Goal: Transaction & Acquisition: Book appointment/travel/reservation

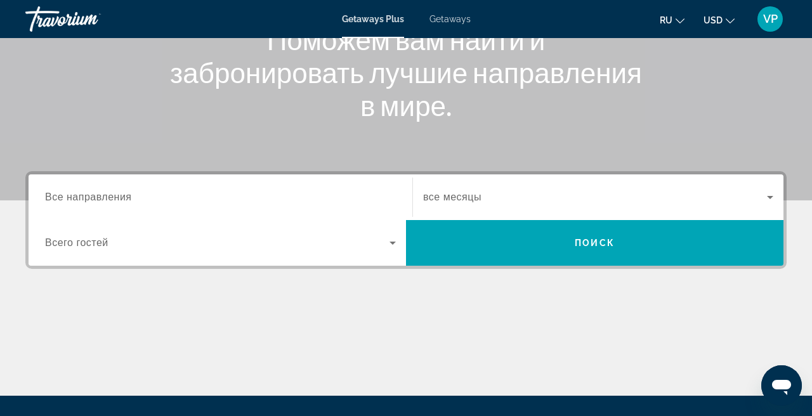
scroll to position [181, 0]
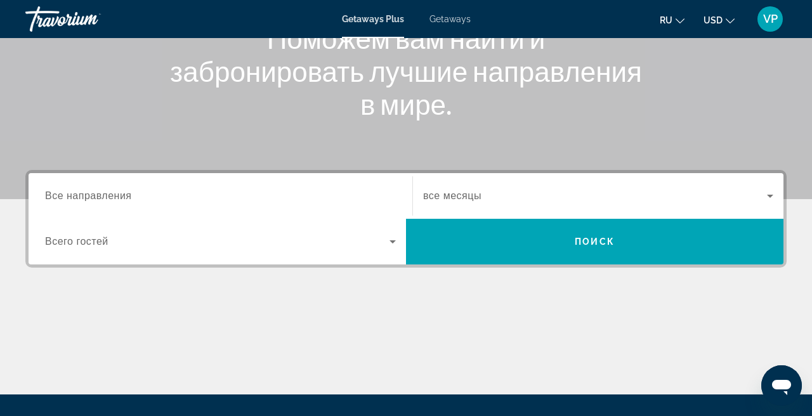
click at [449, 25] on div "Getaways Plus Getaways ru English Español Français Italiano Português русский U…" at bounding box center [406, 19] width 812 height 33
click at [446, 17] on span "Getaways" at bounding box center [450, 19] width 41 height 10
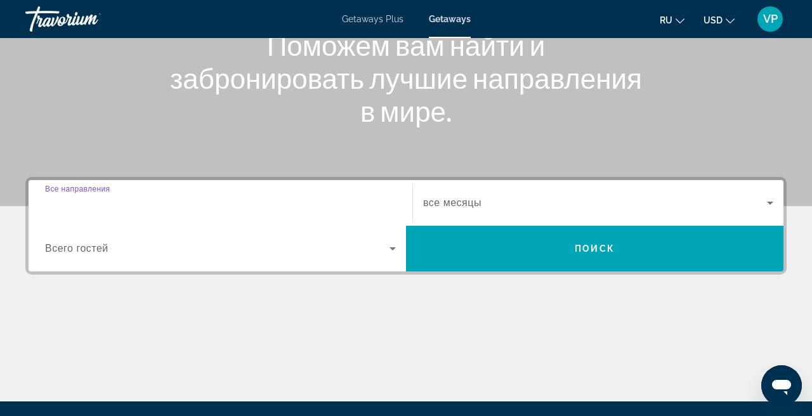
click at [155, 204] on input "Destination Все направления" at bounding box center [220, 203] width 351 height 15
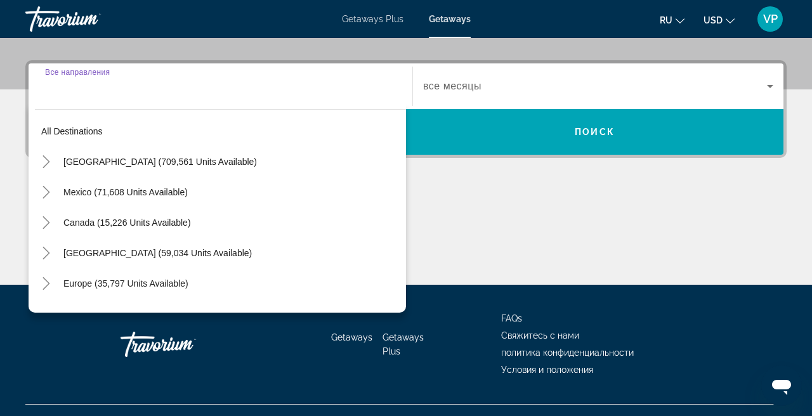
scroll to position [310, 0]
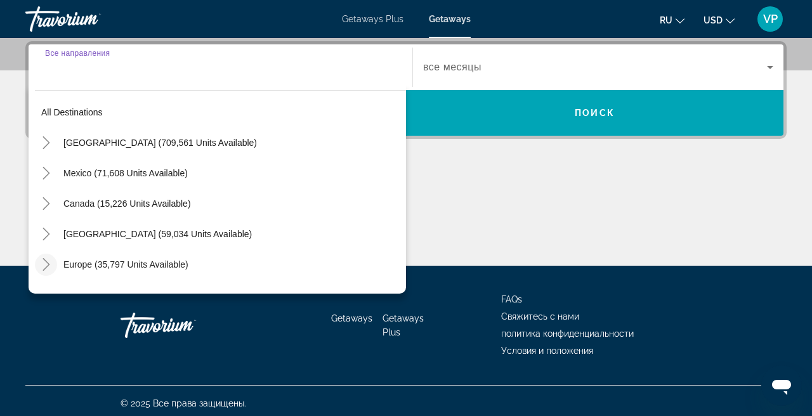
click at [48, 263] on icon "Toggle Europe (35,797 units available)" at bounding box center [46, 264] width 7 height 13
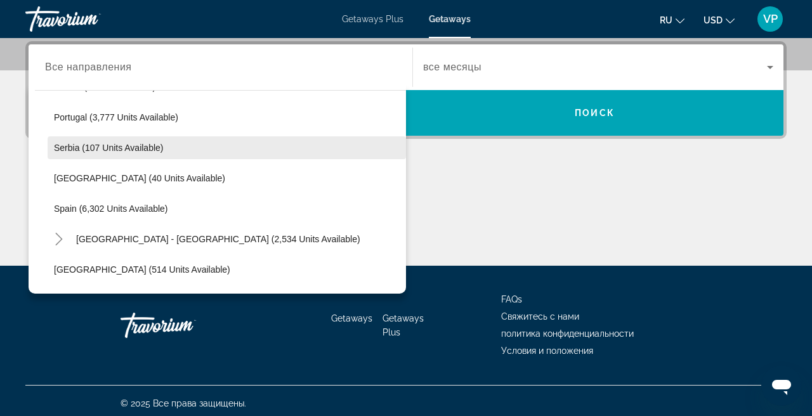
scroll to position [605, 0]
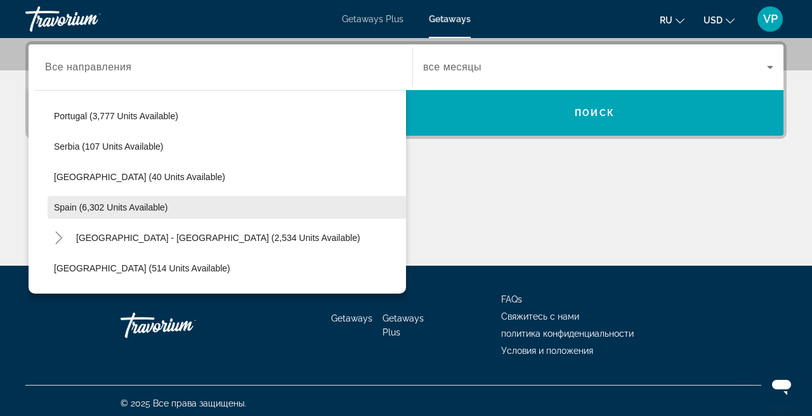
click at [90, 206] on span "Spain (6,302 units available)" at bounding box center [111, 207] width 114 height 10
type input "**********"
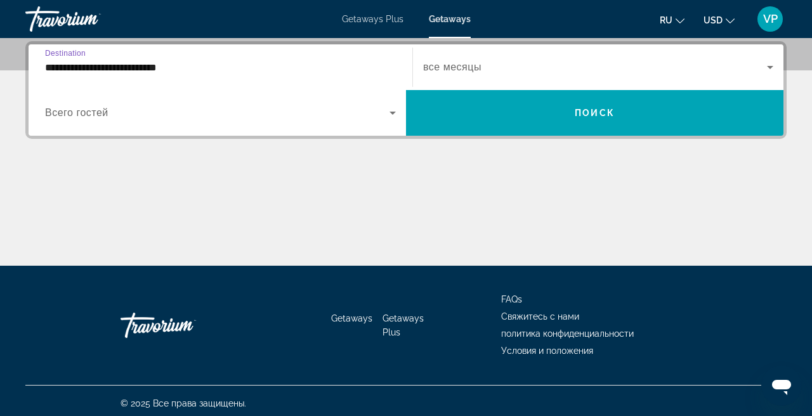
click at [488, 72] on span "Search widget" at bounding box center [595, 67] width 344 height 15
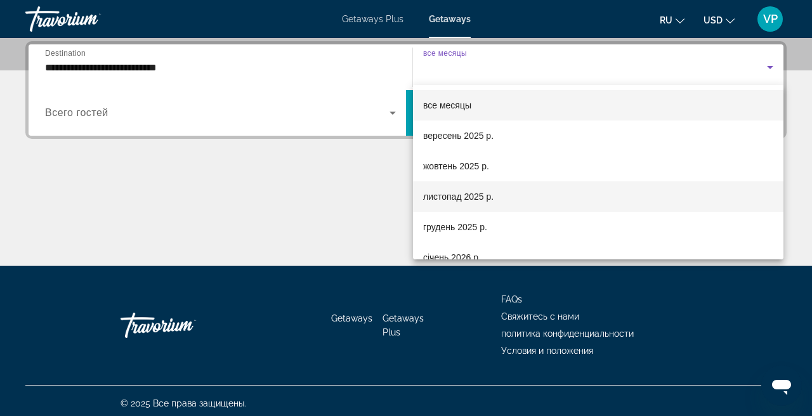
click at [461, 192] on span "листопад 2025 р." at bounding box center [458, 196] width 70 height 15
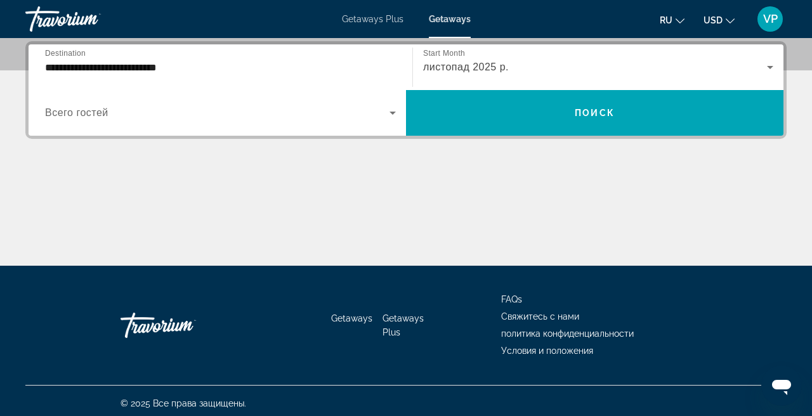
click at [101, 113] on span "Всего гостей" at bounding box center [76, 112] width 63 height 11
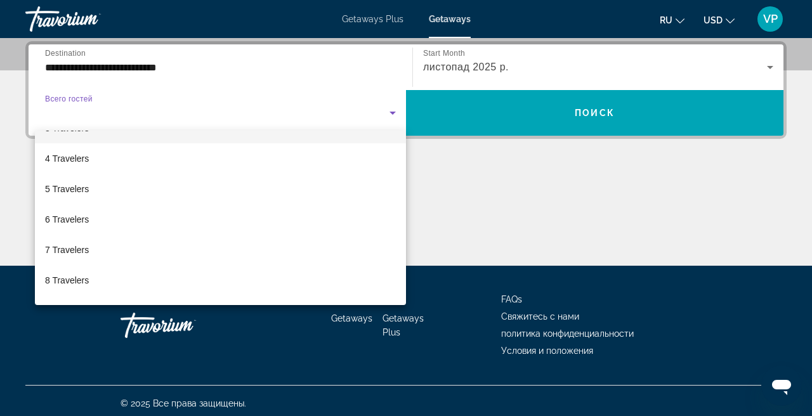
scroll to position [84, 0]
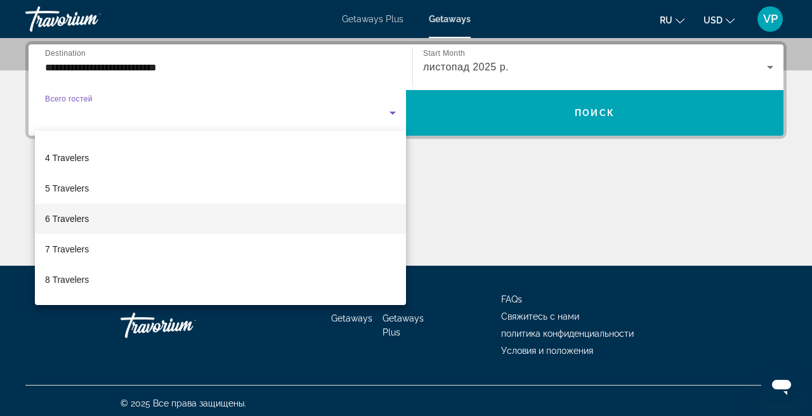
click at [100, 219] on mat-option "6 Travelers" at bounding box center [220, 219] width 371 height 30
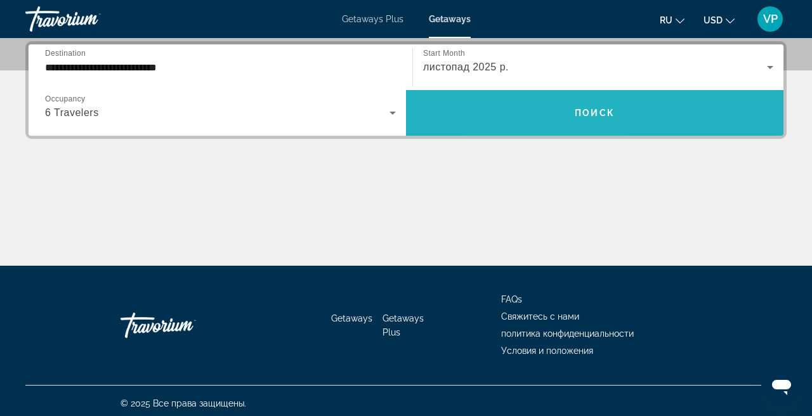
click at [544, 110] on span "Search widget" at bounding box center [595, 113] width 378 height 30
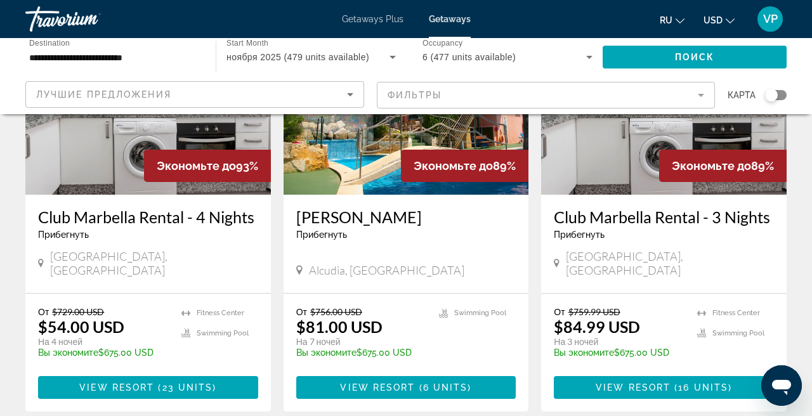
scroll to position [168, 0]
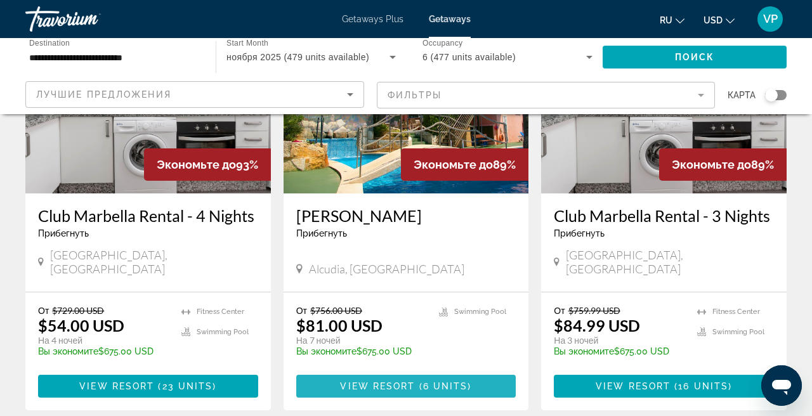
click at [393, 381] on span "View Resort" at bounding box center [377, 386] width 75 height 10
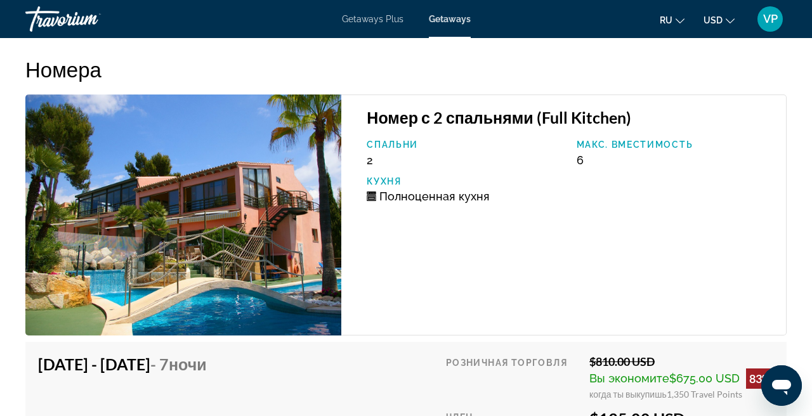
scroll to position [2422, 0]
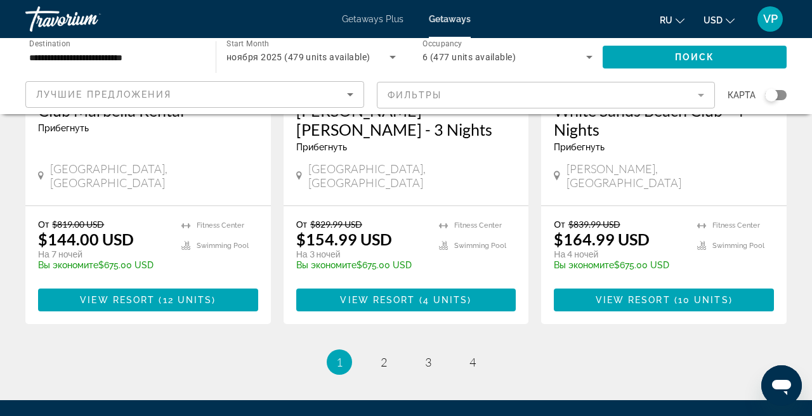
scroll to position [1616, 0]
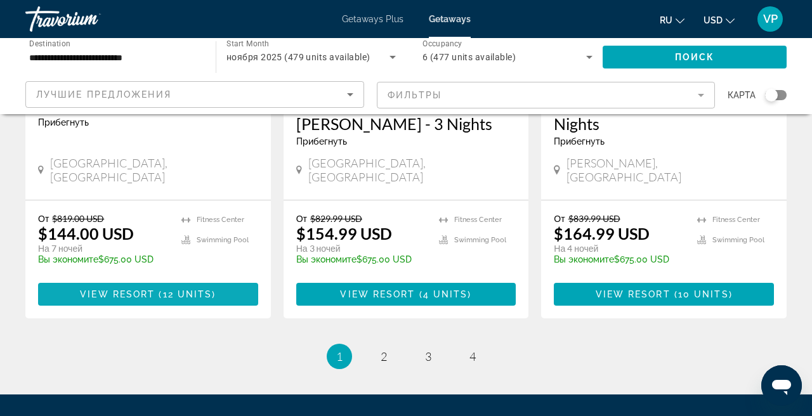
click at [158, 289] on span "Main content" at bounding box center [157, 294] width 4 height 10
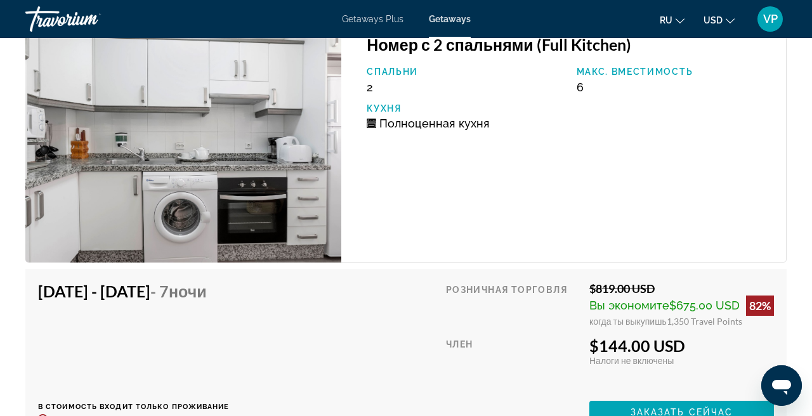
scroll to position [2392, 0]
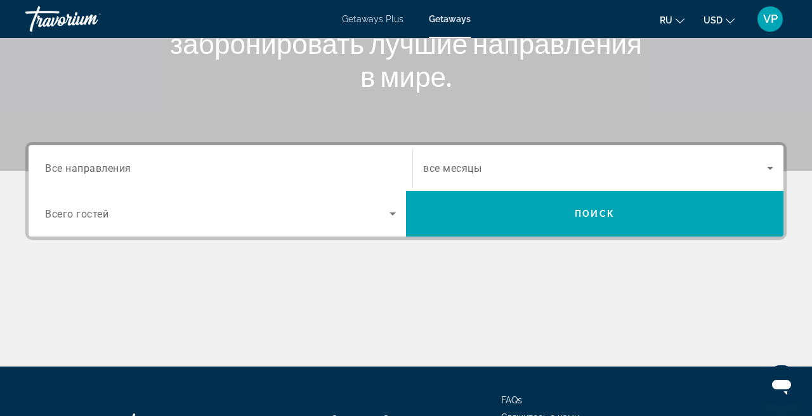
click at [201, 169] on input "Destination Все направления" at bounding box center [220, 168] width 351 height 15
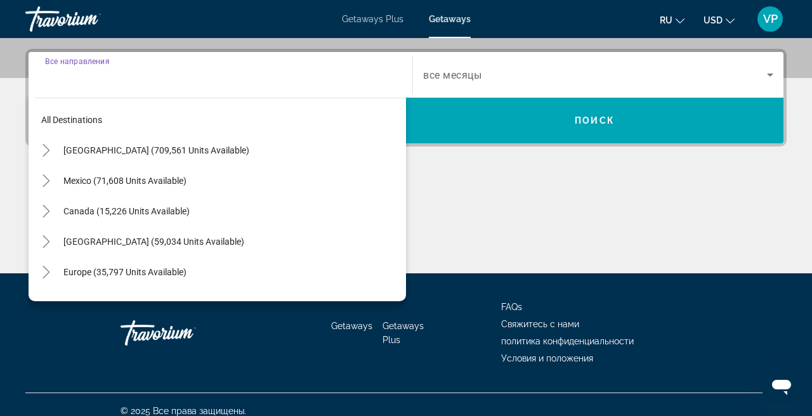
scroll to position [310, 0]
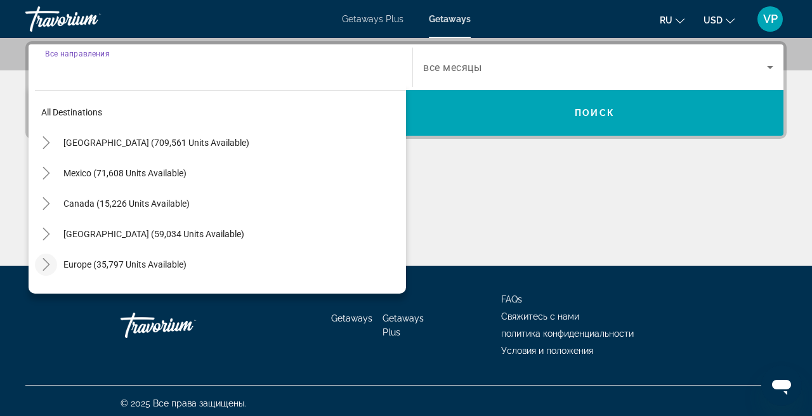
click at [43, 265] on icon "Toggle Europe (35,797 units available)" at bounding box center [46, 264] width 13 height 13
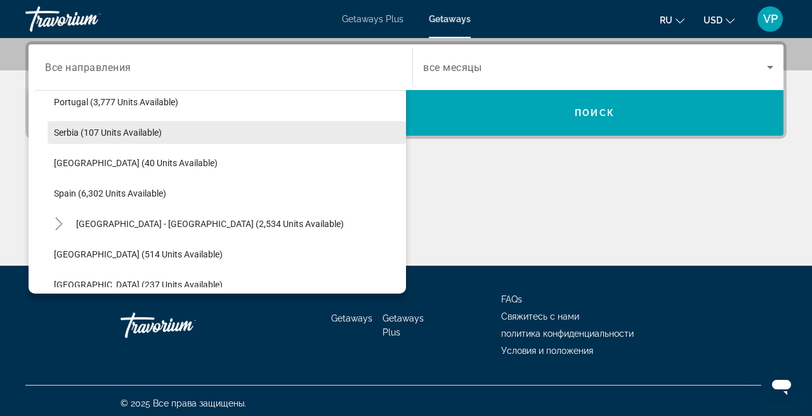
scroll to position [622, 0]
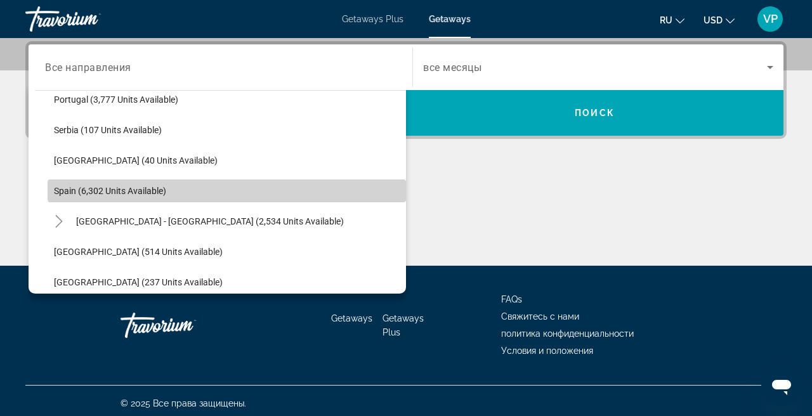
click at [96, 187] on span "Spain (6,302 units available)" at bounding box center [110, 191] width 112 height 10
type input "**********"
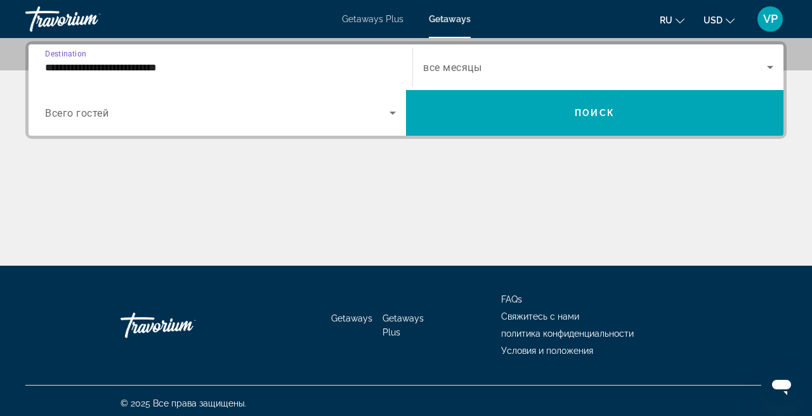
click at [557, 62] on span "Search widget" at bounding box center [595, 67] width 344 height 15
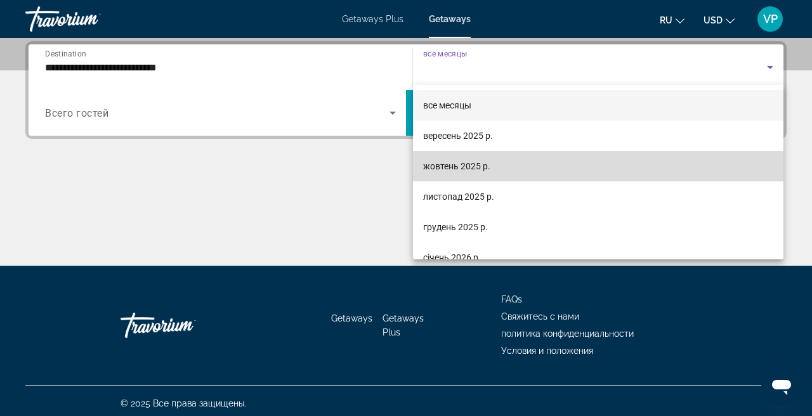
click at [518, 171] on mat-option "жовтень 2025 р." at bounding box center [598, 166] width 371 height 30
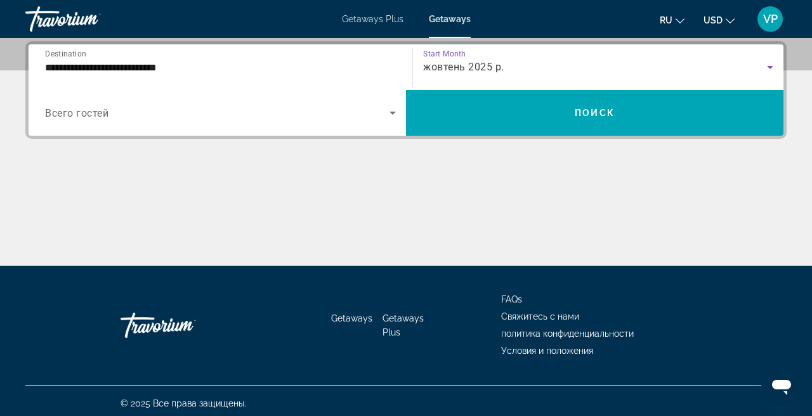
click at [212, 126] on div "Search widget" at bounding box center [220, 113] width 351 height 36
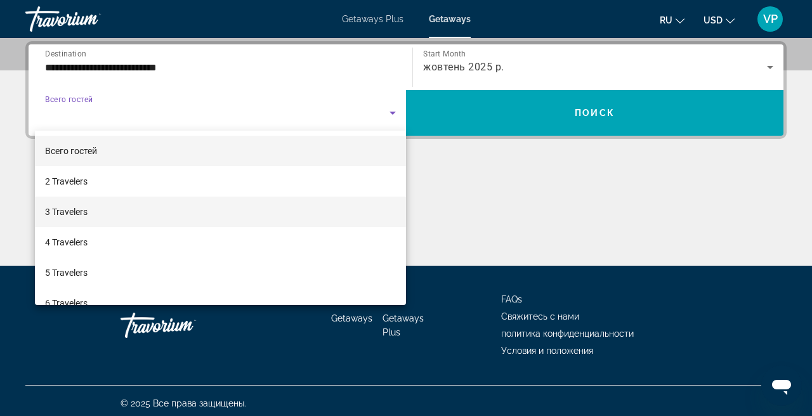
scroll to position [55, 0]
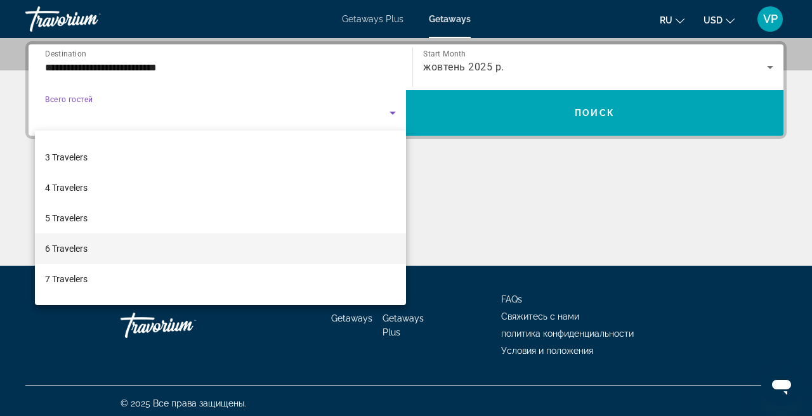
click at [161, 241] on mat-option "6 Travelers" at bounding box center [220, 249] width 371 height 30
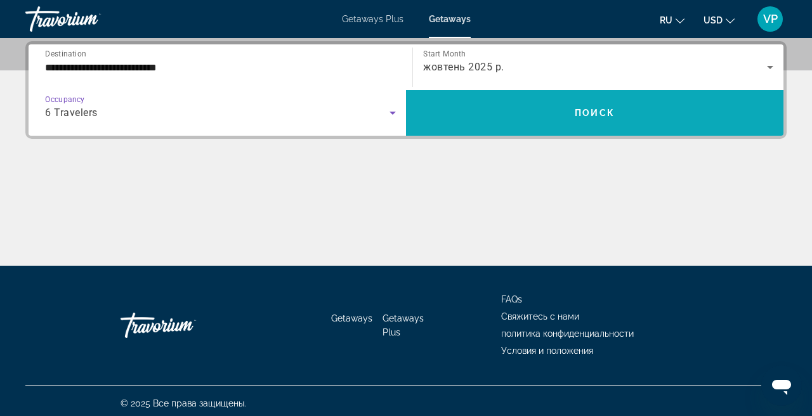
click at [543, 110] on span "Search widget" at bounding box center [595, 113] width 378 height 30
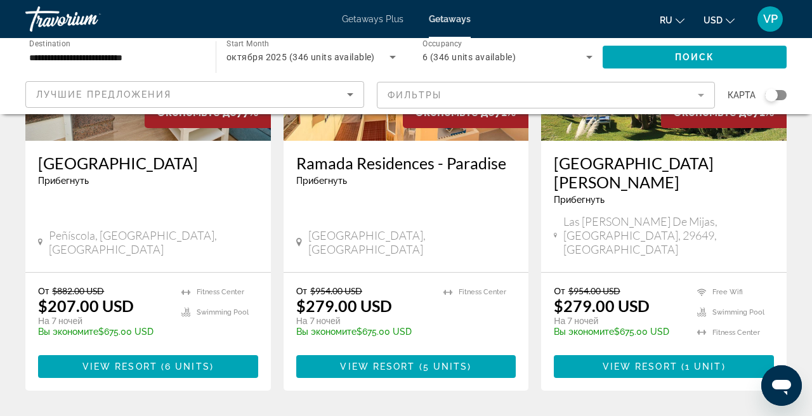
scroll to position [1152, 0]
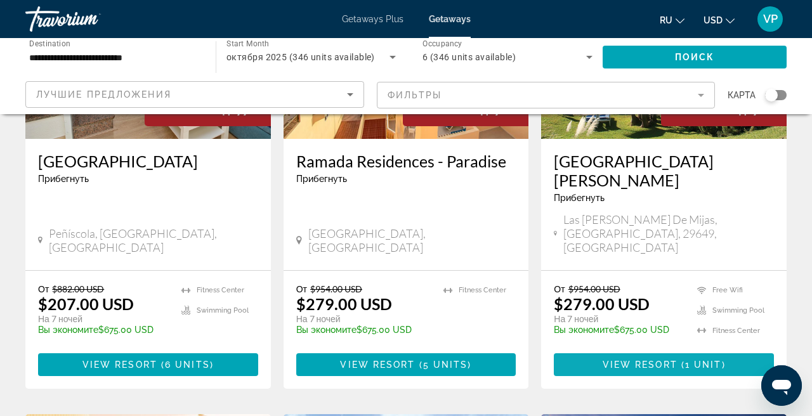
click at [639, 360] on span "View Resort" at bounding box center [640, 365] width 75 height 10
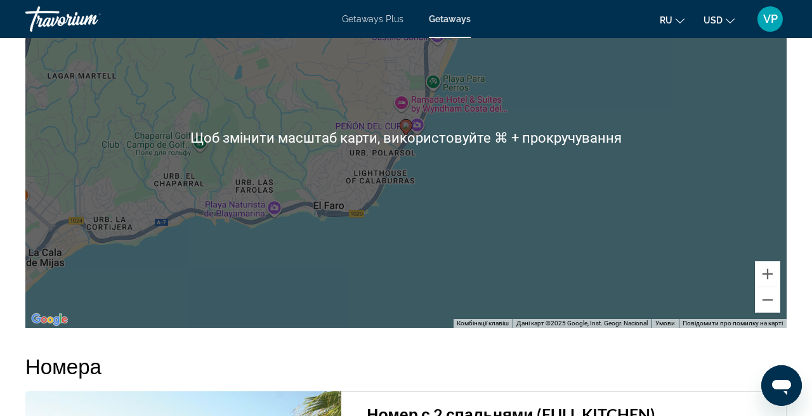
scroll to position [1671, 0]
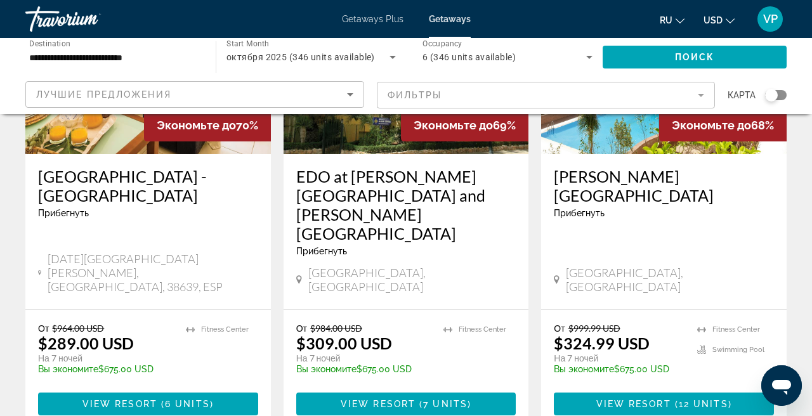
scroll to position [1614, 0]
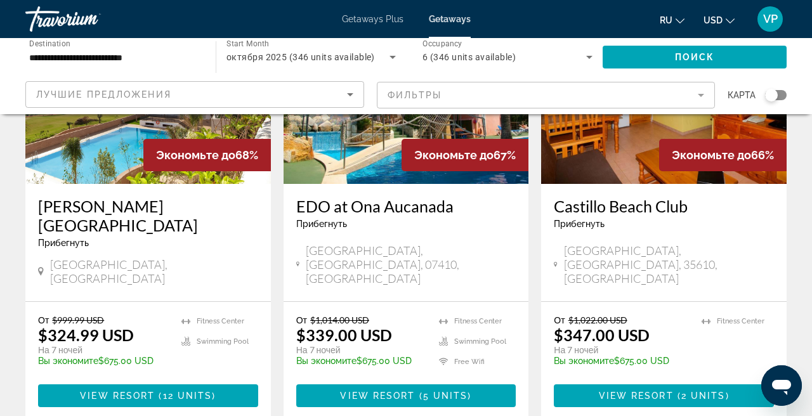
scroll to position [179, 0]
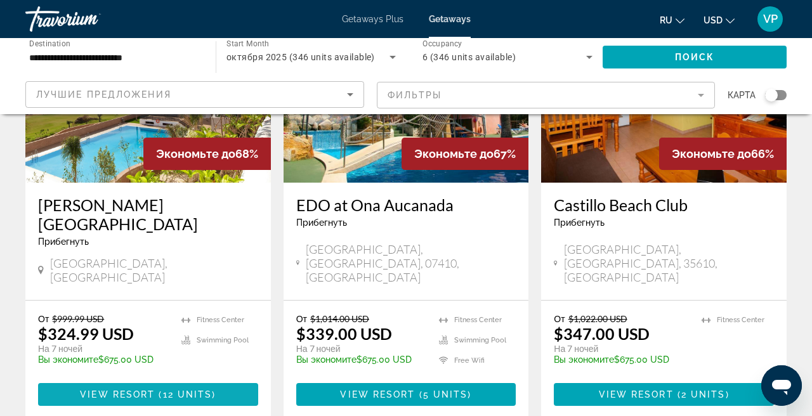
click at [189, 390] on span "12 units" at bounding box center [187, 395] width 49 height 10
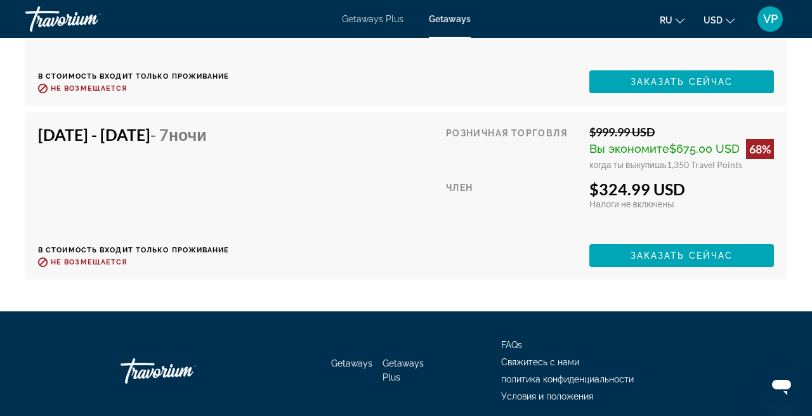
scroll to position [2644, 0]
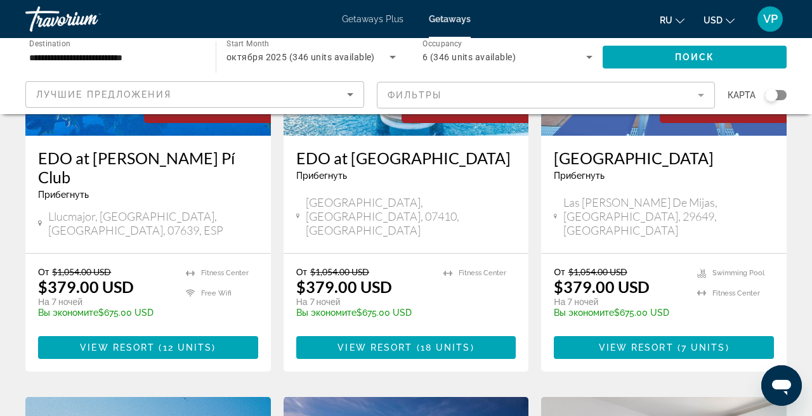
scroll to position [1149, 0]
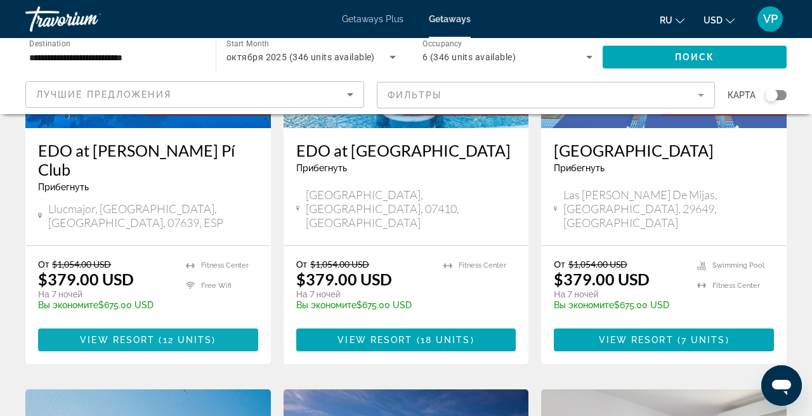
click at [134, 335] on span "View Resort" at bounding box center [117, 340] width 75 height 10
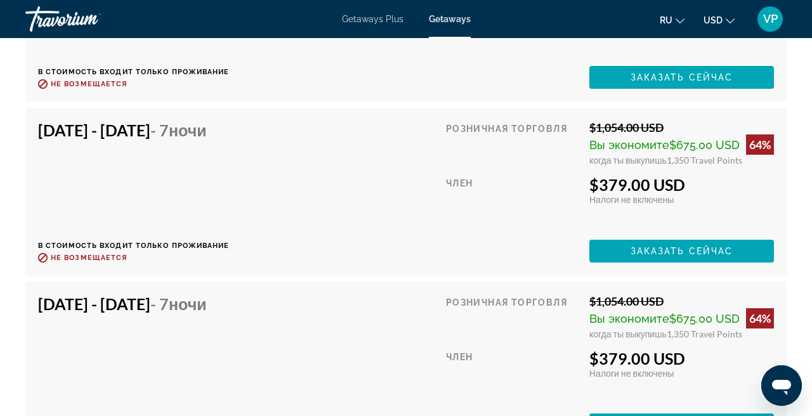
scroll to position [2236, 0]
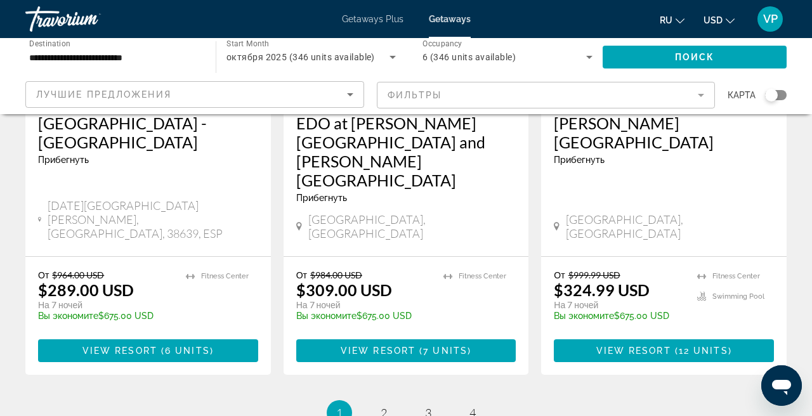
scroll to position [1677, 0]
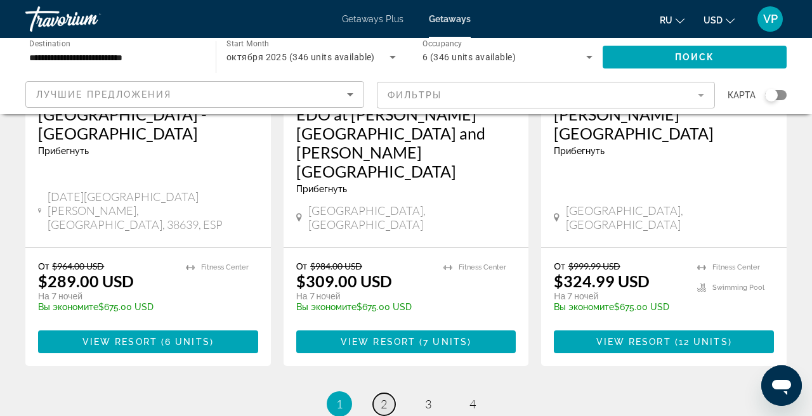
click at [375, 393] on link "page 2" at bounding box center [384, 404] width 22 height 22
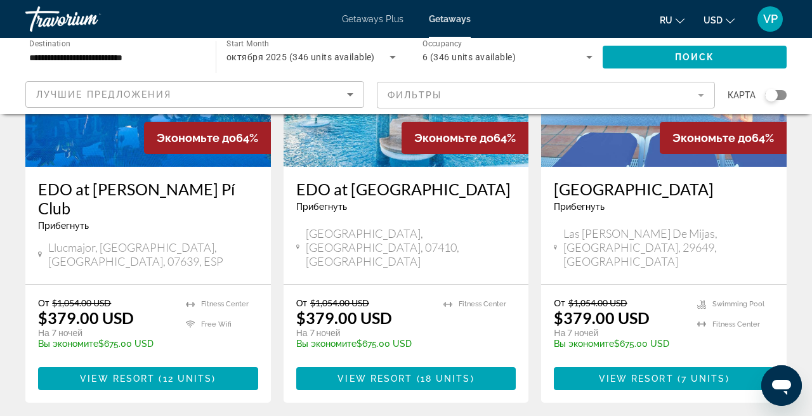
scroll to position [1128, 0]
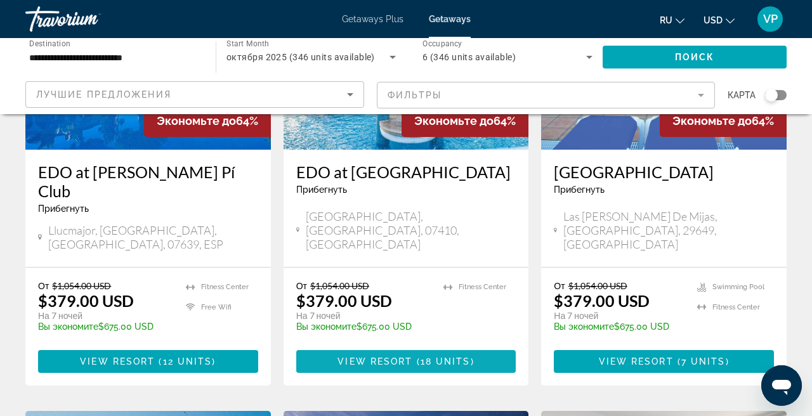
click at [379, 357] on span "View Resort" at bounding box center [375, 362] width 75 height 10
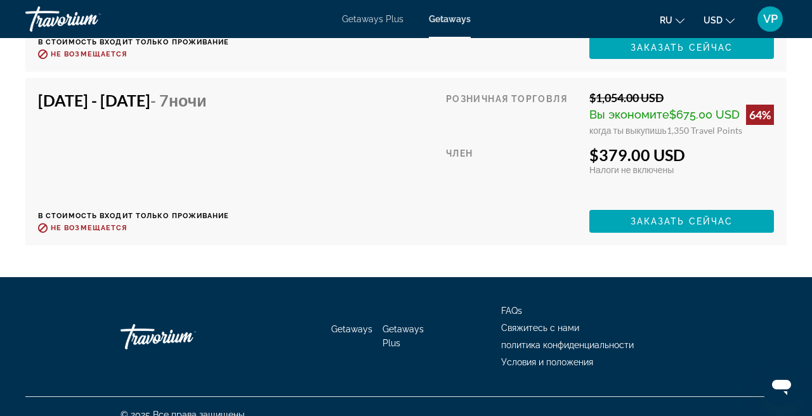
scroll to position [2666, 0]
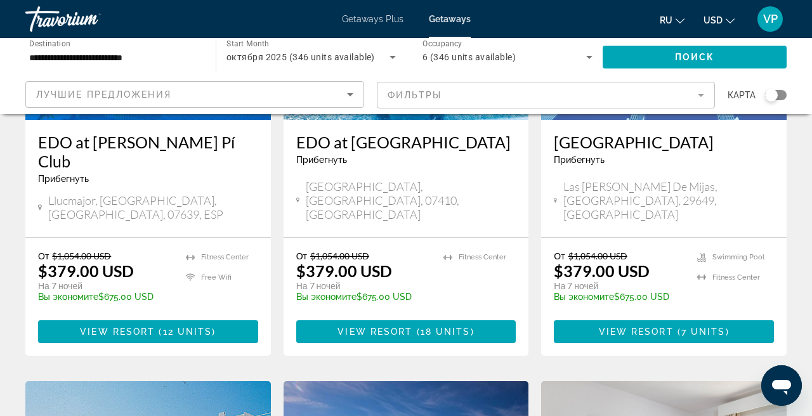
scroll to position [1158, 0]
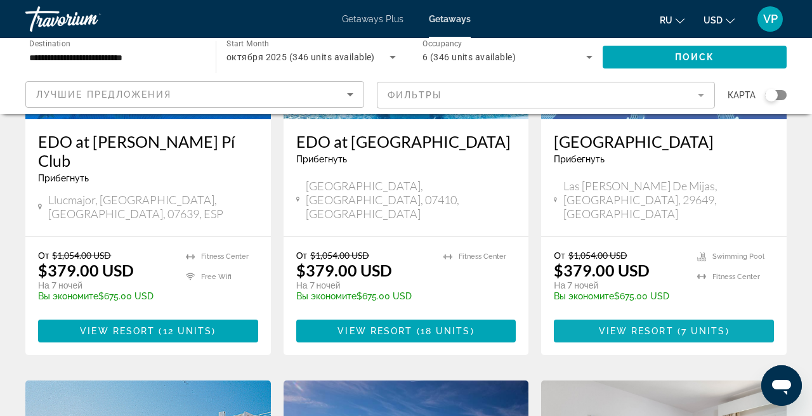
click at [633, 326] on span "View Resort" at bounding box center [636, 331] width 75 height 10
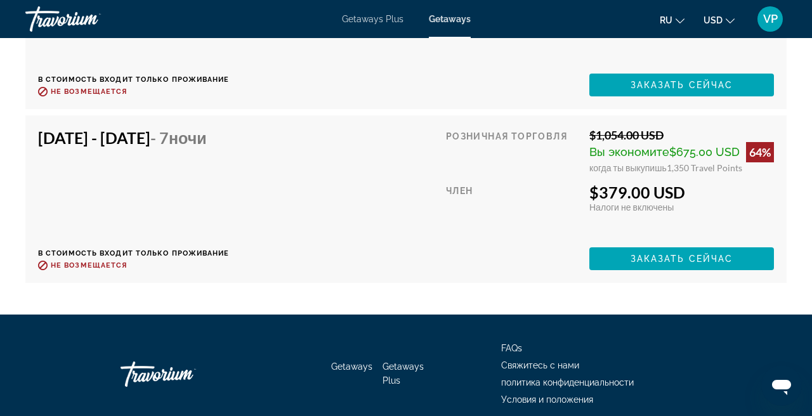
scroll to position [2746, 0]
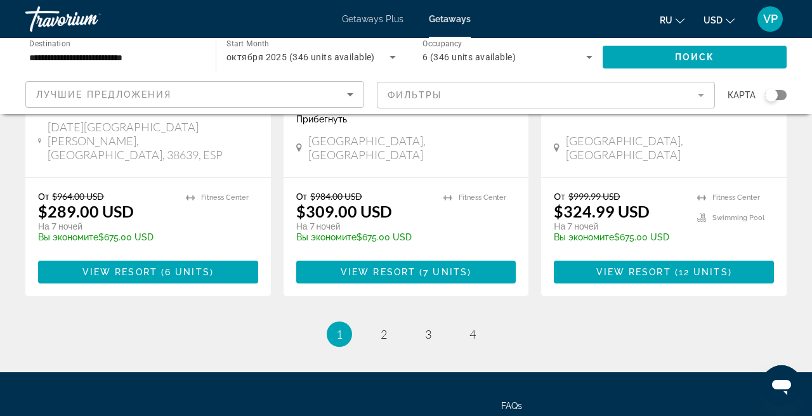
scroll to position [1746, 0]
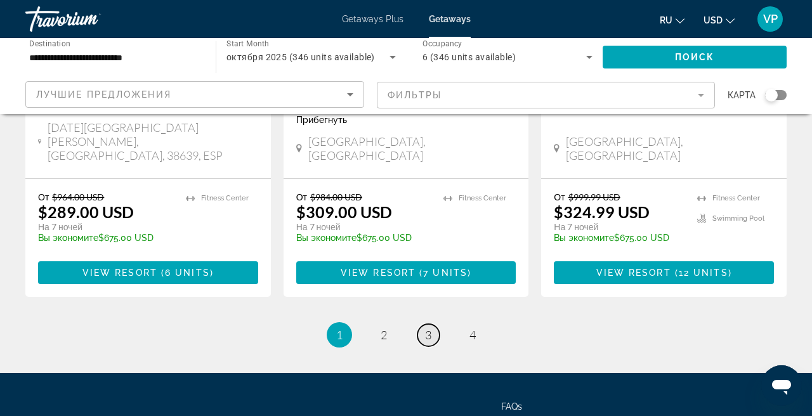
click at [429, 328] on span "3" at bounding box center [428, 335] width 6 height 14
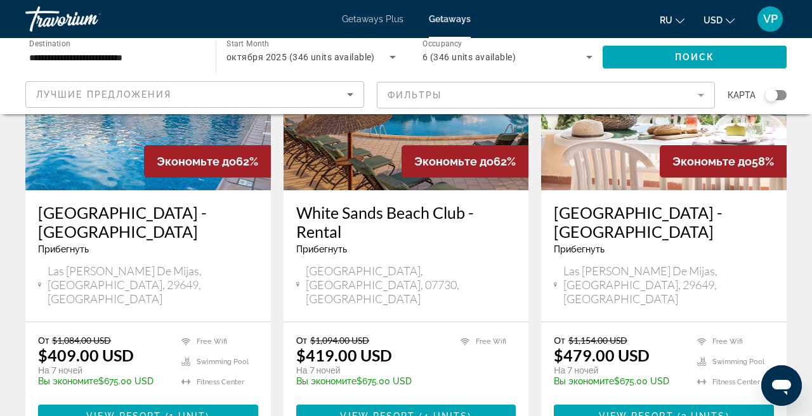
scroll to position [172, 0]
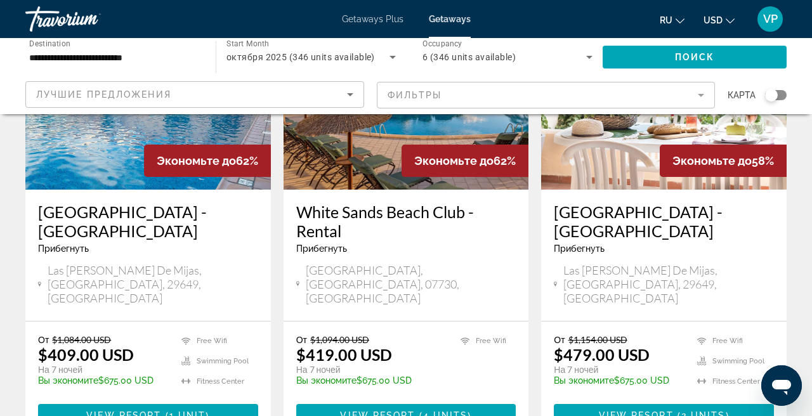
click at [102, 161] on img "Main content" at bounding box center [148, 88] width 246 height 203
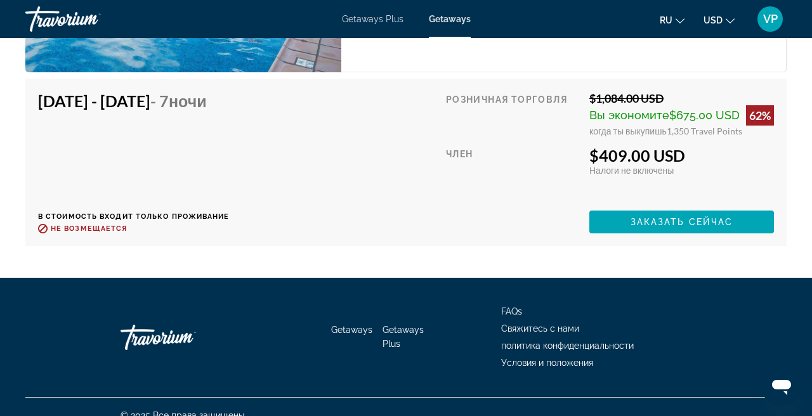
scroll to position [2250, 0]
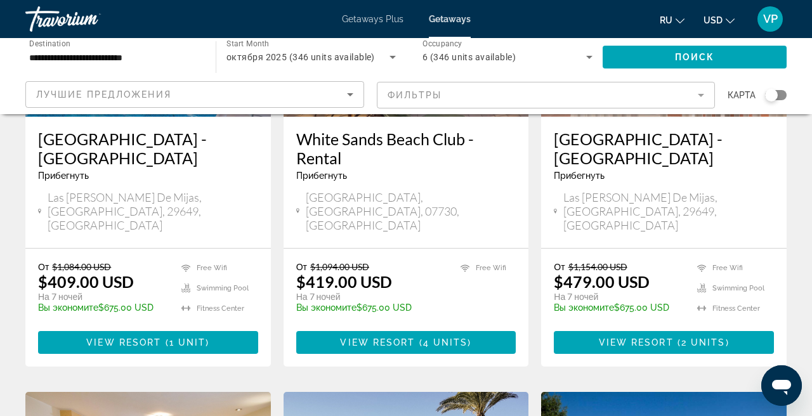
scroll to position [246, 0]
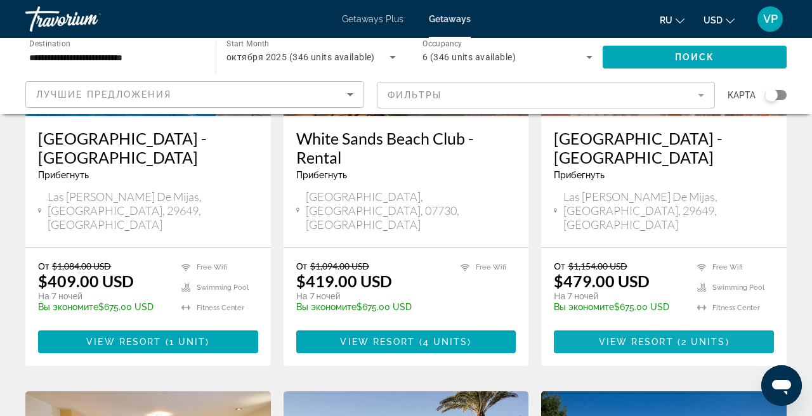
click at [645, 337] on span "View Resort" at bounding box center [636, 342] width 75 height 10
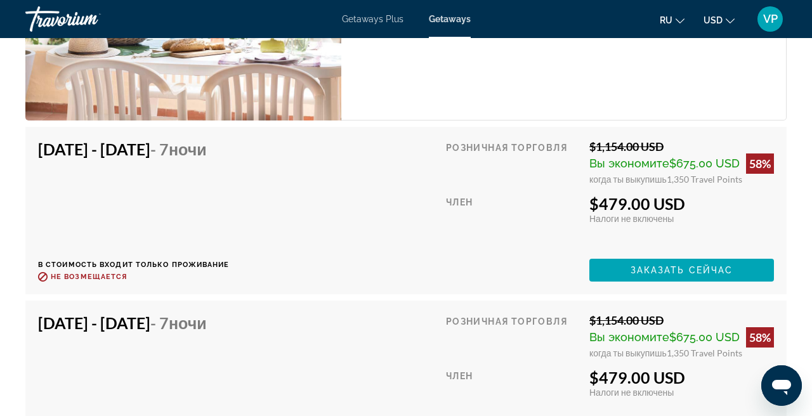
scroll to position [2180, 0]
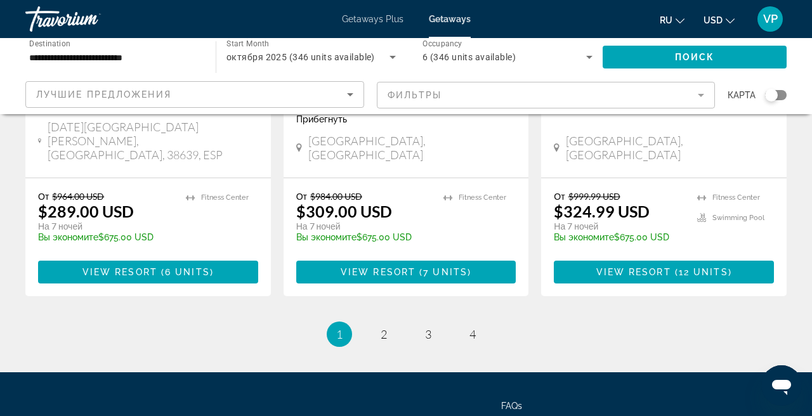
scroll to position [1746, 0]
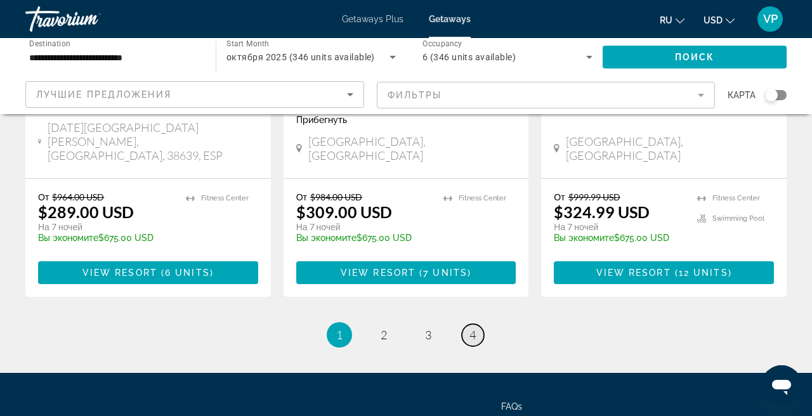
click at [476, 328] on span "4" at bounding box center [473, 335] width 6 height 14
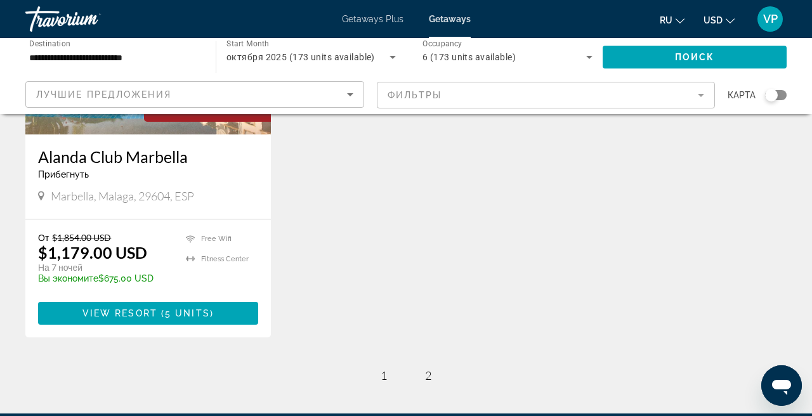
scroll to position [228, 0]
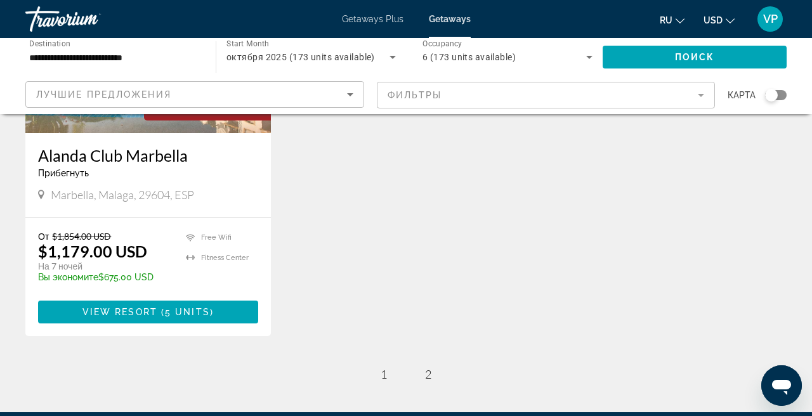
click at [715, 20] on span "USD" at bounding box center [713, 20] width 19 height 10
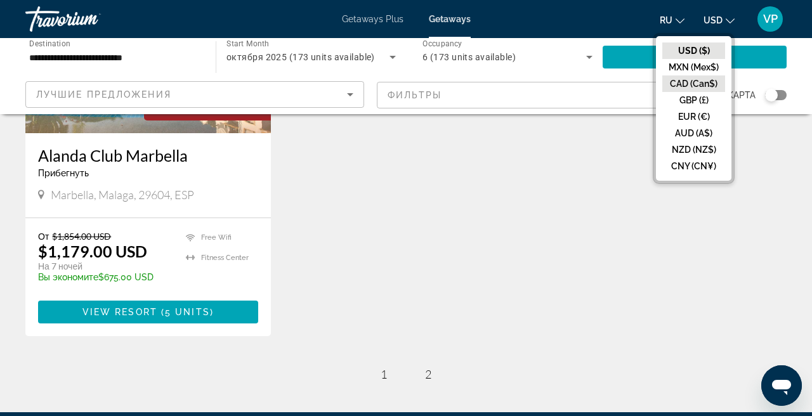
click at [687, 77] on button "CAD (Can$)" at bounding box center [694, 84] width 63 height 16
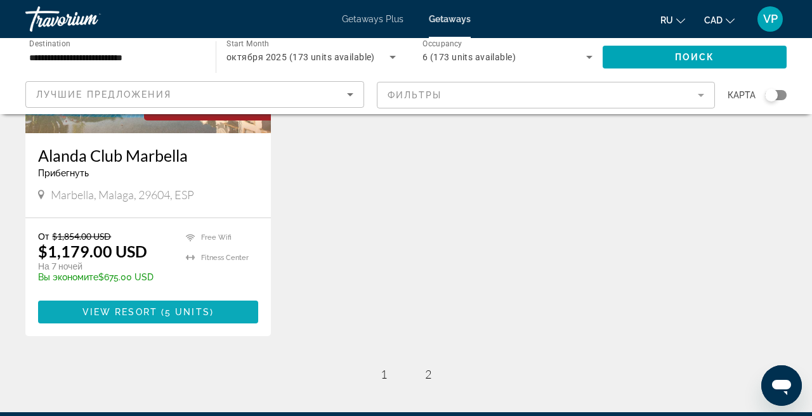
click at [124, 305] on span "Main content" at bounding box center [148, 312] width 220 height 30
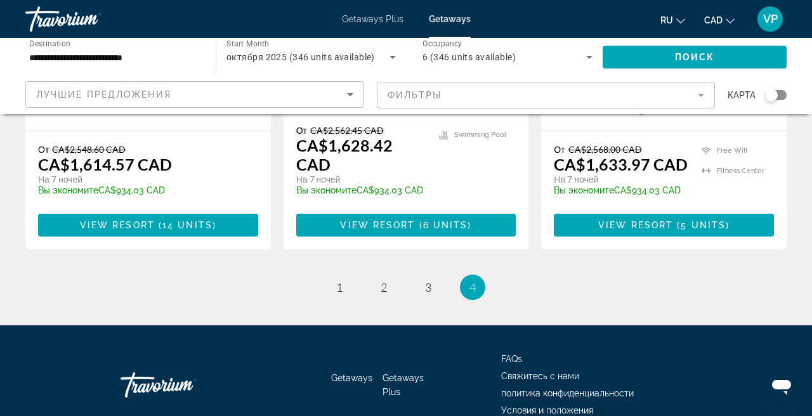
scroll to position [832, 0]
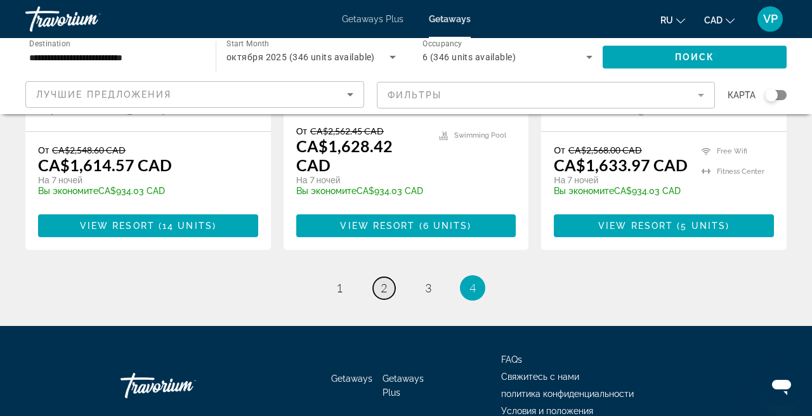
click at [388, 277] on link "page 2" at bounding box center [384, 288] width 22 height 22
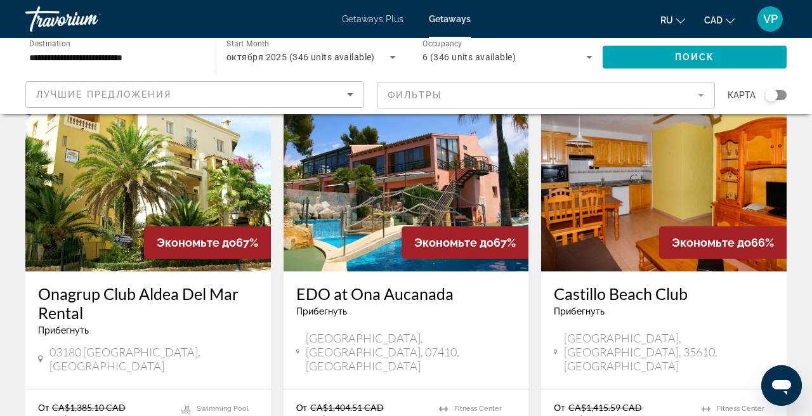
scroll to position [91, 0]
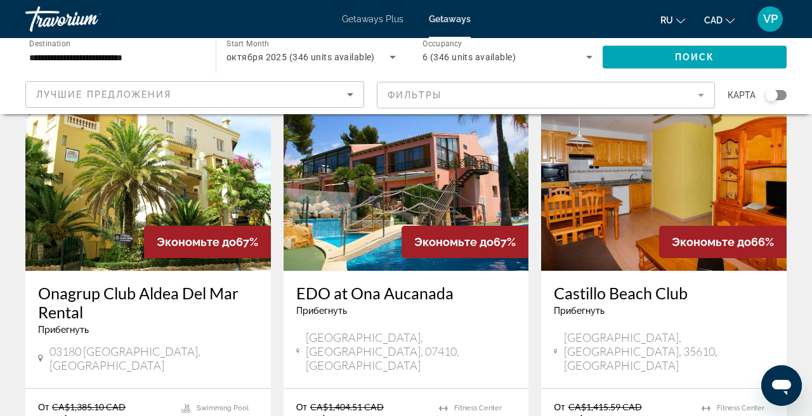
click at [412, 208] on img "Main content" at bounding box center [407, 169] width 246 height 203
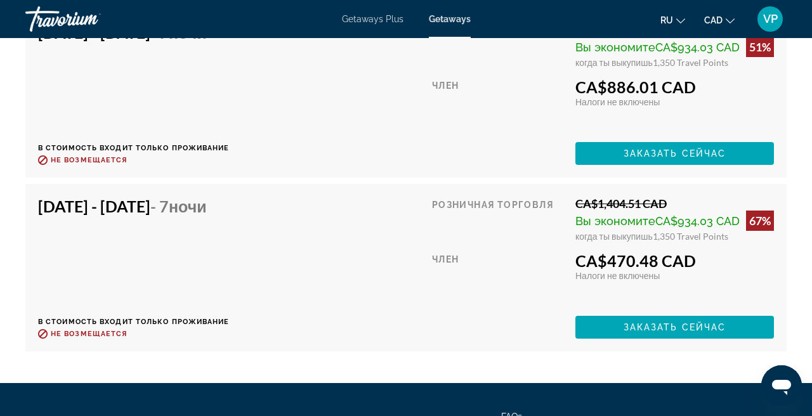
scroll to position [2176, 0]
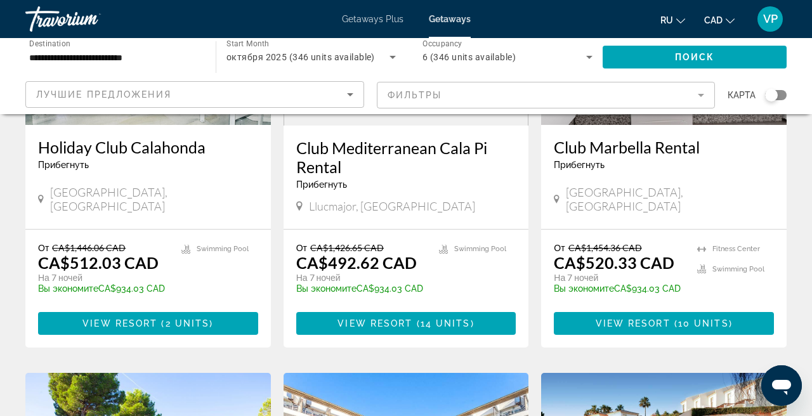
scroll to position [819, 0]
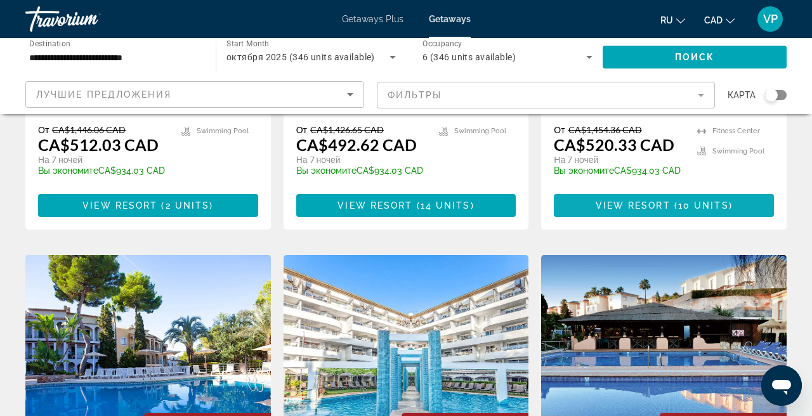
click at [691, 190] on span "Main content" at bounding box center [664, 205] width 220 height 30
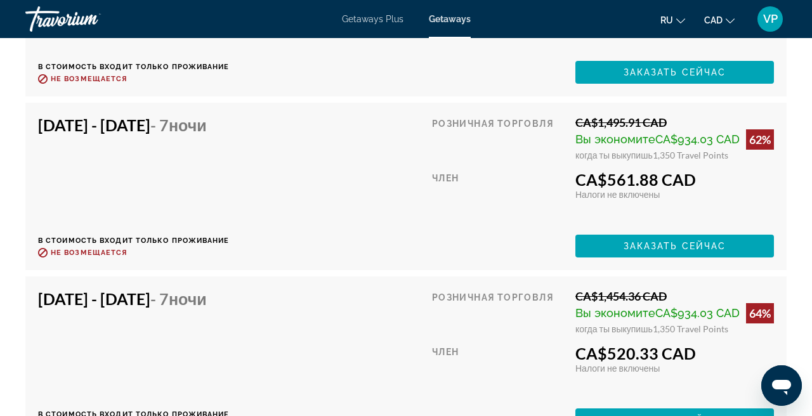
scroll to position [2701, 0]
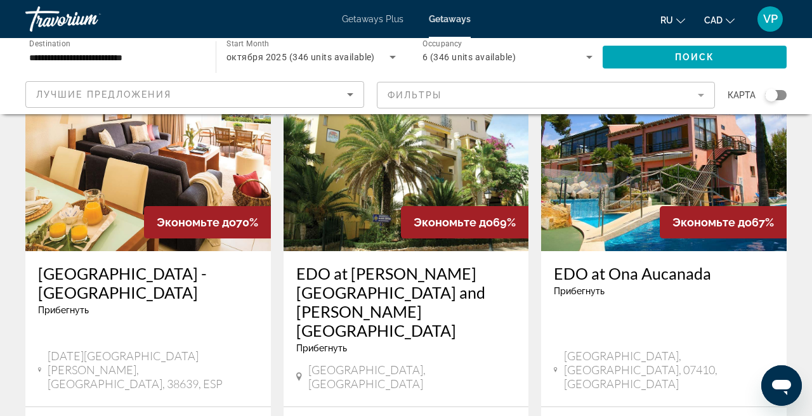
scroll to position [1521, 0]
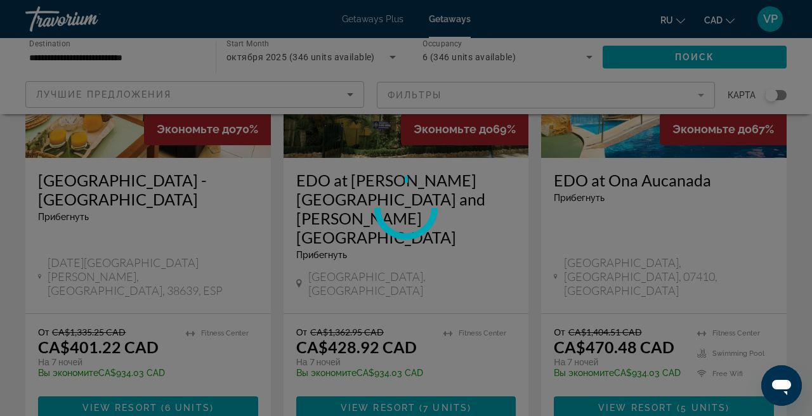
scroll to position [1612, 0]
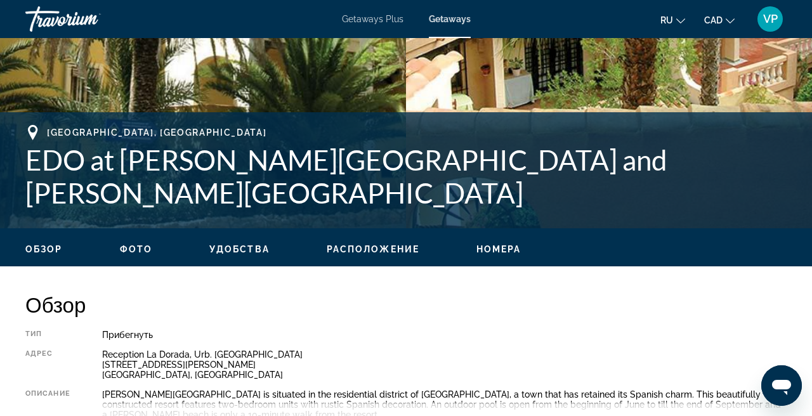
scroll to position [413, 0]
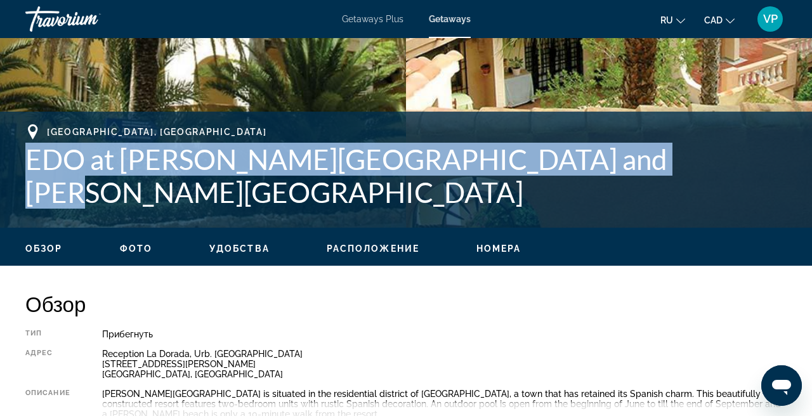
drag, startPoint x: 23, startPoint y: 175, endPoint x: 645, endPoint y: 191, distance: 622.1
click at [645, 191] on div "Torrevieja, Alicante, 03183, ESP EDO at Ona Aldea del Mar and Ona Aldea del Mar…" at bounding box center [406, 169] width 812 height 91
copy h1 "EDO at [PERSON_NAME][GEOGRAPHIC_DATA] and [PERSON_NAME][GEOGRAPHIC_DATA]"
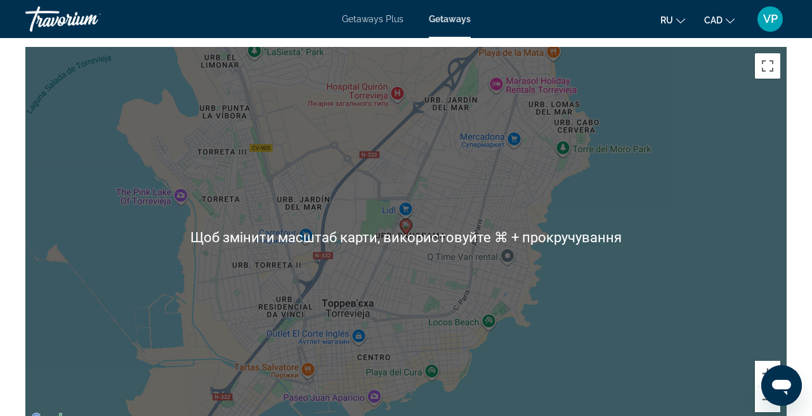
scroll to position [1480, 0]
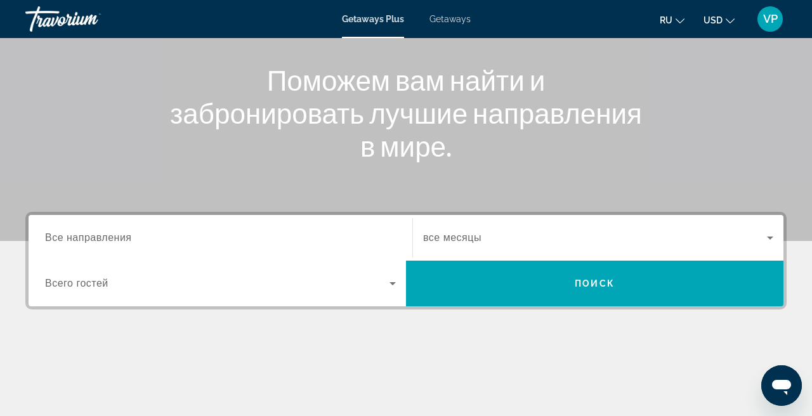
click at [187, 232] on input "Destination Все направления" at bounding box center [220, 238] width 351 height 15
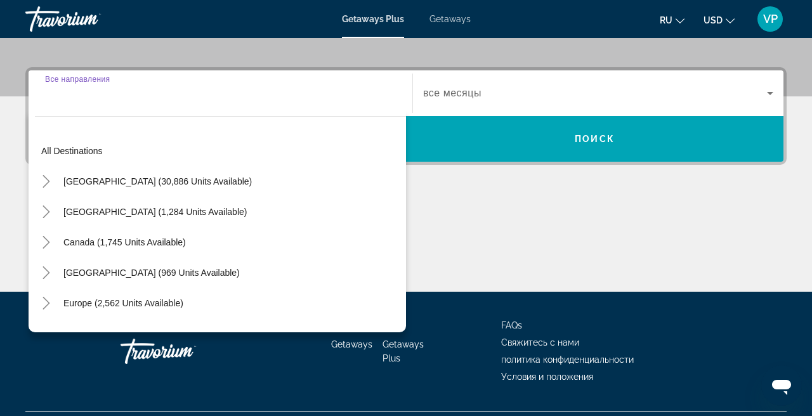
scroll to position [310, 0]
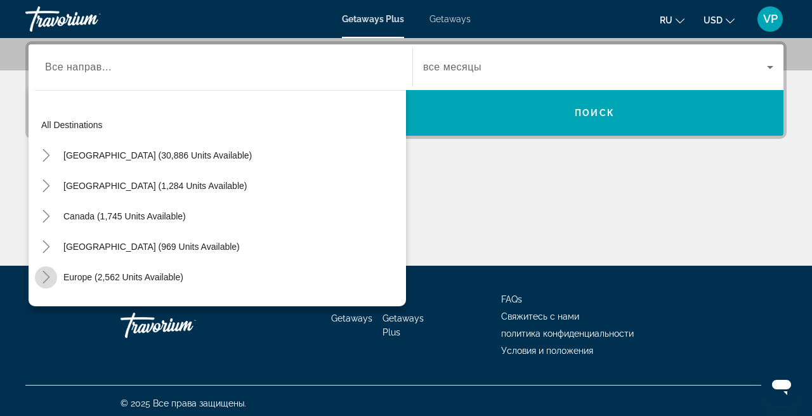
click at [45, 278] on icon "Toggle Europe (2,562 units available)" at bounding box center [46, 277] width 13 height 13
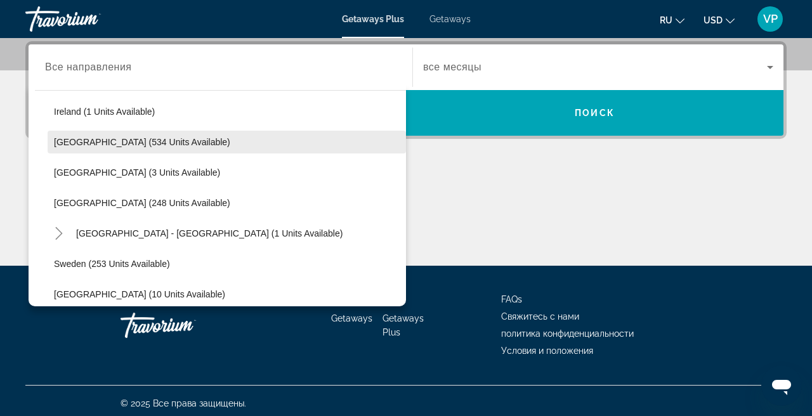
scroll to position [488, 0]
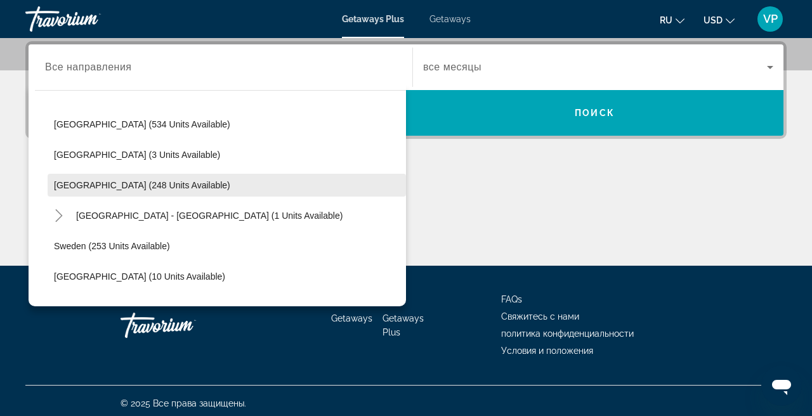
click at [108, 192] on span "Search widget" at bounding box center [227, 185] width 359 height 30
type input "**********"
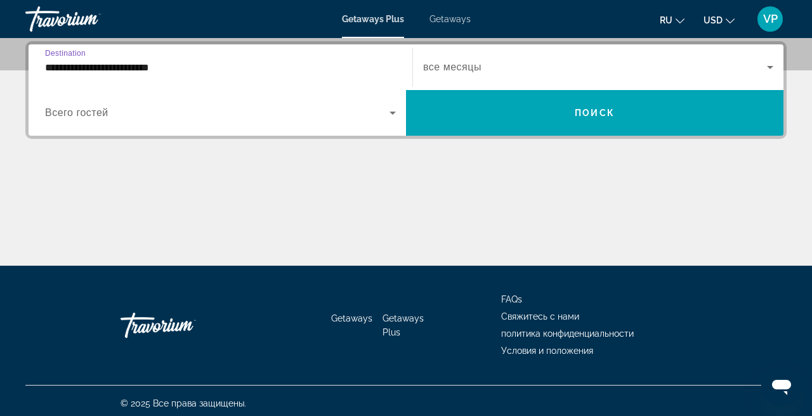
click at [458, 77] on div "Search widget" at bounding box center [598, 67] width 350 height 36
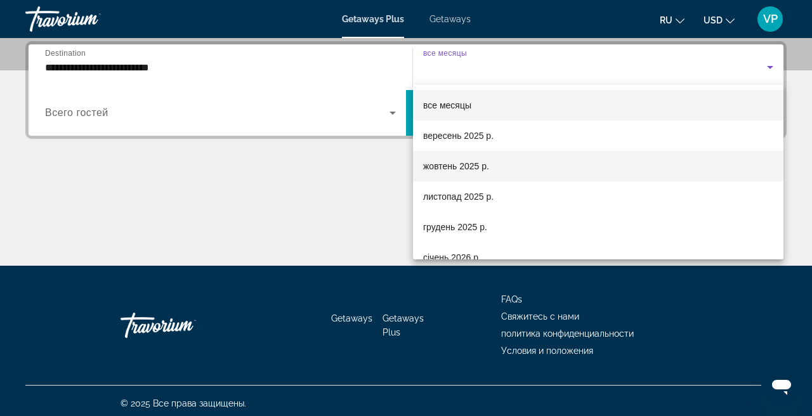
click at [456, 165] on span "жовтень 2025 р." at bounding box center [456, 166] width 66 height 15
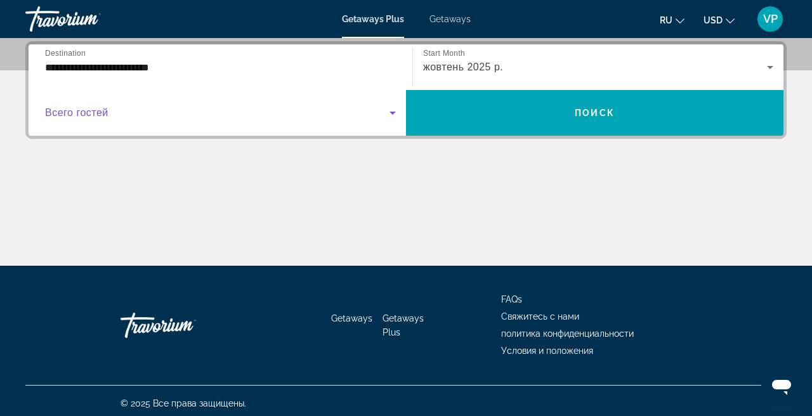
click at [258, 107] on span "Search widget" at bounding box center [217, 112] width 345 height 15
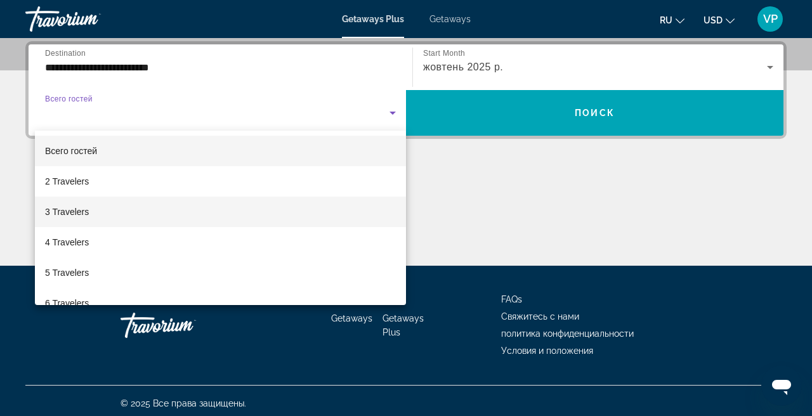
scroll to position [49, 0]
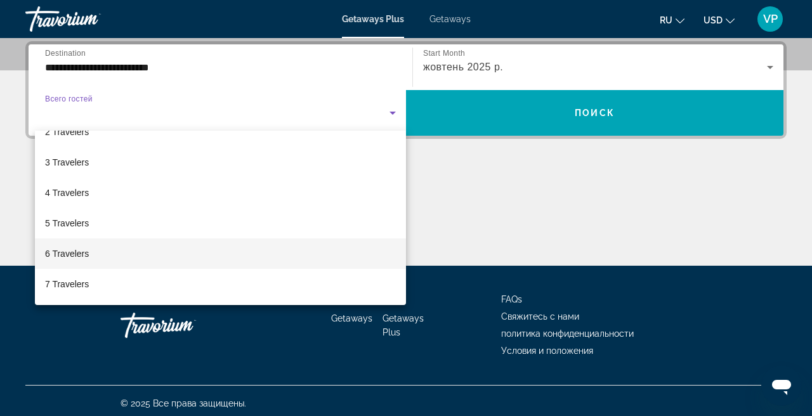
click at [140, 246] on mat-option "6 Travelers" at bounding box center [220, 254] width 371 height 30
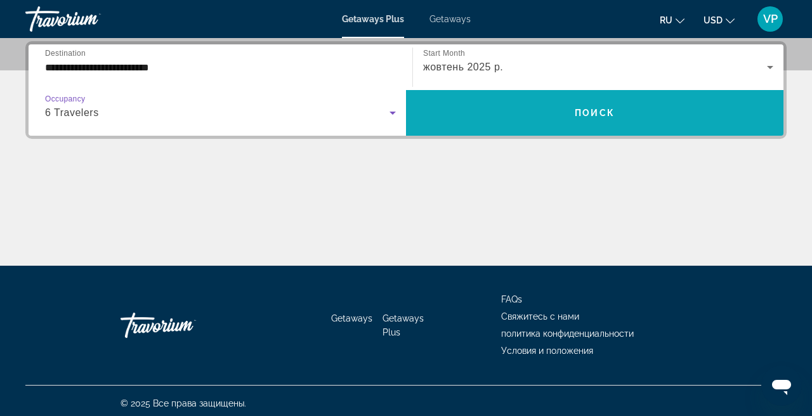
click at [489, 117] on span "Search widget" at bounding box center [595, 113] width 378 height 30
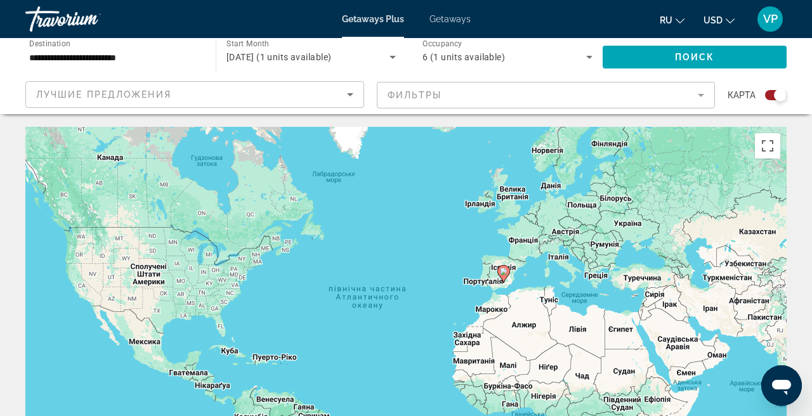
click at [309, 89] on div "Лучшие предложения" at bounding box center [191, 94] width 311 height 15
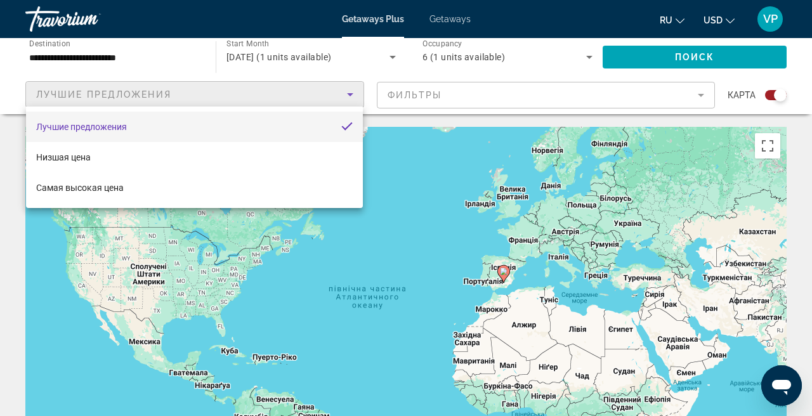
click at [441, 101] on div at bounding box center [406, 208] width 812 height 416
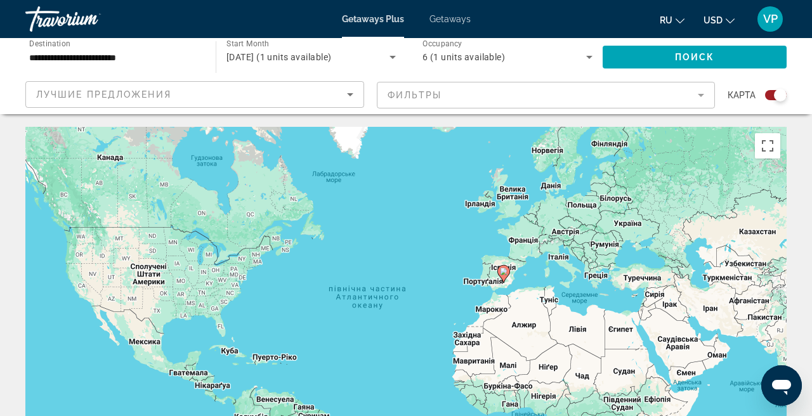
click at [441, 101] on mat-form-field "Фильтры" at bounding box center [546, 95] width 339 height 27
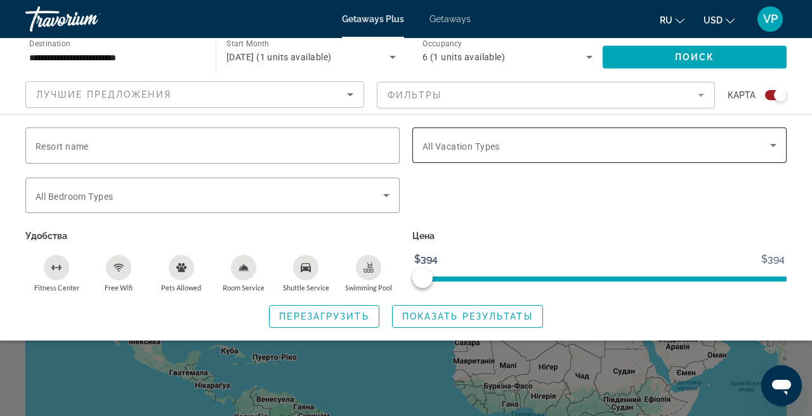
click at [493, 149] on span "All Vacation Types" at bounding box center [461, 147] width 77 height 10
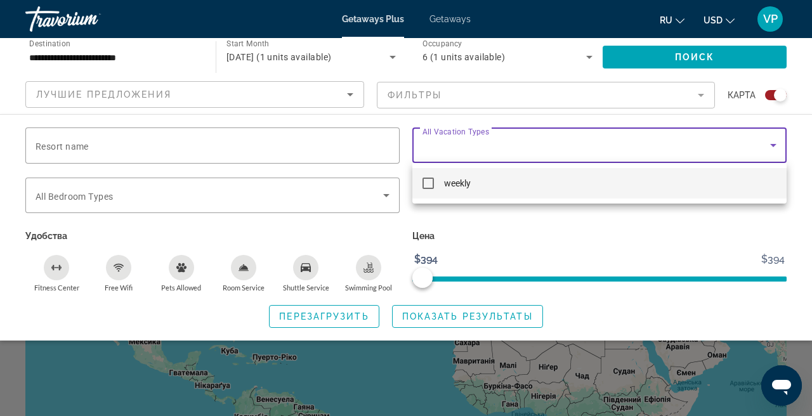
click at [432, 183] on mat-pseudo-checkbox at bounding box center [428, 183] width 11 height 11
drag, startPoint x: 426, startPoint y: 275, endPoint x: 466, endPoint y: 280, distance: 40.9
click at [466, 280] on div at bounding box center [406, 208] width 812 height 416
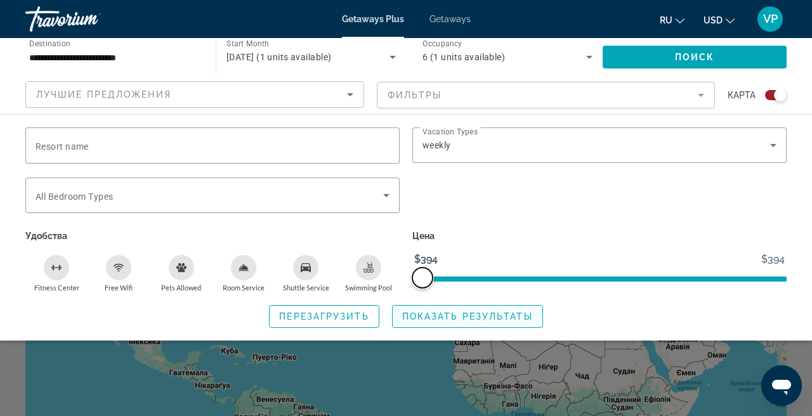
drag, startPoint x: 416, startPoint y: 279, endPoint x: 511, endPoint y: 318, distance: 103.0
click at [511, 318] on div "Resort name Vacation Types All Vacation Types weekly Bedroom Types All Bedroom …" at bounding box center [406, 228] width 812 height 201
click at [676, 60] on span "Поиск" at bounding box center [695, 57] width 40 height 10
click at [465, 327] on span "Search widget" at bounding box center [468, 316] width 150 height 30
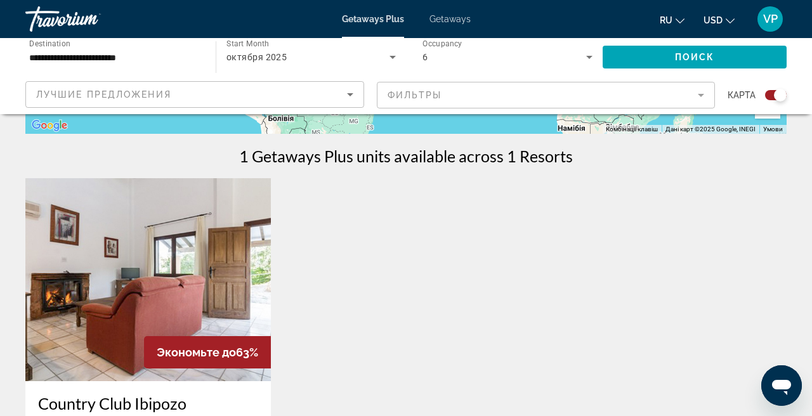
scroll to position [372, 0]
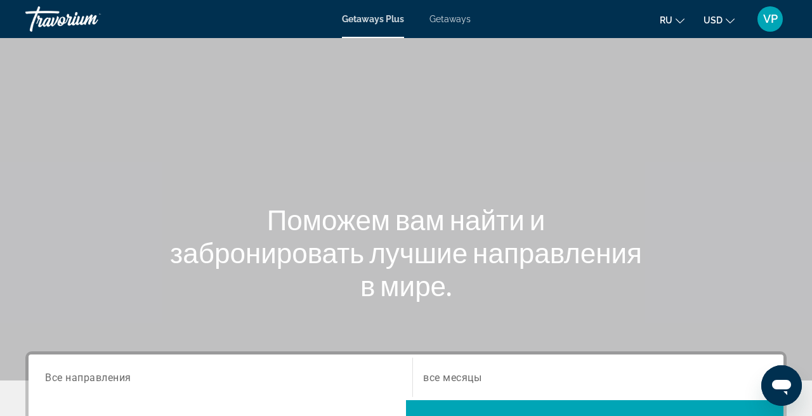
click at [445, 25] on div "Getaways Plus Getaways ru English Español Français Italiano Português русский U…" at bounding box center [406, 19] width 812 height 33
click at [459, 25] on div "Getaways Plus Getaways ru English Español Français Italiano Português русский U…" at bounding box center [406, 19] width 812 height 33
click at [448, 22] on span "Getaways" at bounding box center [450, 19] width 41 height 10
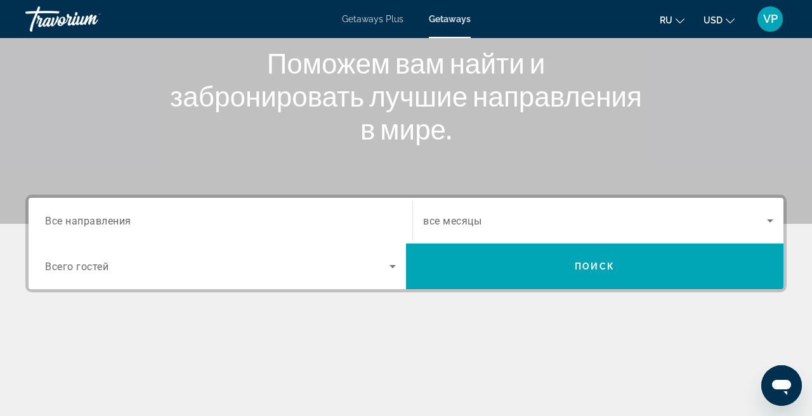
scroll to position [178, 0]
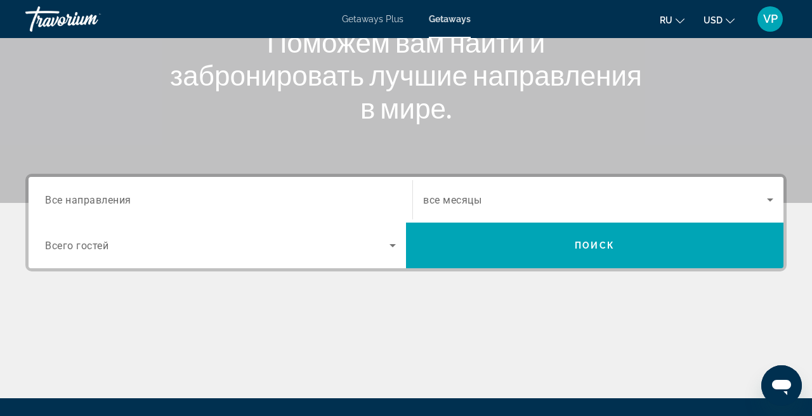
click at [223, 190] on div "Search widget" at bounding box center [220, 200] width 351 height 36
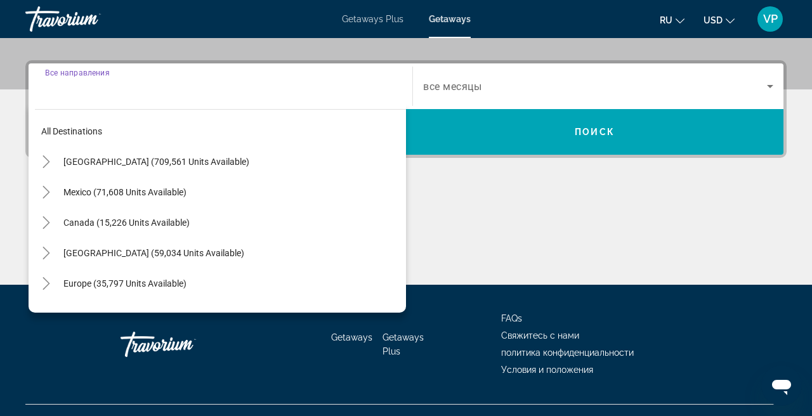
scroll to position [310, 0]
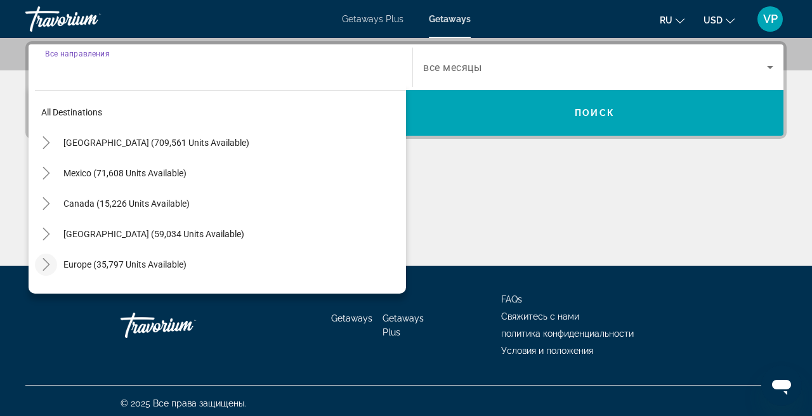
click at [49, 264] on icon "Toggle Europe (35,797 units available)" at bounding box center [46, 264] width 13 height 13
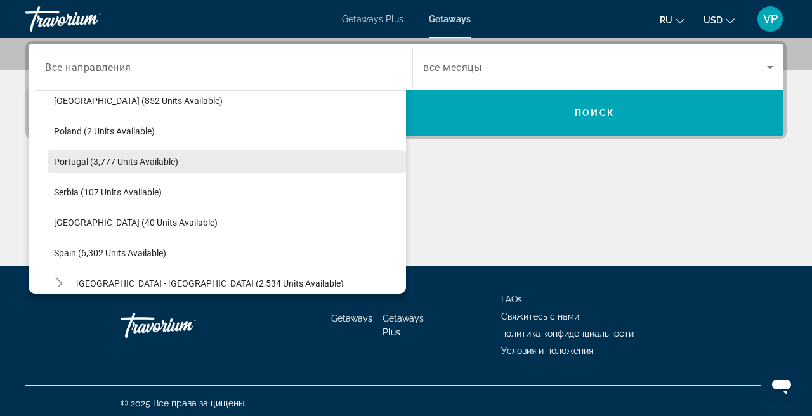
scroll to position [569, 0]
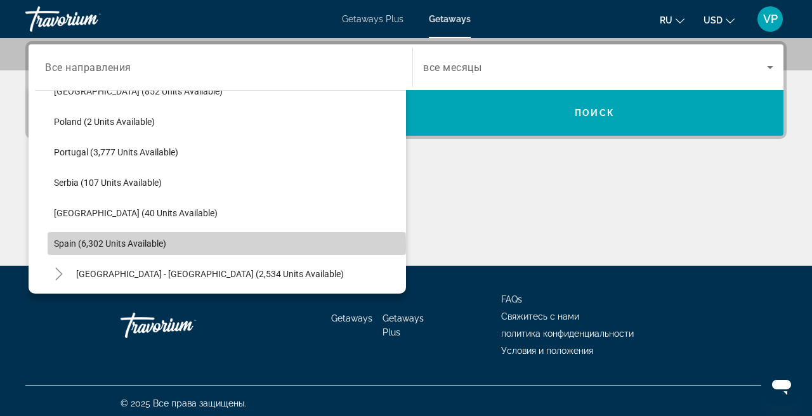
click at [82, 246] on span "Spain (6,302 units available)" at bounding box center [110, 244] width 112 height 10
type input "**********"
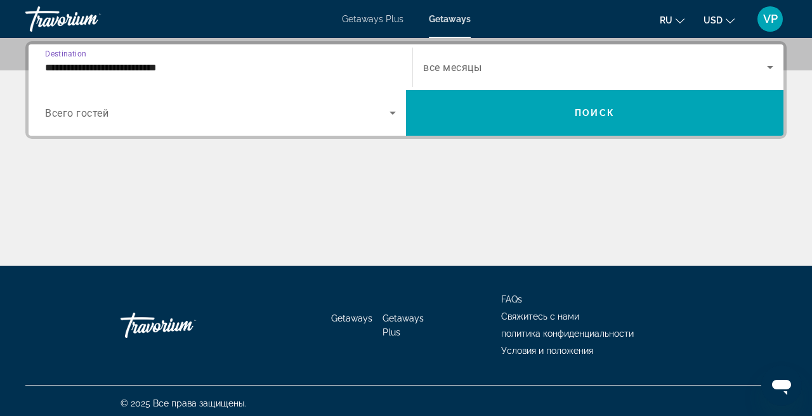
click at [481, 65] on span "все месяцы" at bounding box center [452, 68] width 58 height 12
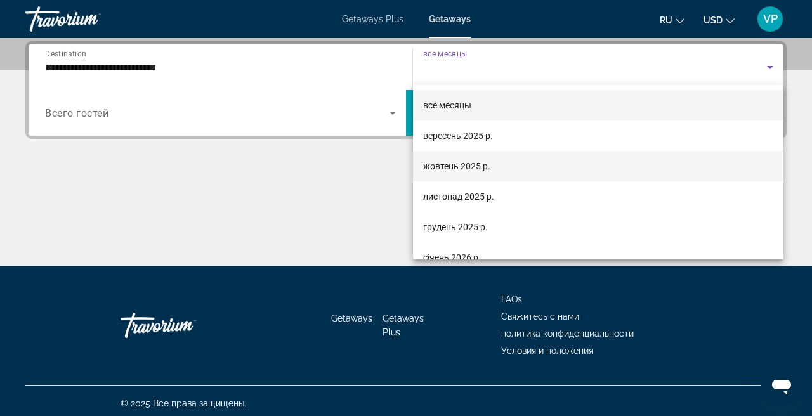
click at [485, 168] on span "жовтень 2025 р." at bounding box center [456, 166] width 67 height 15
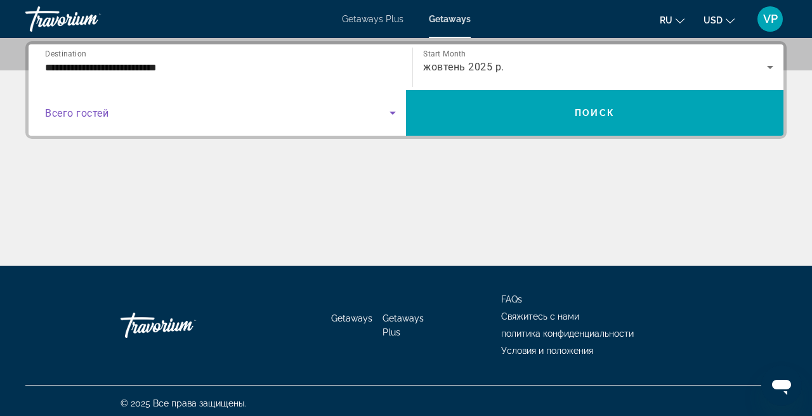
click at [235, 109] on span "Search widget" at bounding box center [217, 112] width 345 height 15
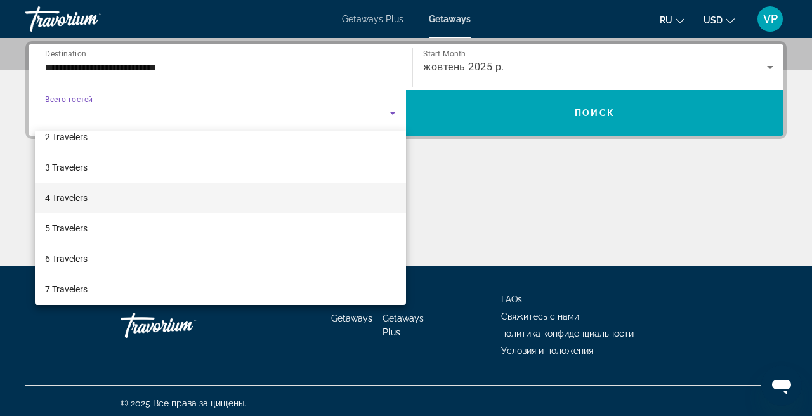
scroll to position [70, 0]
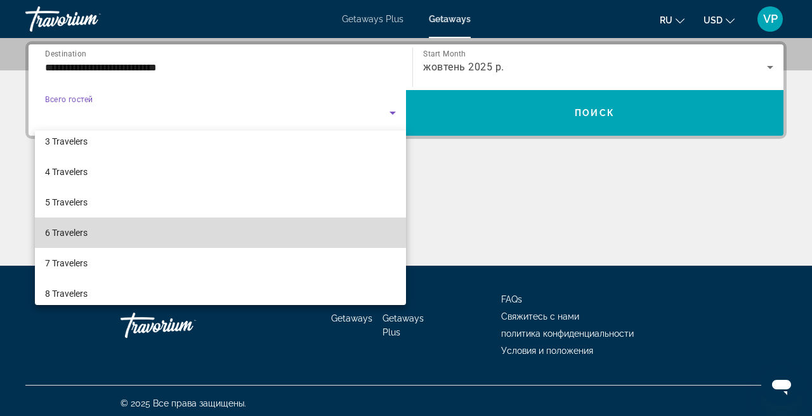
click at [111, 227] on mat-option "6 Travelers" at bounding box center [220, 233] width 371 height 30
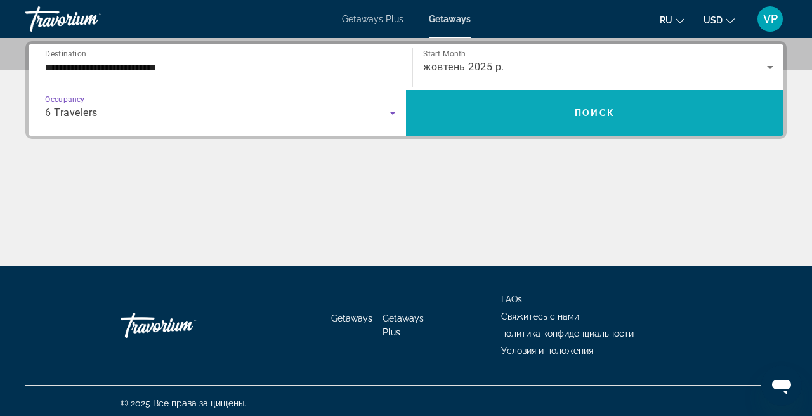
click at [511, 111] on span "Search widget" at bounding box center [595, 113] width 378 height 30
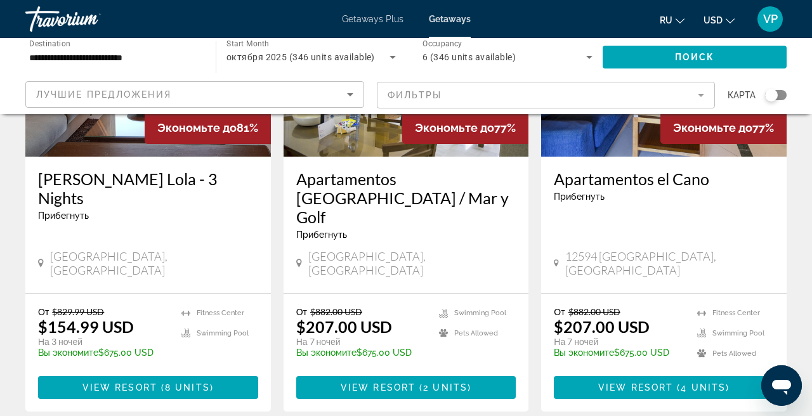
scroll to position [654, 0]
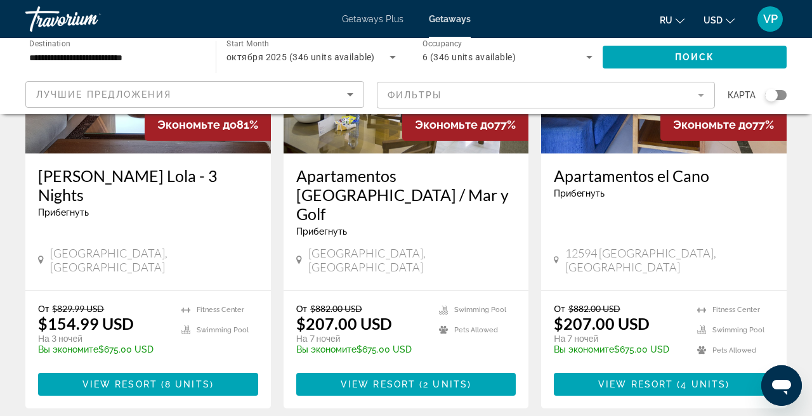
click at [474, 99] on mat-form-field "Фильтры" at bounding box center [546, 95] width 339 height 27
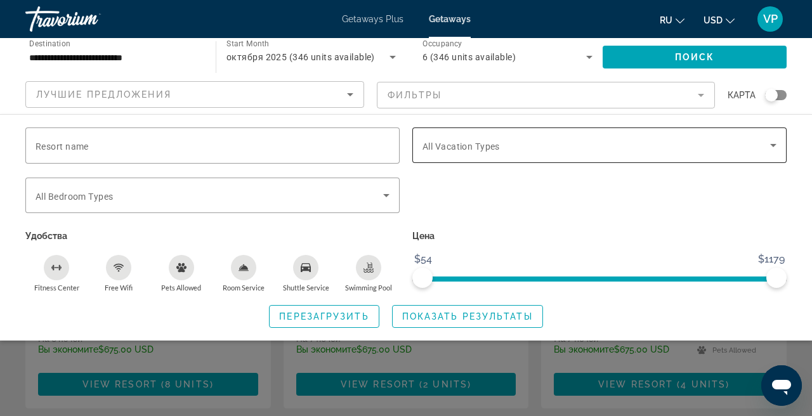
click at [482, 141] on span "Search widget" at bounding box center [597, 145] width 348 height 15
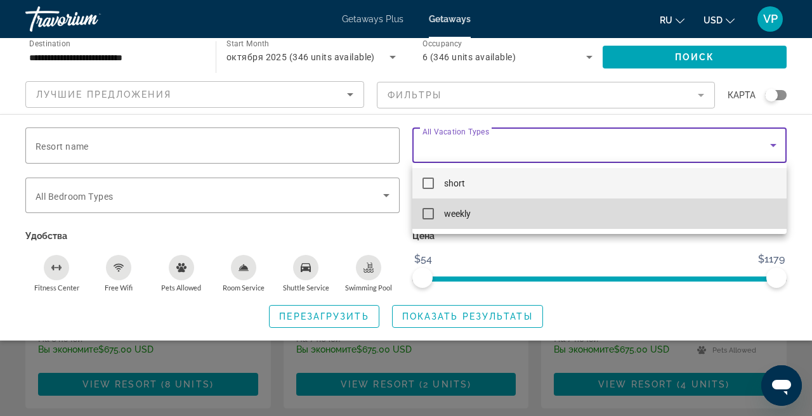
click at [428, 212] on mat-pseudo-checkbox at bounding box center [428, 213] width 11 height 11
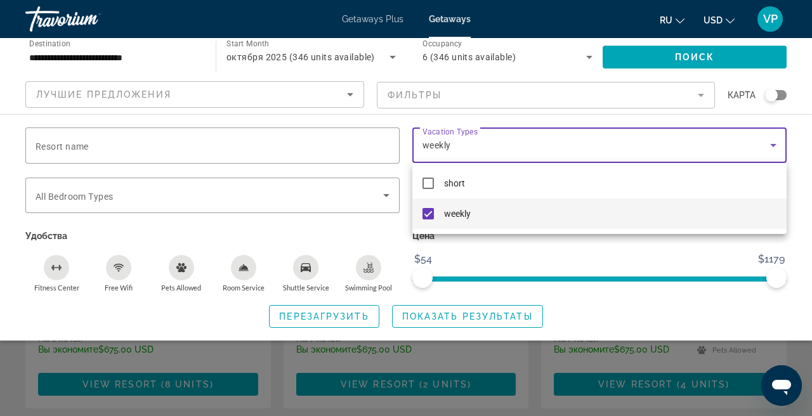
click at [508, 315] on div at bounding box center [406, 208] width 812 height 416
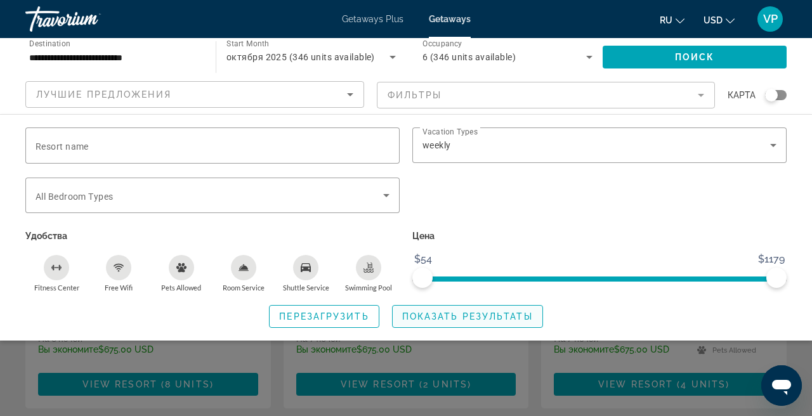
click at [501, 315] on span "Показать результаты" at bounding box center [467, 317] width 131 height 10
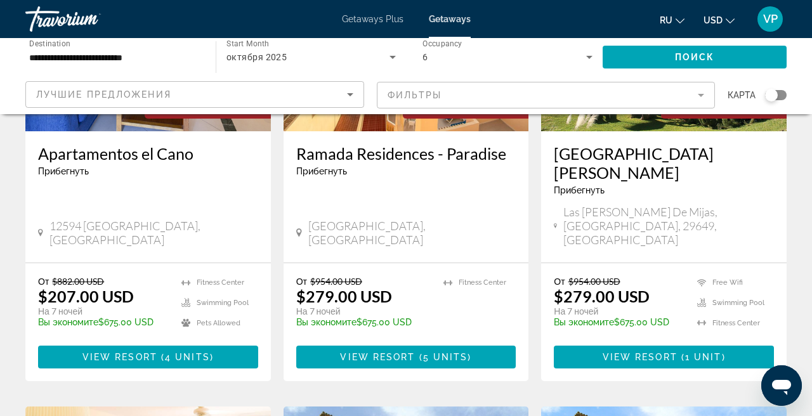
scroll to position [716, 0]
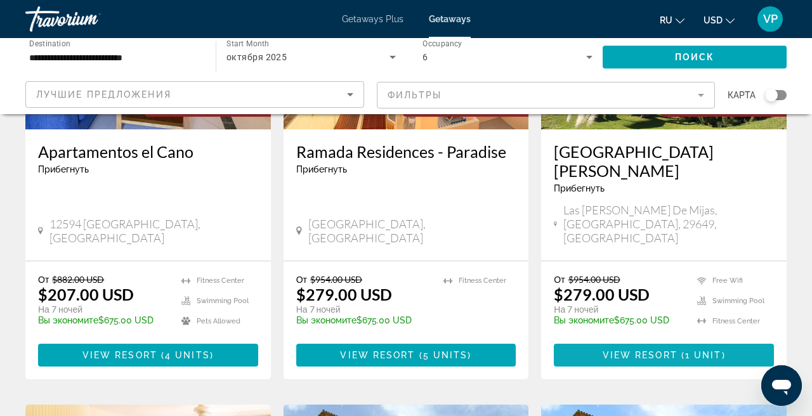
click at [638, 350] on span "View Resort" at bounding box center [640, 355] width 75 height 10
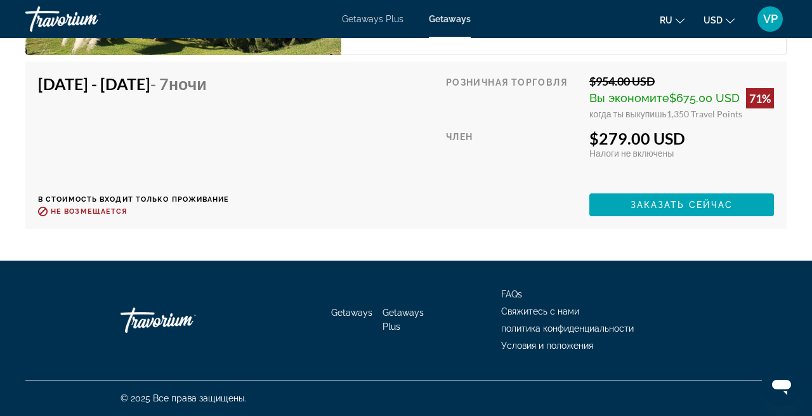
scroll to position [2267, 0]
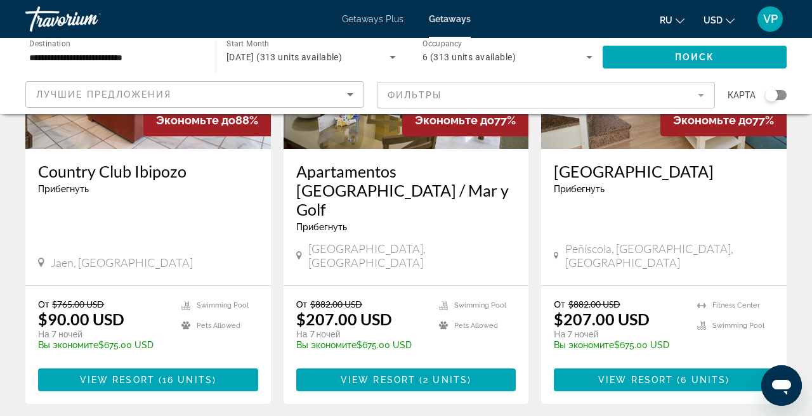
scroll to position [216, 0]
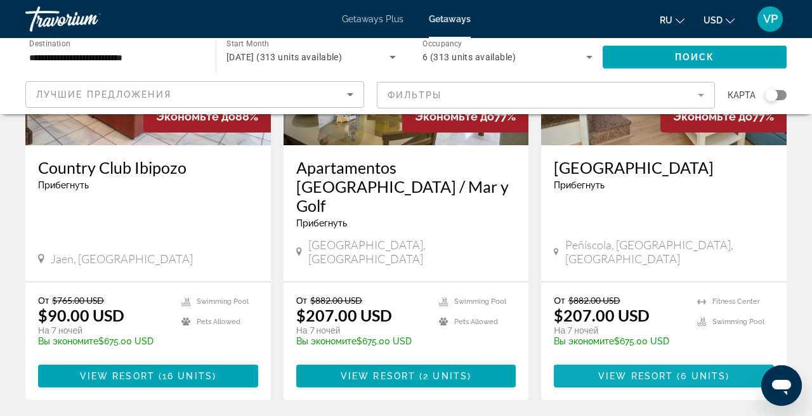
click at [640, 361] on span "Main content" at bounding box center [664, 376] width 220 height 30
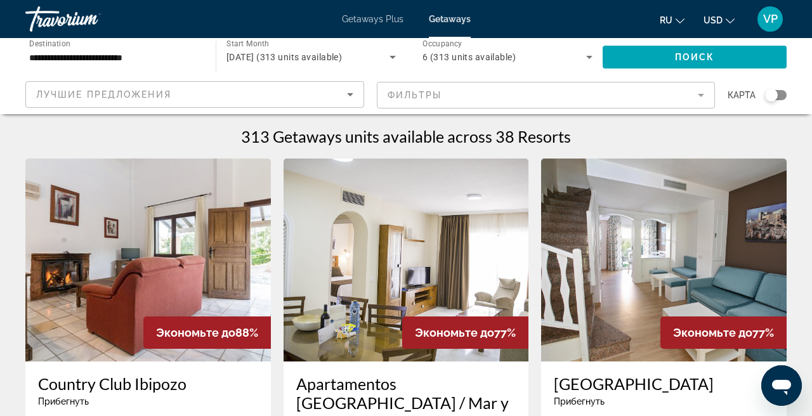
click at [723, 18] on button "USD USD ($) MXN (Mex$) CAD (Can$) GBP (£) EUR (€) AUD (A$) NZD (NZ$) CNY (CN¥)" at bounding box center [719, 20] width 31 height 18
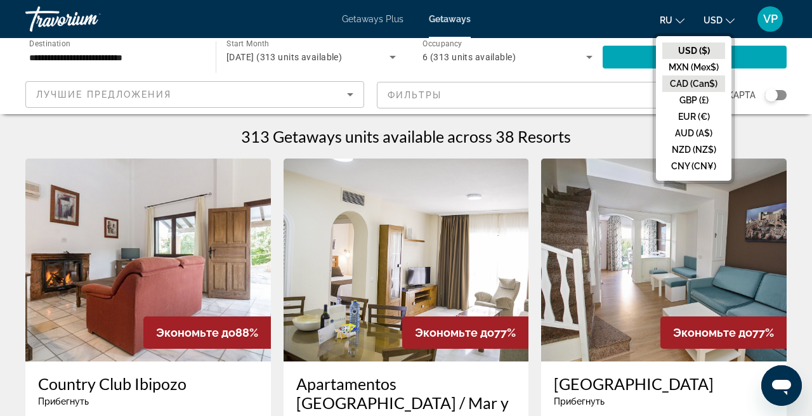
click at [709, 84] on button "CAD (Can$)" at bounding box center [694, 84] width 63 height 16
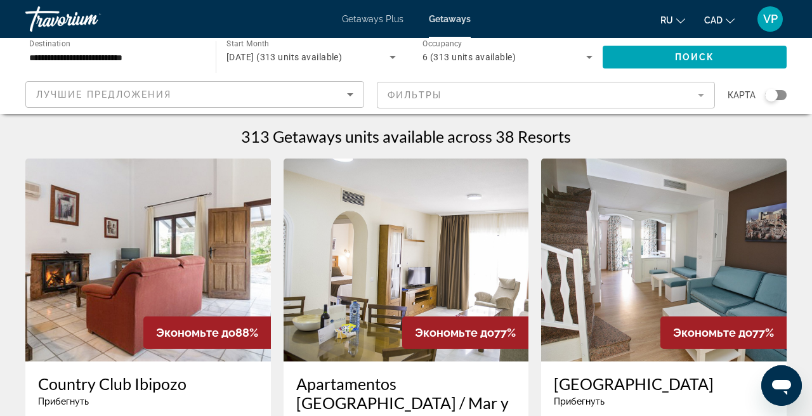
click at [264, 56] on span "октября 2025 (313 units available)" at bounding box center [284, 57] width 115 height 10
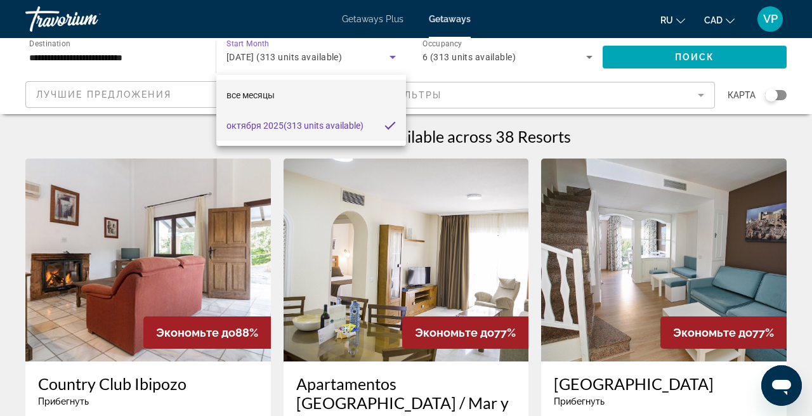
click at [269, 98] on span "все месяцы" at bounding box center [251, 95] width 48 height 10
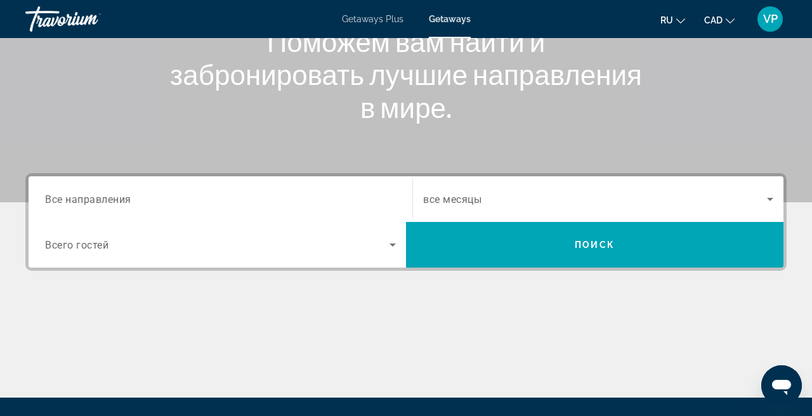
click at [216, 214] on div "Search widget" at bounding box center [220, 199] width 351 height 36
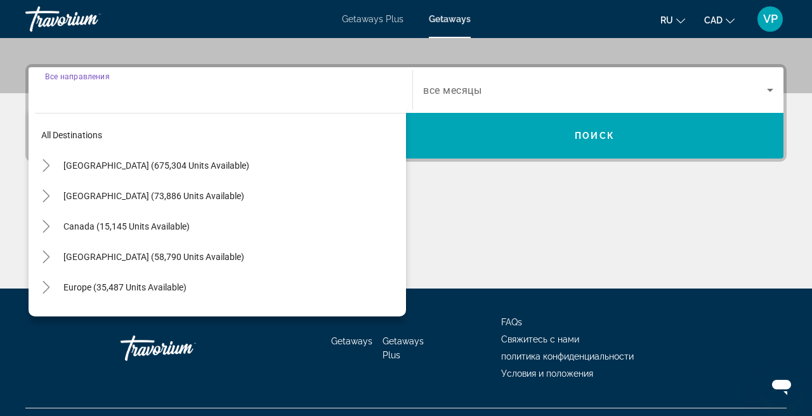
scroll to position [310, 0]
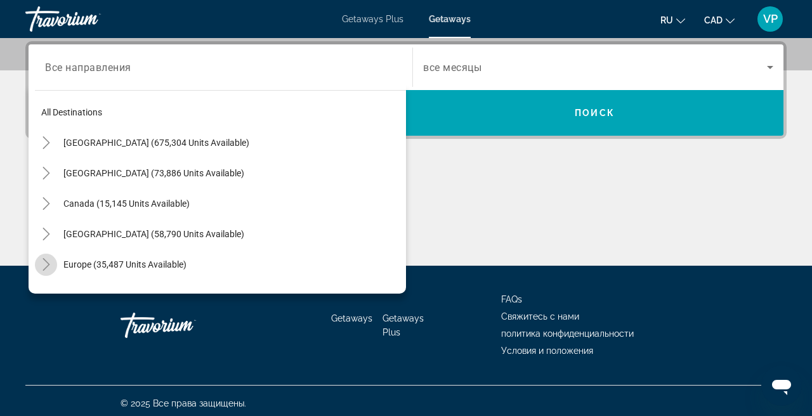
click at [46, 261] on icon "Toggle Europe (35,487 units available)" at bounding box center [46, 264] width 7 height 13
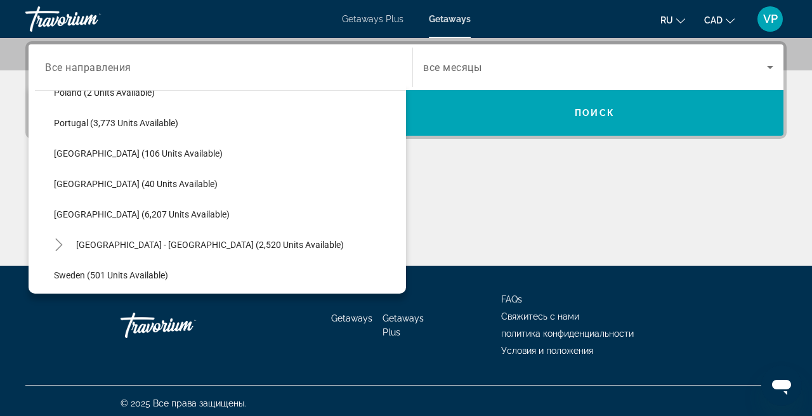
scroll to position [601, 0]
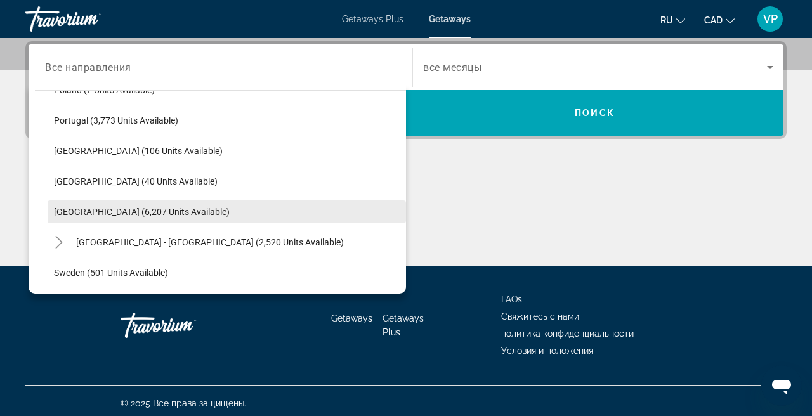
click at [101, 208] on span "[GEOGRAPHIC_DATA] (6,207 units available)" at bounding box center [142, 212] width 176 height 10
type input "**********"
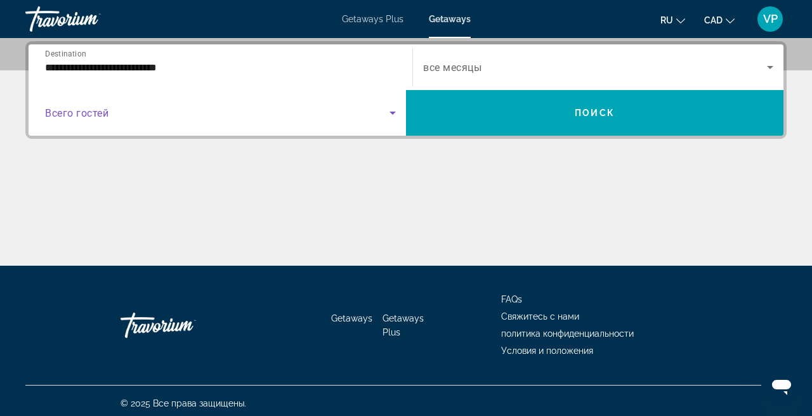
click at [105, 105] on span "Search widget" at bounding box center [217, 112] width 345 height 15
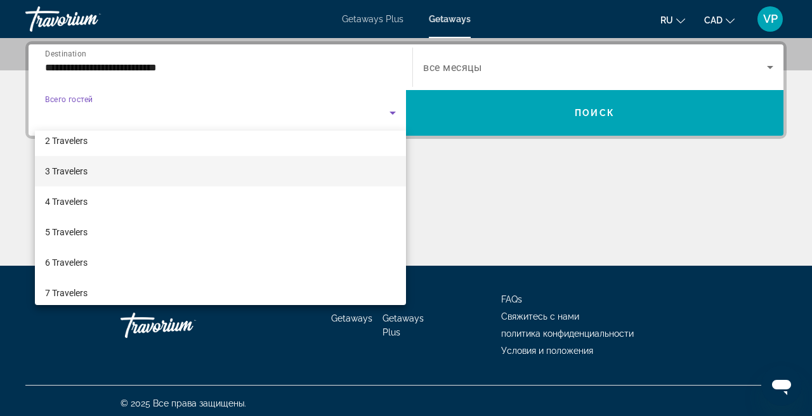
scroll to position [41, 0]
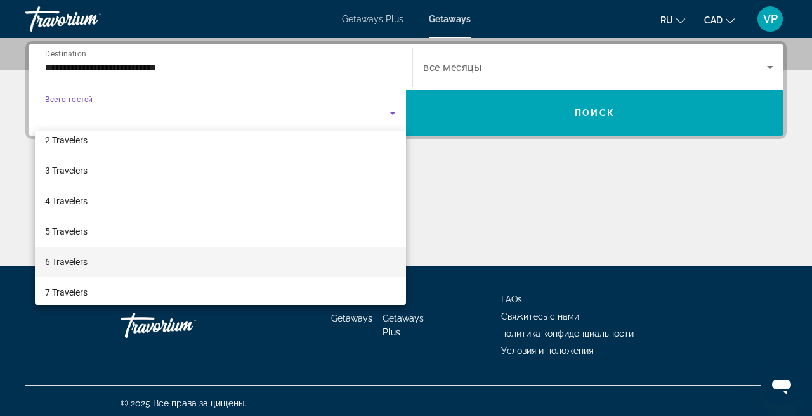
click at [90, 250] on mat-option "6 Travelers" at bounding box center [220, 262] width 371 height 30
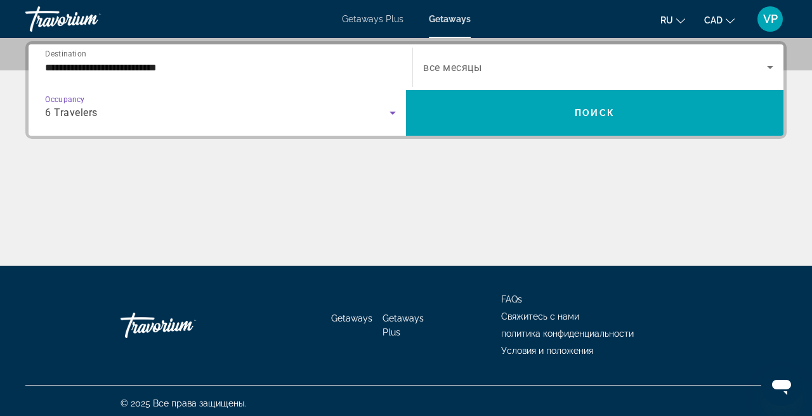
click at [478, 72] on span "все месяцы" at bounding box center [452, 68] width 58 height 12
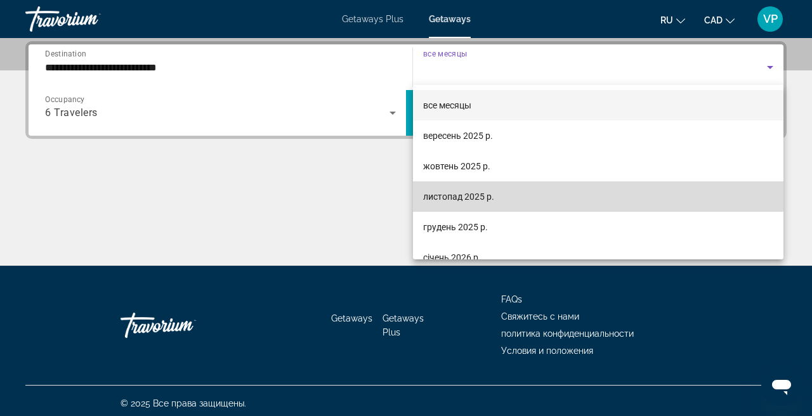
click at [455, 190] on span "листопад 2025 р." at bounding box center [458, 196] width 71 height 15
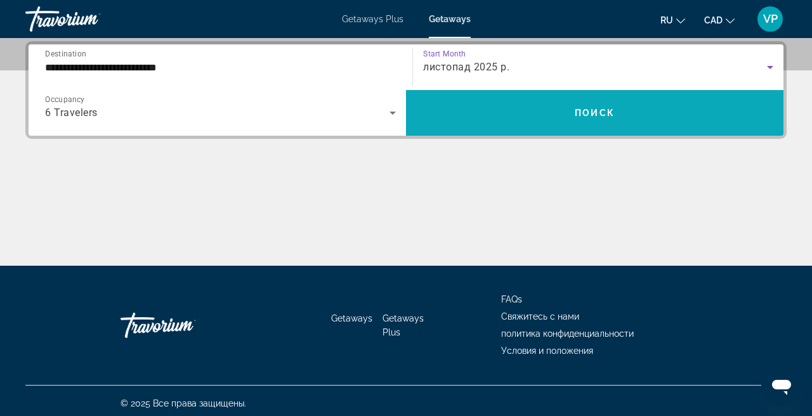
click at [507, 117] on span "Search widget" at bounding box center [595, 113] width 378 height 30
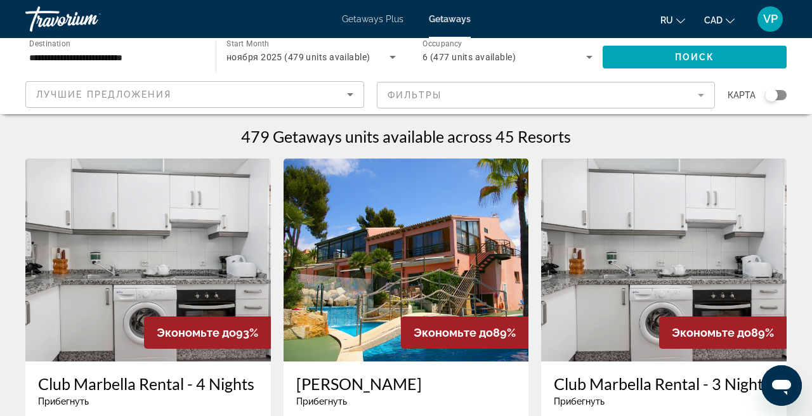
click at [494, 101] on mat-form-field "Фильтры" at bounding box center [546, 95] width 339 height 27
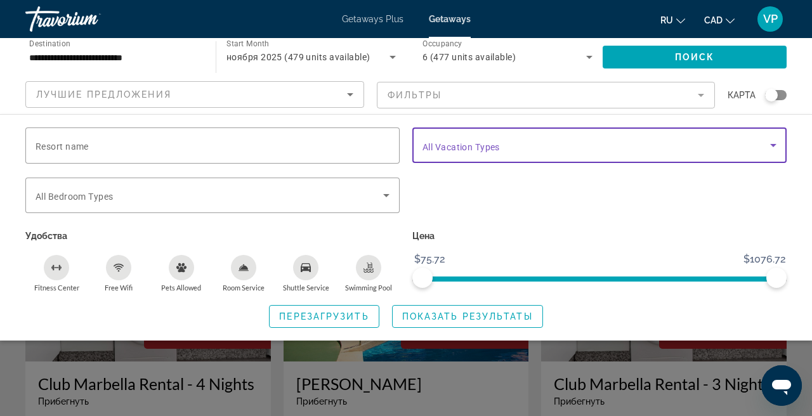
click at [493, 140] on span "Search widget" at bounding box center [597, 145] width 348 height 15
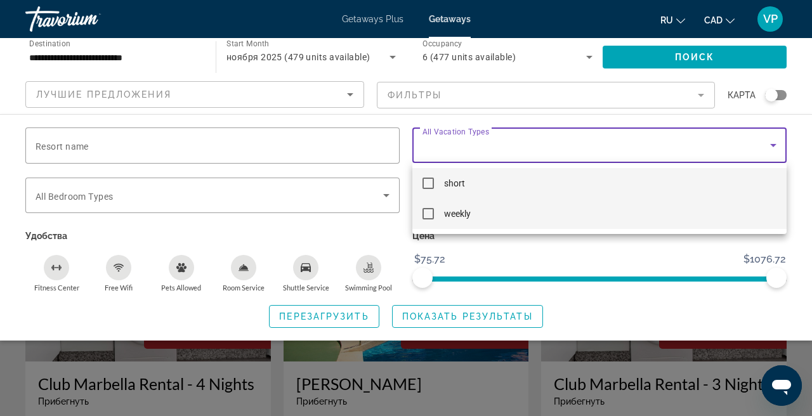
click at [432, 214] on mat-pseudo-checkbox at bounding box center [428, 213] width 11 height 11
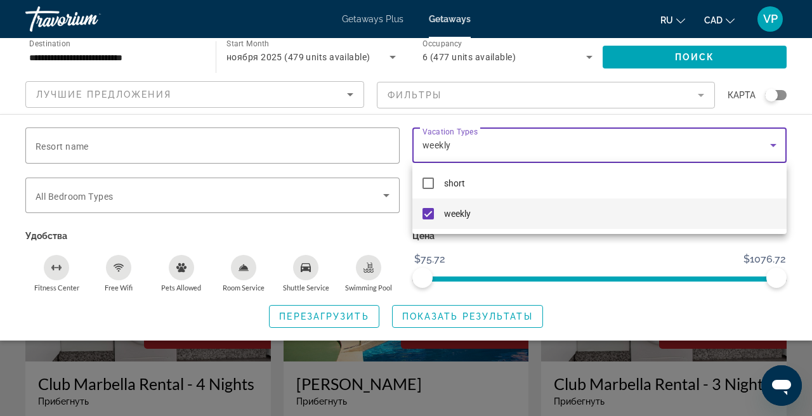
click at [442, 313] on div at bounding box center [406, 208] width 812 height 416
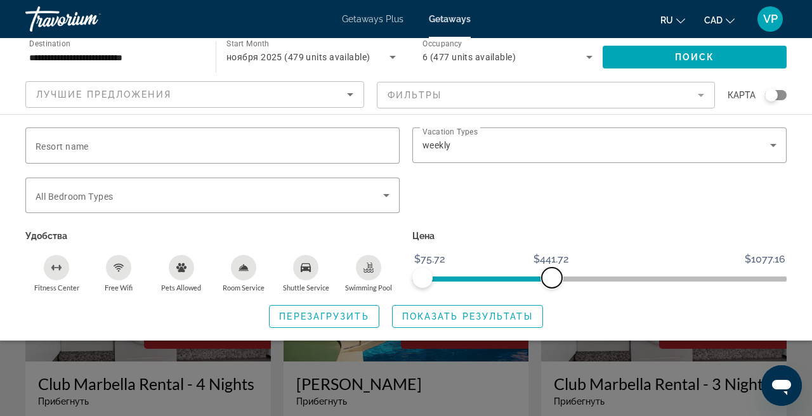
drag, startPoint x: 780, startPoint y: 283, endPoint x: 552, endPoint y: 277, distance: 227.9
click at [552, 277] on span "ngx-slider-max" at bounding box center [552, 278] width 20 height 20
click at [478, 314] on span "Показать результаты" at bounding box center [467, 317] width 131 height 10
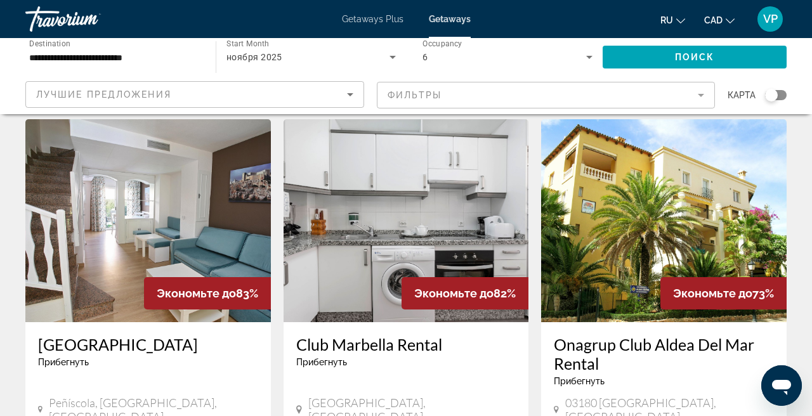
scroll to position [952, 0]
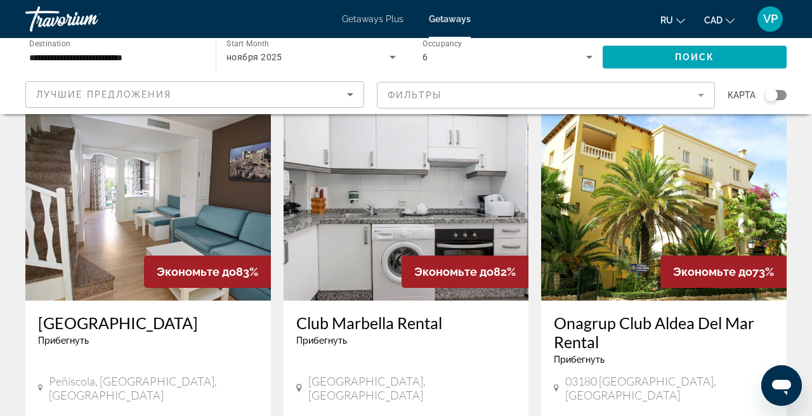
click at [194, 202] on img "Main content" at bounding box center [148, 199] width 246 height 203
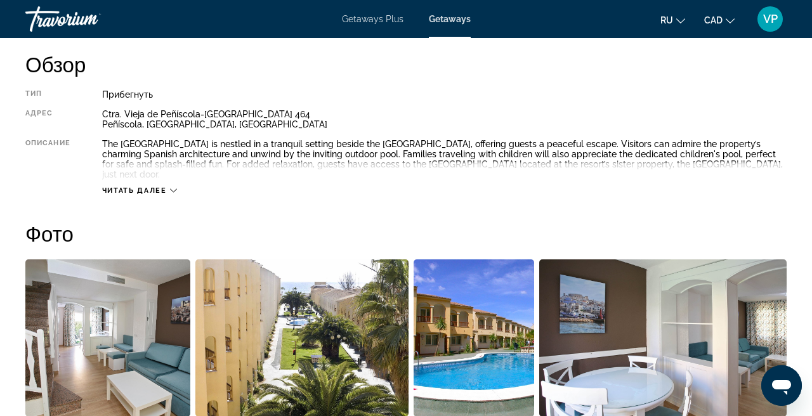
scroll to position [656, 0]
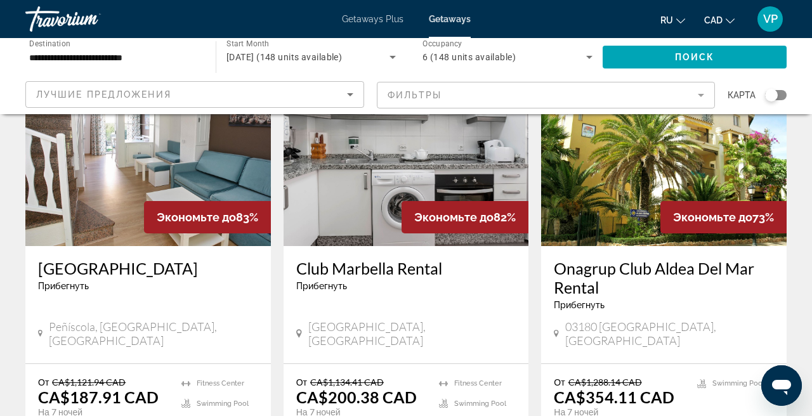
scroll to position [1007, 0]
drag, startPoint x: 33, startPoint y: 231, endPoint x: 170, endPoint y: 238, distance: 137.2
click at [170, 246] on div "Jardines del Plaza Прибегнуть - Это курорт только для взрослых Peñíscola, Caste…" at bounding box center [148, 304] width 246 height 117
copy h3 "[GEOGRAPHIC_DATA]"
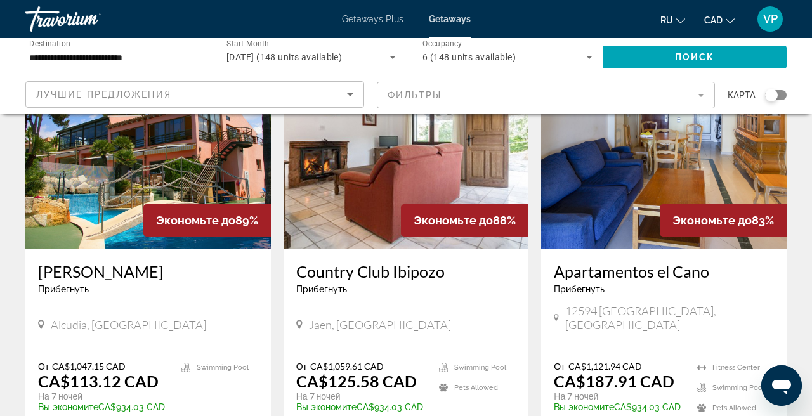
scroll to position [114, 0]
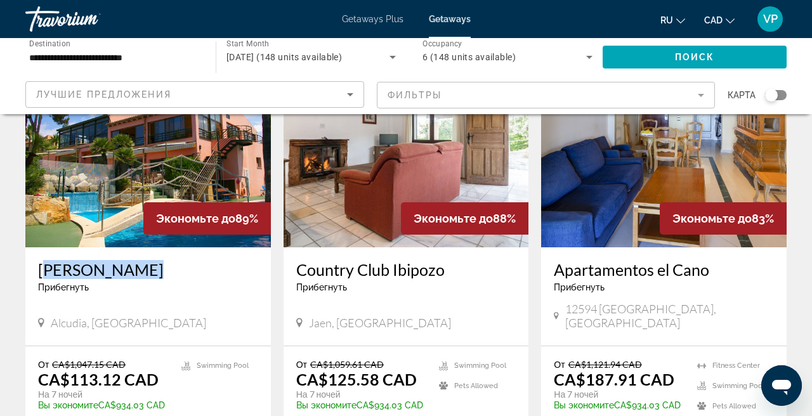
drag, startPoint x: 37, startPoint y: 265, endPoint x: 144, endPoint y: 269, distance: 107.3
click at [144, 269] on div "Ona Aucanada Прибегнуть - Это курорт только для взрослых Alcudia, Spain" at bounding box center [148, 296] width 246 height 98
copy h3 "[PERSON_NAME]"
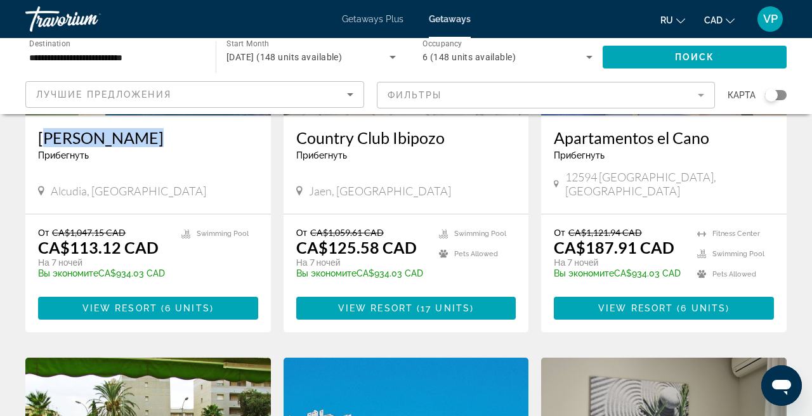
scroll to position [250, 0]
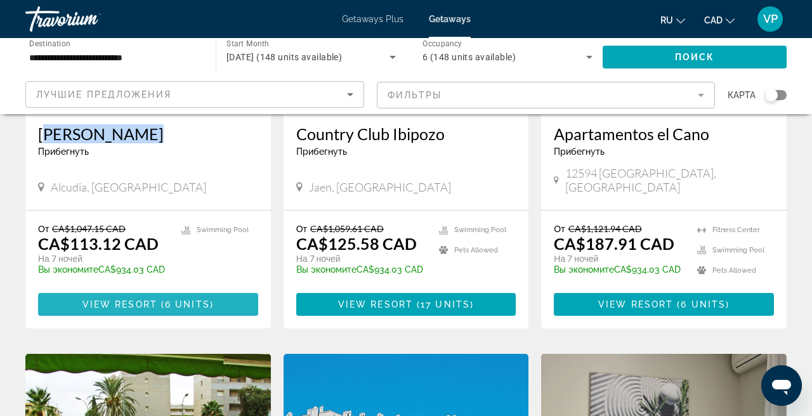
click at [156, 300] on span "View Resort" at bounding box center [119, 305] width 75 height 10
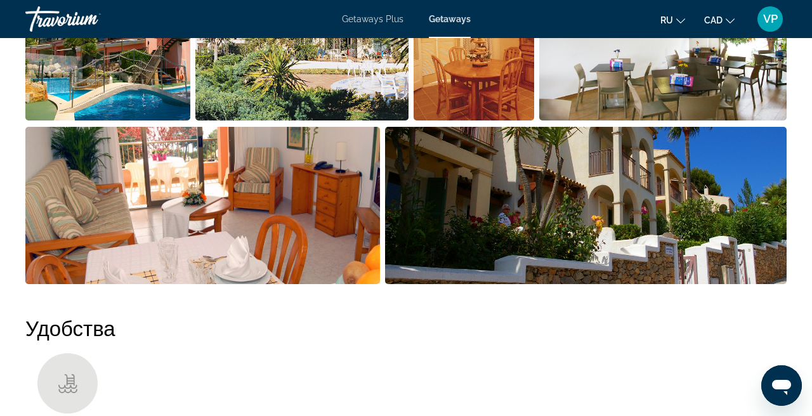
scroll to position [835, 0]
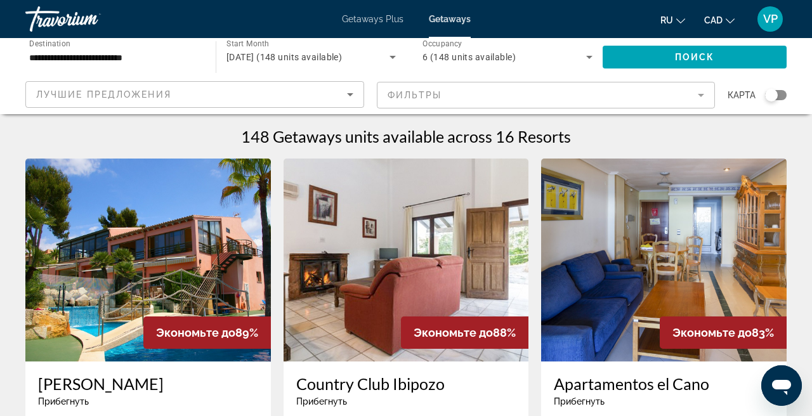
click at [242, 91] on div "Лучшие предложения" at bounding box center [191, 94] width 311 height 15
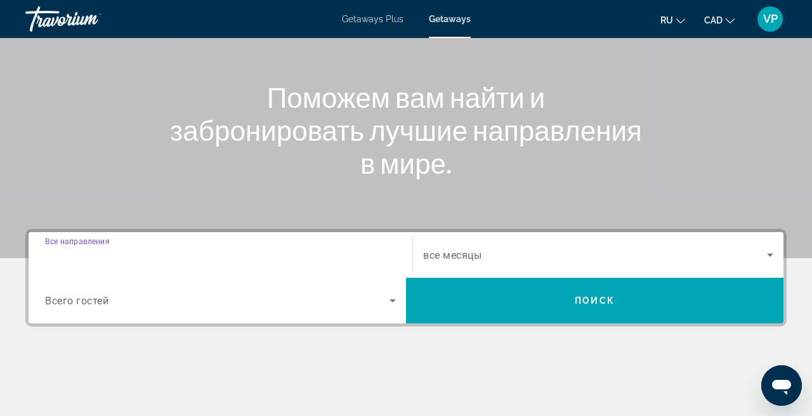
click at [164, 254] on input "Destination Все направления" at bounding box center [220, 255] width 351 height 15
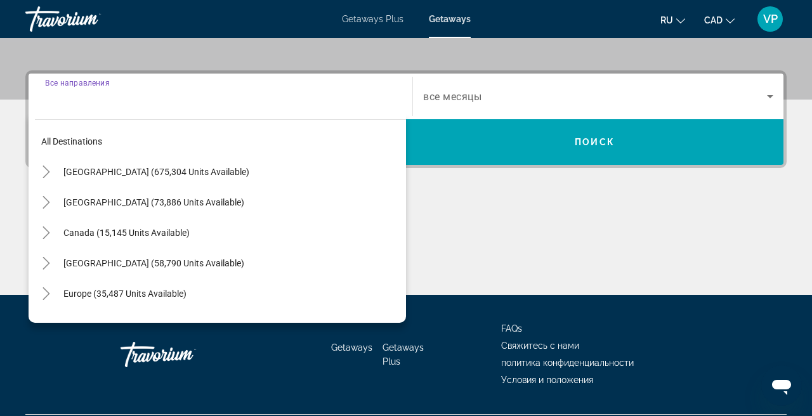
scroll to position [310, 0]
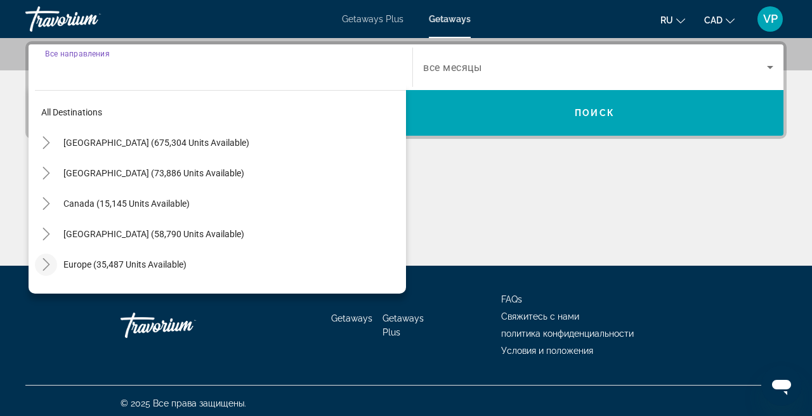
click at [49, 263] on icon "Toggle Europe (35,487 units available)" at bounding box center [46, 264] width 13 height 13
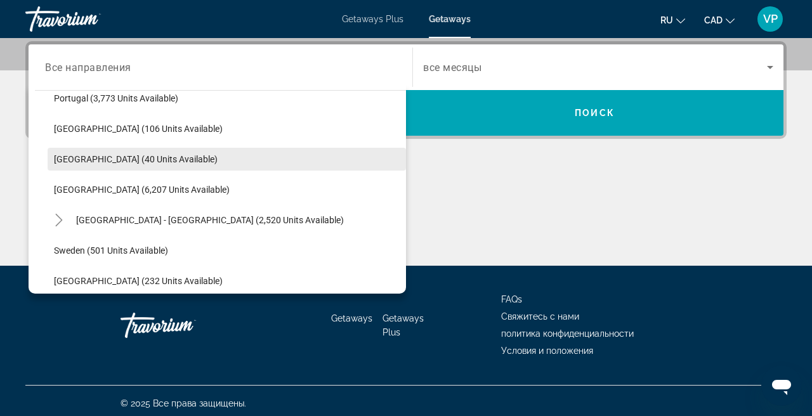
scroll to position [625, 0]
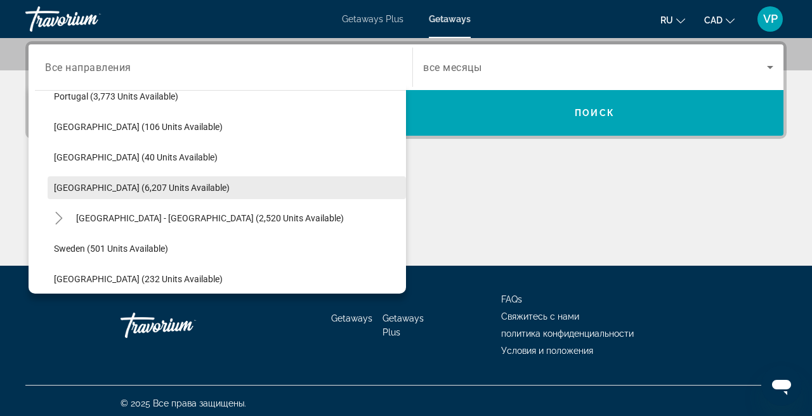
click at [97, 189] on span "[GEOGRAPHIC_DATA] (6,207 units available)" at bounding box center [142, 188] width 176 height 10
type input "**********"
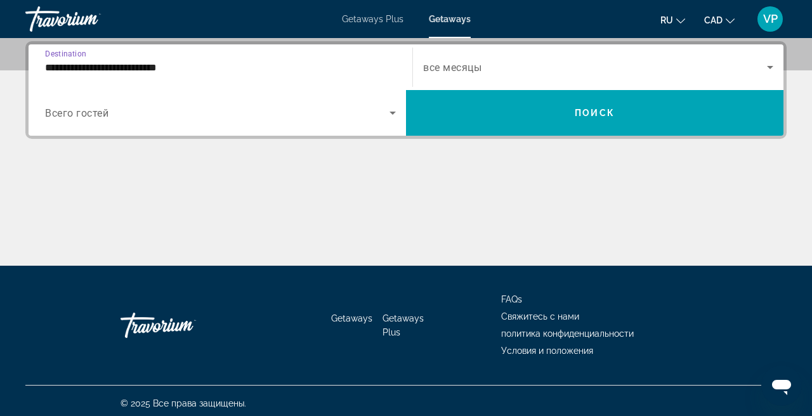
click at [473, 65] on span "все месяцы" at bounding box center [452, 68] width 58 height 12
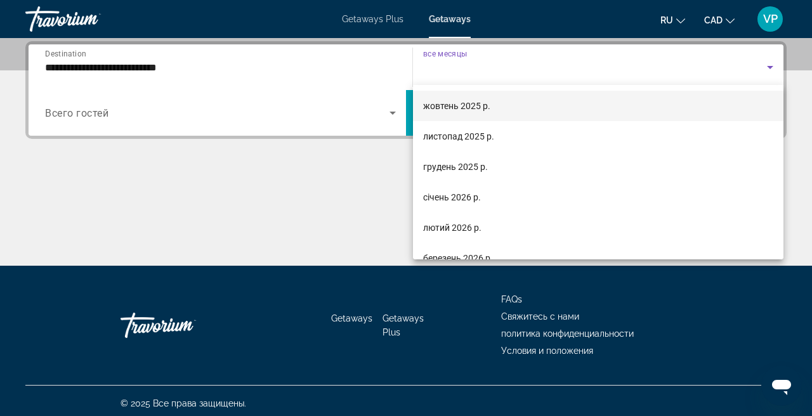
scroll to position [66, 0]
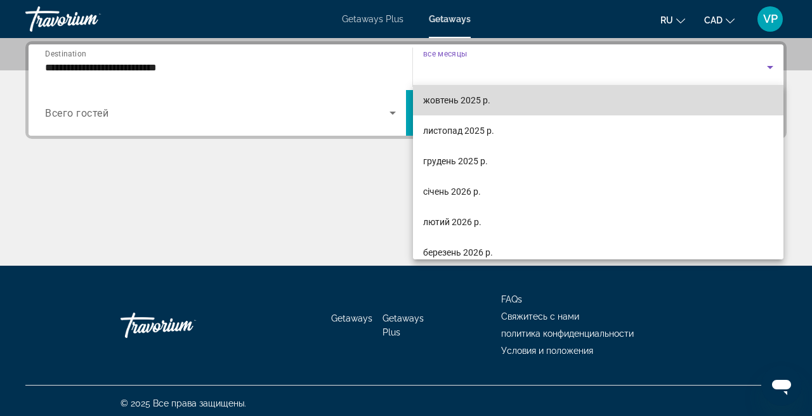
click at [472, 103] on span "жовтень 2025 р." at bounding box center [456, 100] width 67 height 15
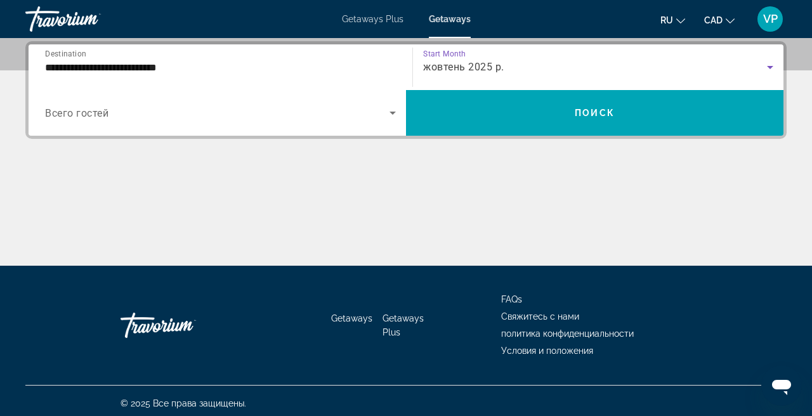
click at [138, 127] on div "Search widget" at bounding box center [220, 113] width 351 height 36
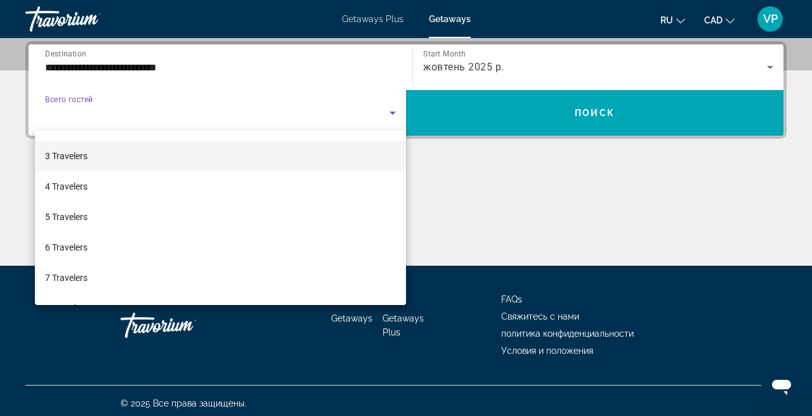
scroll to position [72, 0]
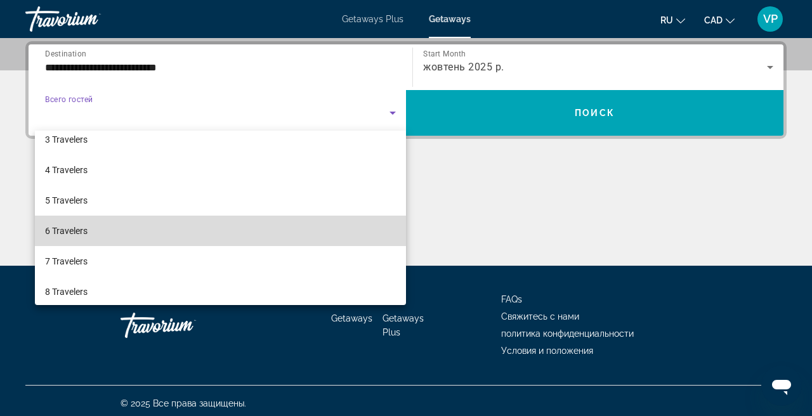
click at [121, 233] on mat-option "6 Travelers" at bounding box center [220, 231] width 371 height 30
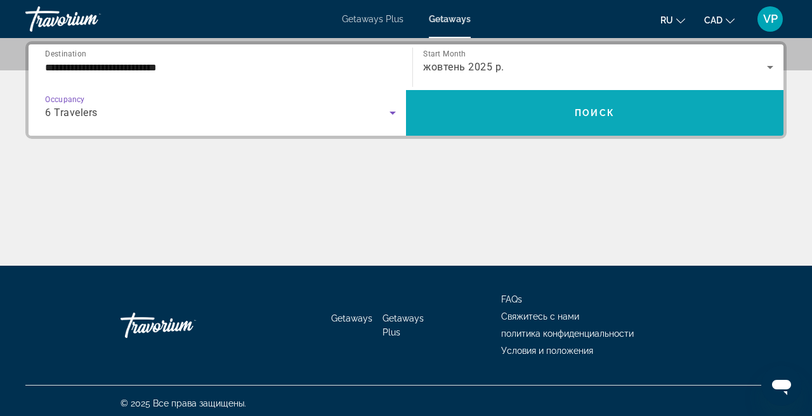
click at [509, 114] on span "Search widget" at bounding box center [595, 113] width 378 height 30
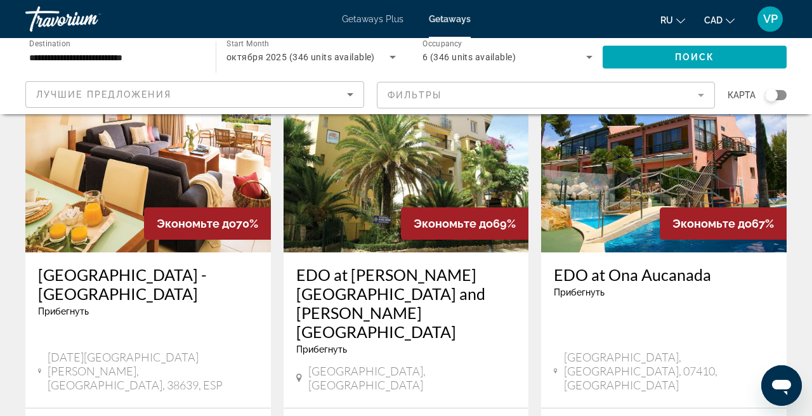
scroll to position [1498, 0]
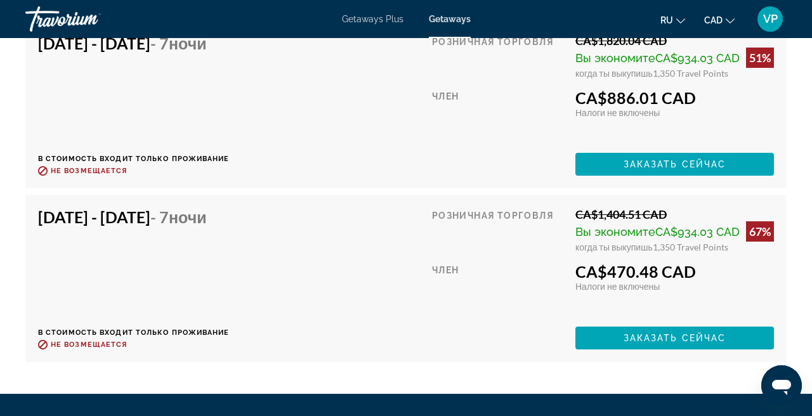
scroll to position [2081, 0]
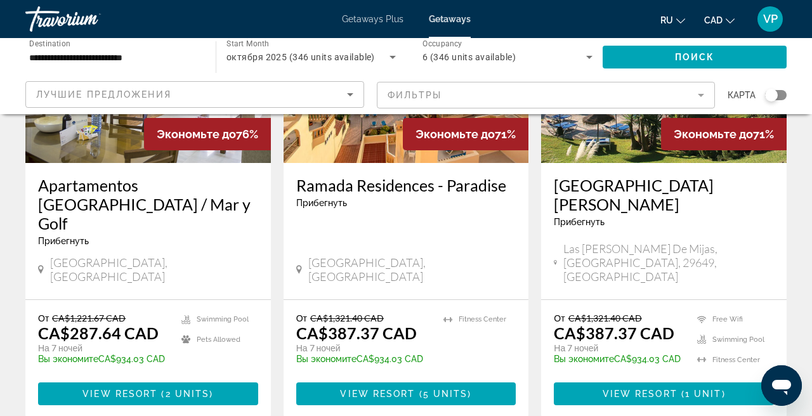
scroll to position [1109, 0]
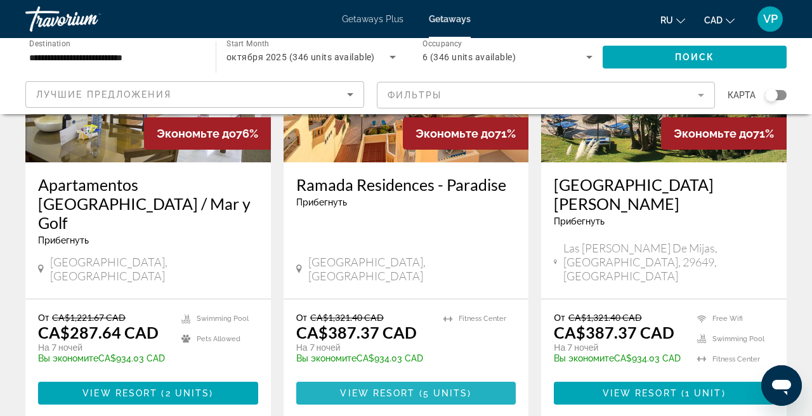
click at [392, 388] on span "View Resort" at bounding box center [377, 393] width 75 height 10
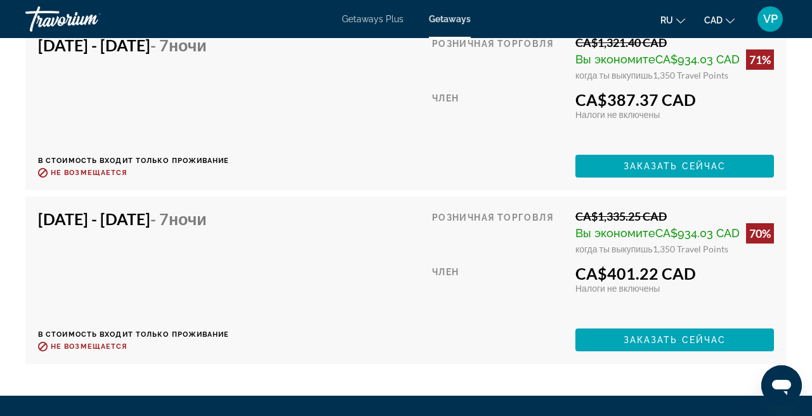
scroll to position [2266, 0]
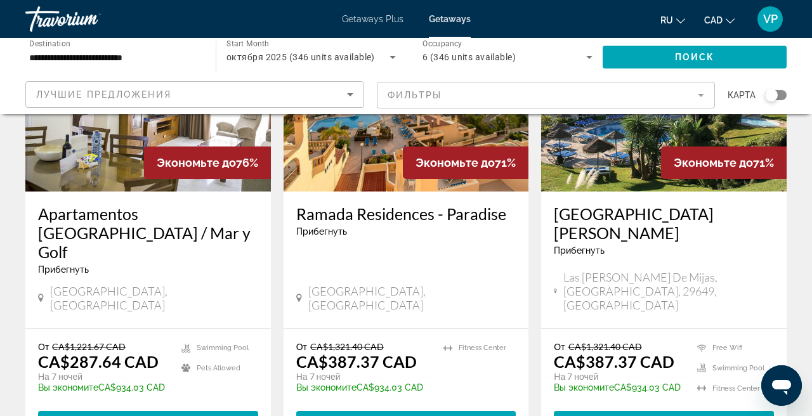
scroll to position [1088, 0]
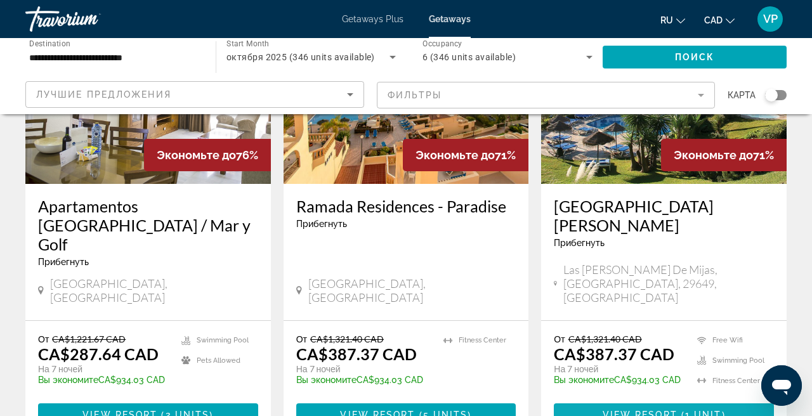
click at [633, 410] on span "View Resort" at bounding box center [640, 415] width 75 height 10
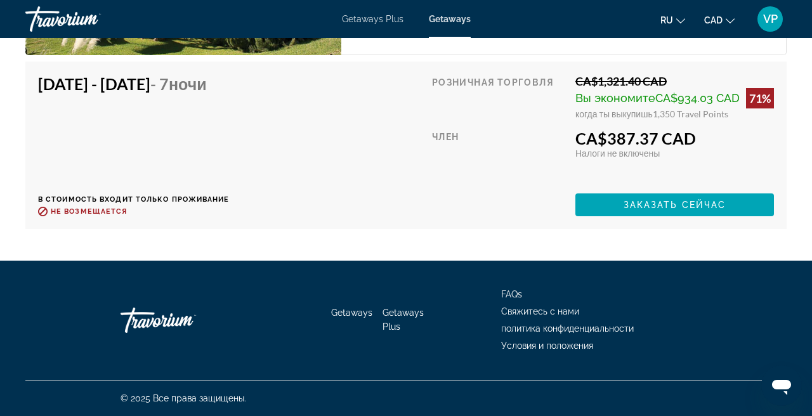
scroll to position [2267, 0]
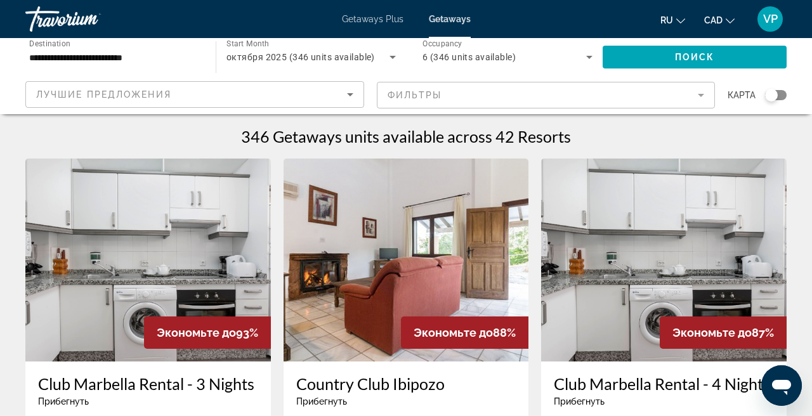
click at [478, 95] on mat-form-field "Фильтры" at bounding box center [546, 95] width 339 height 27
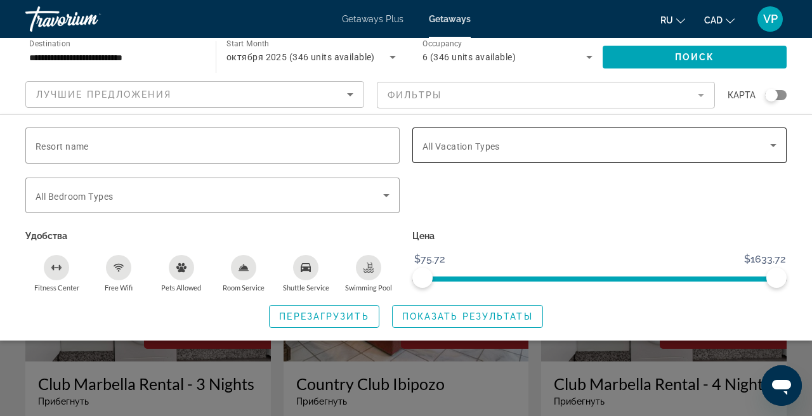
click at [460, 146] on span "All Vacation Types" at bounding box center [461, 147] width 77 height 10
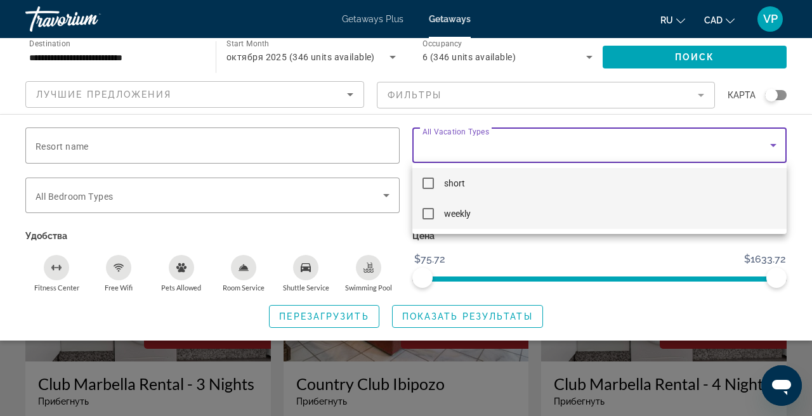
click at [432, 214] on mat-pseudo-checkbox at bounding box center [428, 213] width 11 height 11
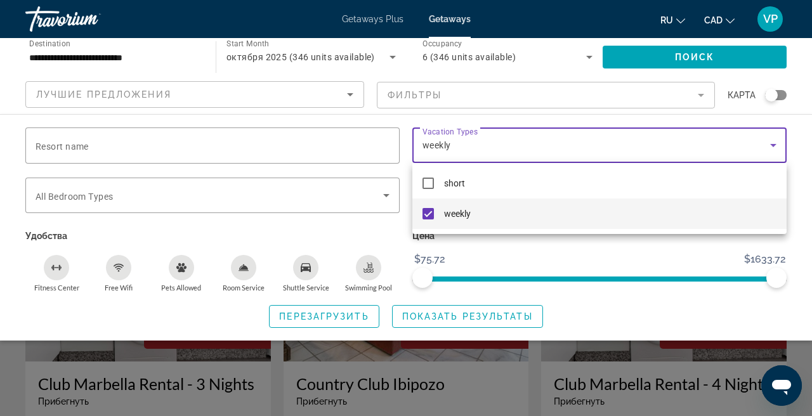
click at [438, 323] on div at bounding box center [406, 208] width 812 height 416
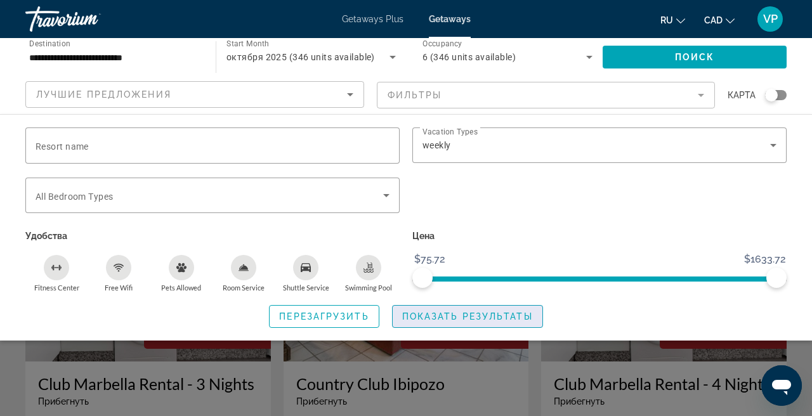
click at [464, 316] on span "Показать результаты" at bounding box center [467, 317] width 131 height 10
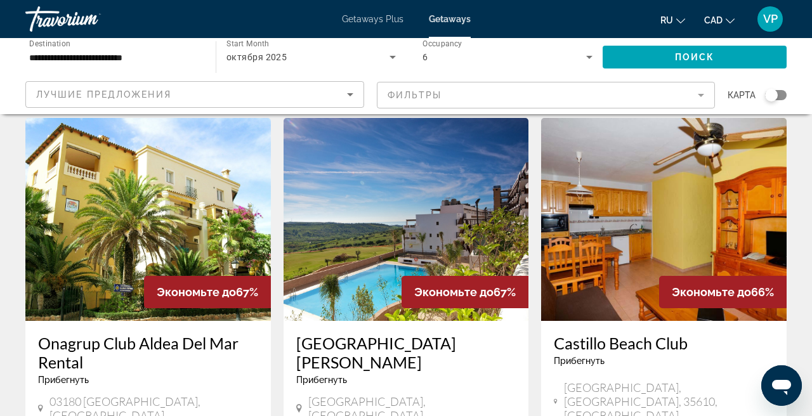
scroll to position [1503, 0]
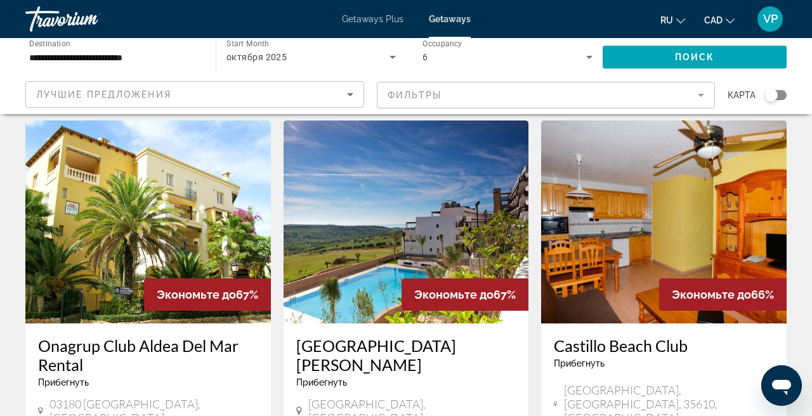
drag, startPoint x: 295, startPoint y: 237, endPoint x: 347, endPoint y: 271, distance: 62.0
click at [347, 324] on div "Ona Valle Romano Golf & Resort Прибегнуть - Это курорт только для взрослых Mala…" at bounding box center [407, 382] width 246 height 117
copy h3 "[GEOGRAPHIC_DATA][PERSON_NAME]"
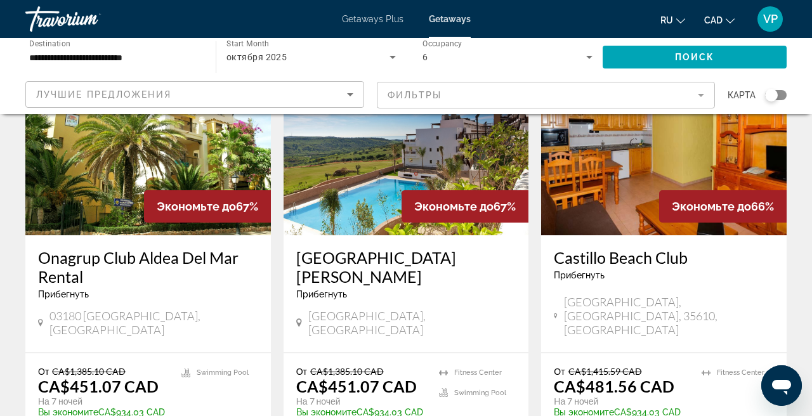
scroll to position [1600, 0]
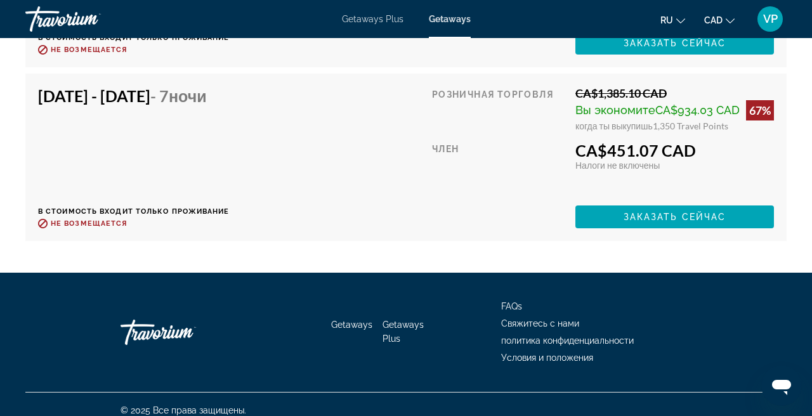
scroll to position [2691, 0]
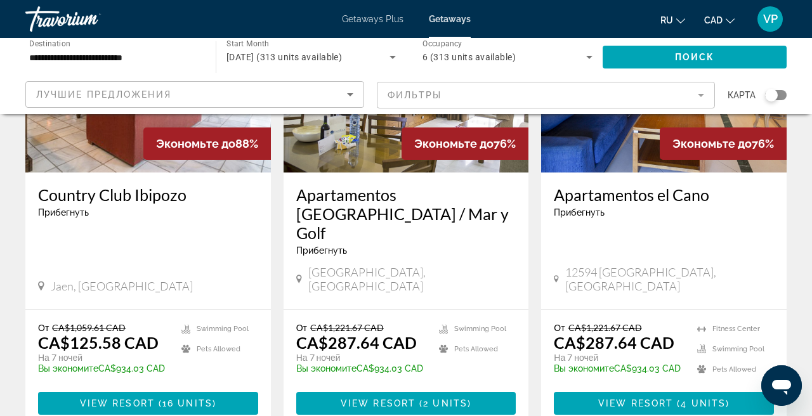
scroll to position [193, 0]
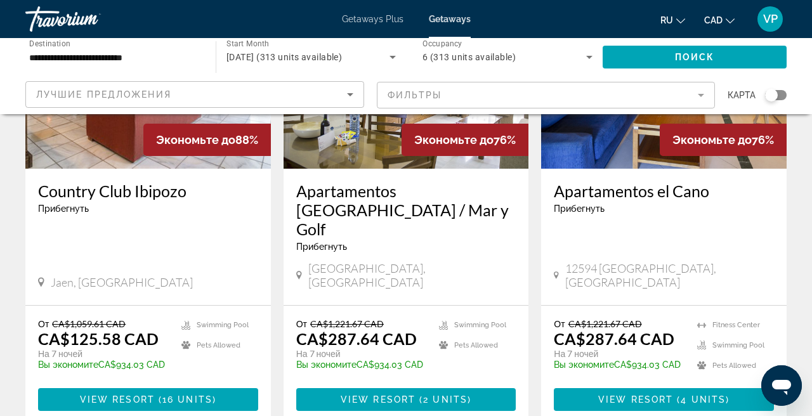
drag, startPoint x: 36, startPoint y: 184, endPoint x: 188, endPoint y: 191, distance: 151.8
click at [188, 191] on div "Country Club Ibipozo Прибегнуть - Это курорт только для взрослых [GEOGRAPHIC_DA…" at bounding box center [148, 237] width 246 height 136
copy h3 "Country Club Ibipozo"
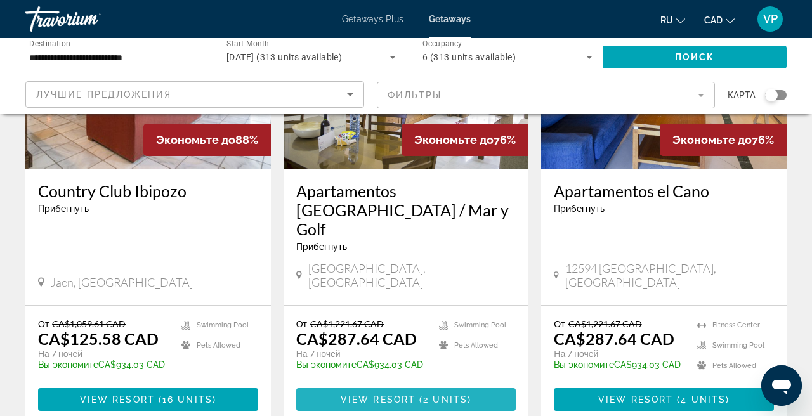
click at [415, 385] on span "Main content" at bounding box center [406, 400] width 220 height 30
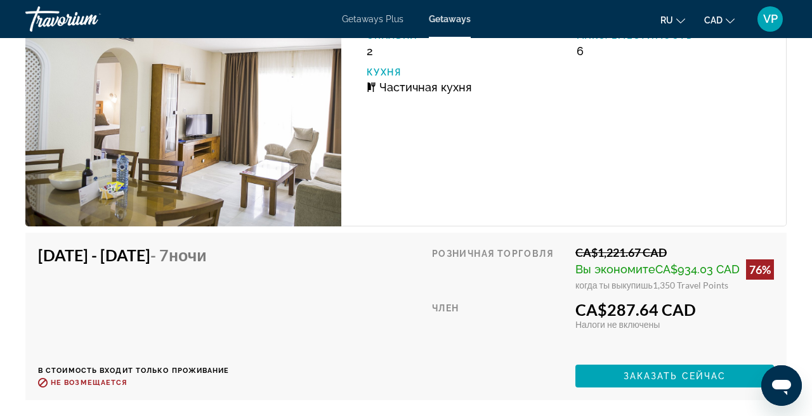
scroll to position [2432, 0]
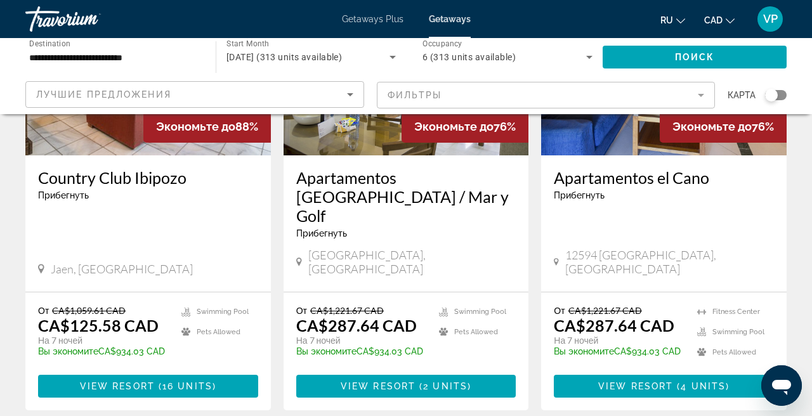
scroll to position [211, 0]
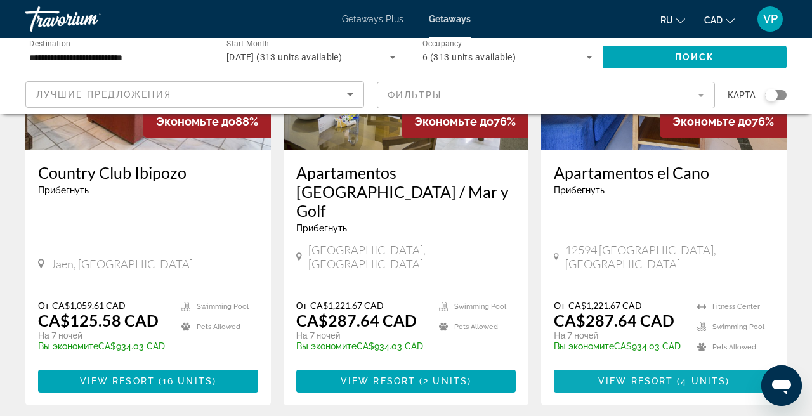
click at [639, 376] on span "View Resort" at bounding box center [635, 381] width 75 height 10
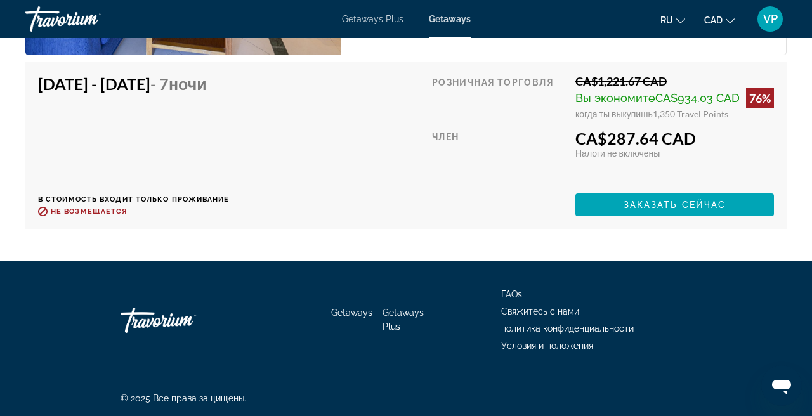
scroll to position [2582, 0]
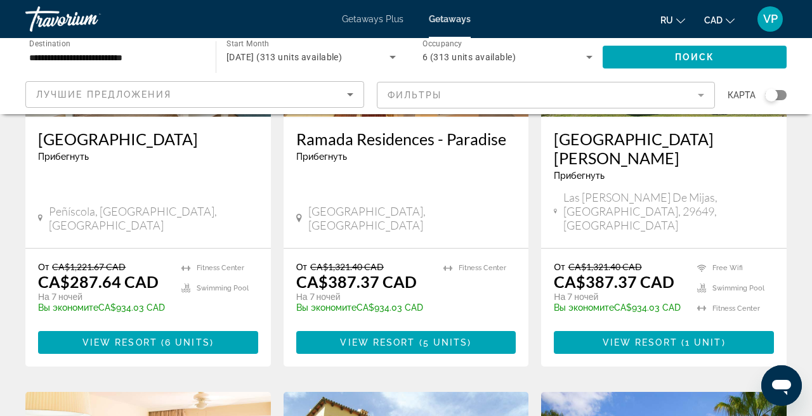
scroll to position [749, 0]
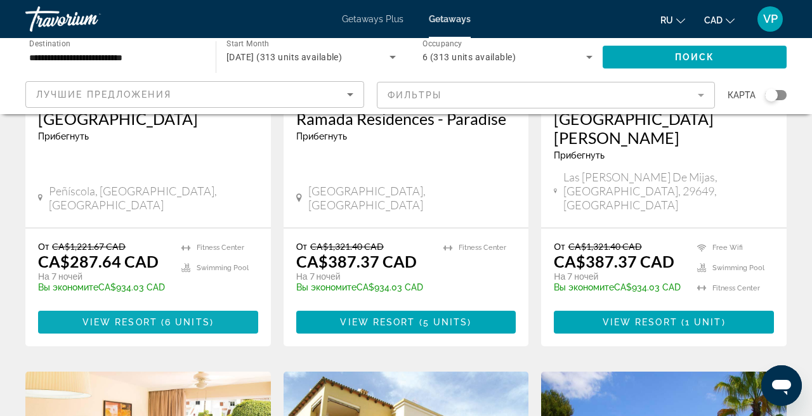
click at [170, 317] on span "6 units" at bounding box center [187, 322] width 45 height 10
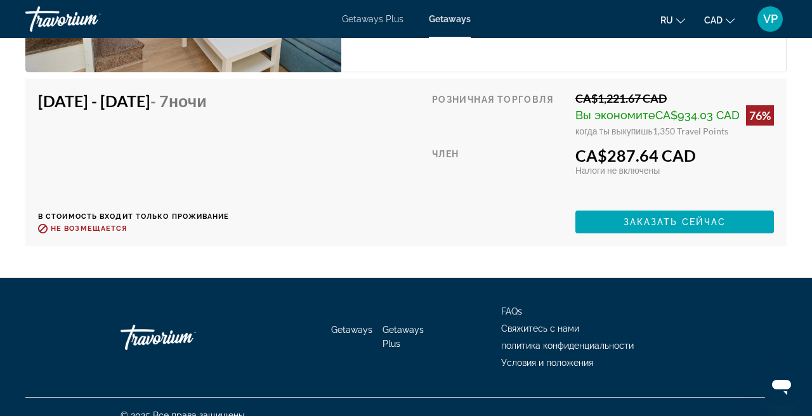
scroll to position [2659, 0]
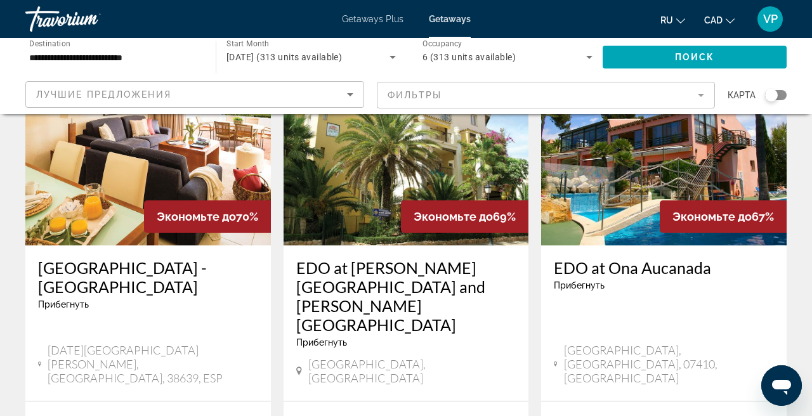
scroll to position [1079, 0]
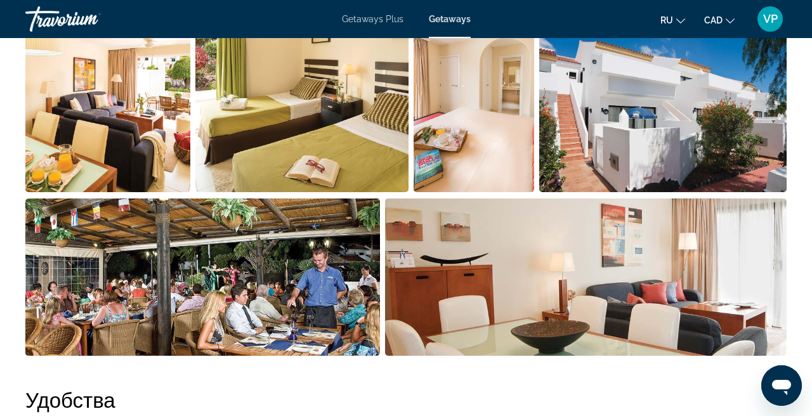
scroll to position [867, 0]
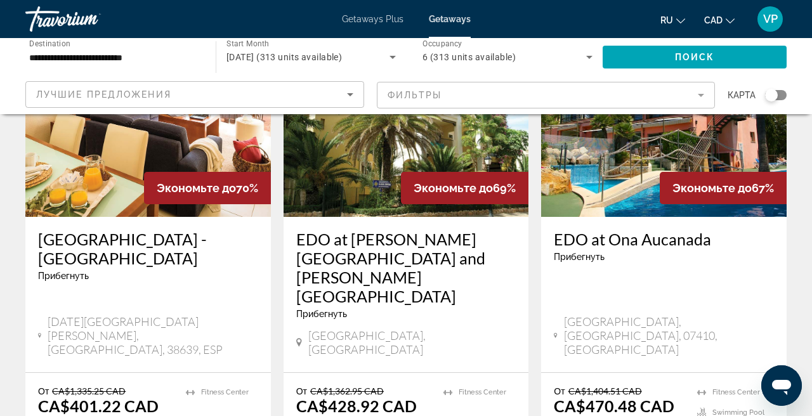
scroll to position [1109, 0]
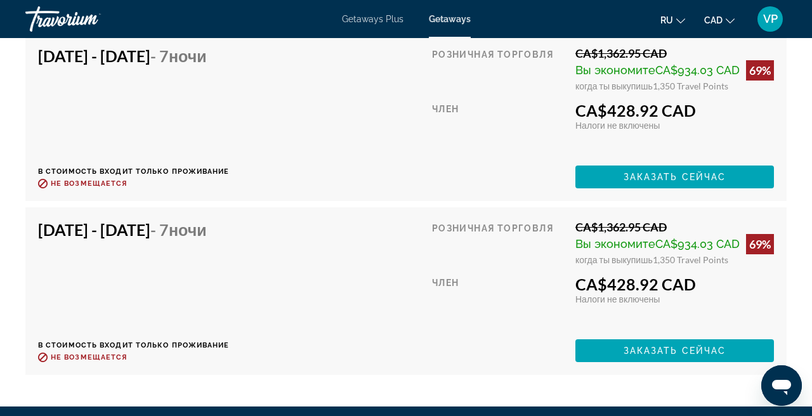
scroll to position [2524, 0]
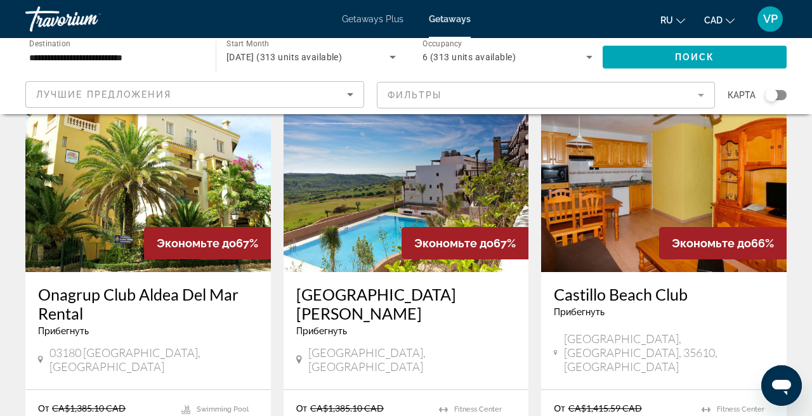
scroll to position [1558, 0]
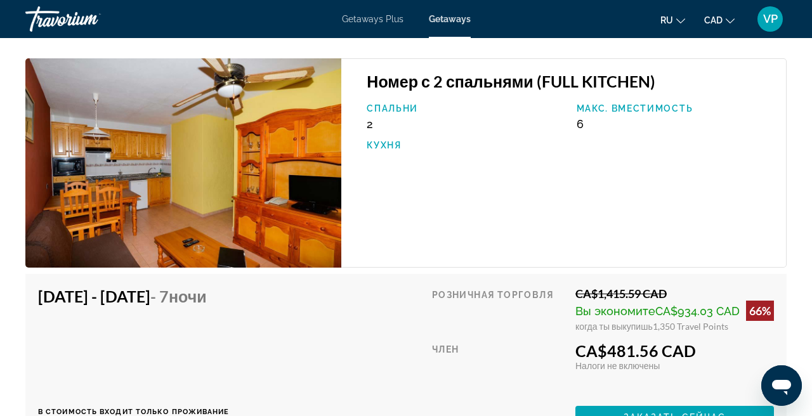
scroll to position [2361, 0]
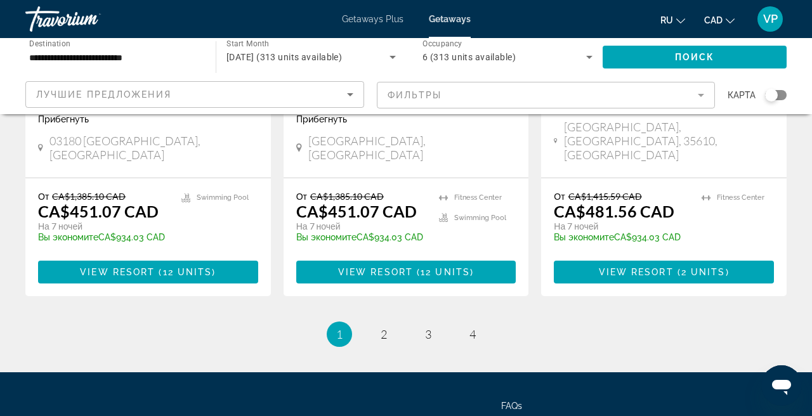
scroll to position [1765, 0]
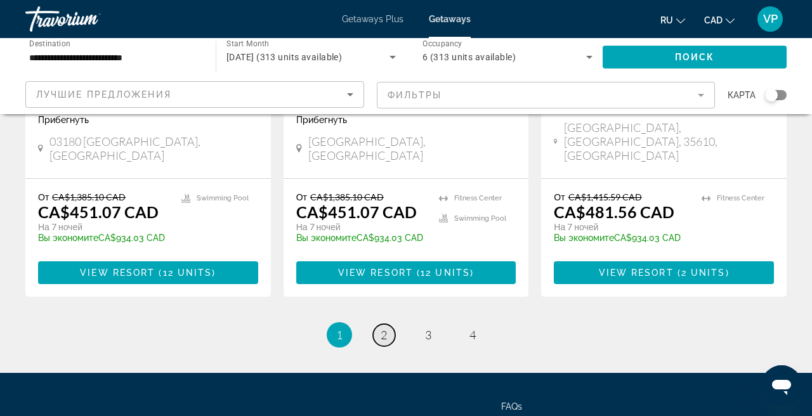
click at [385, 328] on span "2" at bounding box center [384, 335] width 6 height 14
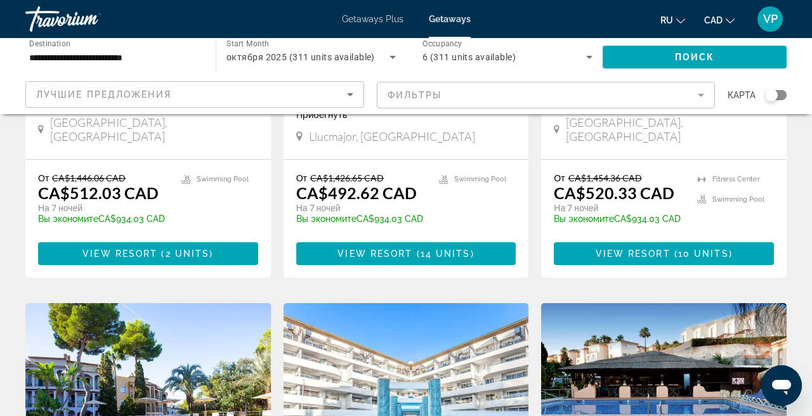
scroll to position [350, 0]
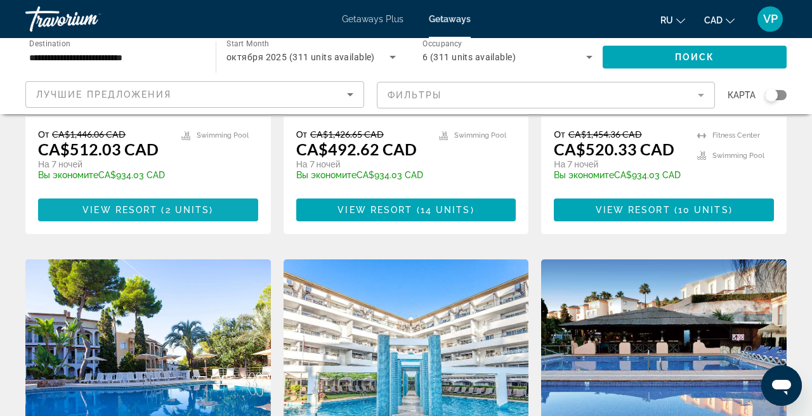
click at [148, 212] on span "View Resort" at bounding box center [119, 210] width 75 height 10
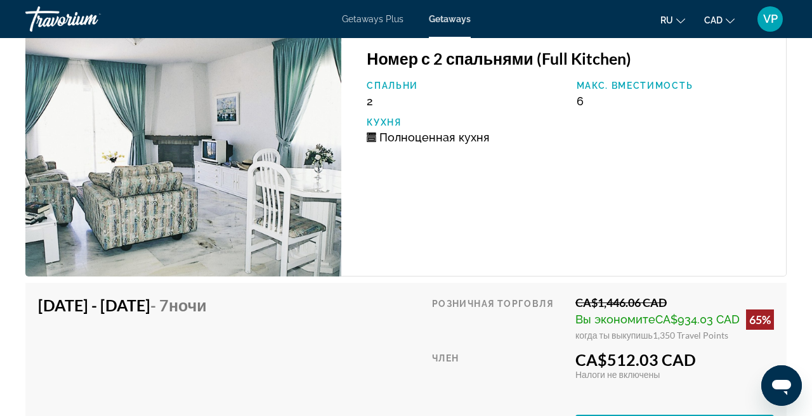
scroll to position [2111, 0]
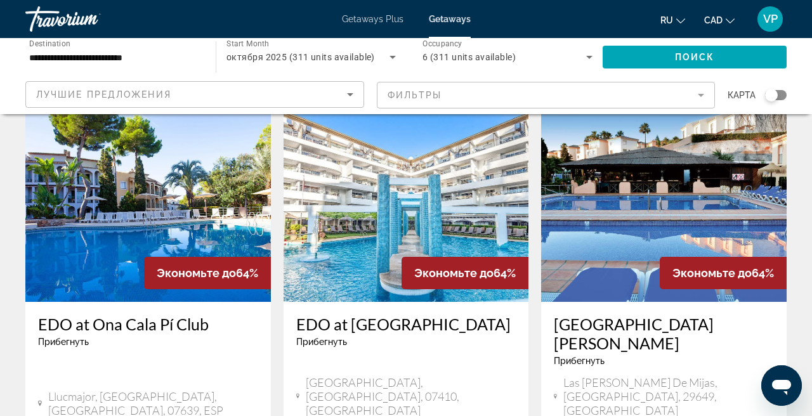
scroll to position [513, 0]
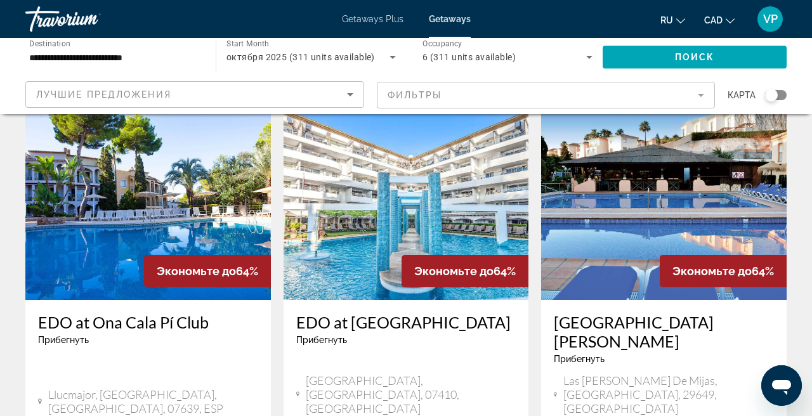
click at [187, 222] on img "Main content" at bounding box center [148, 198] width 246 height 203
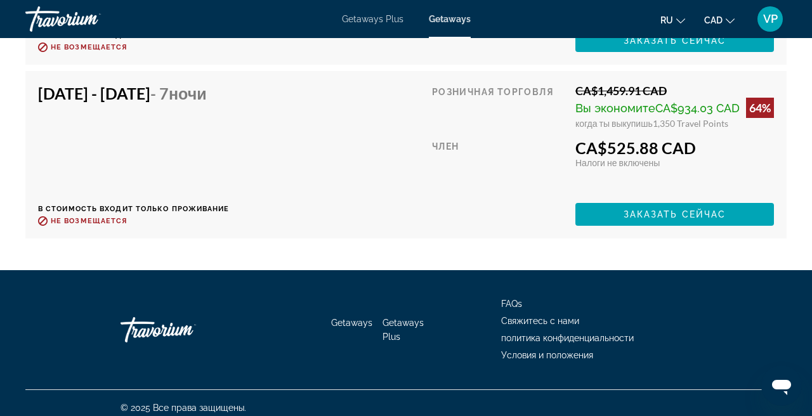
scroll to position [2463, 0]
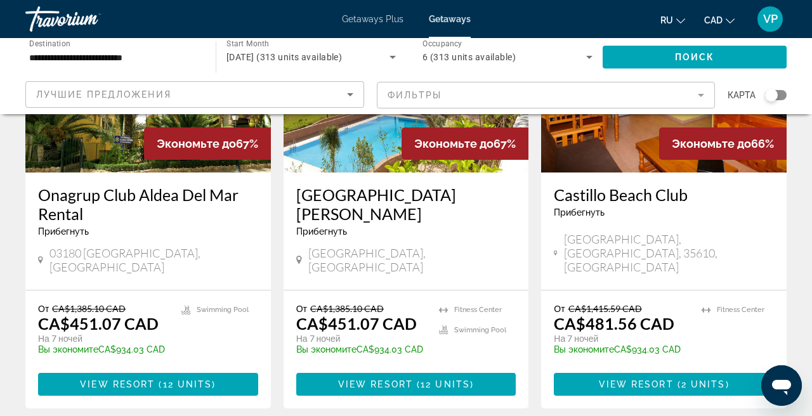
scroll to position [1654, 0]
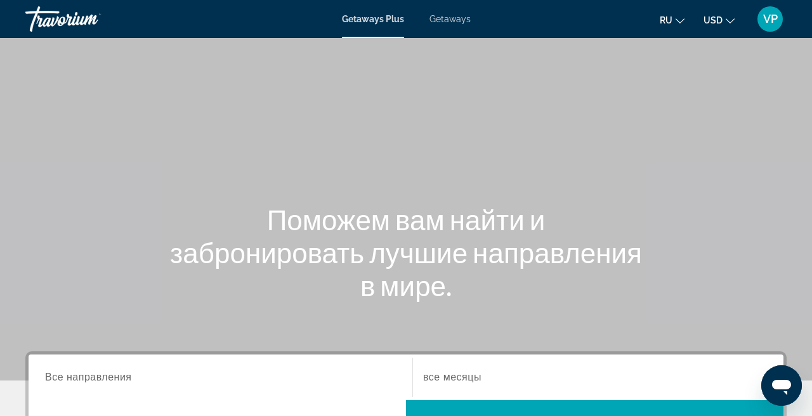
click at [458, 23] on span "Getaways" at bounding box center [450, 19] width 41 height 10
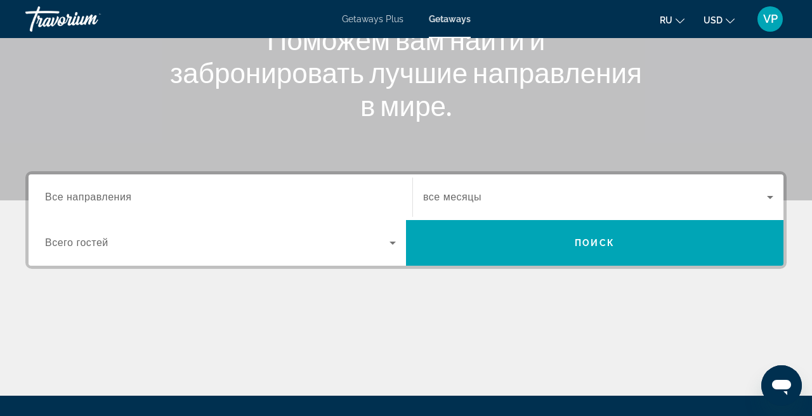
click at [225, 202] on input "Destination Все направления" at bounding box center [220, 197] width 351 height 15
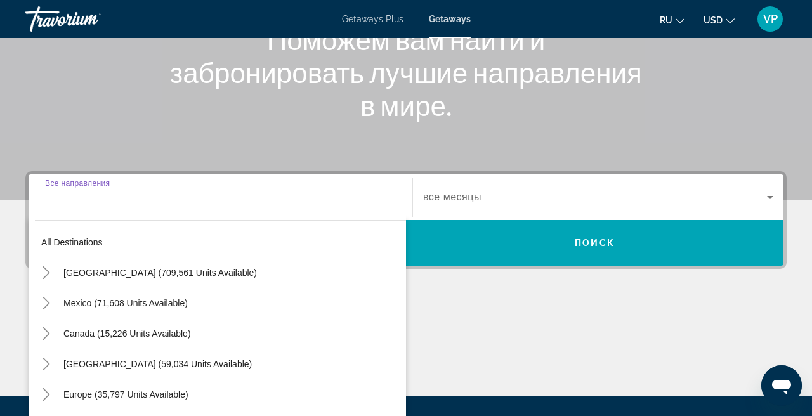
scroll to position [310, 0]
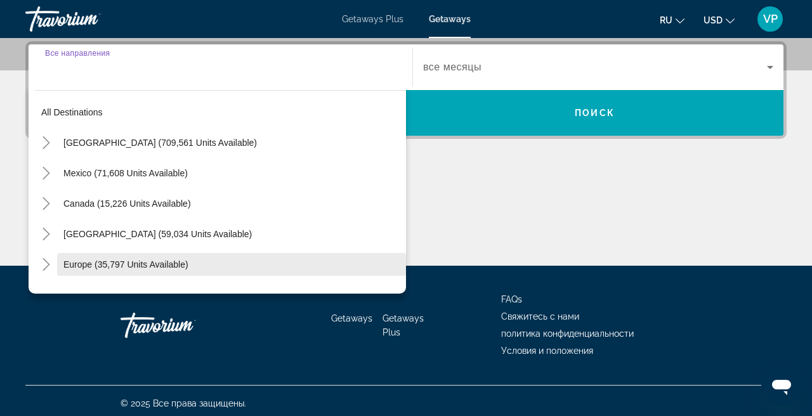
click at [117, 260] on span "Europe (35,797 units available)" at bounding box center [125, 265] width 125 height 10
type input "**********"
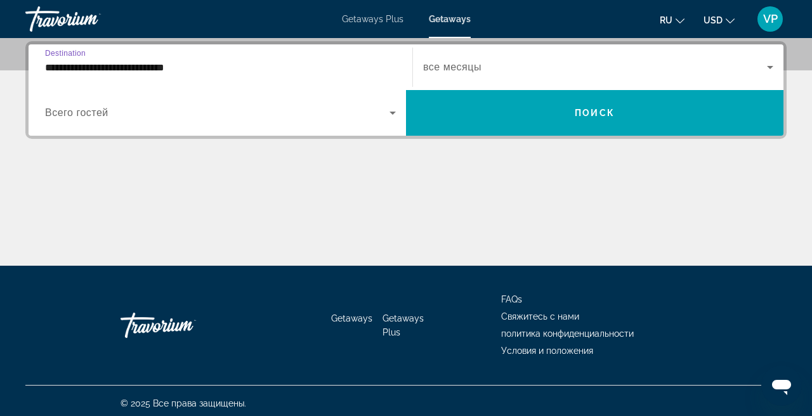
click at [482, 69] on span "Search widget" at bounding box center [595, 67] width 344 height 15
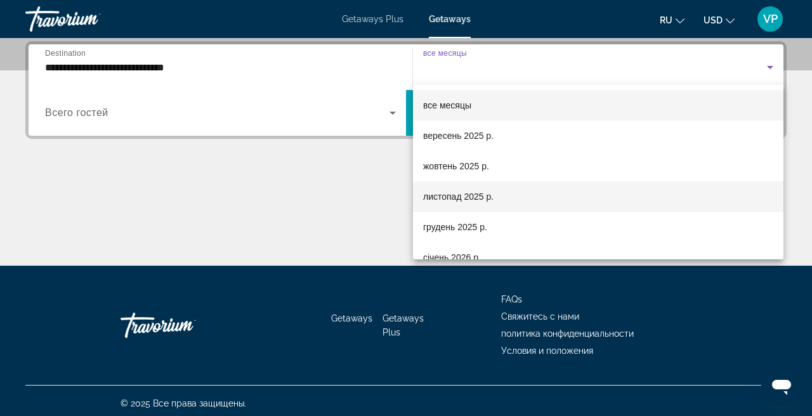
click at [470, 195] on span "листопад 2025 р." at bounding box center [458, 196] width 70 height 15
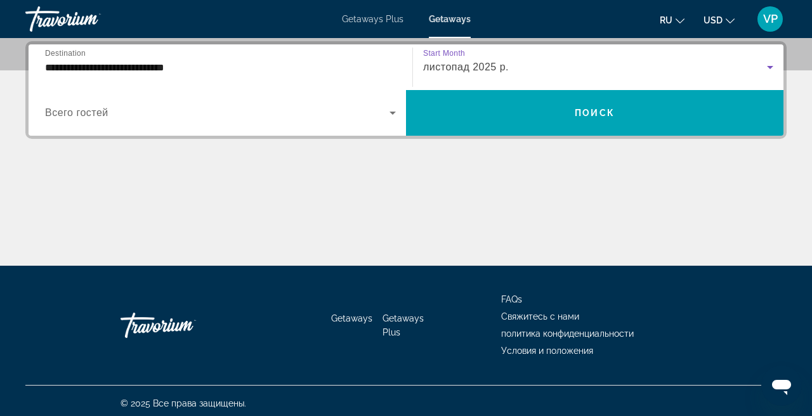
click at [267, 121] on div "Search widget" at bounding box center [220, 113] width 351 height 36
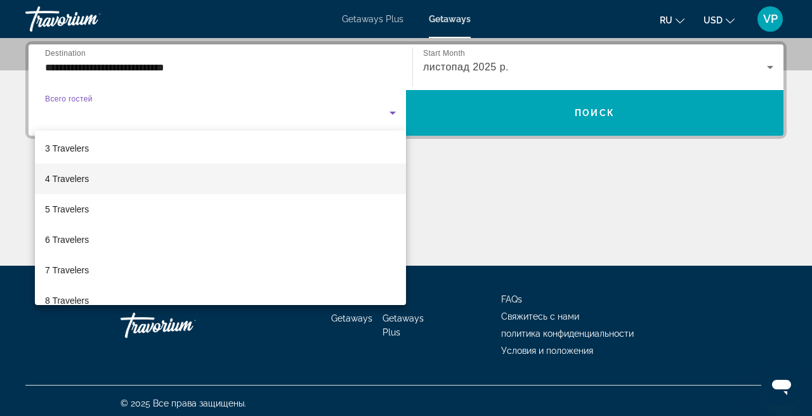
scroll to position [64, 0]
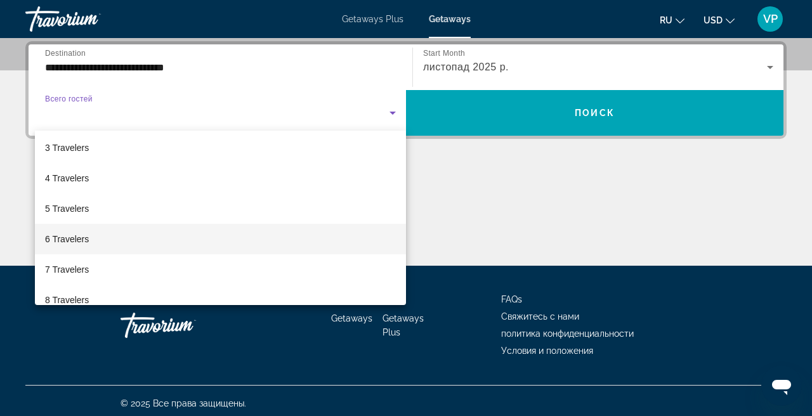
click at [150, 238] on mat-option "6 Travelers" at bounding box center [220, 239] width 371 height 30
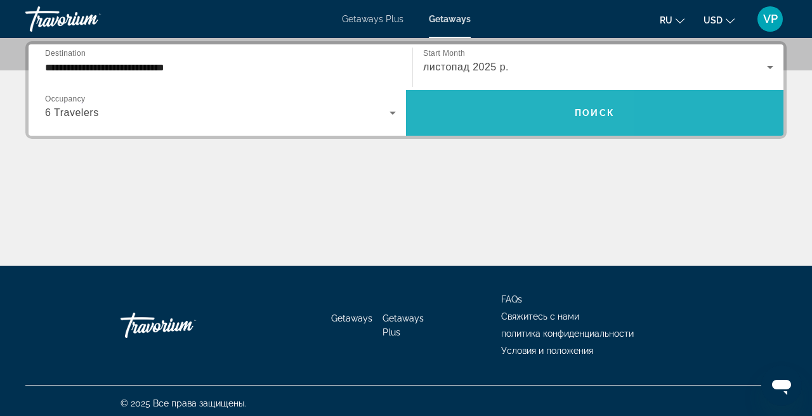
click at [468, 109] on span "Search widget" at bounding box center [595, 113] width 378 height 30
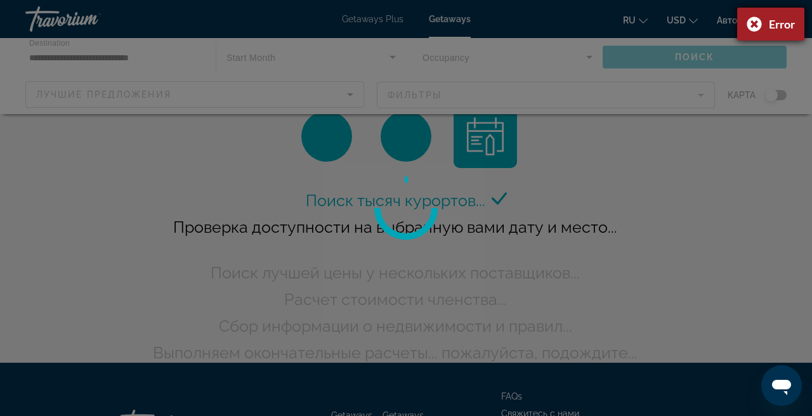
click at [756, 25] on div "Error" at bounding box center [770, 24] width 67 height 33
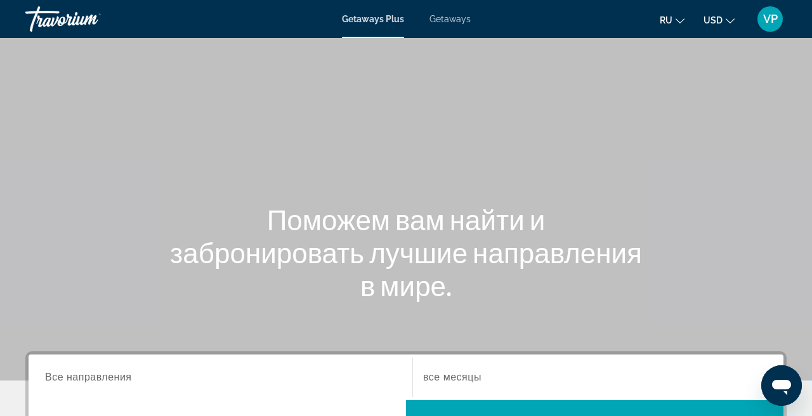
click at [451, 21] on span "Getaways" at bounding box center [450, 19] width 41 height 10
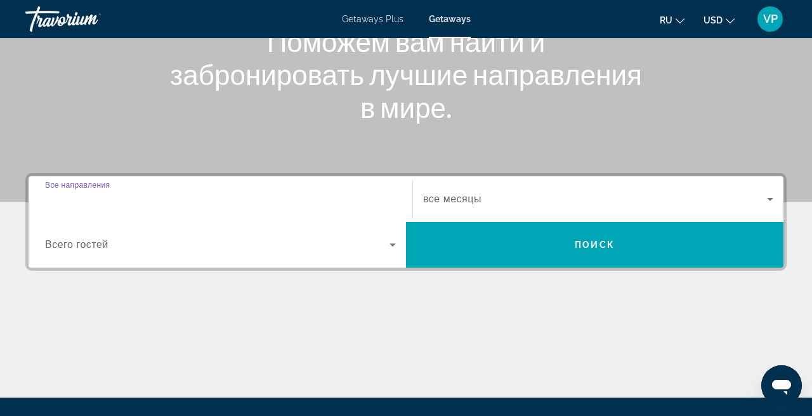
click at [211, 202] on input "Destination Все направления" at bounding box center [220, 199] width 351 height 15
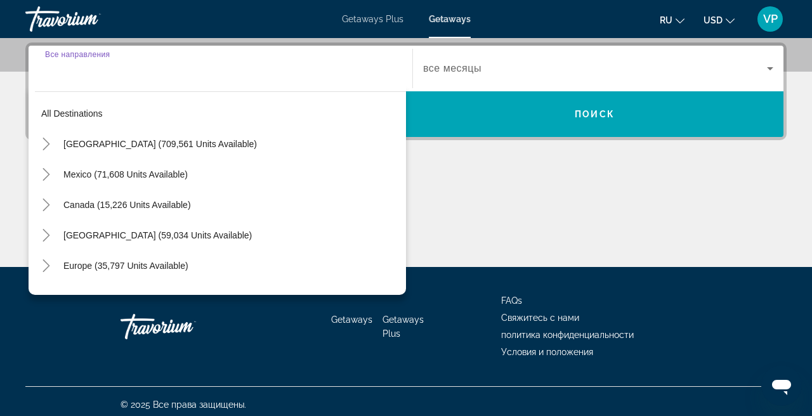
scroll to position [310, 0]
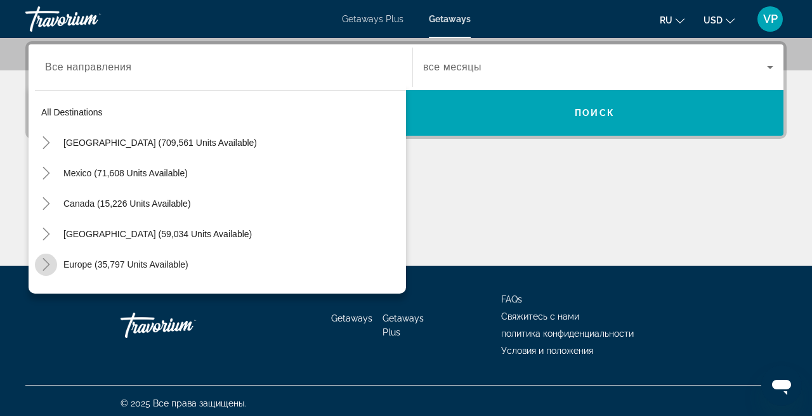
click at [48, 268] on icon "Toggle Europe (35,797 units available)" at bounding box center [46, 264] width 13 height 13
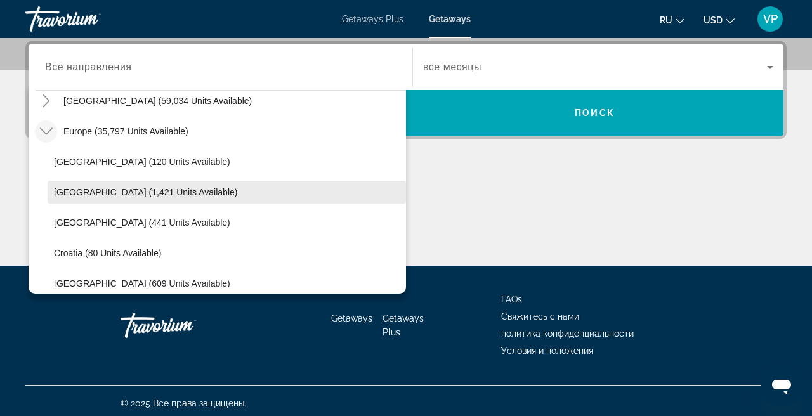
scroll to position [135, 0]
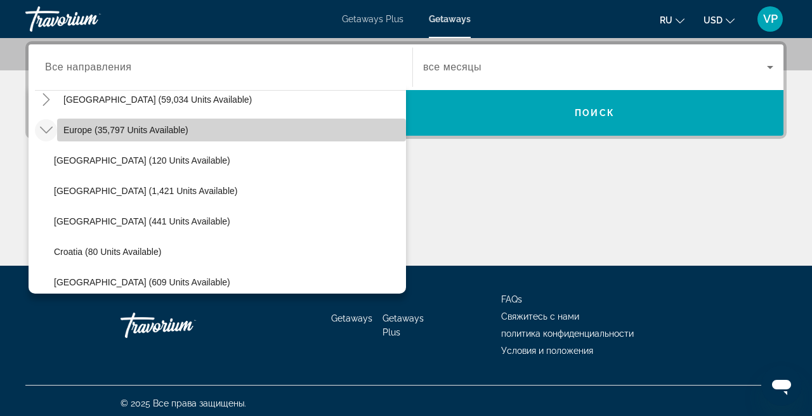
click at [102, 129] on span "Europe (35,797 units available)" at bounding box center [125, 130] width 125 height 10
type input "**********"
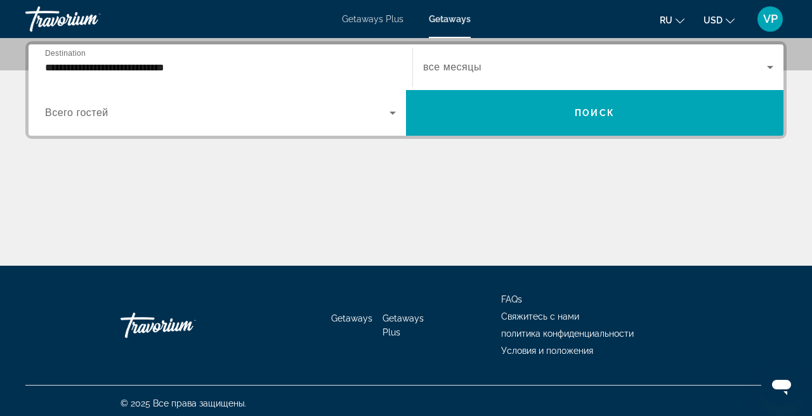
click at [466, 59] on div "Search widget" at bounding box center [598, 67] width 350 height 36
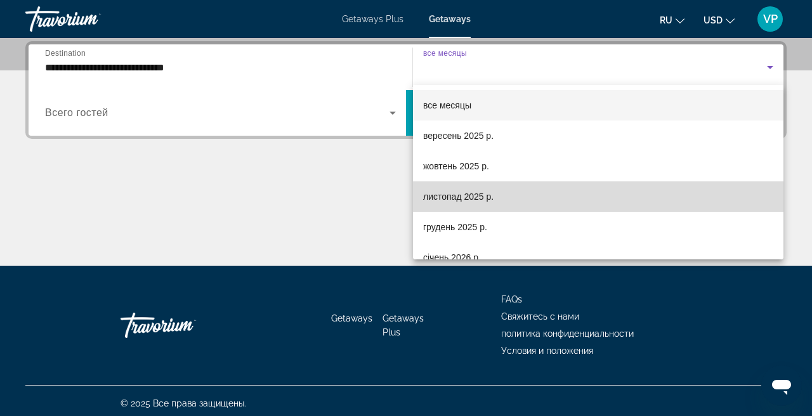
click at [464, 187] on mat-option "листопад 2025 р." at bounding box center [598, 196] width 371 height 30
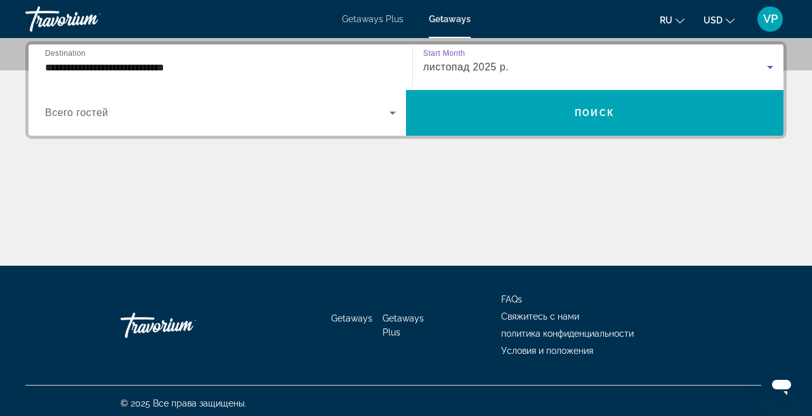
click at [256, 107] on span "Search widget" at bounding box center [217, 112] width 345 height 15
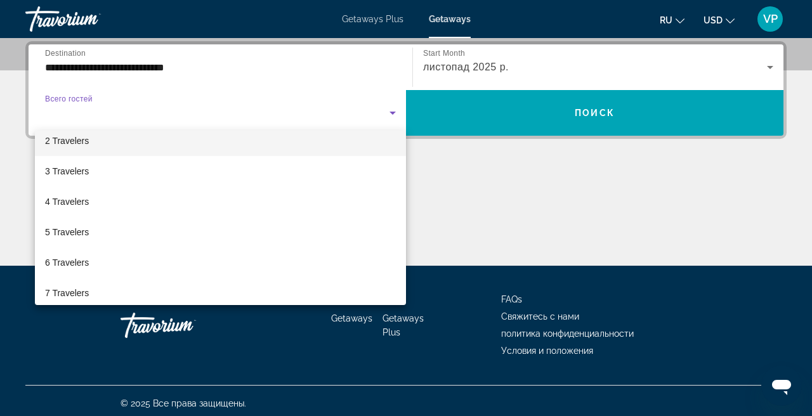
scroll to position [55, 0]
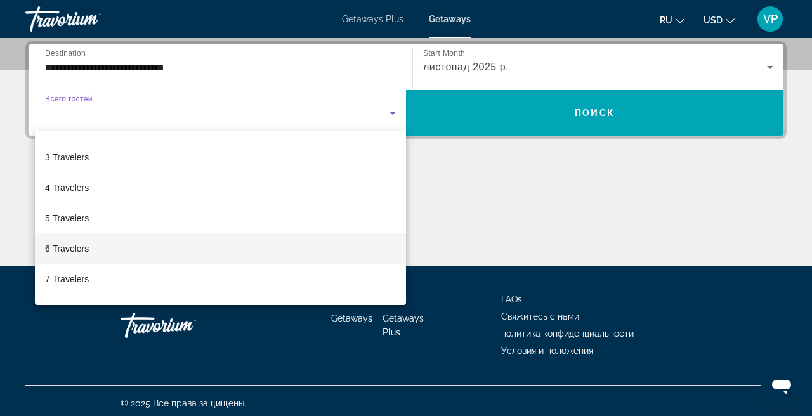
click at [152, 249] on mat-option "6 Travelers" at bounding box center [220, 249] width 371 height 30
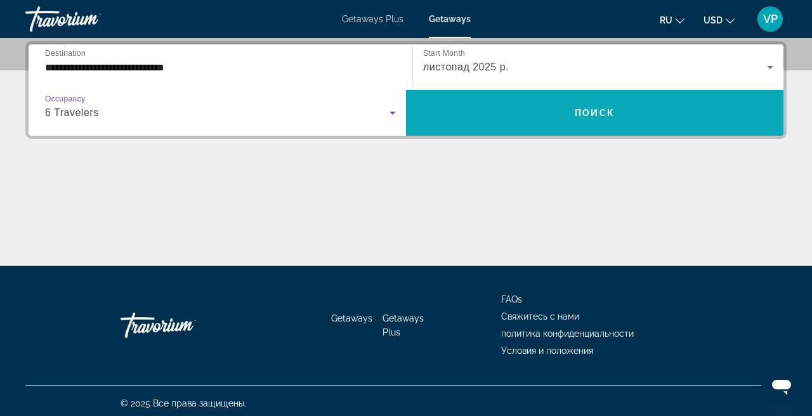
click at [486, 109] on span "Search widget" at bounding box center [595, 113] width 378 height 30
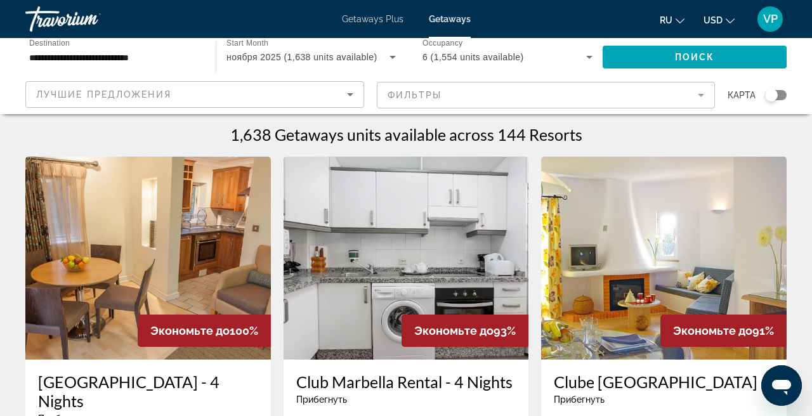
scroll to position [1, 0]
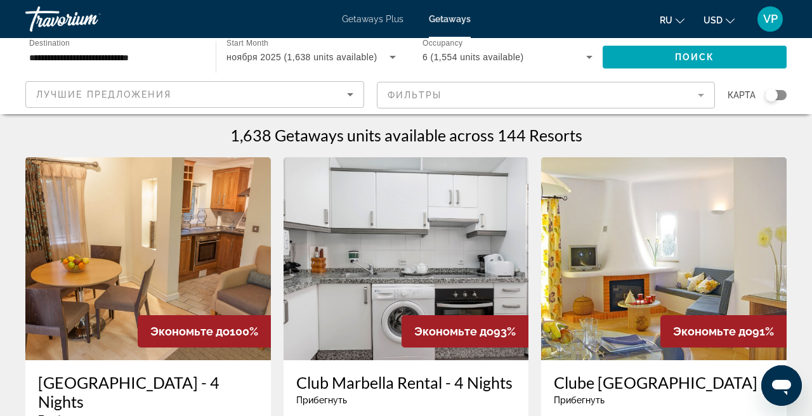
click at [476, 88] on mat-form-field "Фильтры" at bounding box center [546, 95] width 339 height 27
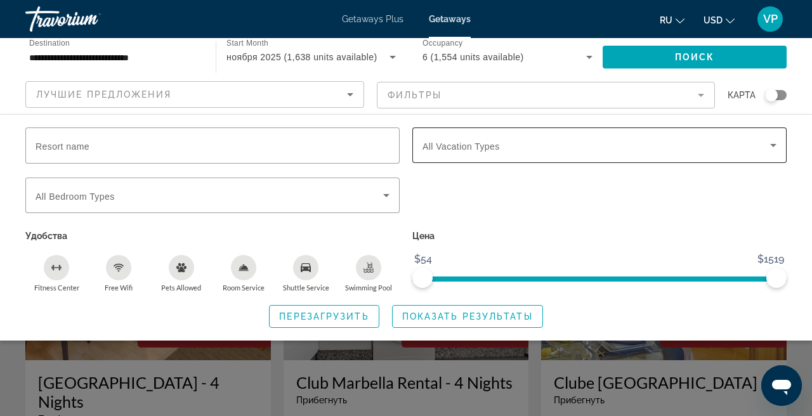
click at [468, 147] on span "All Vacation Types" at bounding box center [461, 147] width 77 height 10
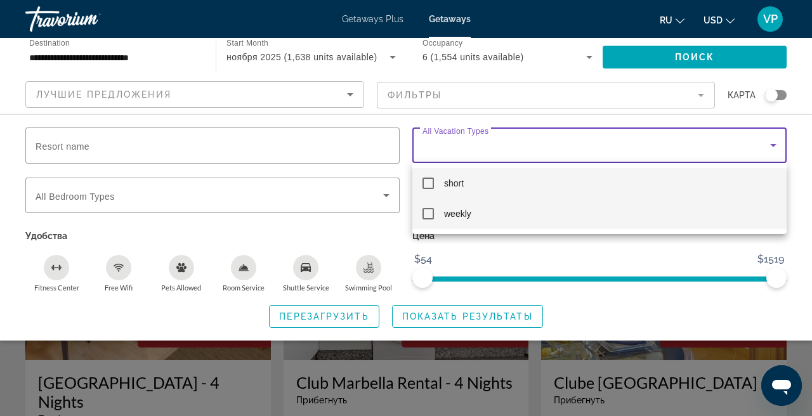
click at [431, 214] on mat-pseudo-checkbox at bounding box center [428, 213] width 11 height 11
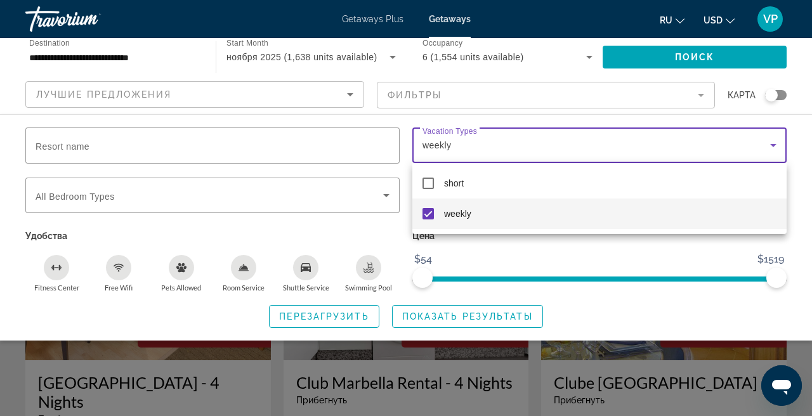
click at [461, 319] on div at bounding box center [406, 208] width 812 height 416
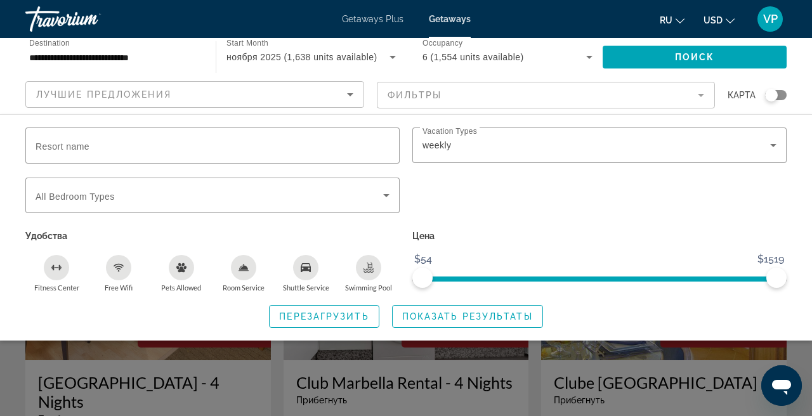
click at [719, 18] on span "USD" at bounding box center [713, 20] width 19 height 10
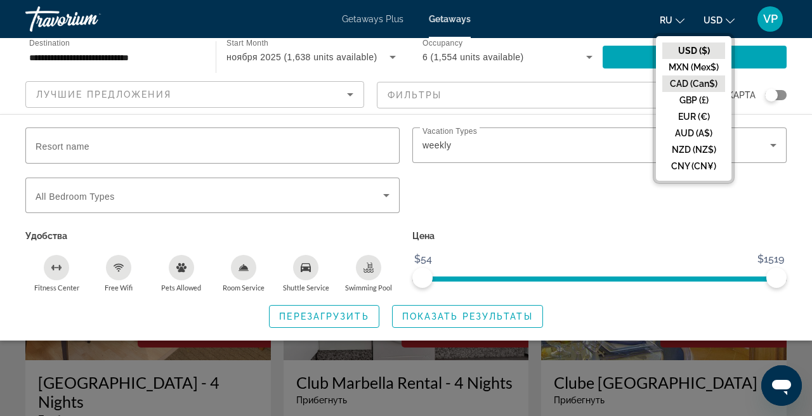
click at [690, 79] on button "CAD (Can$)" at bounding box center [694, 84] width 63 height 16
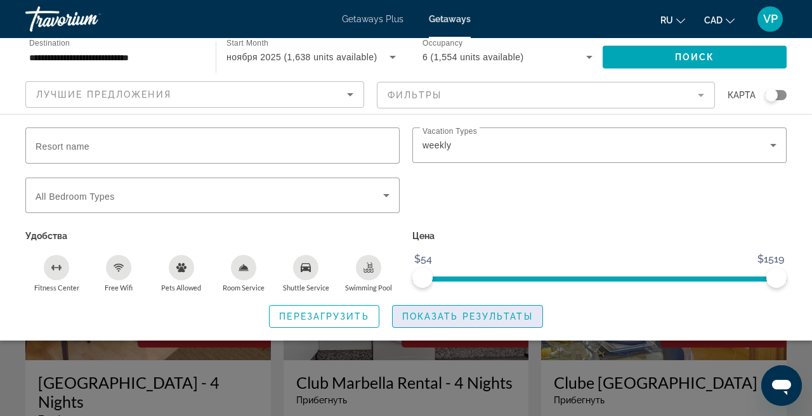
click at [473, 320] on span "Показать результаты" at bounding box center [467, 317] width 131 height 10
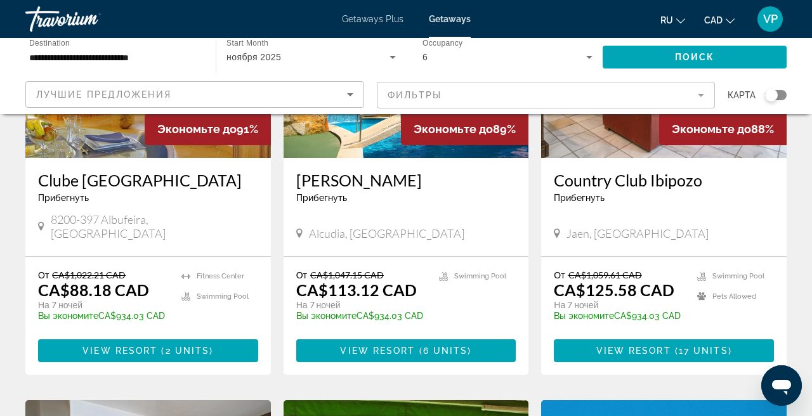
scroll to position [208, 0]
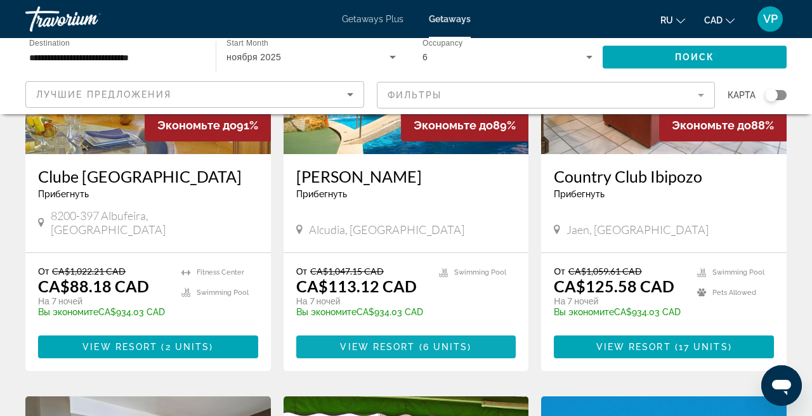
click at [367, 342] on span "View Resort" at bounding box center [377, 347] width 75 height 10
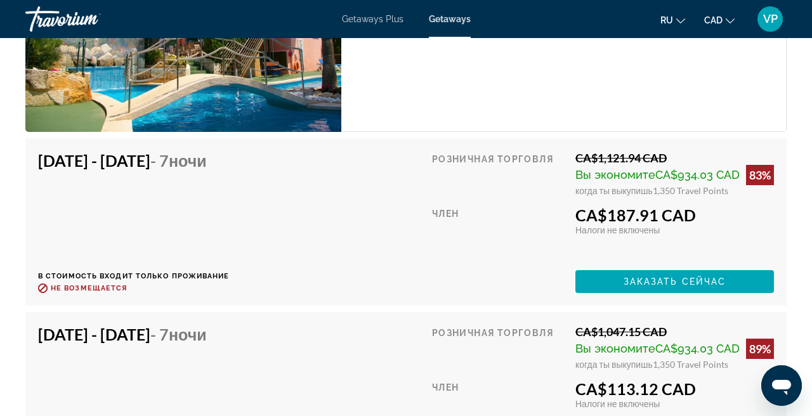
scroll to position [2612, 0]
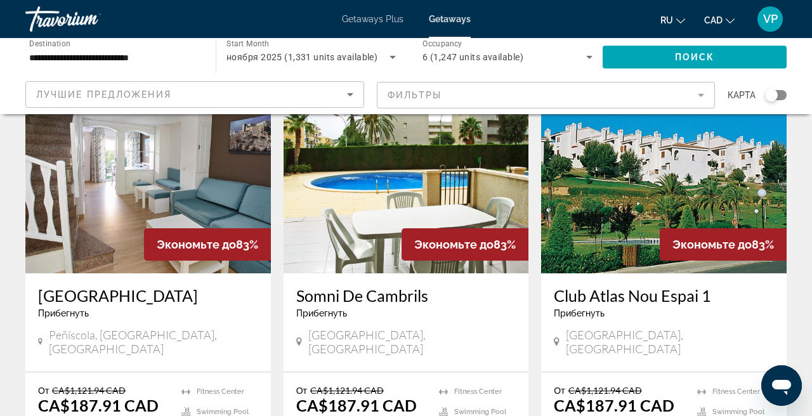
scroll to position [492, 0]
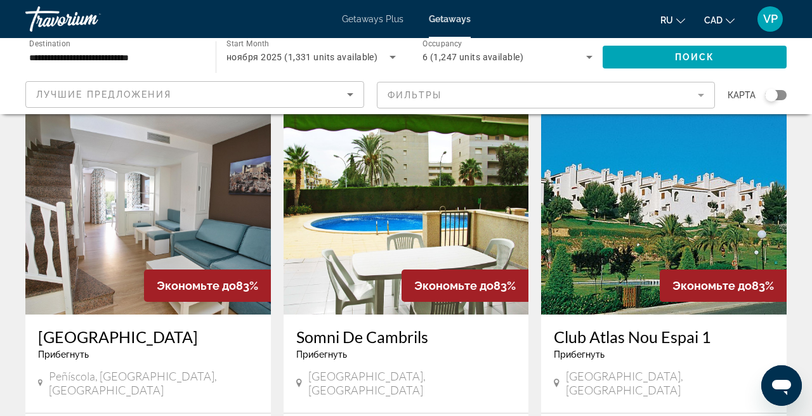
click at [165, 193] on img "Main content" at bounding box center [148, 213] width 246 height 203
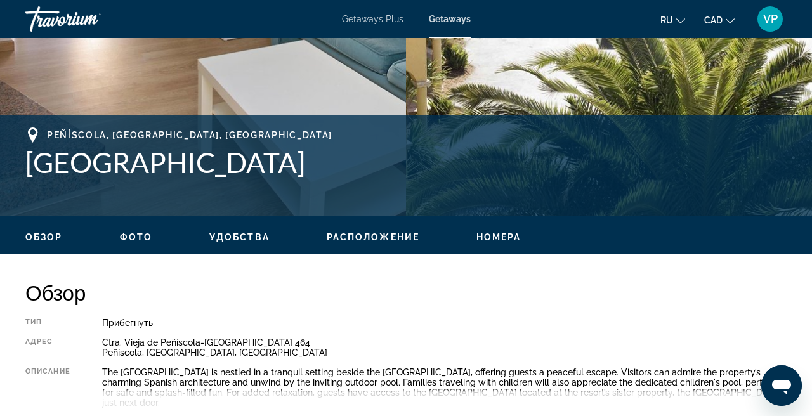
scroll to position [423, 0]
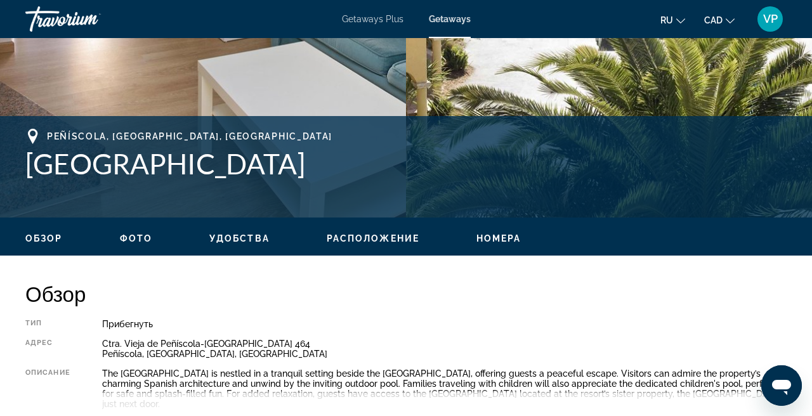
drag, startPoint x: 29, startPoint y: 164, endPoint x: 246, endPoint y: 177, distance: 216.8
copy h1 "[GEOGRAPHIC_DATA]"
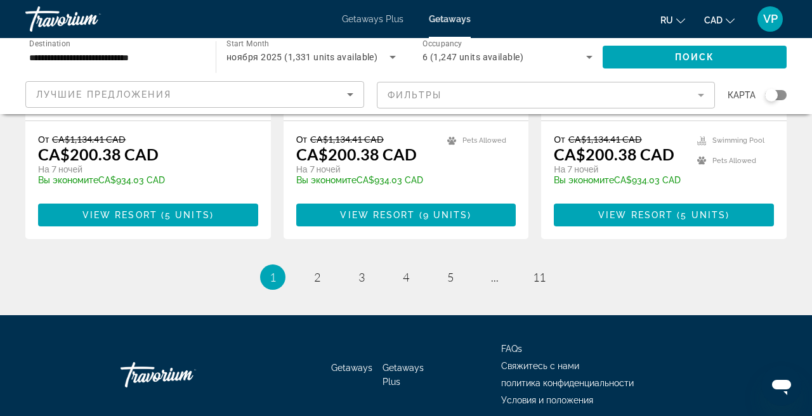
scroll to position [1675, 0]
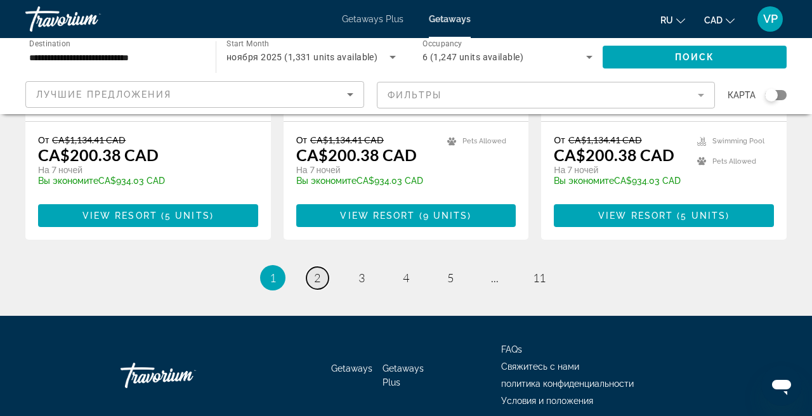
click at [316, 267] on link "page 2" at bounding box center [318, 278] width 22 height 22
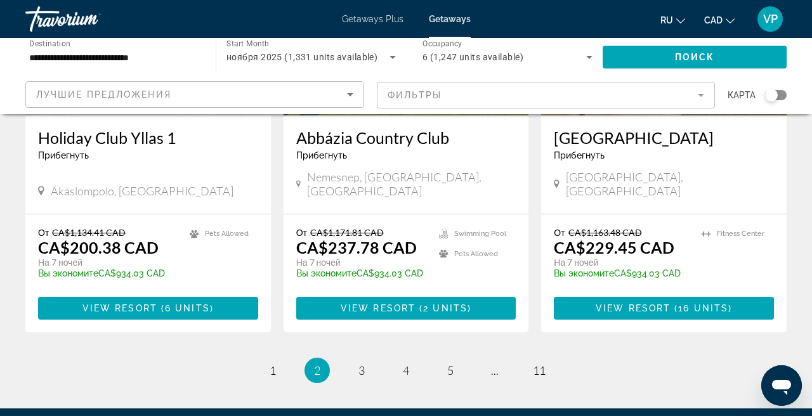
scroll to position [1592, 0]
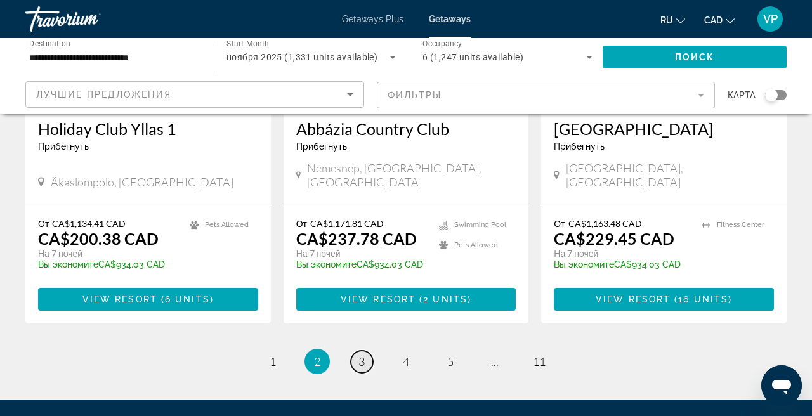
click at [360, 355] on span "3" at bounding box center [362, 362] width 6 height 14
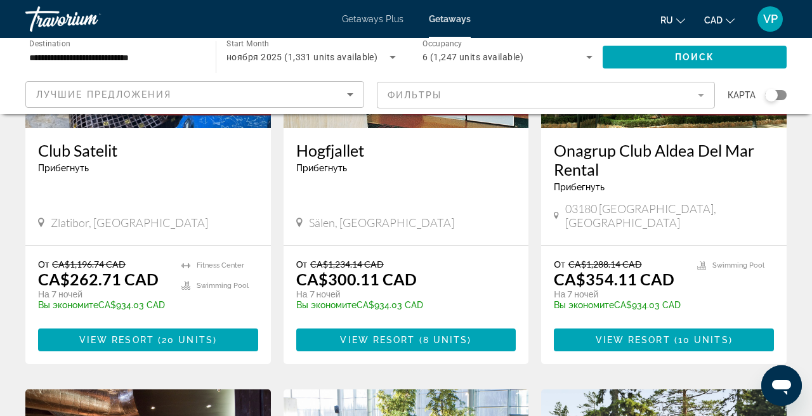
scroll to position [697, 0]
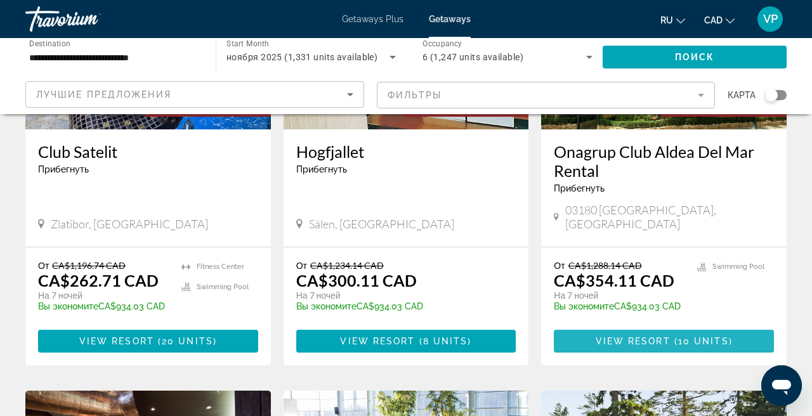
click at [640, 336] on span "View Resort" at bounding box center [633, 341] width 75 height 10
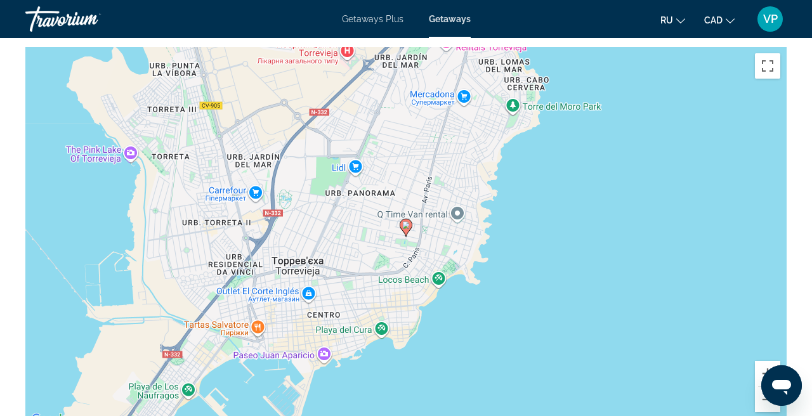
scroll to position [1871, 0]
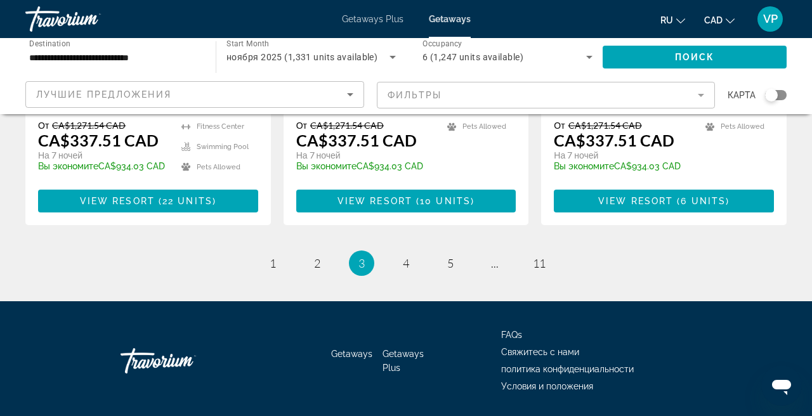
scroll to position [1732, 0]
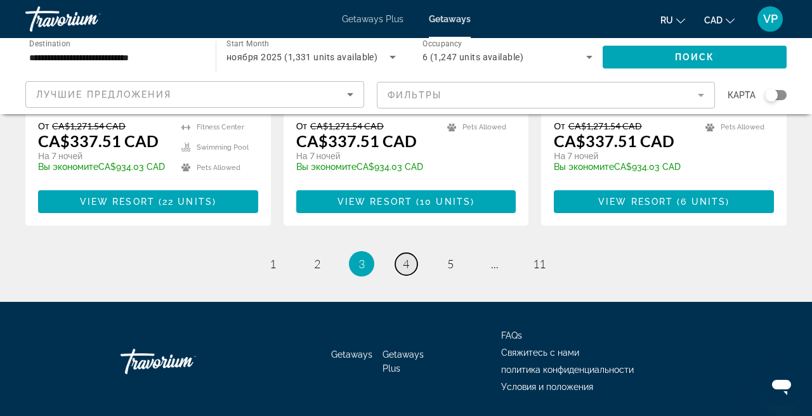
click at [403, 253] on link "page 4" at bounding box center [406, 264] width 22 height 22
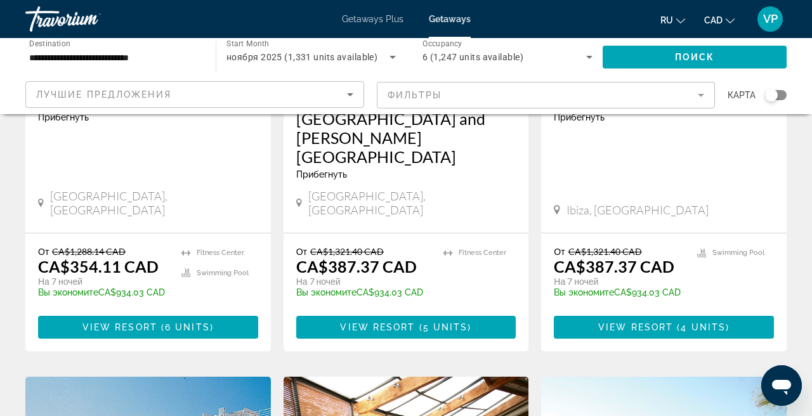
scroll to position [291, 0]
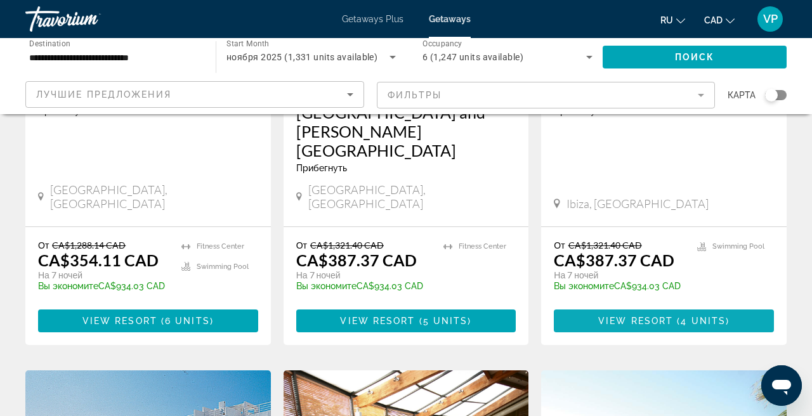
click at [646, 316] on span "View Resort" at bounding box center [635, 321] width 75 height 10
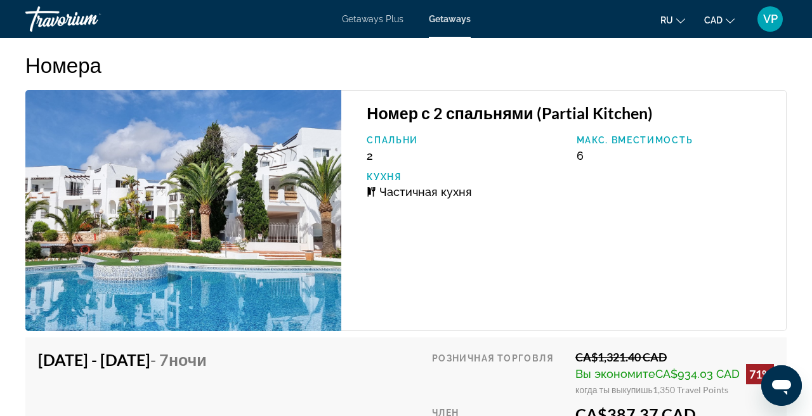
scroll to position [2432, 0]
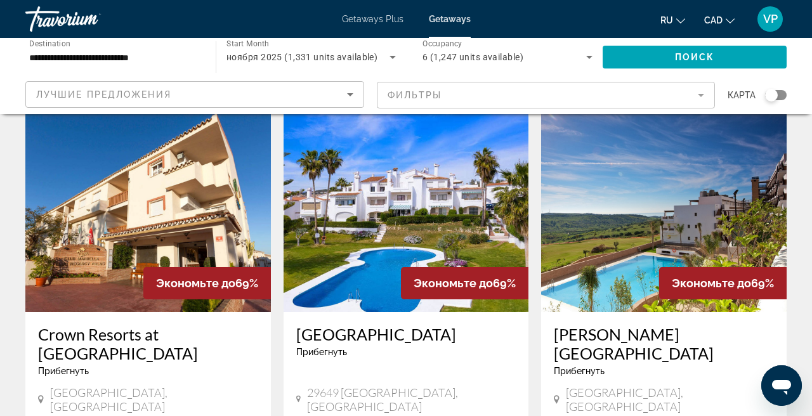
scroll to position [1485, 0]
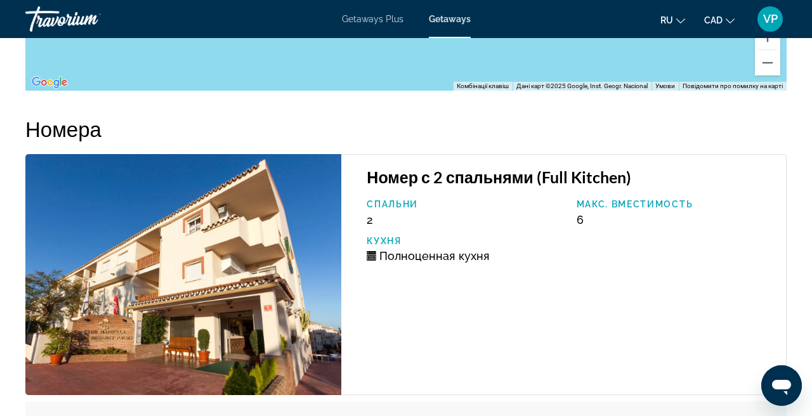
scroll to position [2270, 0]
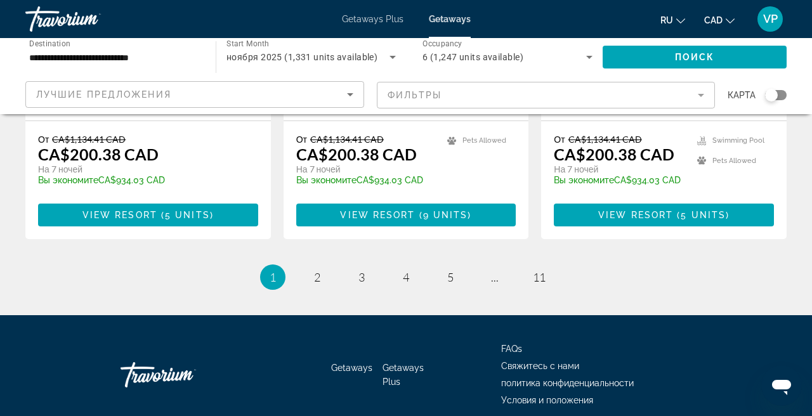
scroll to position [1675, 0]
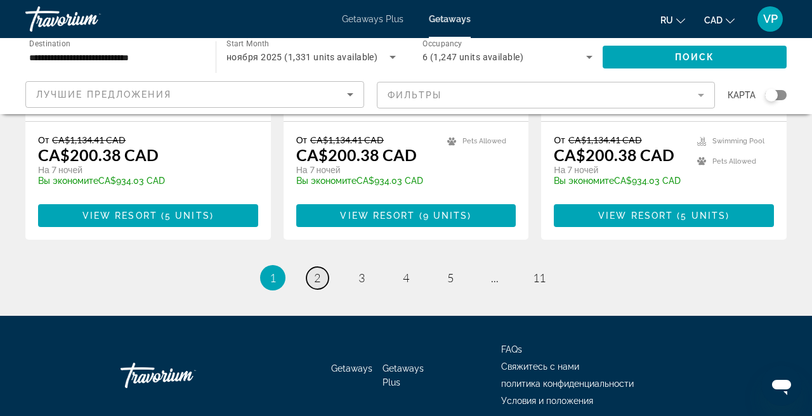
click at [310, 267] on link "page 2" at bounding box center [318, 278] width 22 height 22
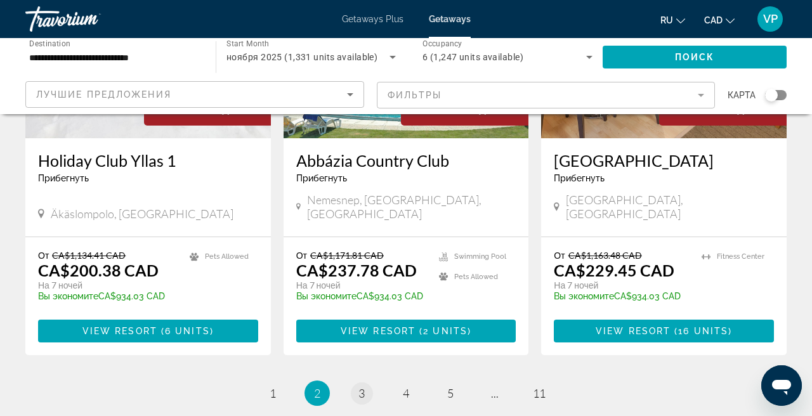
scroll to position [1557, 0]
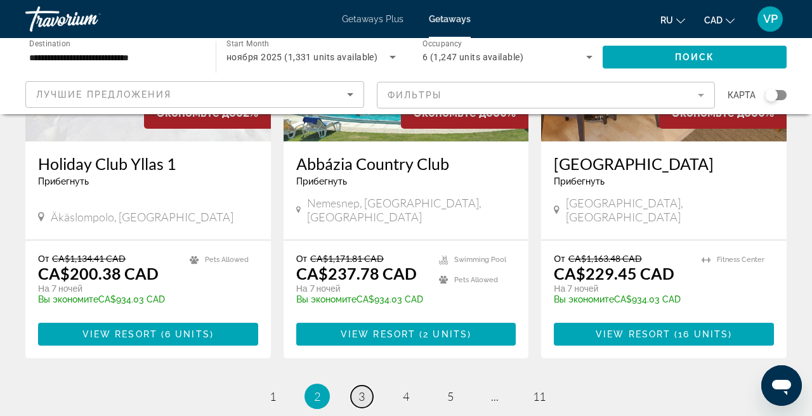
click at [361, 390] on span "3" at bounding box center [362, 397] width 6 height 14
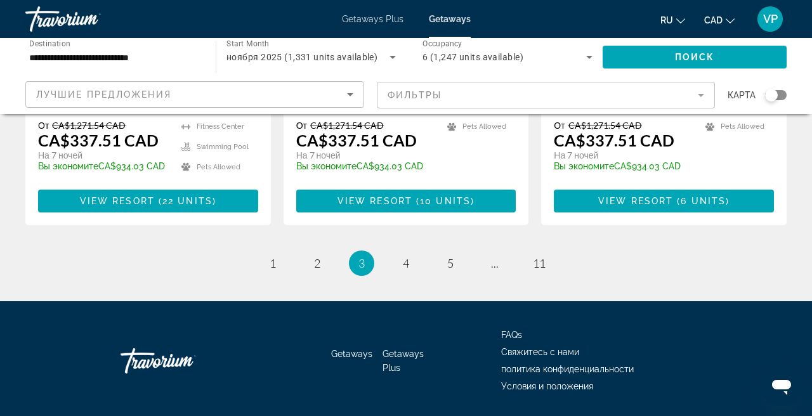
scroll to position [1732, 0]
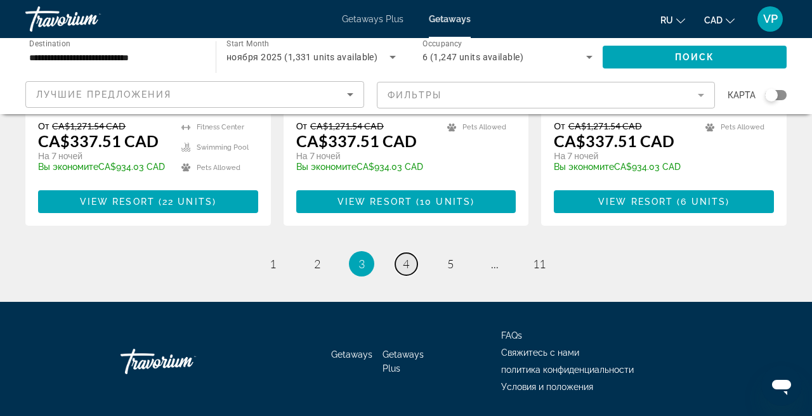
click at [408, 257] on span "4" at bounding box center [406, 264] width 6 height 14
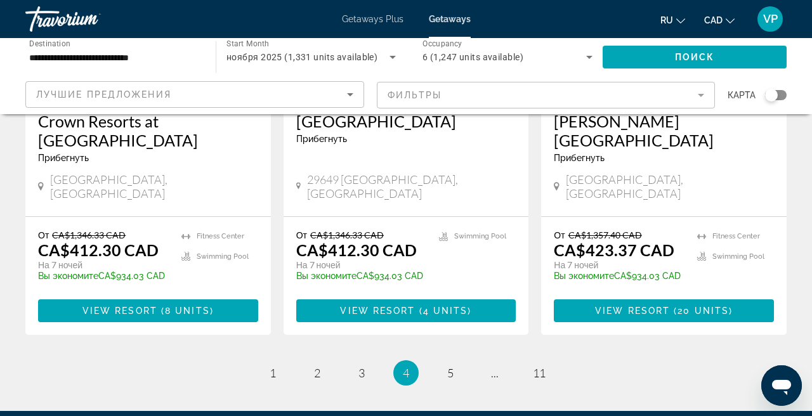
scroll to position [1695, 0]
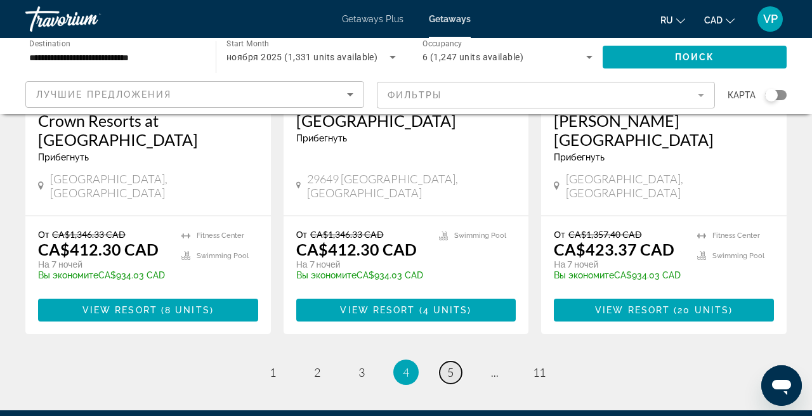
click at [449, 366] on span "5" at bounding box center [450, 373] width 6 height 14
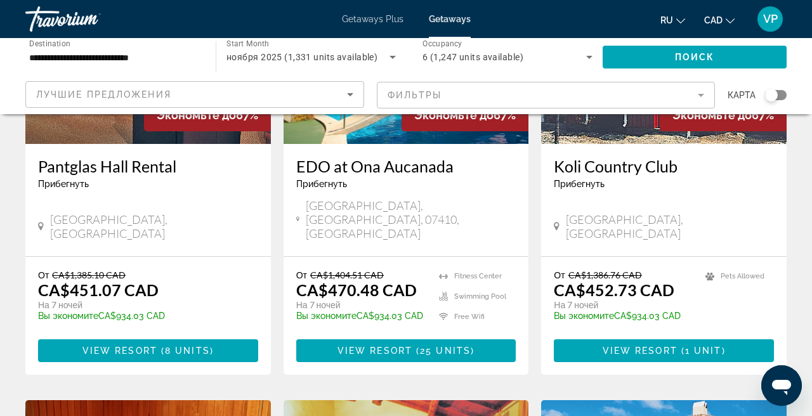
scroll to position [685, 0]
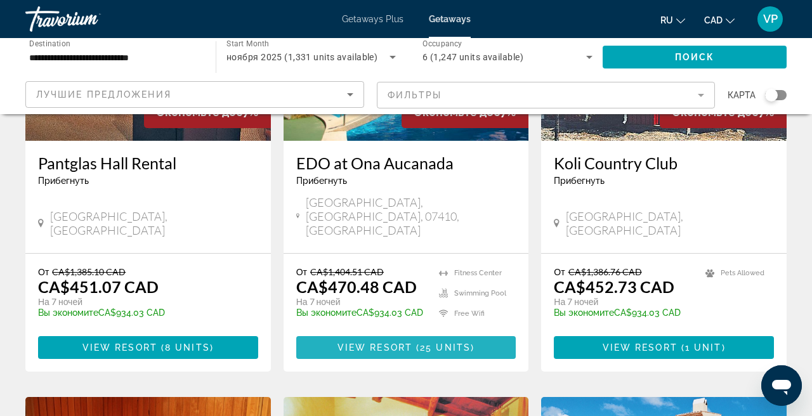
click at [419, 343] on span "( 25 units )" at bounding box center [443, 348] width 62 height 10
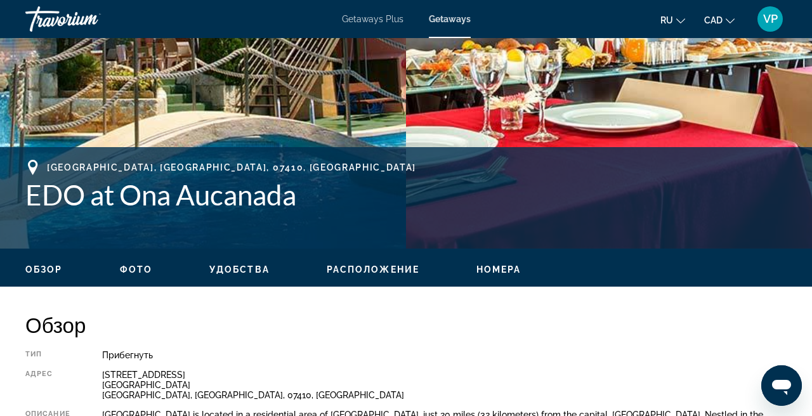
scroll to position [391, 0]
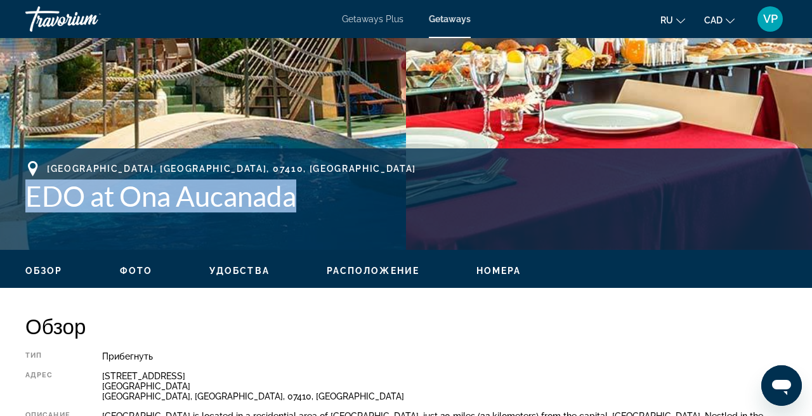
drag, startPoint x: 29, startPoint y: 192, endPoint x: 305, endPoint y: 201, distance: 276.2
copy h1 "EDO at Ona Aucanada"
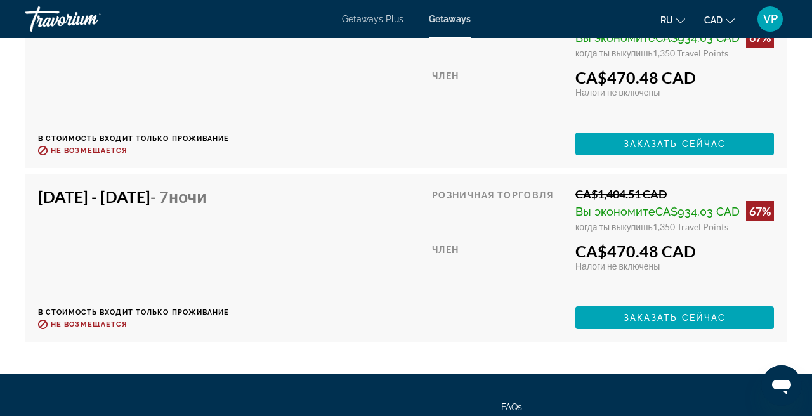
scroll to position [2737, 0]
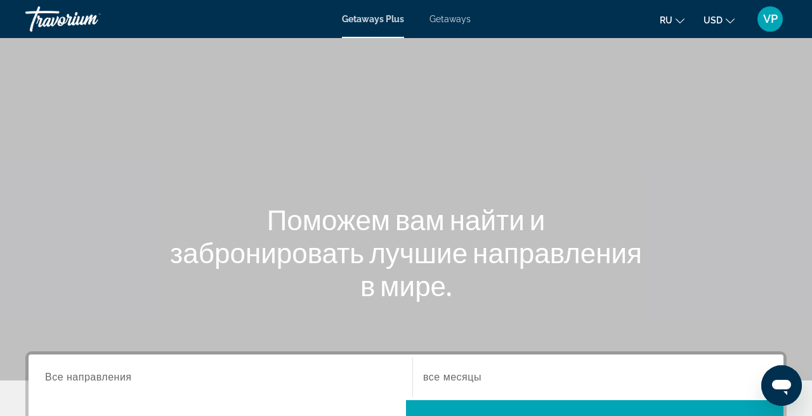
click at [460, 17] on span "Getaways" at bounding box center [450, 19] width 41 height 10
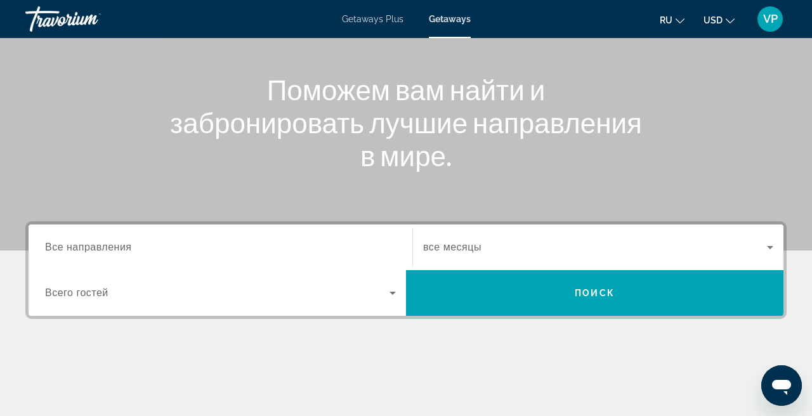
scroll to position [146, 0]
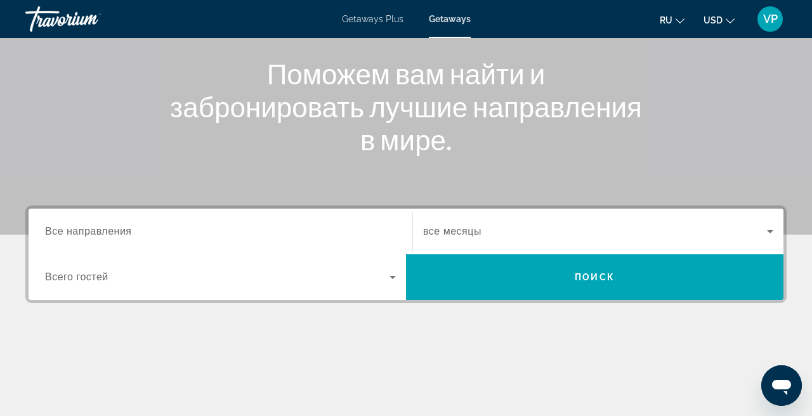
click at [221, 234] on input "Destination Все направления" at bounding box center [220, 232] width 351 height 15
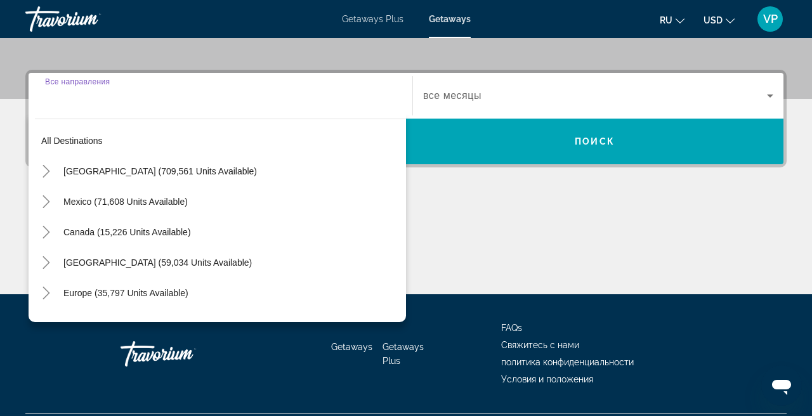
scroll to position [310, 0]
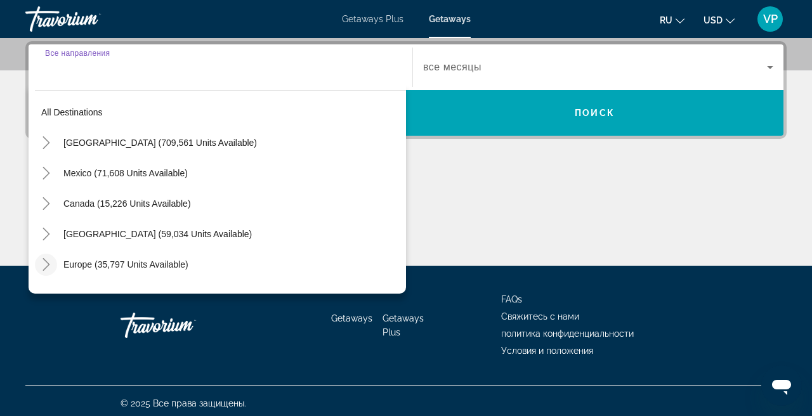
click at [46, 266] on icon "Toggle Europe (35,797 units available)" at bounding box center [46, 264] width 13 height 13
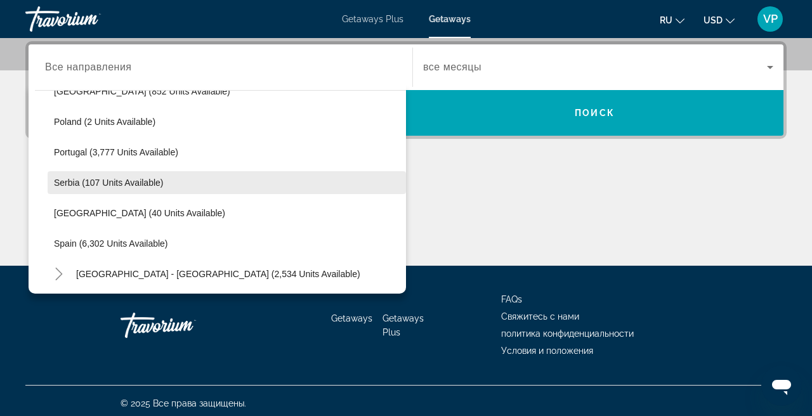
scroll to position [571, 0]
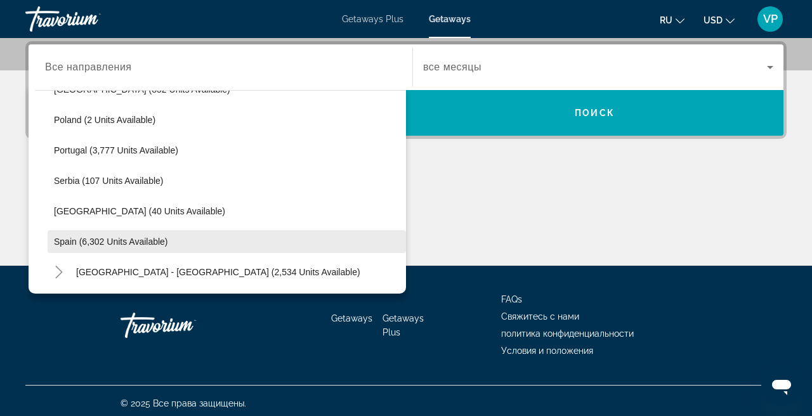
click at [122, 247] on span "Search widget" at bounding box center [227, 242] width 359 height 30
type input "**********"
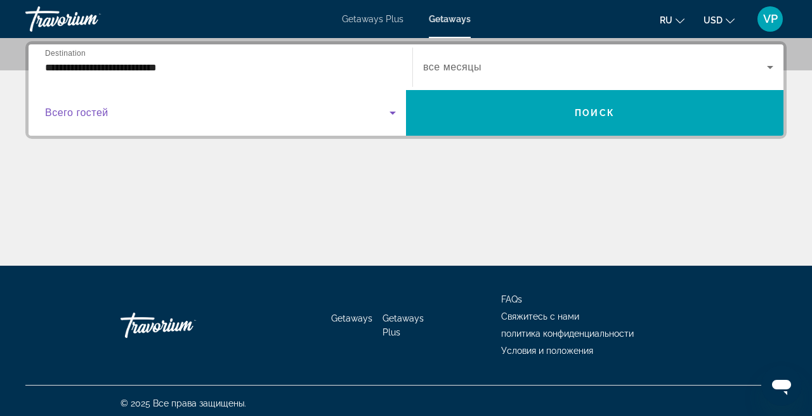
click at [199, 117] on span "Search widget" at bounding box center [217, 112] width 345 height 15
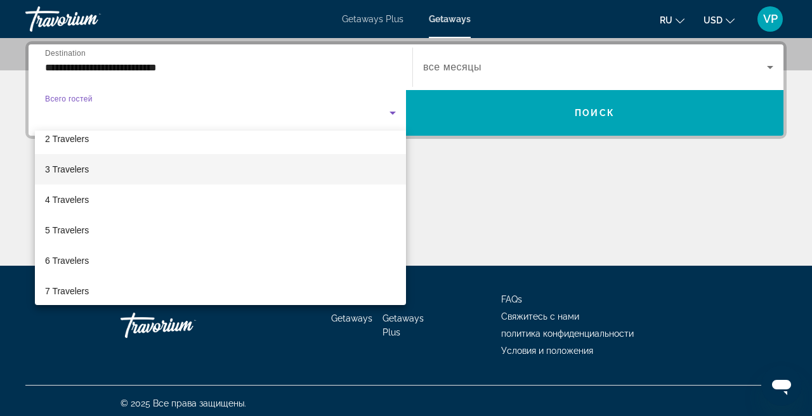
scroll to position [48, 0]
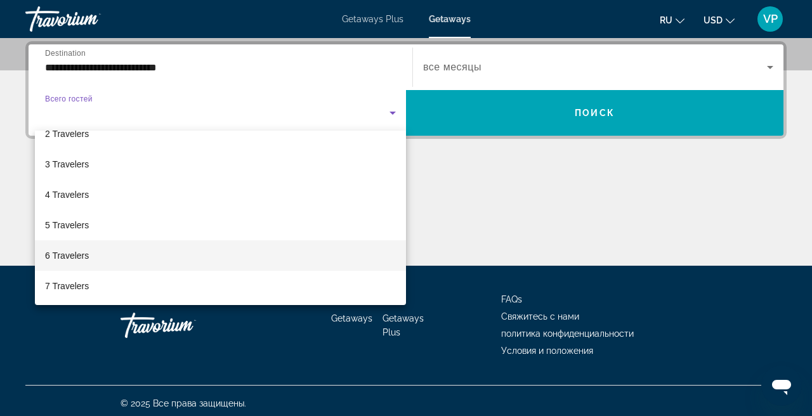
click at [101, 251] on mat-option "6 Travelers" at bounding box center [220, 256] width 371 height 30
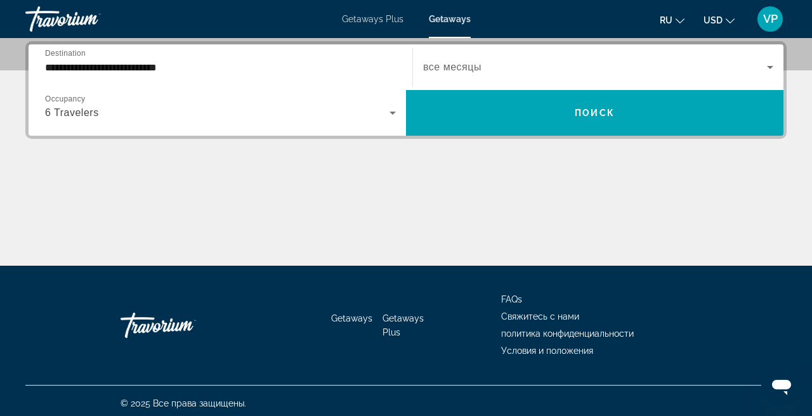
click at [451, 78] on div "Search widget" at bounding box center [598, 67] width 350 height 36
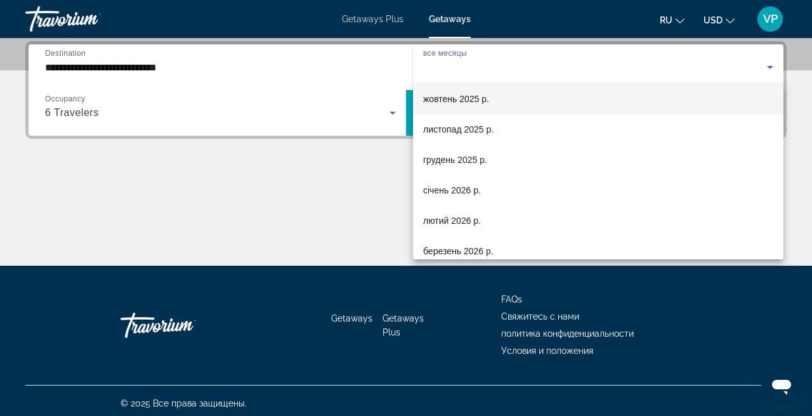
scroll to position [69, 0]
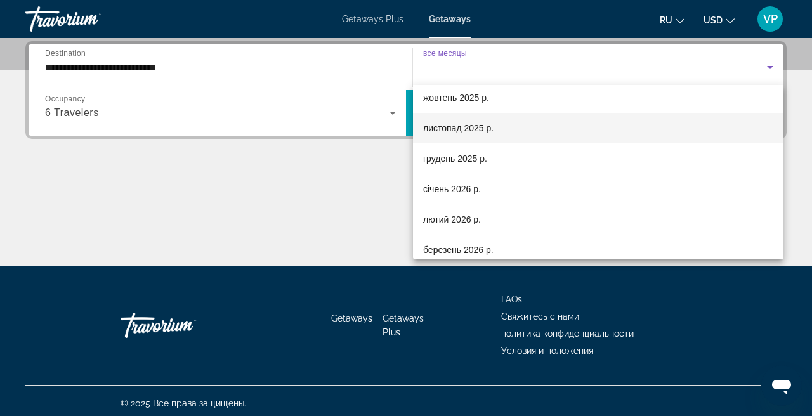
click at [463, 128] on span "листопад 2025 р." at bounding box center [458, 128] width 70 height 15
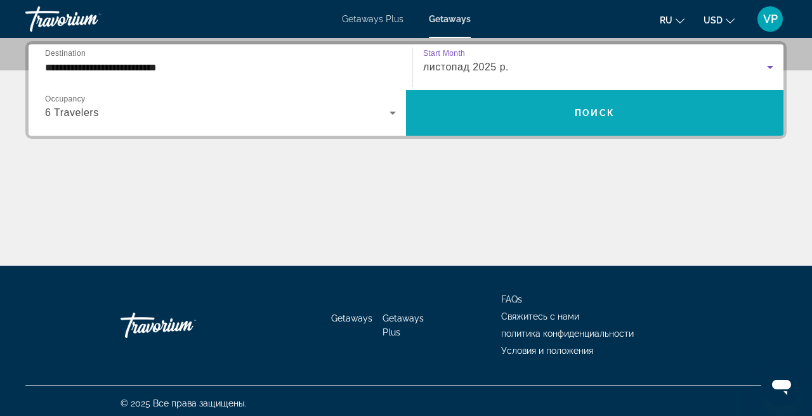
click at [521, 117] on span "Search widget" at bounding box center [595, 113] width 378 height 30
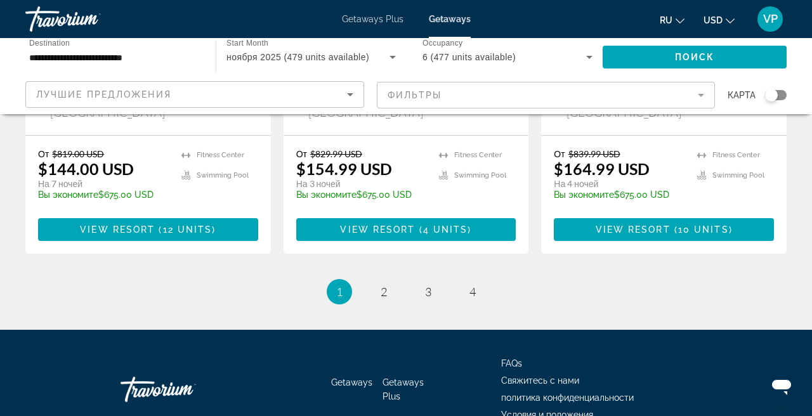
scroll to position [1681, 0]
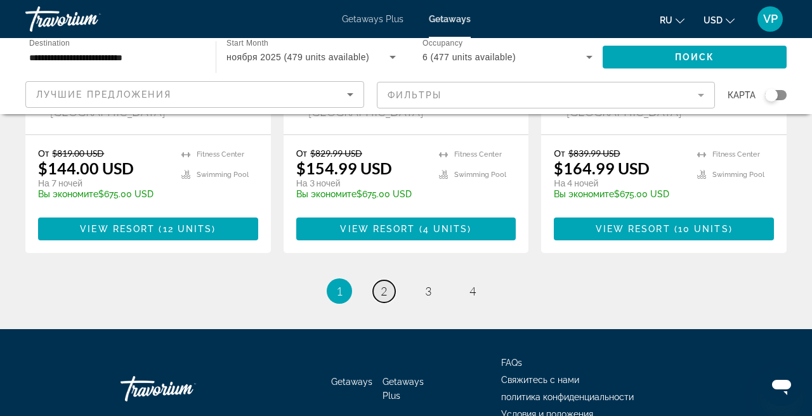
click at [381, 284] on span "2" at bounding box center [384, 291] width 6 height 14
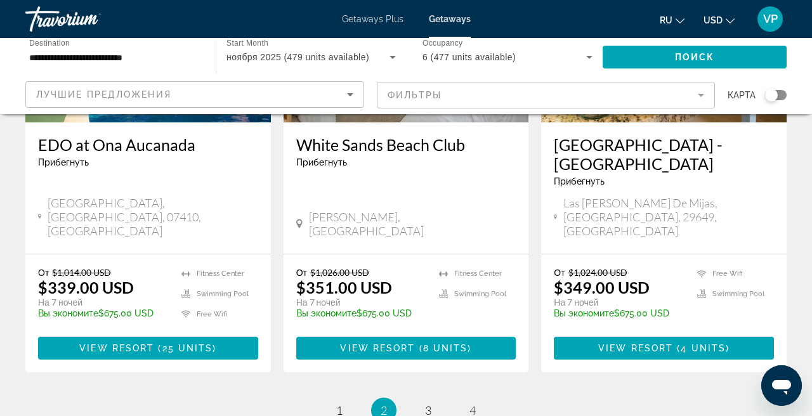
scroll to position [1699, 0]
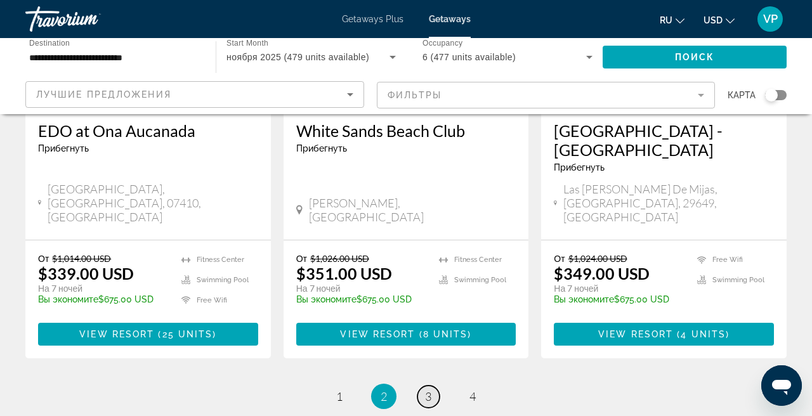
click at [425, 390] on span "3" at bounding box center [428, 397] width 6 height 14
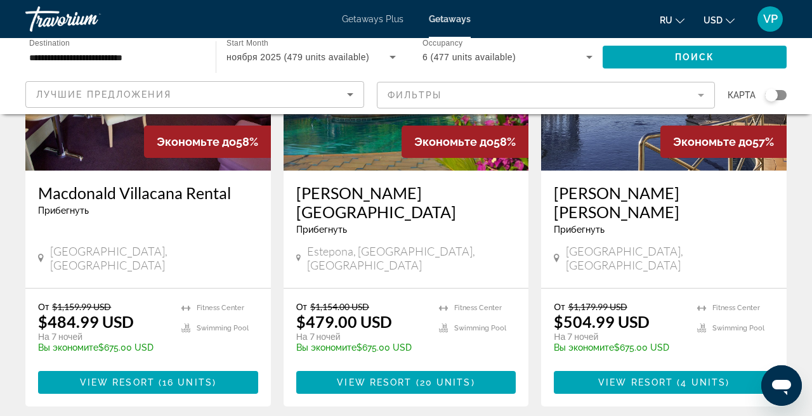
scroll to position [1616, 0]
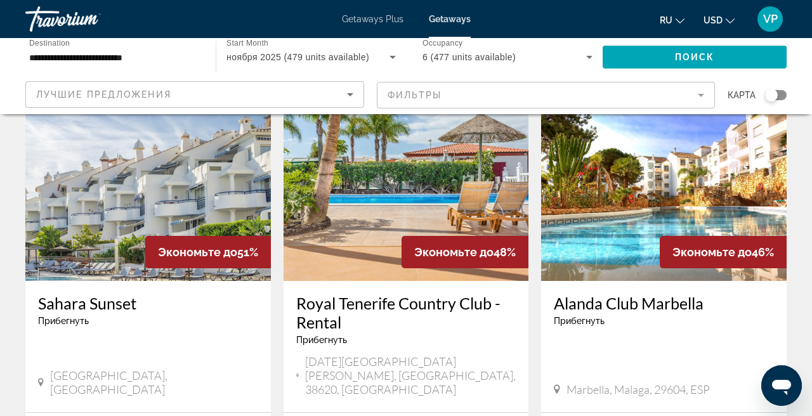
scroll to position [1105, 0]
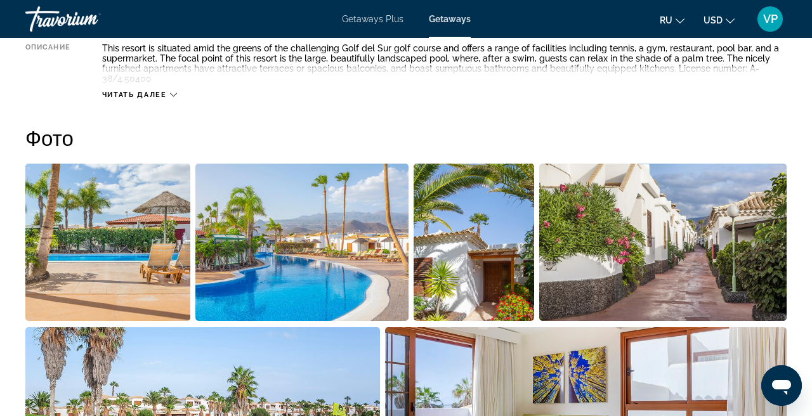
scroll to position [760, 0]
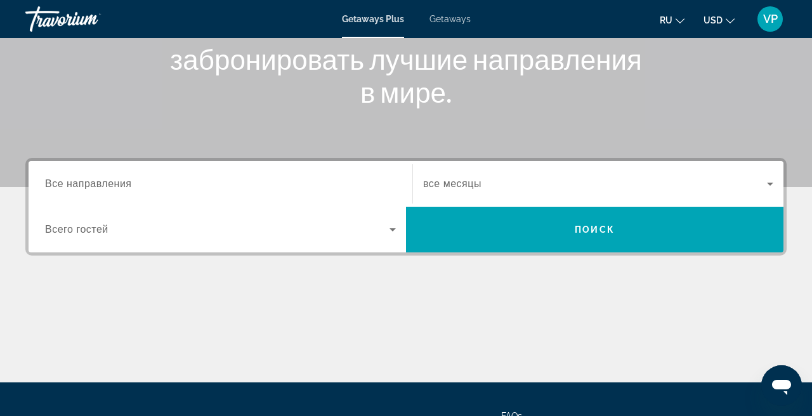
click at [192, 179] on input "Destination Все направления" at bounding box center [220, 184] width 351 height 15
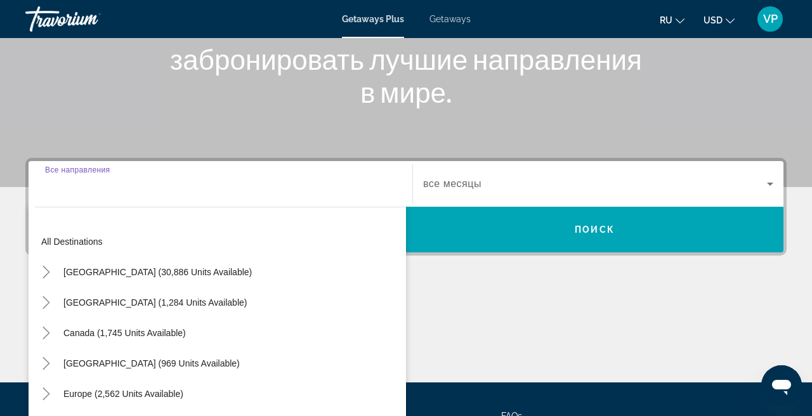
scroll to position [310, 0]
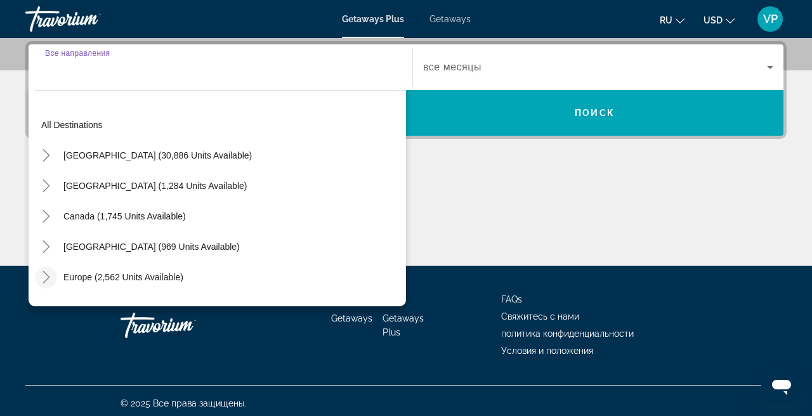
click at [48, 275] on icon "Toggle Europe (2,562 units available)" at bounding box center [46, 277] width 7 height 13
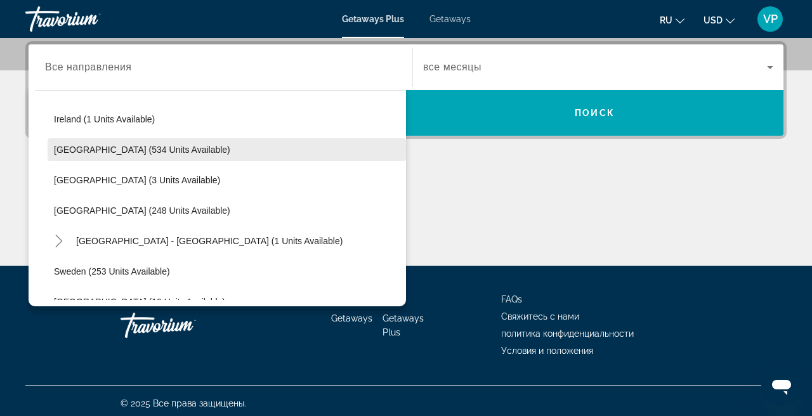
scroll to position [464, 0]
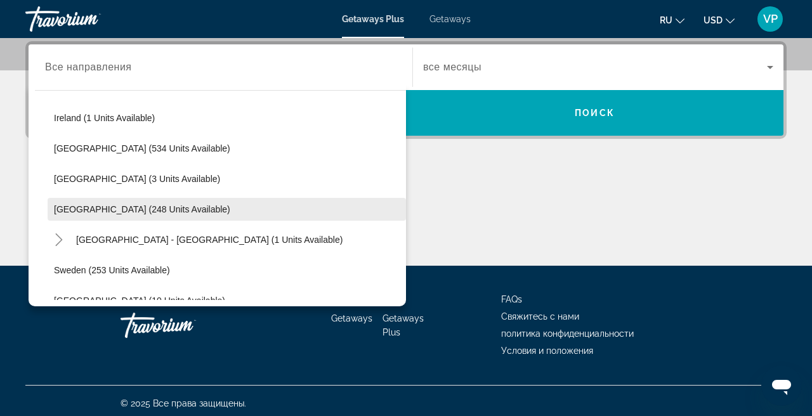
click at [114, 219] on span "Search widget" at bounding box center [227, 209] width 359 height 30
type input "**********"
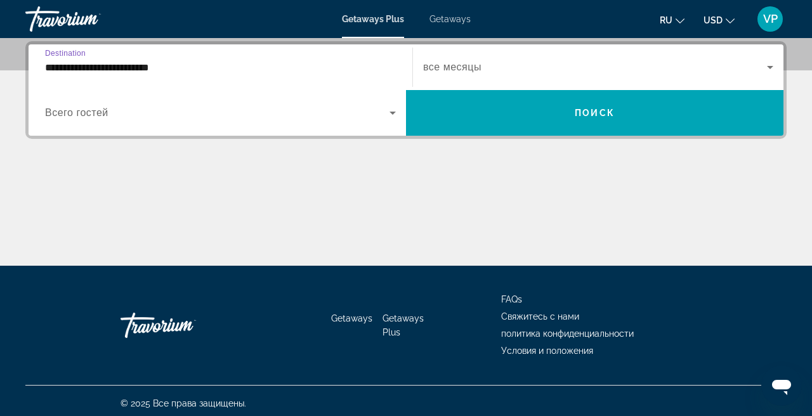
click at [470, 65] on span "все месяцы" at bounding box center [452, 67] width 58 height 11
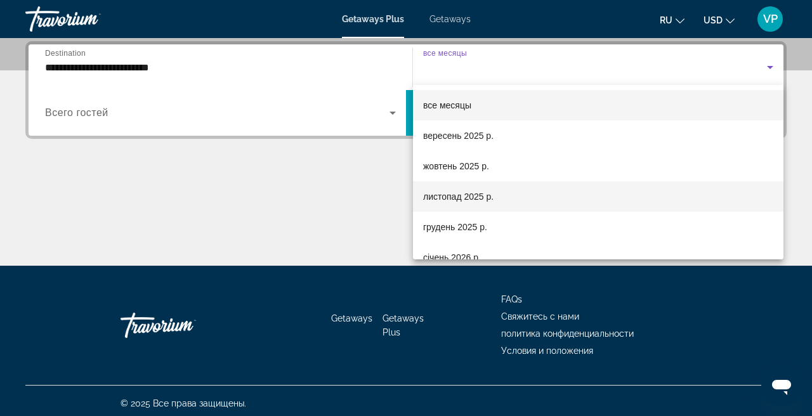
click at [484, 192] on span "листопад 2025 р." at bounding box center [458, 196] width 70 height 15
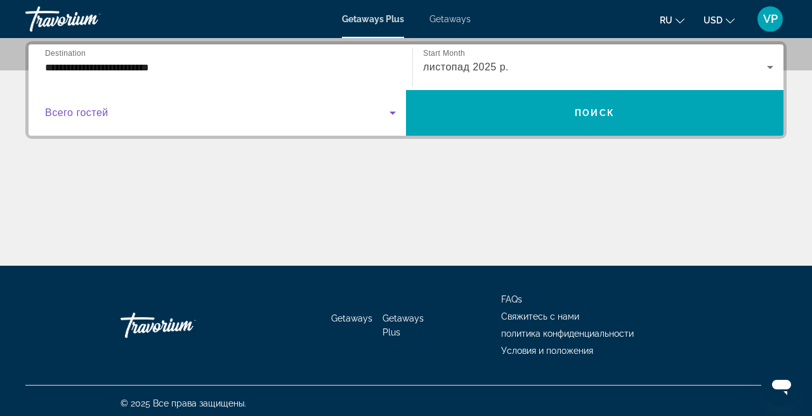
click at [183, 107] on span "Search widget" at bounding box center [217, 112] width 345 height 15
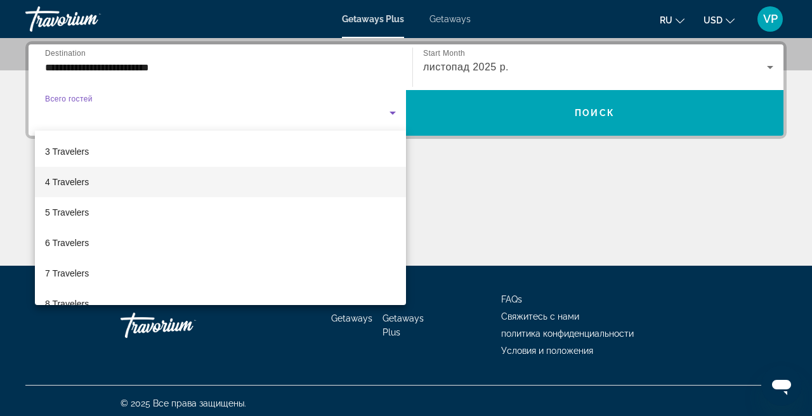
scroll to position [62, 0]
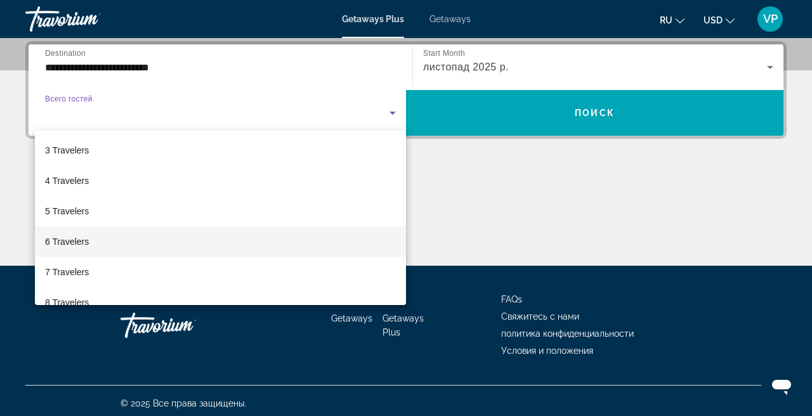
click at [129, 242] on mat-option "6 Travelers" at bounding box center [220, 242] width 371 height 30
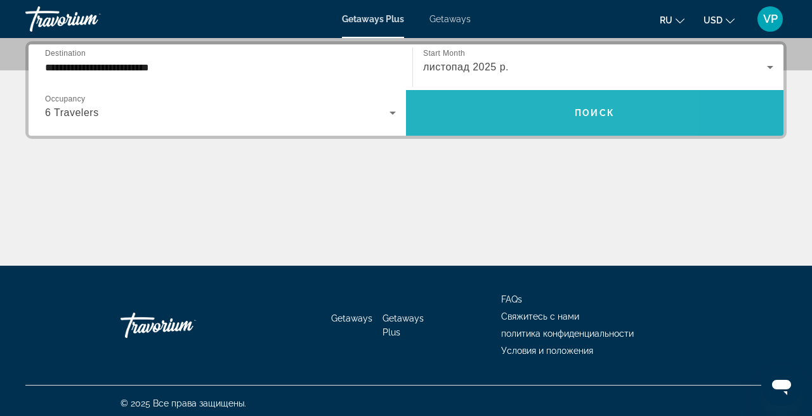
click at [500, 115] on span "Search widget" at bounding box center [595, 113] width 378 height 30
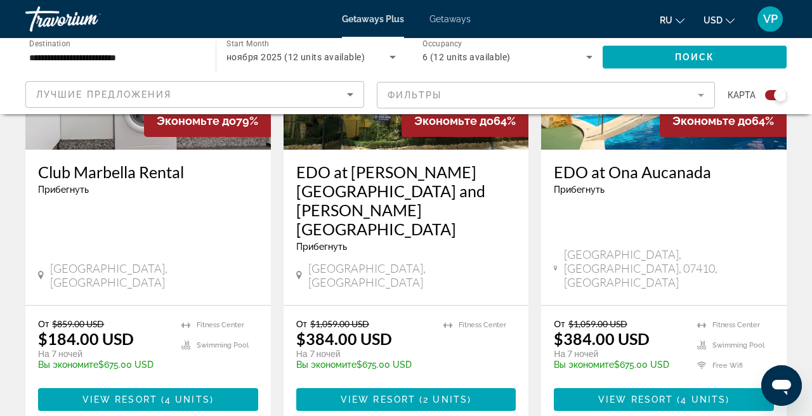
scroll to position [652, 0]
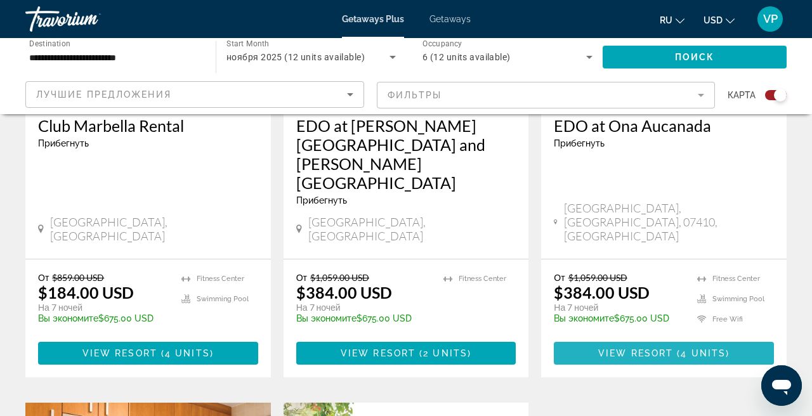
click at [630, 348] on span "View Resort" at bounding box center [635, 353] width 75 height 10
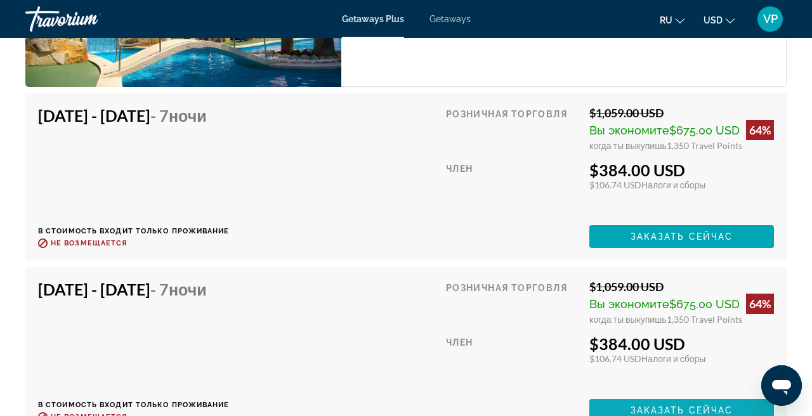
scroll to position [2102, 0]
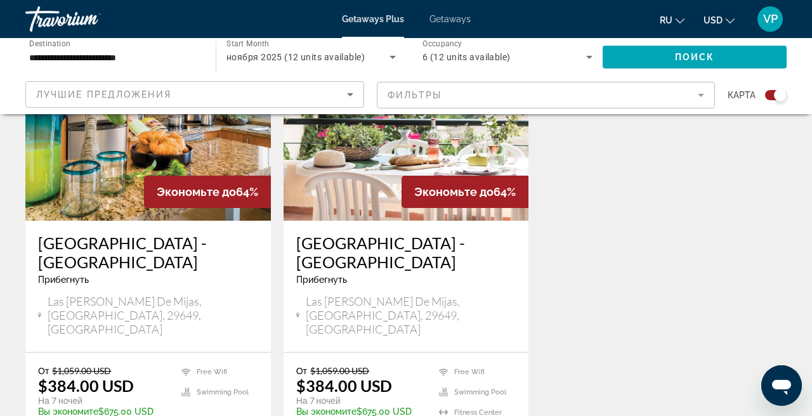
scroll to position [1039, 0]
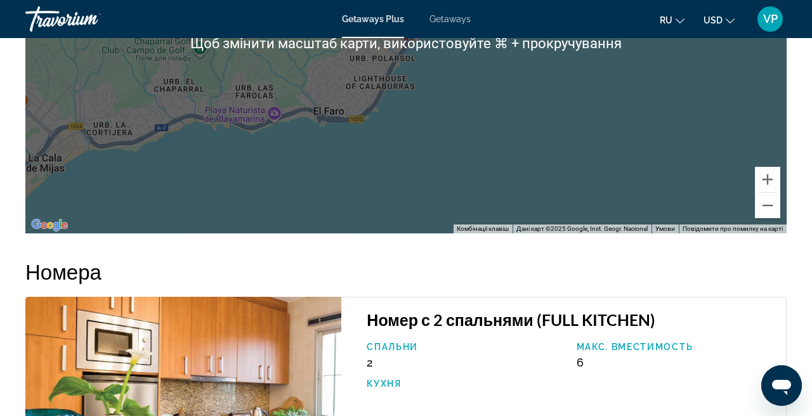
scroll to position [1768, 0]
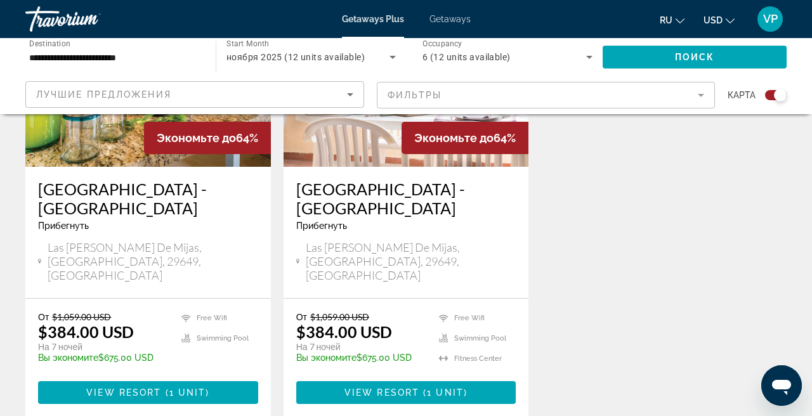
scroll to position [1071, 0]
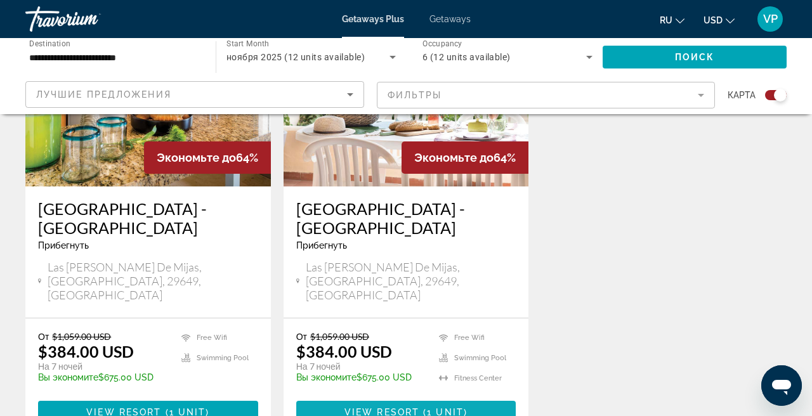
click at [409, 397] on span "Main content" at bounding box center [406, 412] width 220 height 30
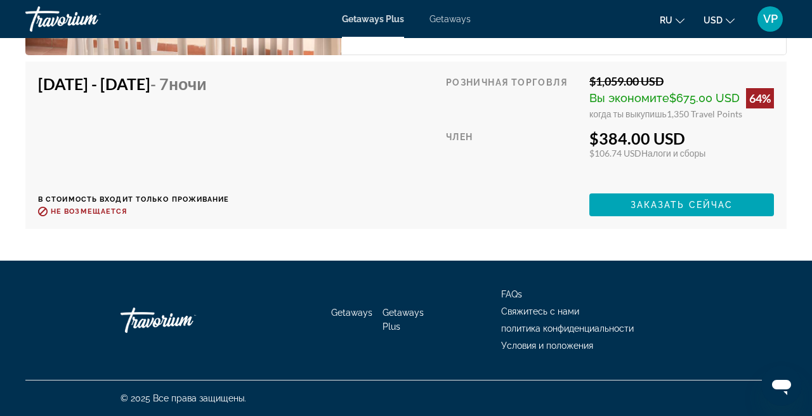
scroll to position [2267, 0]
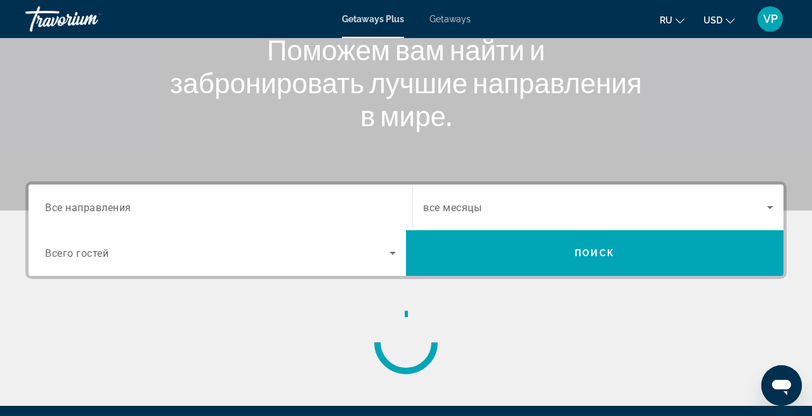
click at [181, 214] on input "Destination Все направления" at bounding box center [220, 208] width 351 height 15
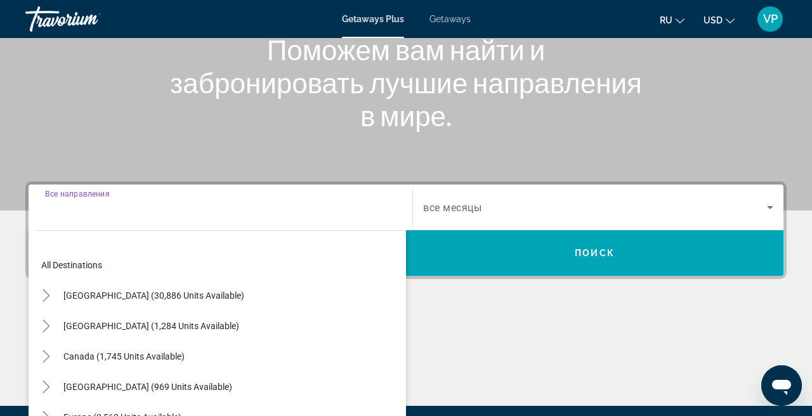
scroll to position [310, 0]
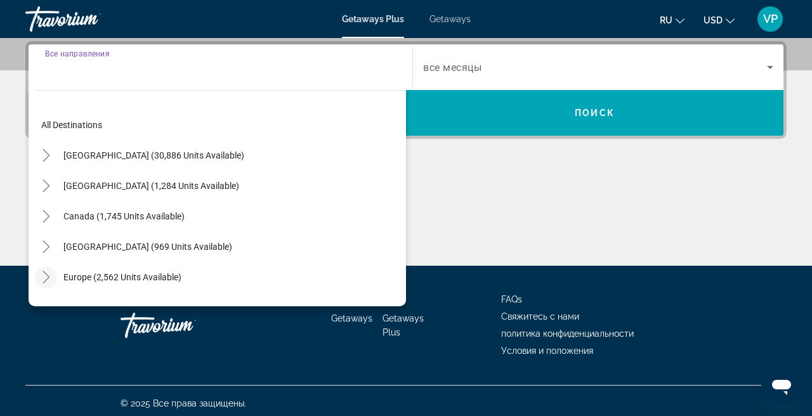
click at [53, 275] on mat-icon "Toggle Europe (2,562 units available)" at bounding box center [46, 278] width 22 height 22
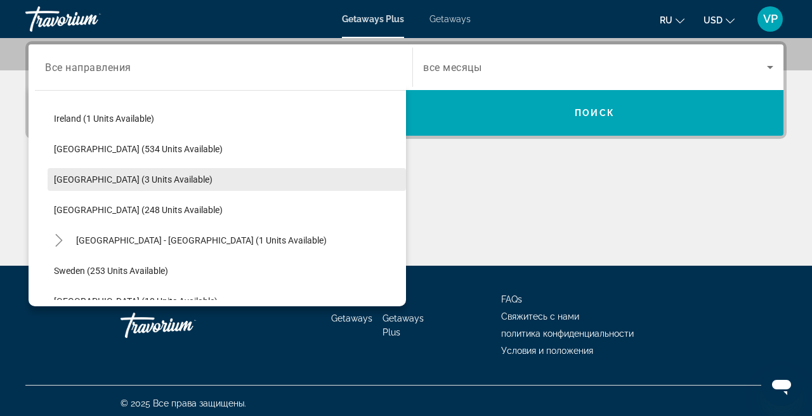
scroll to position [464, 0]
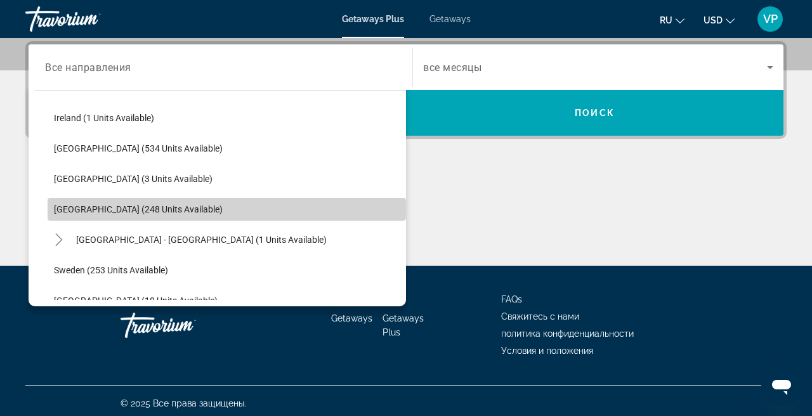
click at [110, 209] on span "[GEOGRAPHIC_DATA] (248 units available)" at bounding box center [138, 209] width 169 height 10
type input "**********"
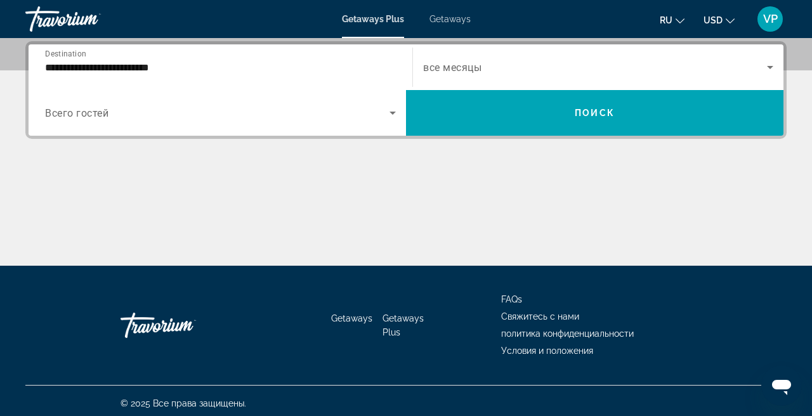
click at [471, 70] on span "все месяцы" at bounding box center [452, 68] width 58 height 12
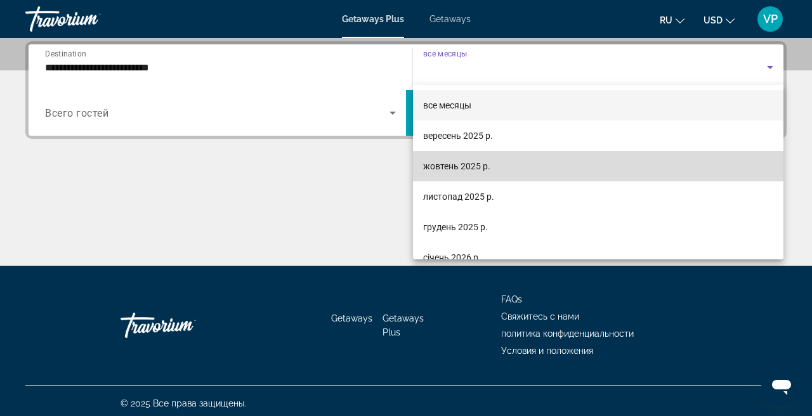
click at [452, 165] on span "жовтень 2025 р." at bounding box center [456, 166] width 67 height 15
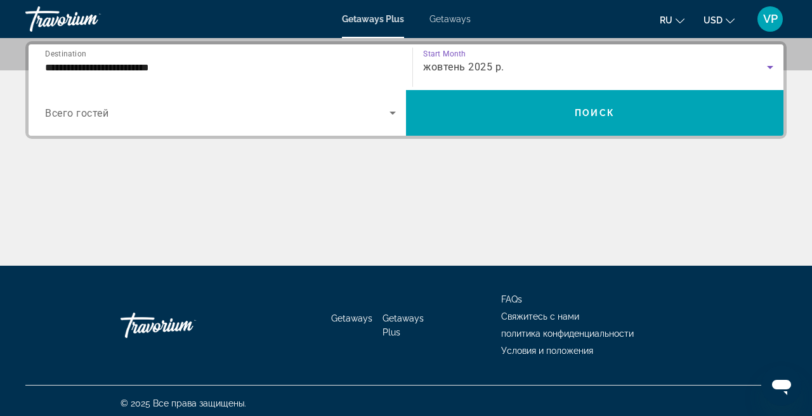
click at [221, 117] on span "Search widget" at bounding box center [217, 112] width 345 height 15
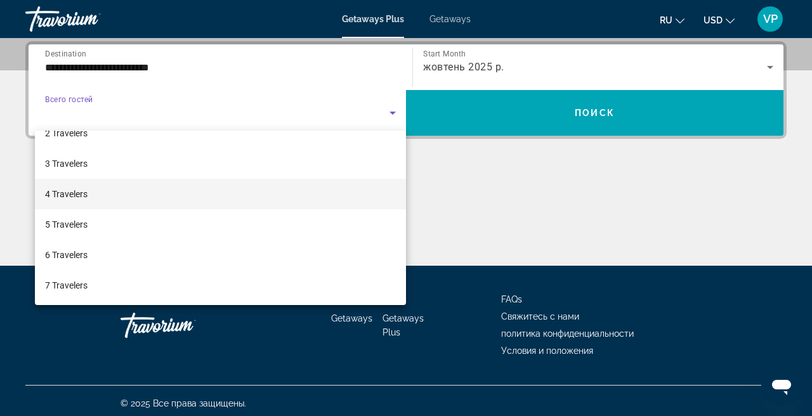
scroll to position [49, 0]
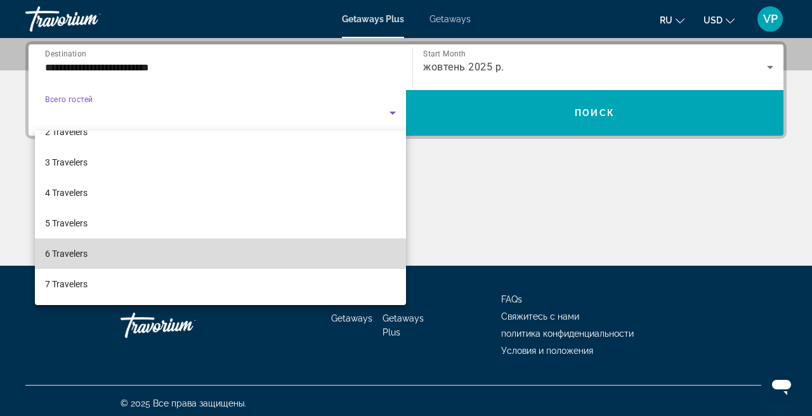
click at [112, 247] on mat-option "6 Travelers" at bounding box center [220, 254] width 371 height 30
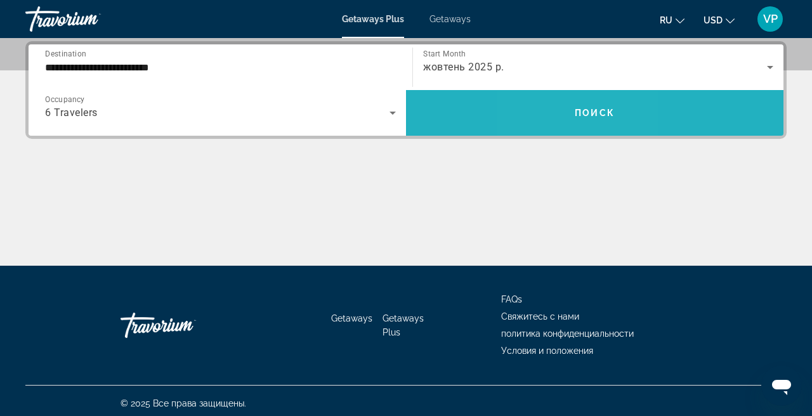
click at [560, 111] on span "Search widget" at bounding box center [595, 113] width 378 height 30
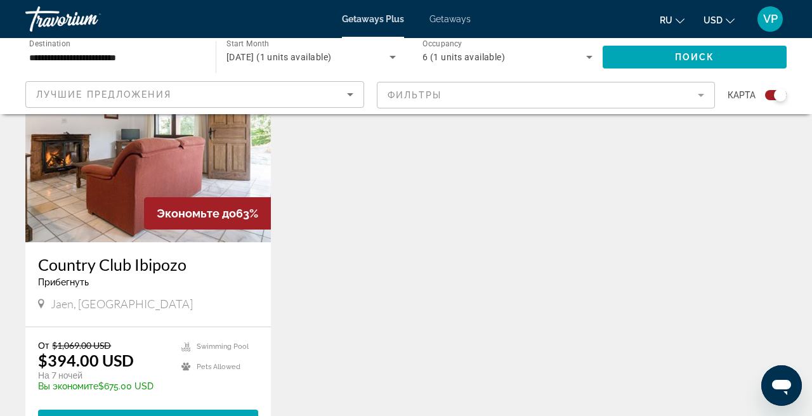
scroll to position [514, 0]
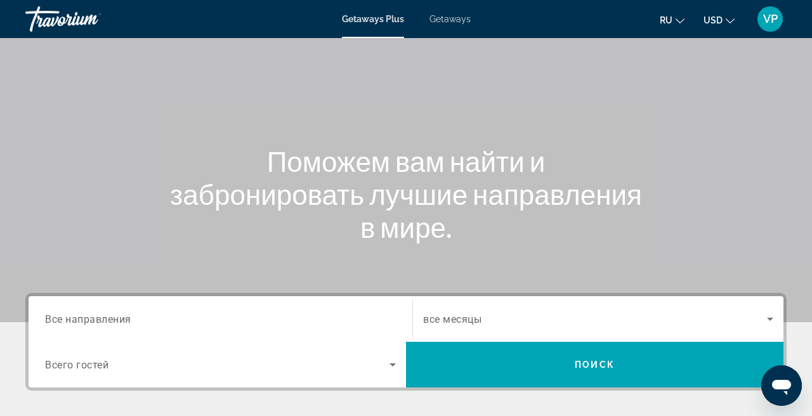
scroll to position [61, 0]
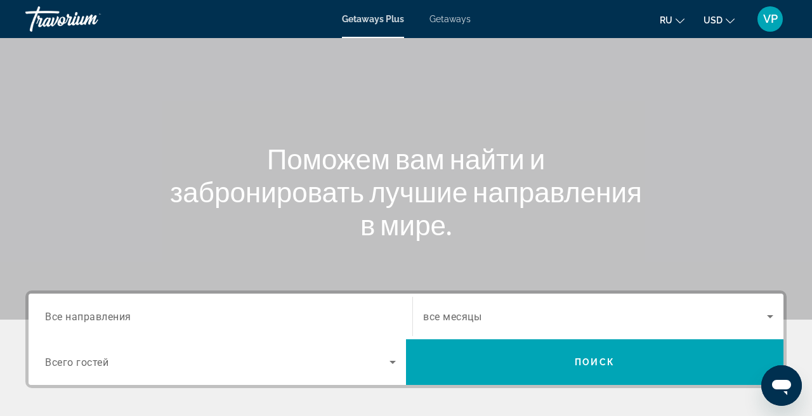
click at [459, 24] on div "Getaways Plus Getaways ru English Español Français Italiano Português русский U…" at bounding box center [406, 19] width 812 height 33
click at [443, 20] on span "Getaways" at bounding box center [450, 19] width 41 height 10
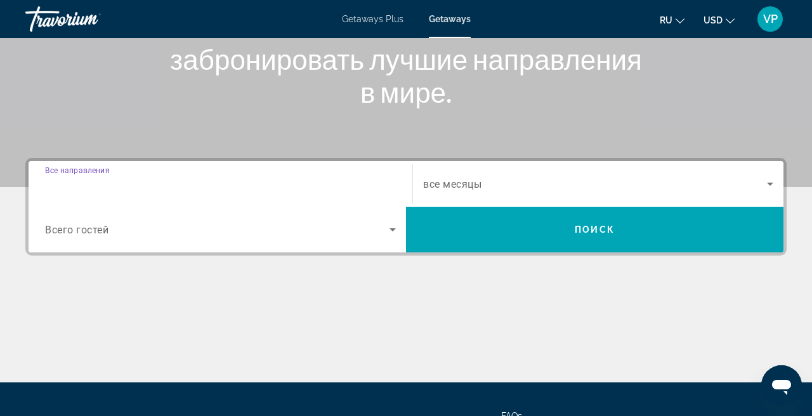
click at [280, 190] on input "Destination Все направления" at bounding box center [220, 184] width 351 height 15
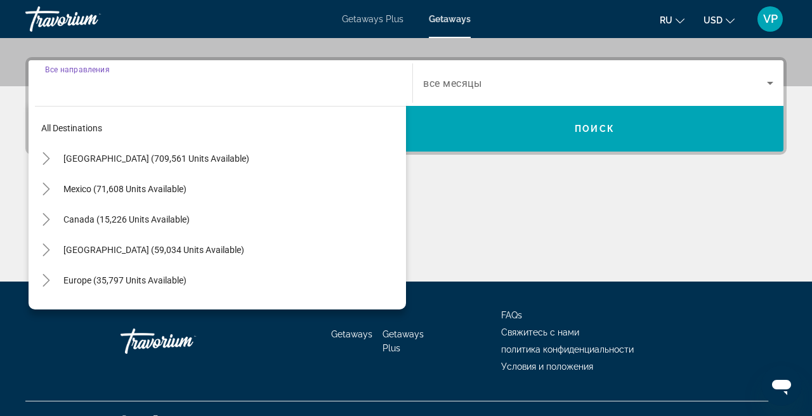
scroll to position [310, 0]
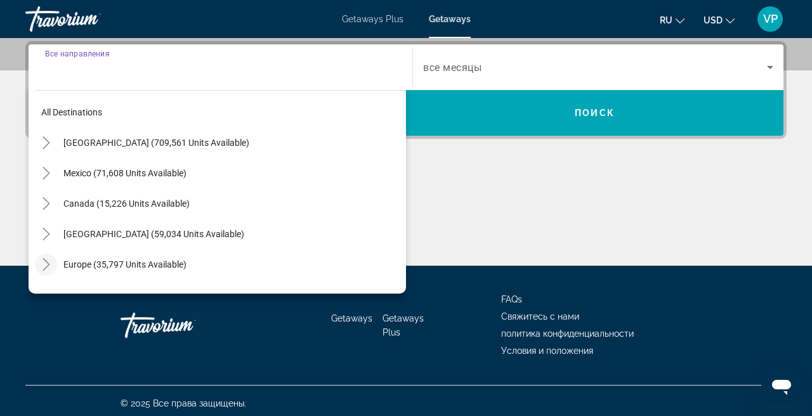
click at [48, 265] on icon "Toggle Europe (35,797 units available)" at bounding box center [46, 264] width 13 height 13
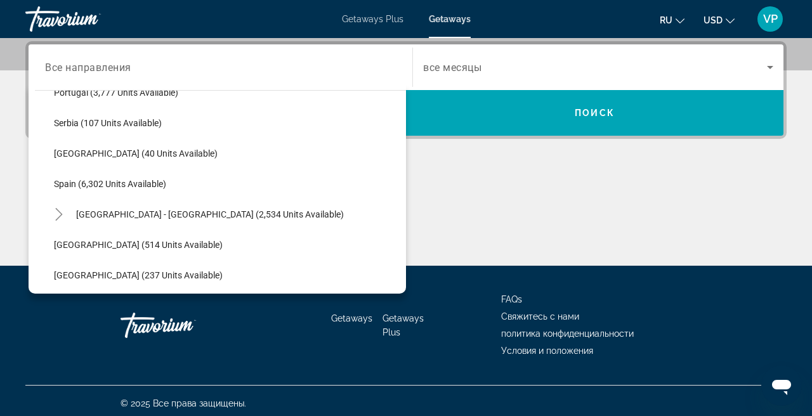
scroll to position [630, 0]
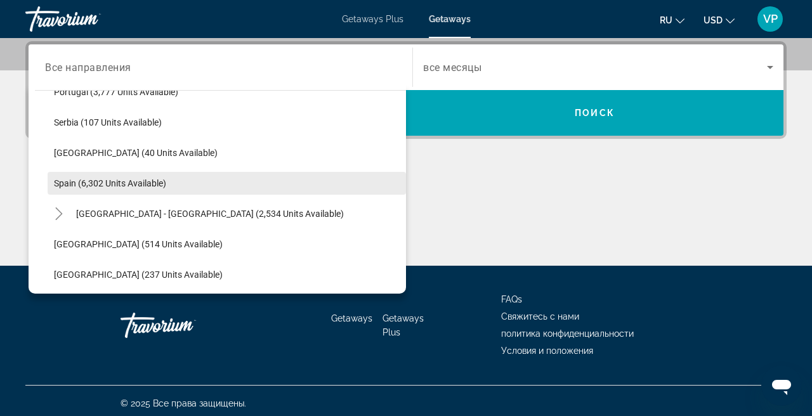
click at [106, 175] on span "Search widget" at bounding box center [227, 183] width 359 height 30
type input "**********"
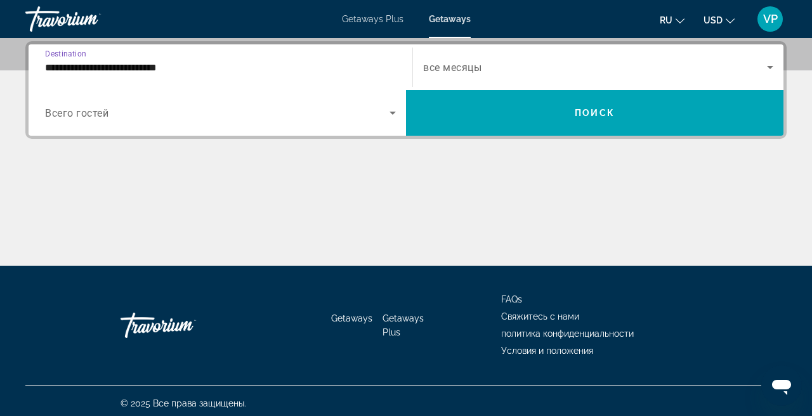
click at [525, 65] on span "Search widget" at bounding box center [595, 67] width 344 height 15
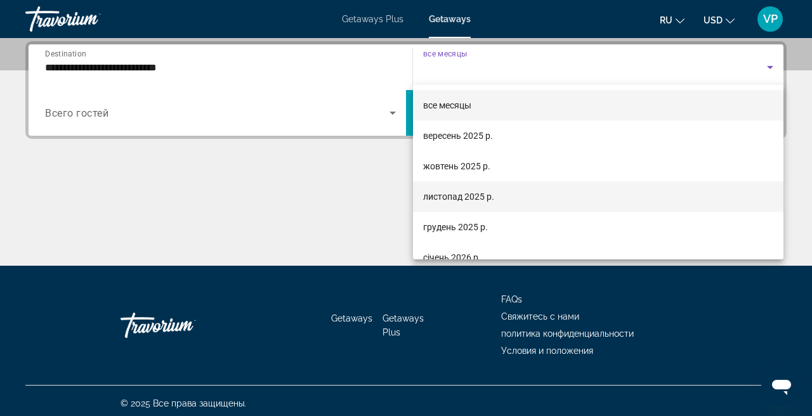
click at [479, 201] on span "листопад 2025 р." at bounding box center [458, 196] width 71 height 15
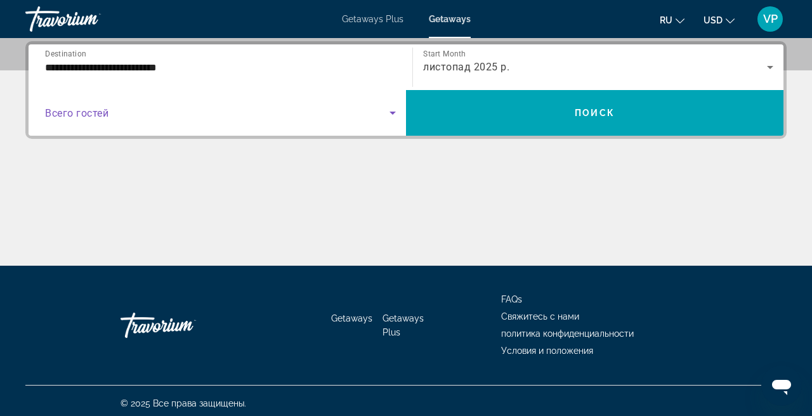
click at [181, 111] on span "Search widget" at bounding box center [217, 112] width 345 height 15
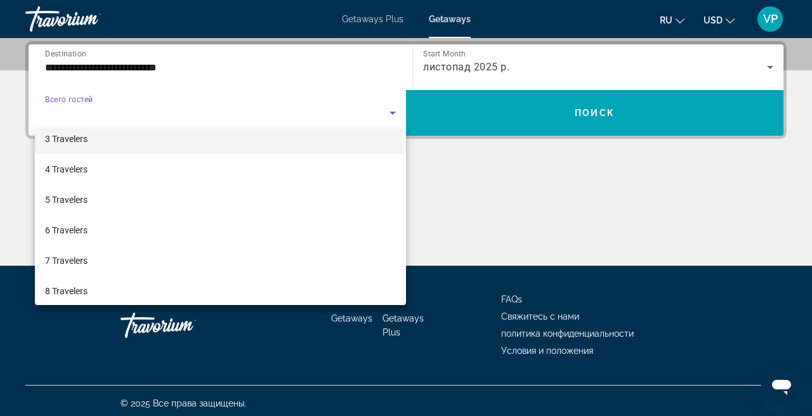
scroll to position [99, 0]
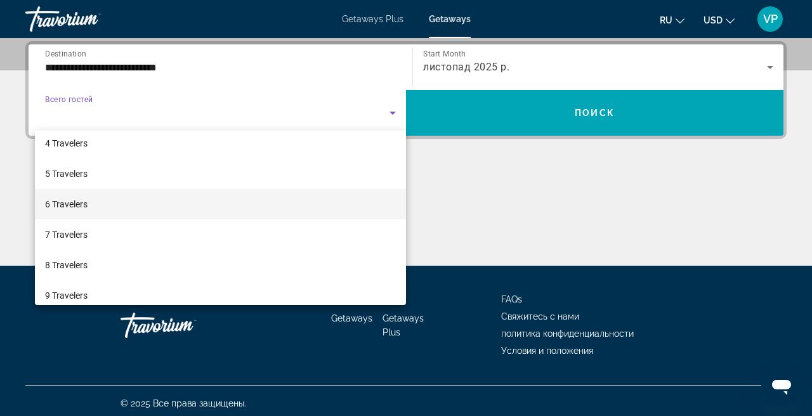
click at [112, 209] on mat-option "6 Travelers" at bounding box center [220, 204] width 371 height 30
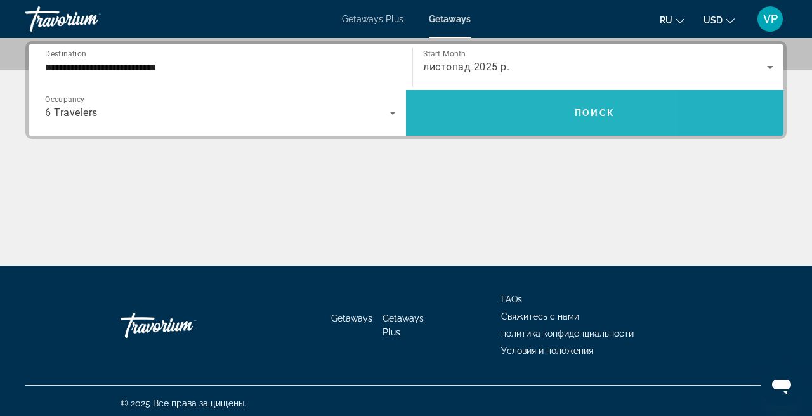
click at [489, 120] on span "Search widget" at bounding box center [595, 113] width 378 height 30
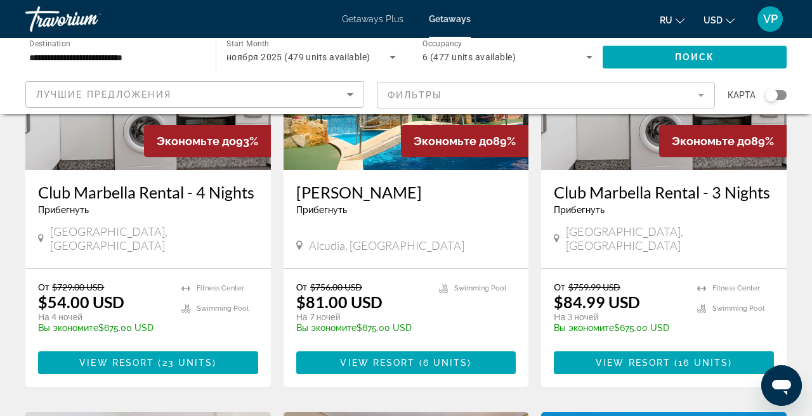
scroll to position [198, 0]
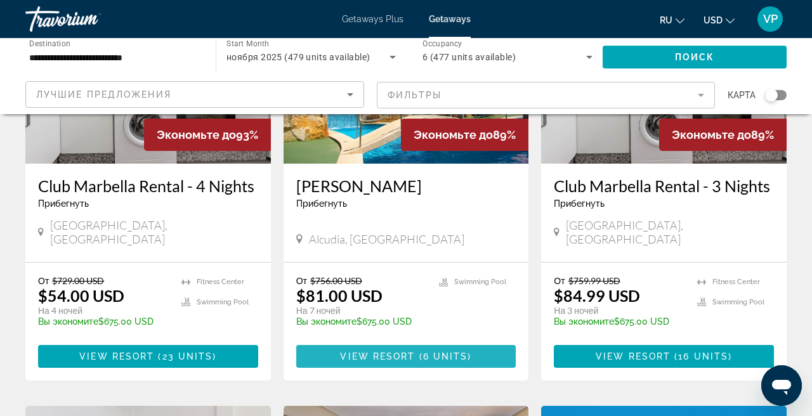
click at [402, 352] on span "View Resort" at bounding box center [377, 357] width 75 height 10
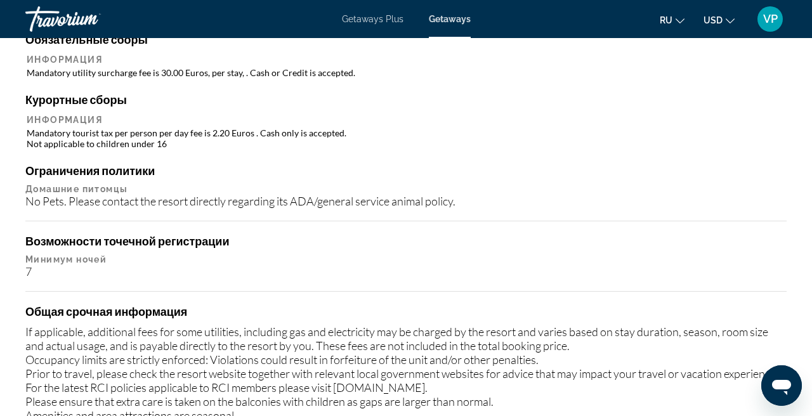
scroll to position [1461, 0]
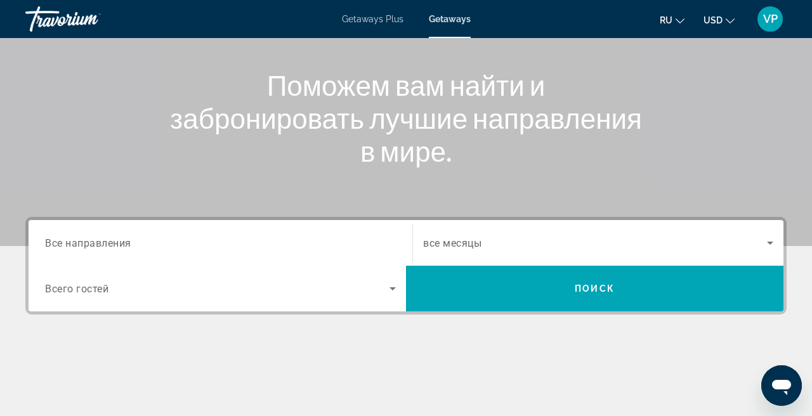
click at [216, 226] on div "Search widget" at bounding box center [220, 243] width 351 height 36
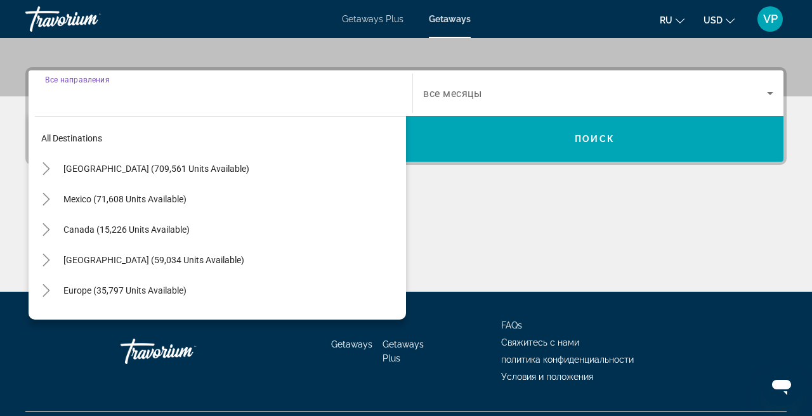
scroll to position [310, 0]
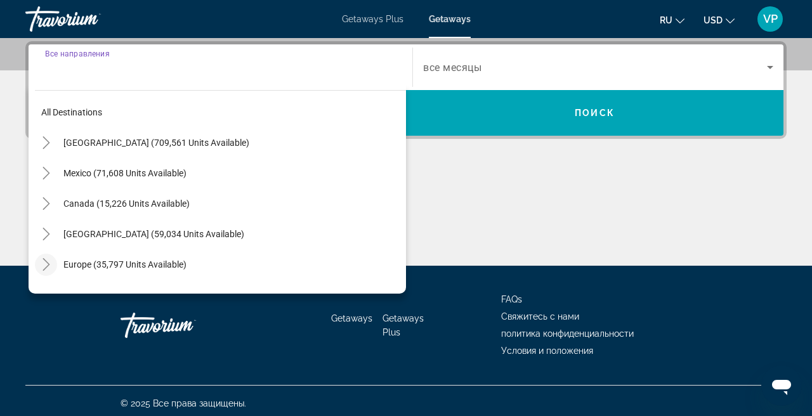
click at [44, 263] on icon "Toggle Europe (35,797 units available)" at bounding box center [46, 264] width 13 height 13
click at [46, 268] on icon "Toggle Europe (35,797 units available)" at bounding box center [46, 264] width 7 height 13
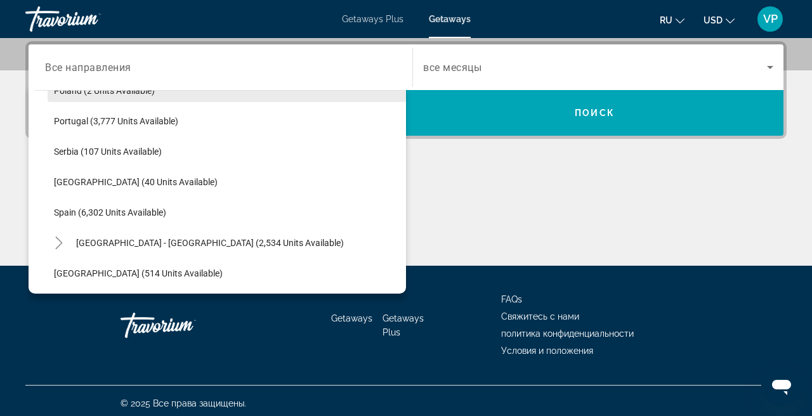
scroll to position [602, 0]
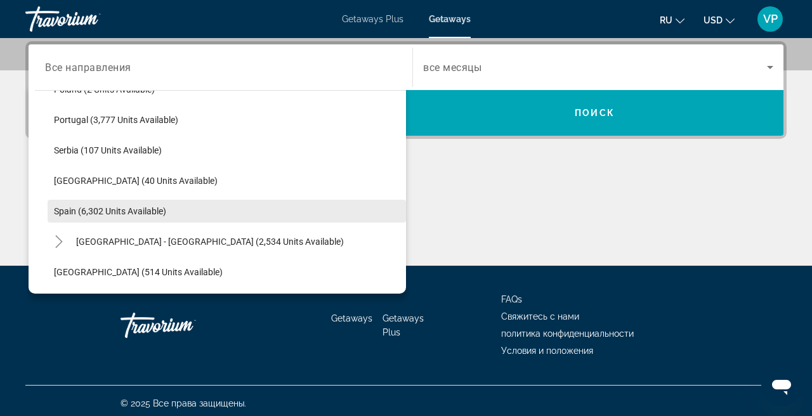
click at [96, 209] on span "Spain (6,302 units available)" at bounding box center [110, 211] width 112 height 10
type input "**********"
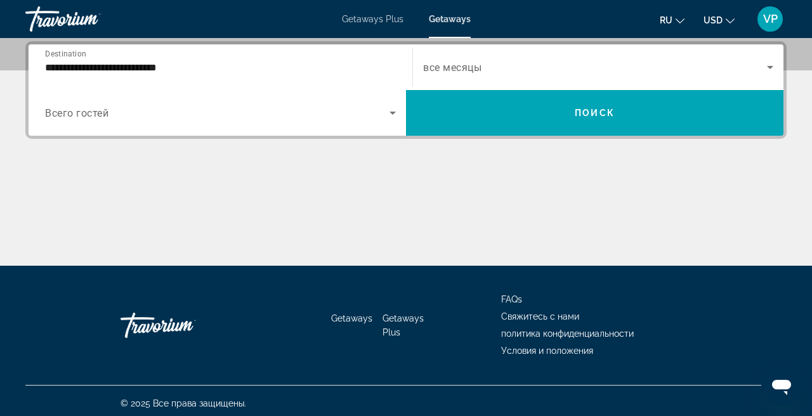
click at [476, 71] on span "все месяцы" at bounding box center [452, 68] width 58 height 12
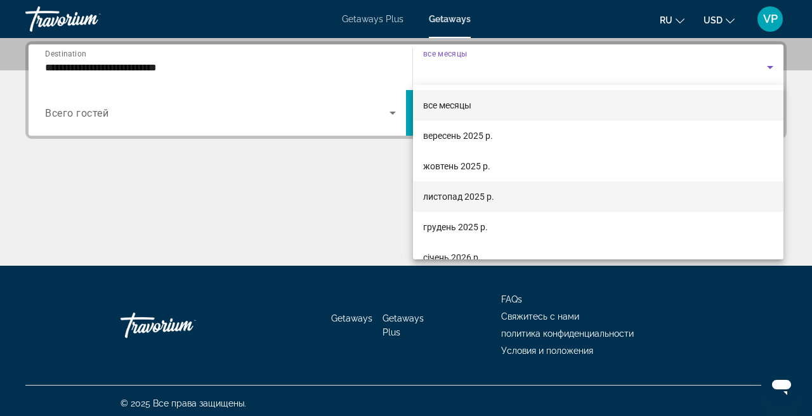
click at [456, 198] on span "листопад 2025 р." at bounding box center [458, 196] width 71 height 15
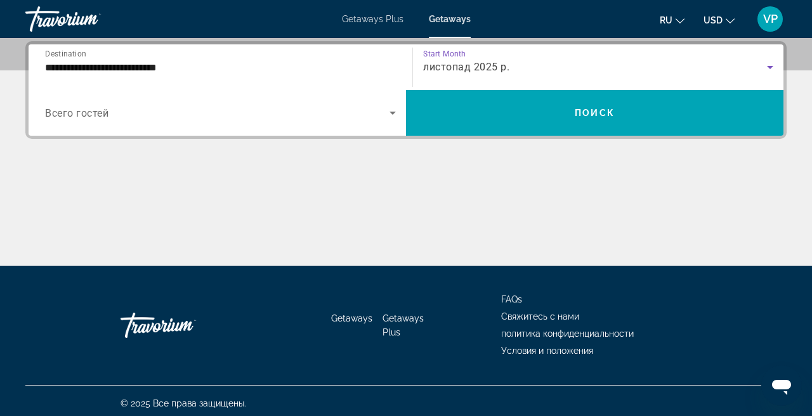
click at [263, 126] on div "Search widget" at bounding box center [220, 113] width 351 height 36
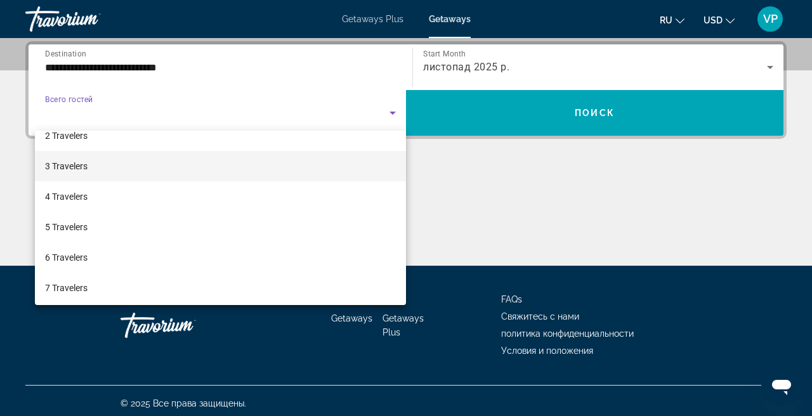
scroll to position [48, 0]
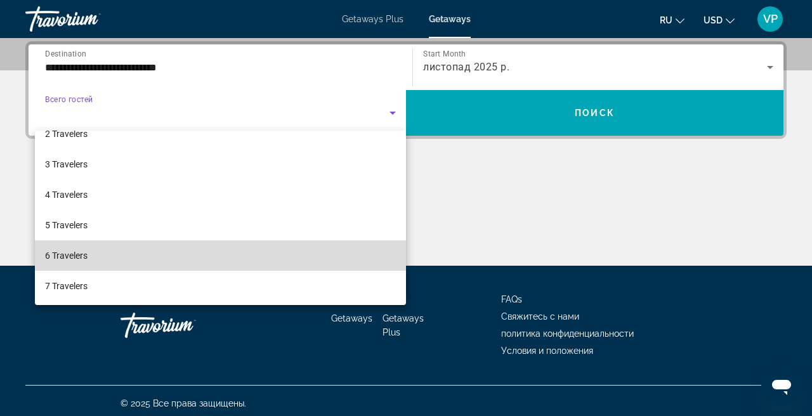
click at [117, 251] on mat-option "6 Travelers" at bounding box center [220, 256] width 371 height 30
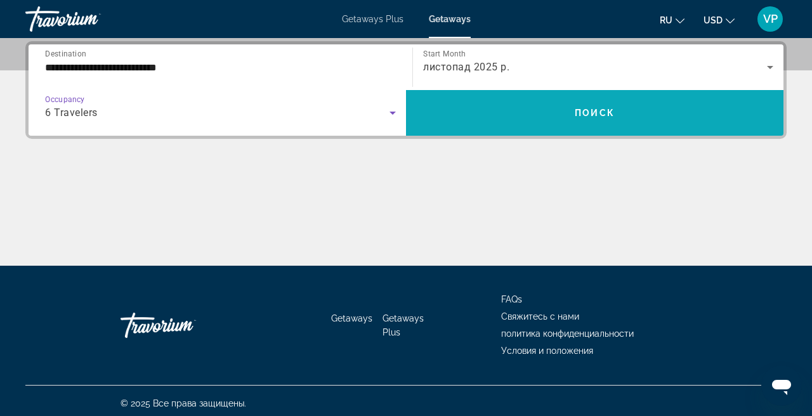
click at [498, 119] on span "Search widget" at bounding box center [595, 113] width 378 height 30
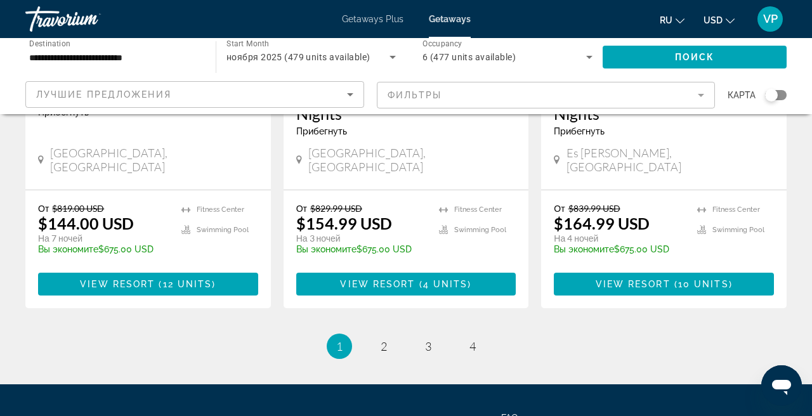
scroll to position [1627, 0]
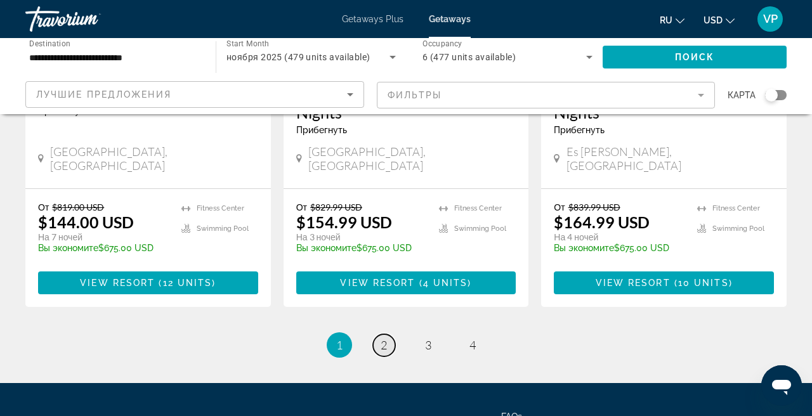
click at [385, 338] on span "2" at bounding box center [384, 345] width 6 height 14
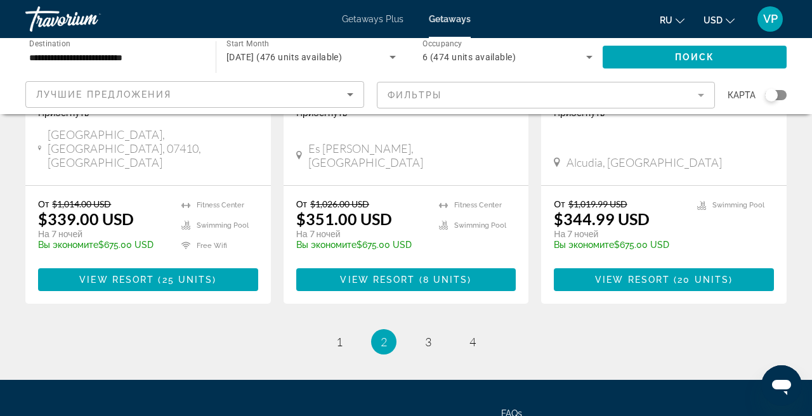
scroll to position [1731, 0]
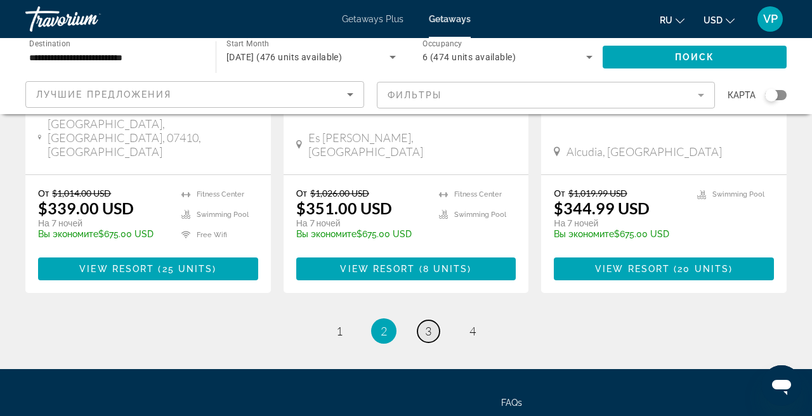
click at [433, 320] on link "page 3" at bounding box center [429, 331] width 22 height 22
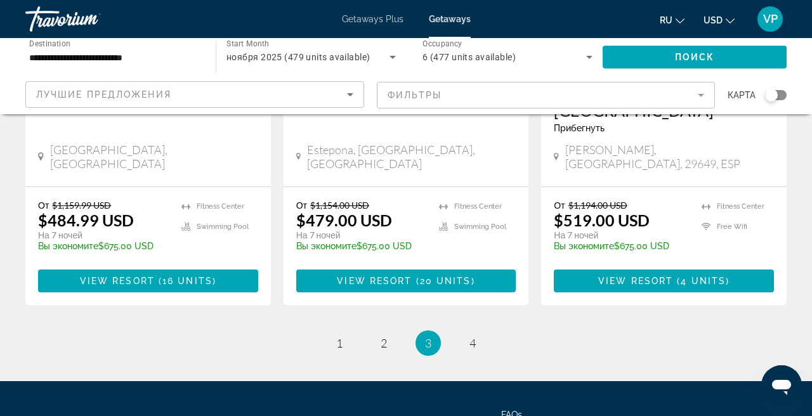
scroll to position [1771, 0]
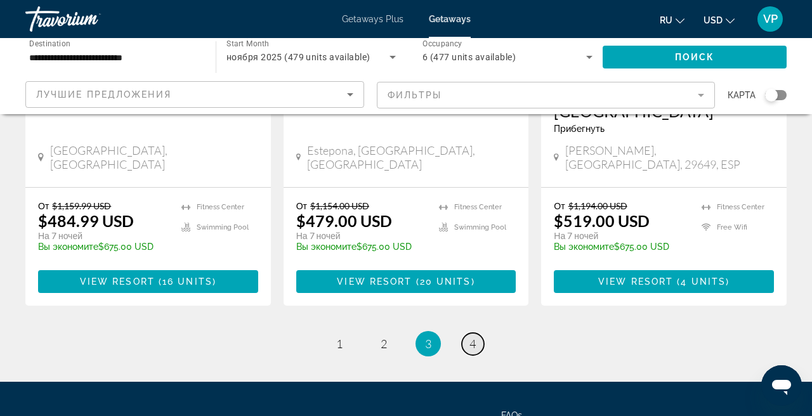
click at [472, 337] on span "4" at bounding box center [473, 344] width 6 height 14
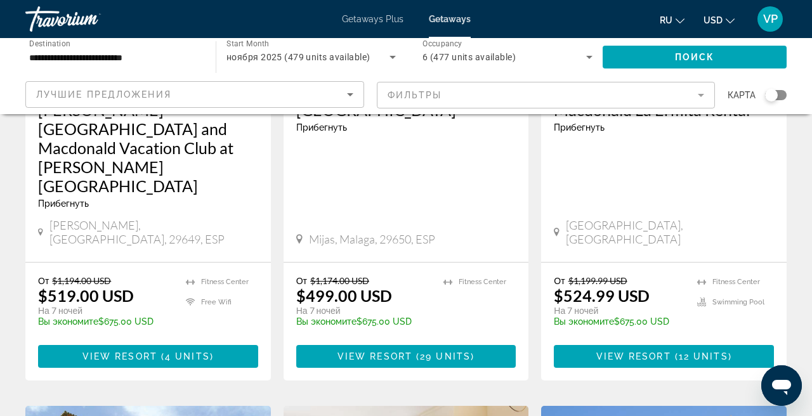
scroll to position [278, 0]
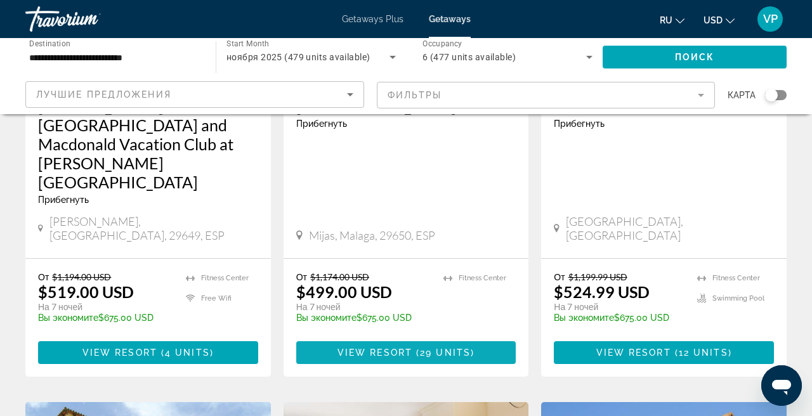
click at [385, 348] on span "View Resort" at bounding box center [375, 353] width 75 height 10
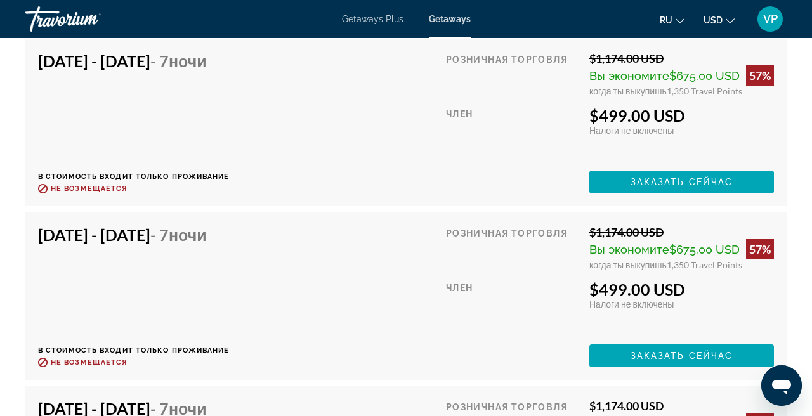
scroll to position [2130, 0]
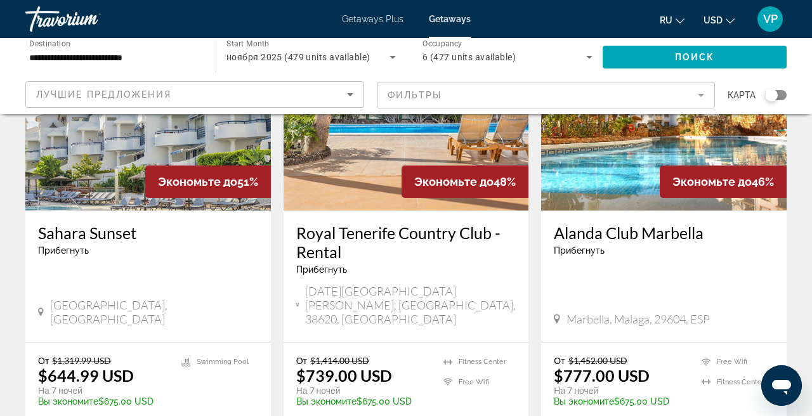
scroll to position [1190, 0]
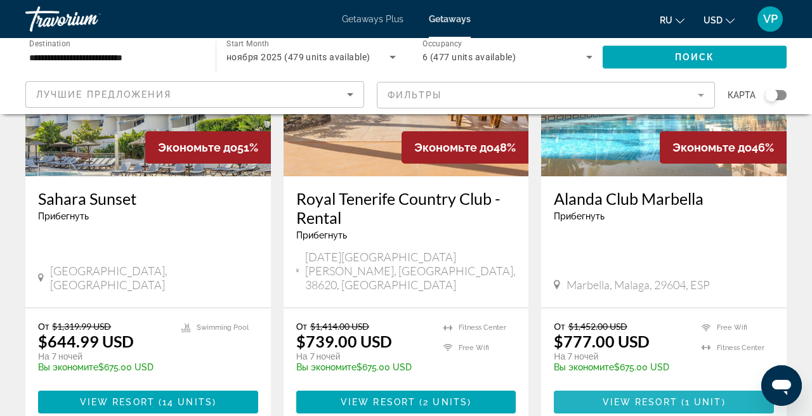
click at [628, 397] on span "View Resort" at bounding box center [640, 402] width 75 height 10
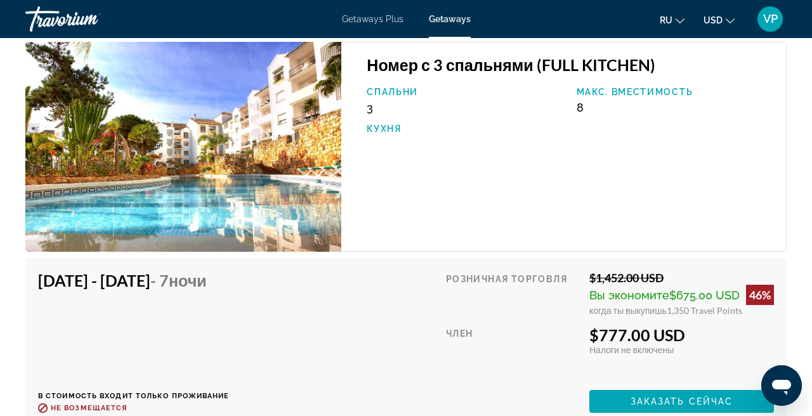
scroll to position [2003, 0]
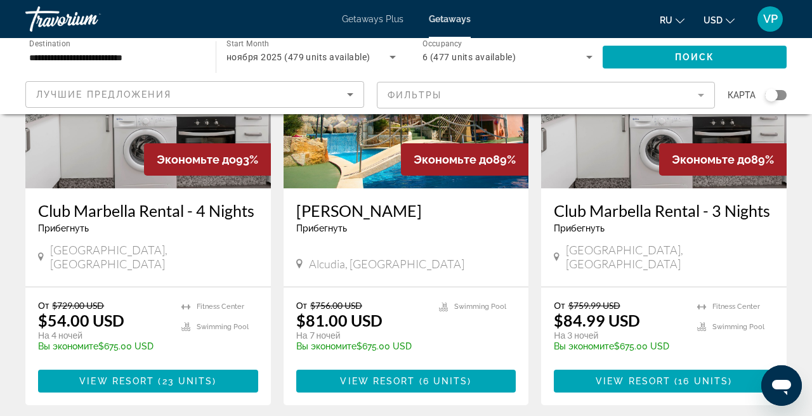
scroll to position [175, 0]
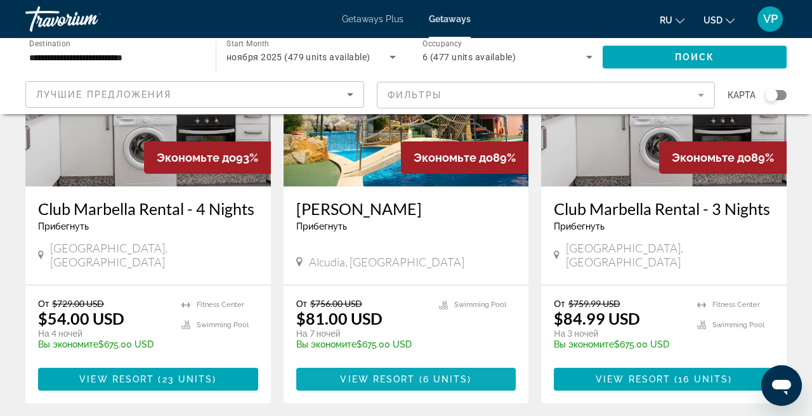
click at [417, 374] on span "Main content" at bounding box center [418, 379] width 4 height 10
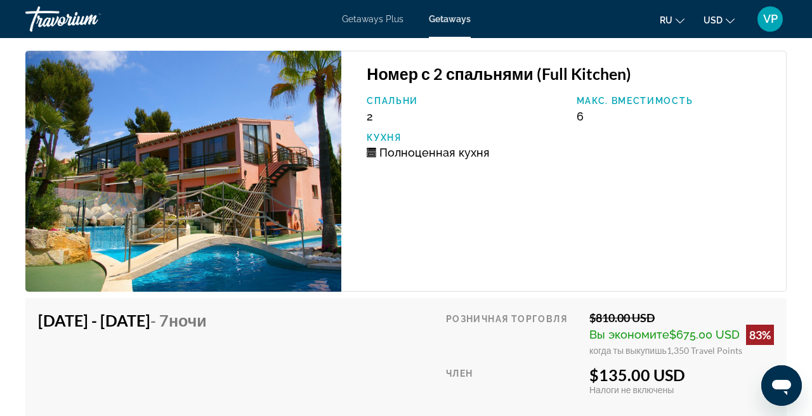
scroll to position [2449, 0]
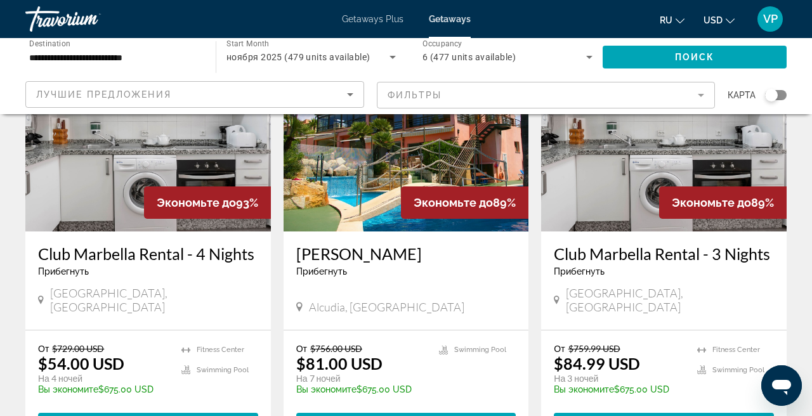
scroll to position [131, 0]
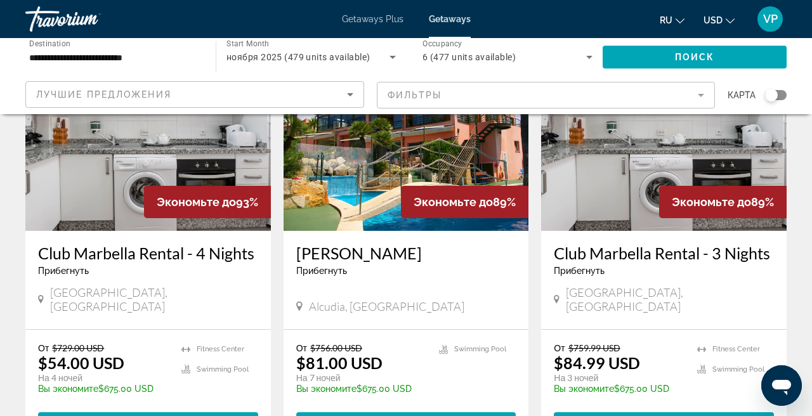
click at [493, 96] on mat-form-field "Фильтры" at bounding box center [546, 95] width 339 height 27
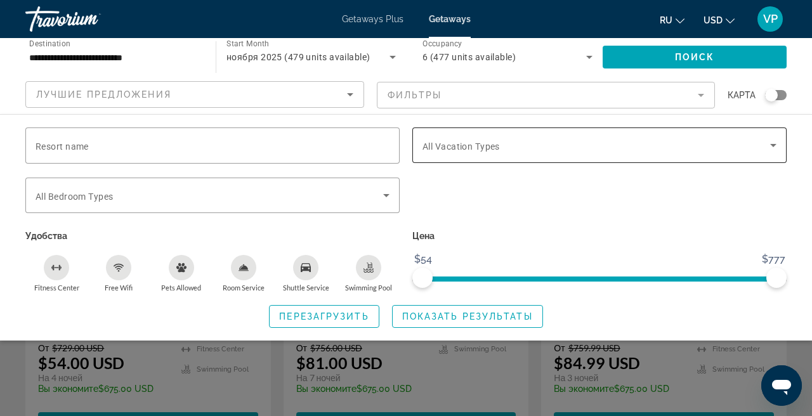
click at [512, 154] on div "Search widget" at bounding box center [600, 146] width 354 height 36
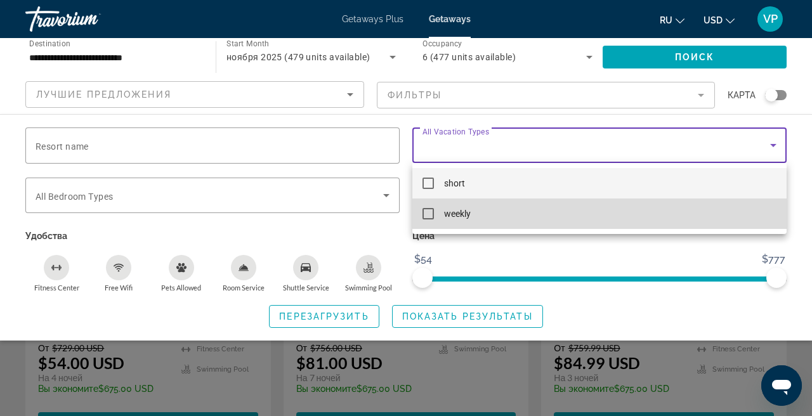
click at [464, 216] on span "weekly" at bounding box center [457, 213] width 27 height 15
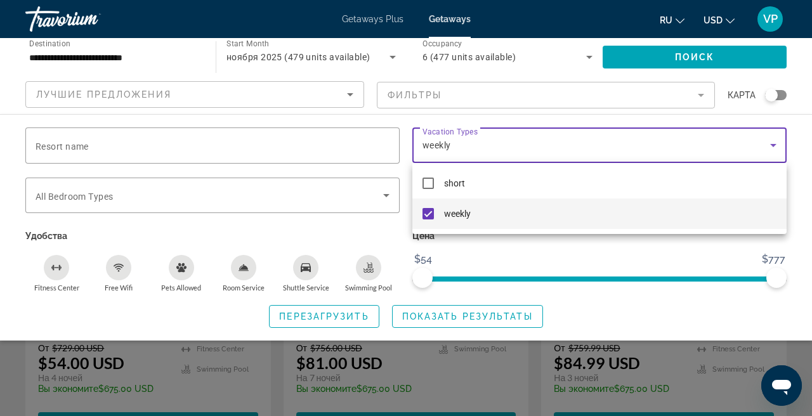
click at [440, 320] on div at bounding box center [406, 208] width 812 height 416
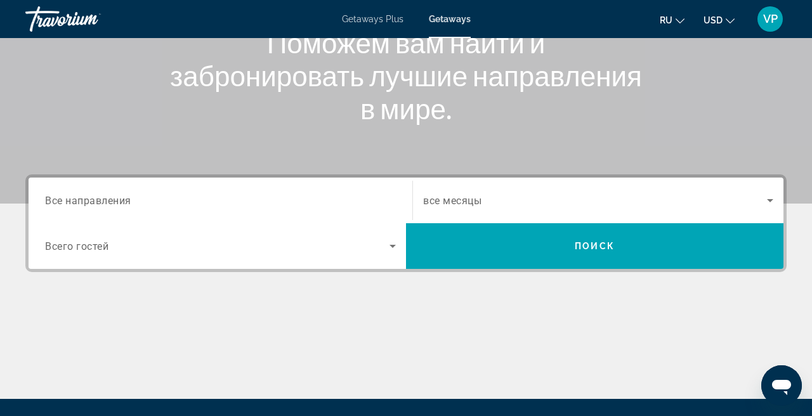
click at [183, 183] on div "Search widget" at bounding box center [220, 201] width 351 height 36
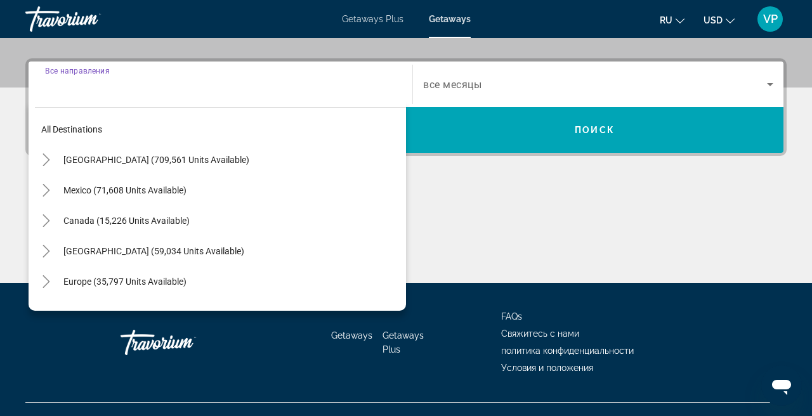
scroll to position [310, 0]
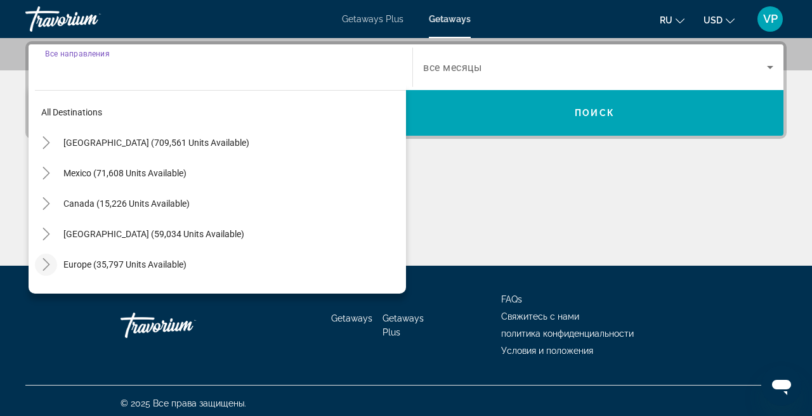
click at [55, 260] on mat-icon "Toggle Europe (35,797 units available)" at bounding box center [46, 265] width 22 height 22
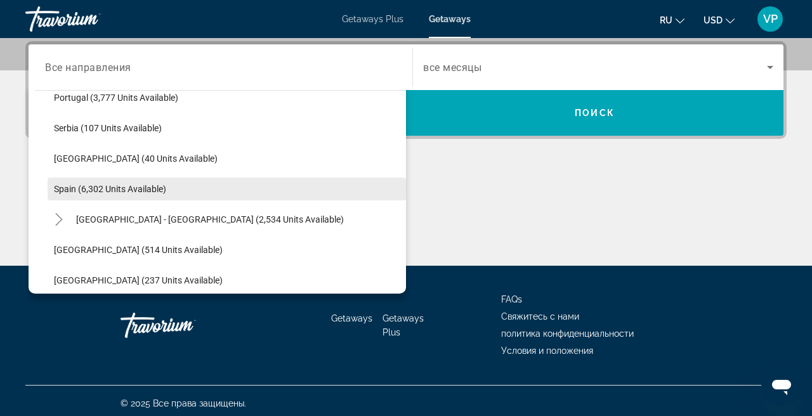
scroll to position [625, 0]
click at [122, 192] on span "Spain (6,302 units available)" at bounding box center [110, 188] width 112 height 10
type input "**********"
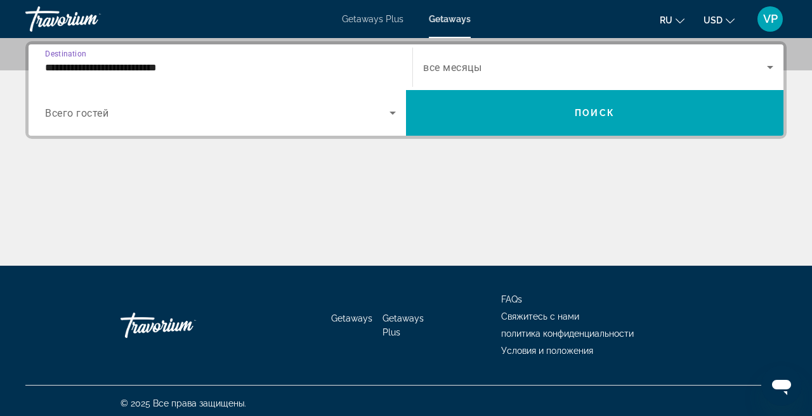
click at [198, 118] on span "Search widget" at bounding box center [217, 112] width 345 height 15
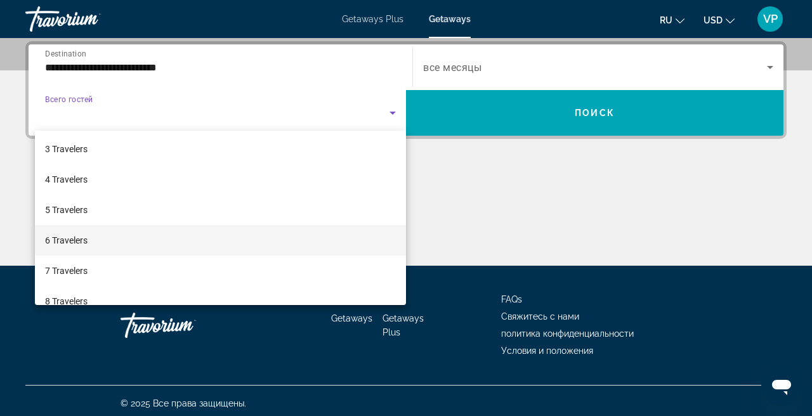
scroll to position [76, 0]
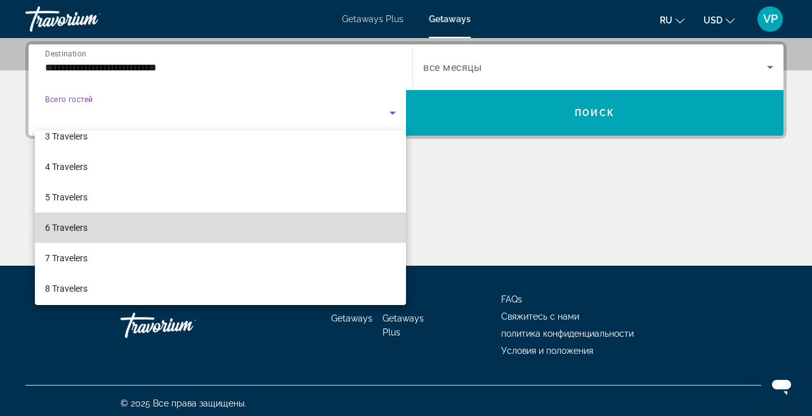
click at [137, 228] on mat-option "6 Travelers" at bounding box center [220, 228] width 371 height 30
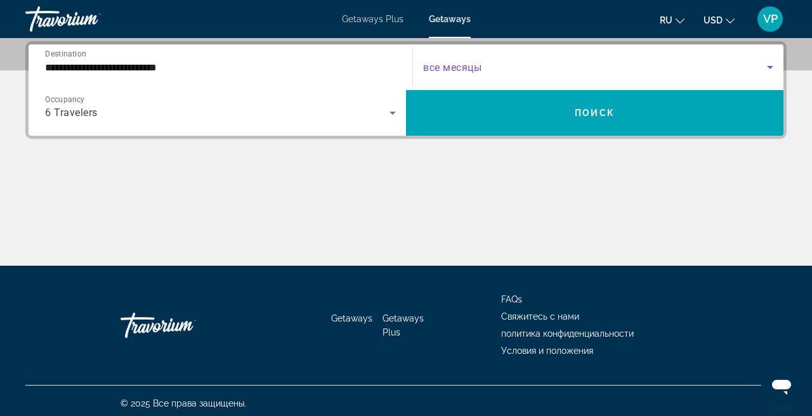
click at [523, 70] on span "Search widget" at bounding box center [595, 67] width 344 height 15
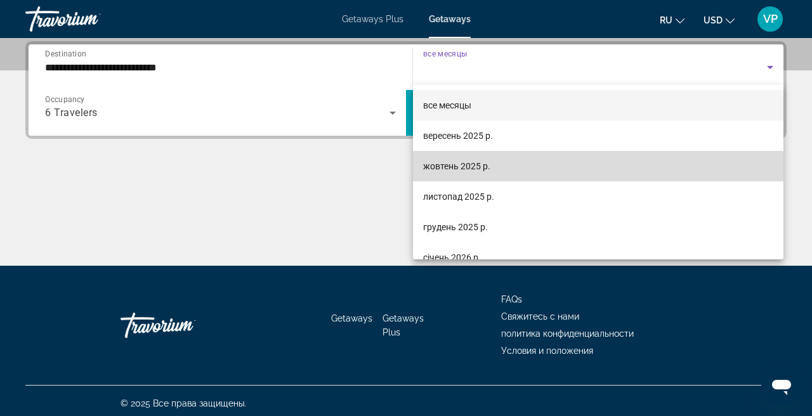
click at [496, 174] on mat-option "жовтень 2025 р." at bounding box center [598, 166] width 371 height 30
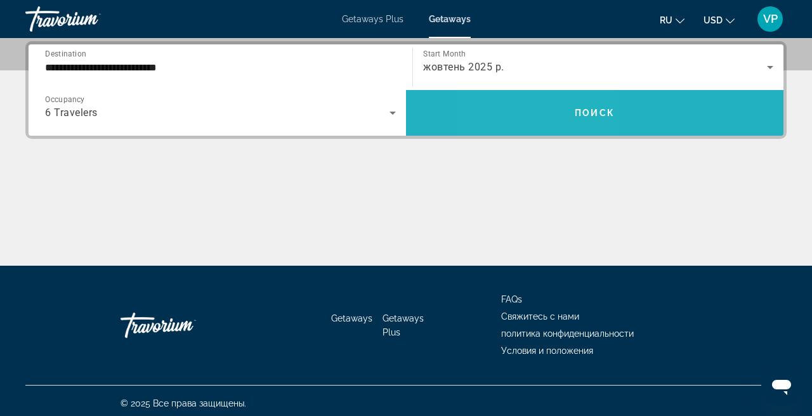
click at [540, 110] on span "Search widget" at bounding box center [595, 113] width 378 height 30
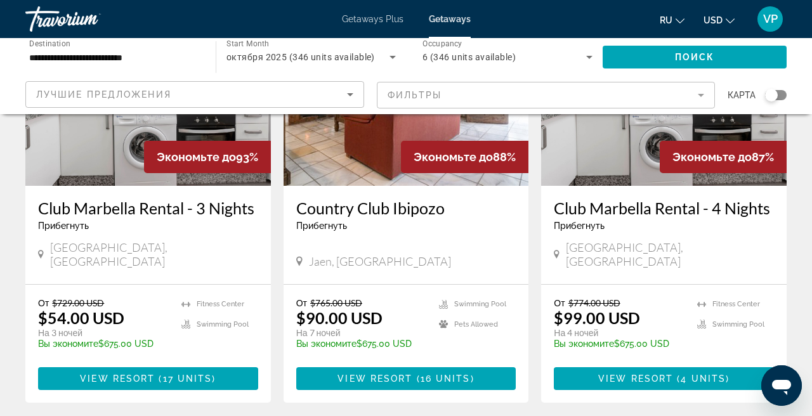
scroll to position [176, 0]
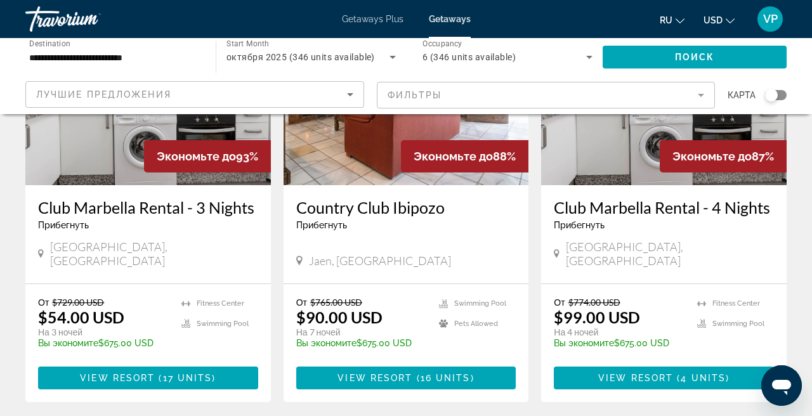
drag, startPoint x: 289, startPoint y: 195, endPoint x: 451, endPoint y: 216, distance: 163.8
click at [451, 216] on div "Country Club Ibipozo Прибегнуть - Это курорт только для взрослых [GEOGRAPHIC_DA…" at bounding box center [407, 234] width 246 height 98
copy h3 "Country Club Ibipozo"
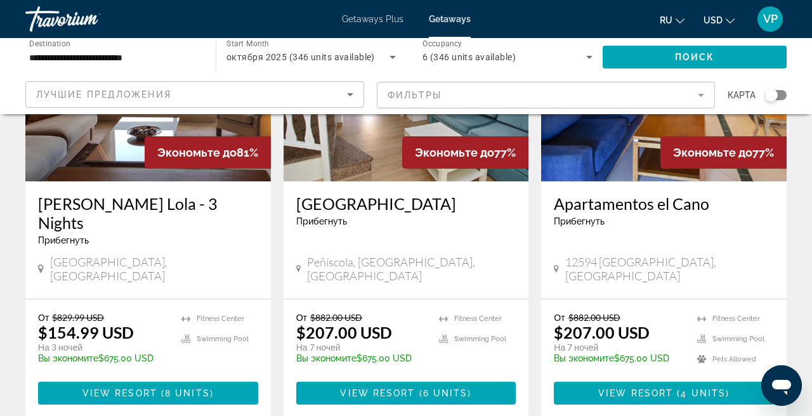
scroll to position [628, 0]
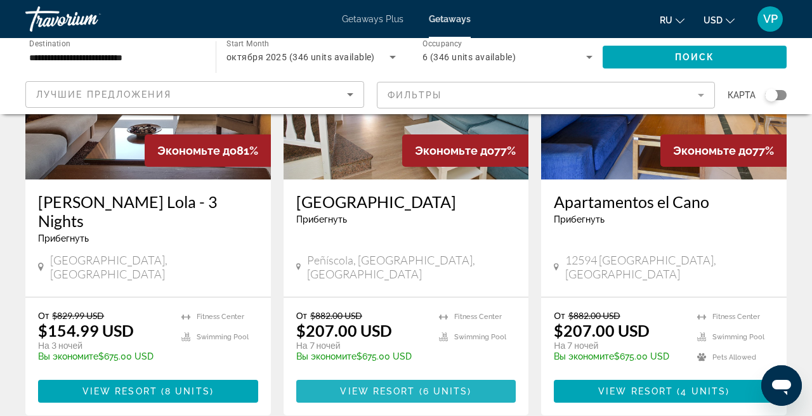
click at [415, 386] on span "View Resort" at bounding box center [377, 391] width 75 height 10
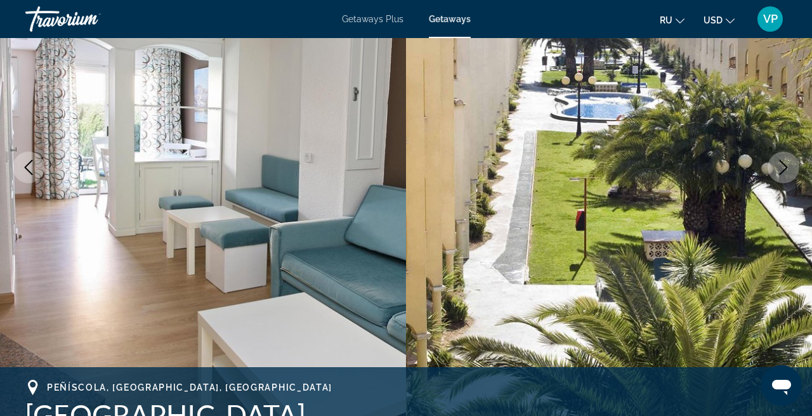
scroll to position [171, 0]
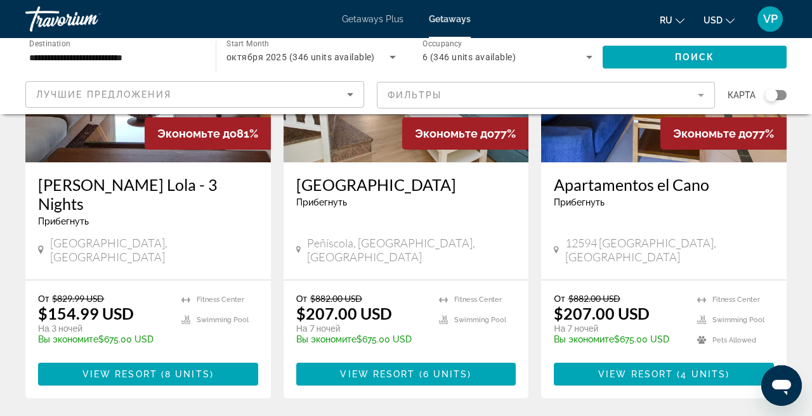
scroll to position [644, 0]
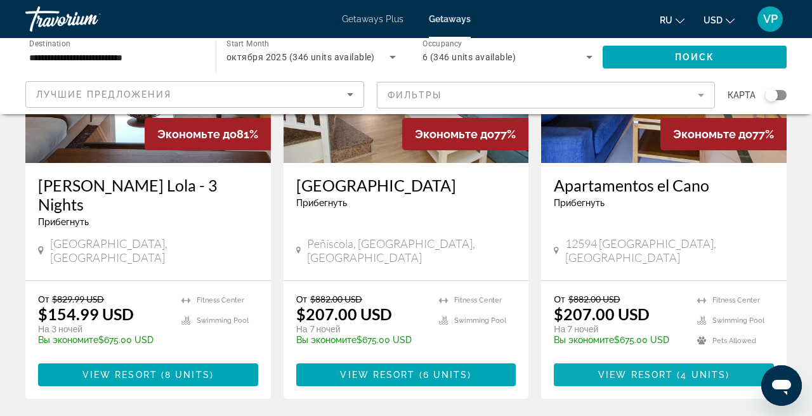
click at [610, 370] on span "View Resort" at bounding box center [635, 375] width 75 height 10
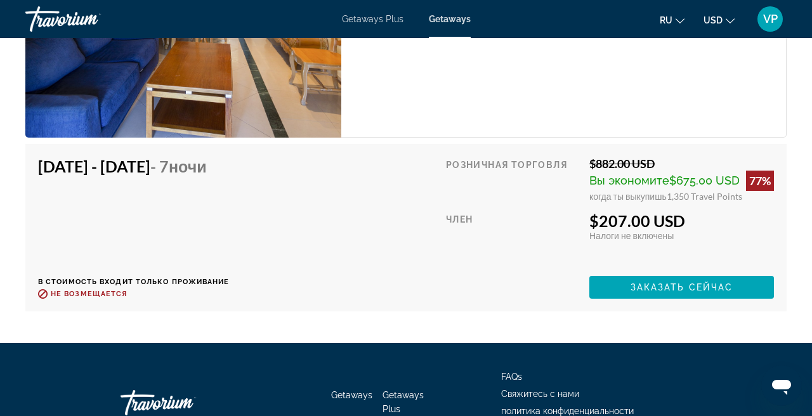
scroll to position [2501, 0]
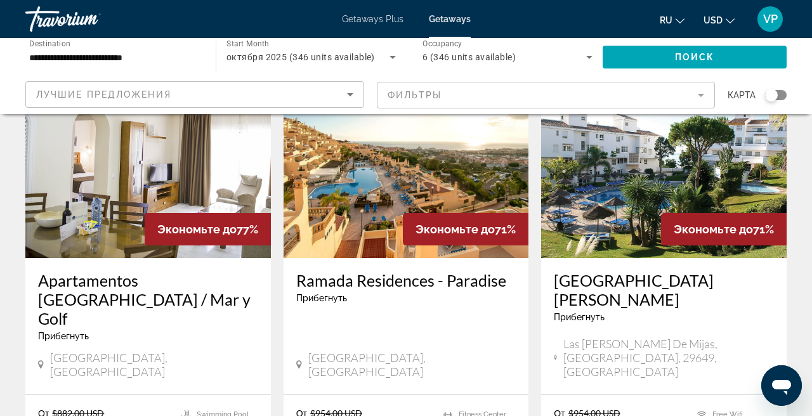
scroll to position [1018, 0]
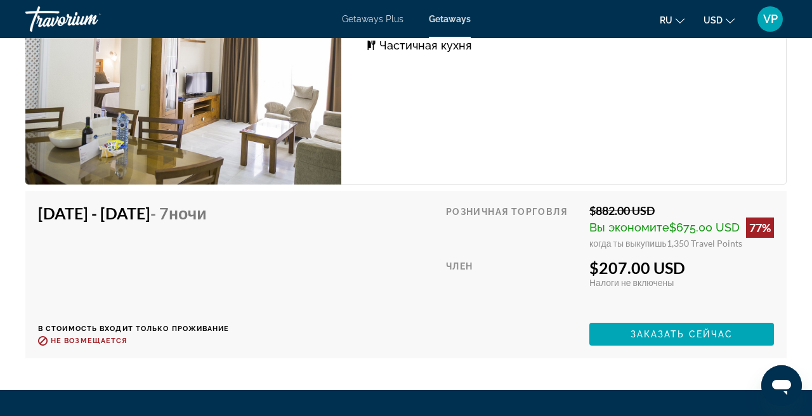
scroll to position [2536, 0]
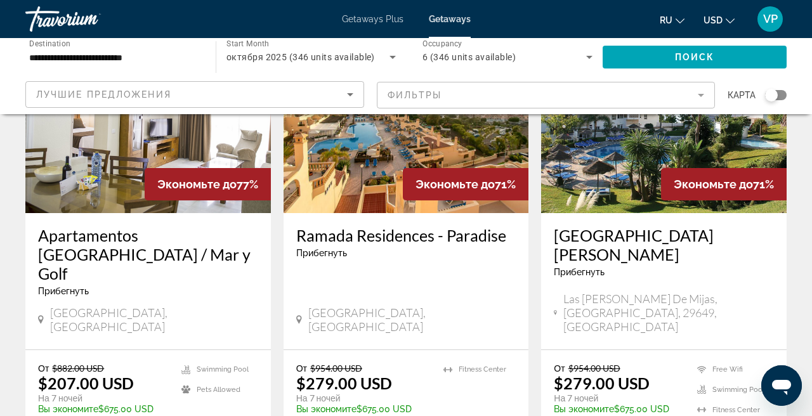
scroll to position [1062, 0]
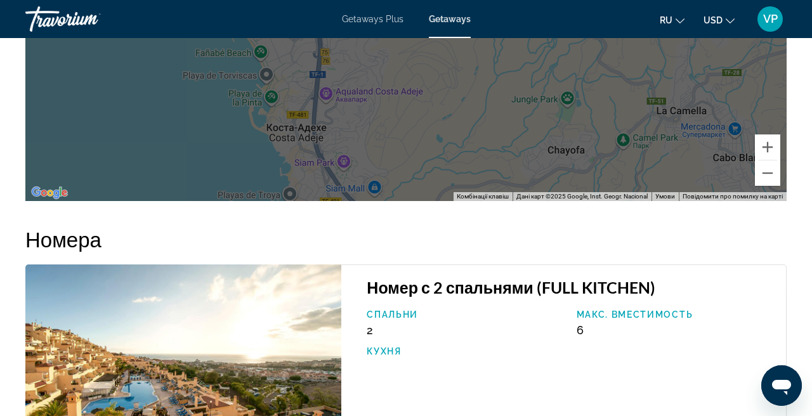
scroll to position [1804, 0]
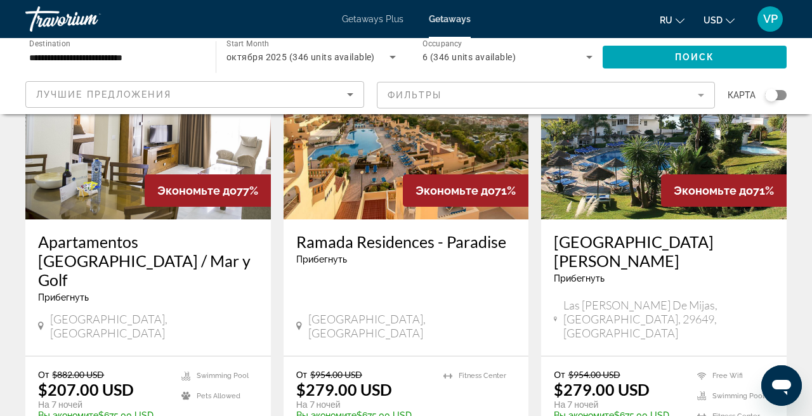
scroll to position [1052, 0]
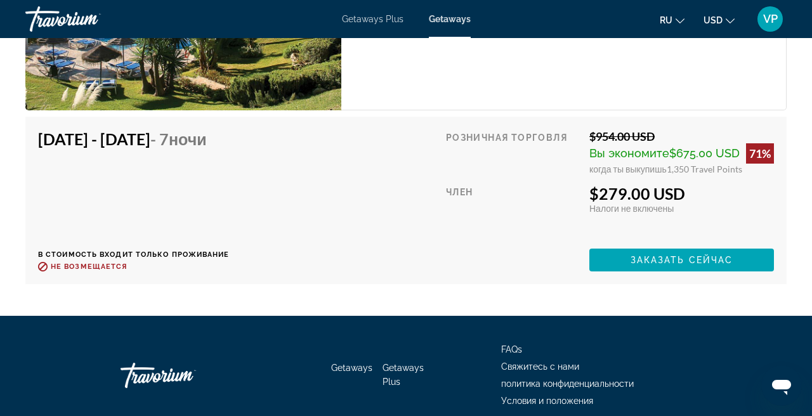
scroll to position [2213, 0]
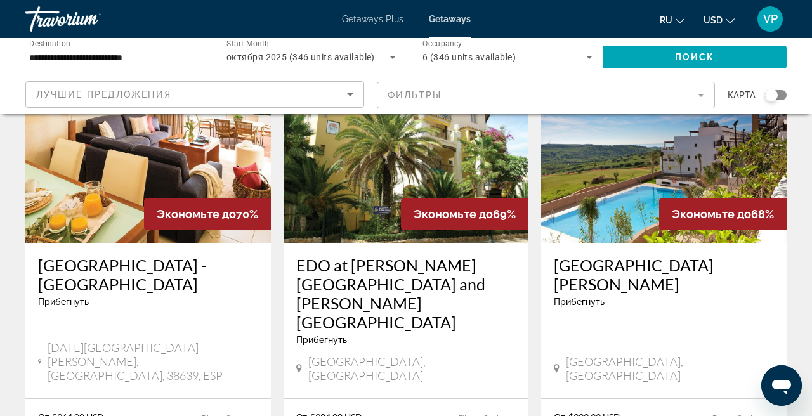
scroll to position [1516, 0]
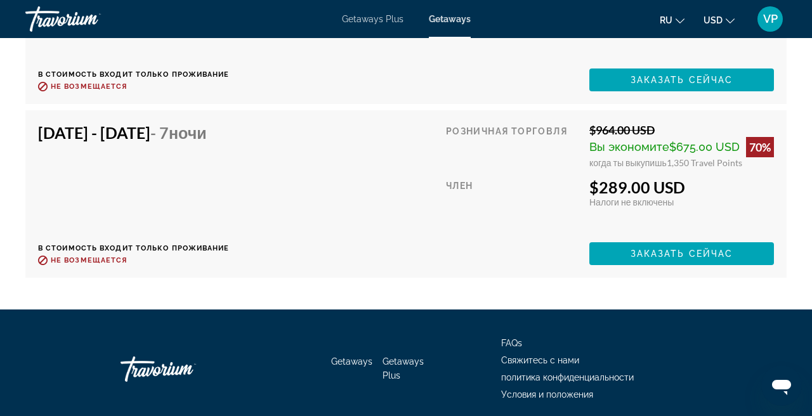
scroll to position [2723, 0]
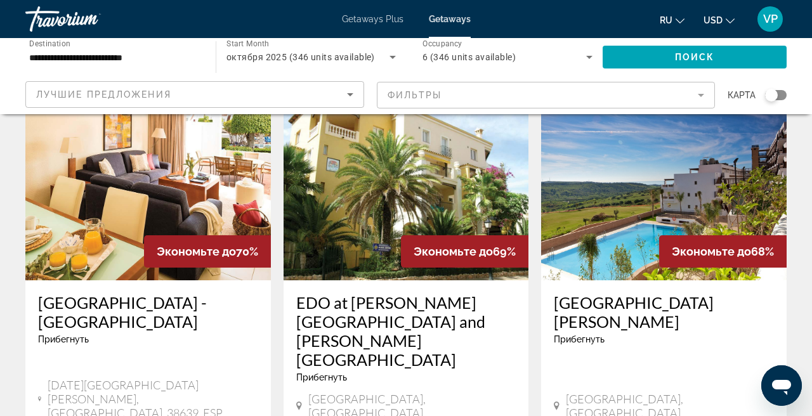
scroll to position [1508, 0]
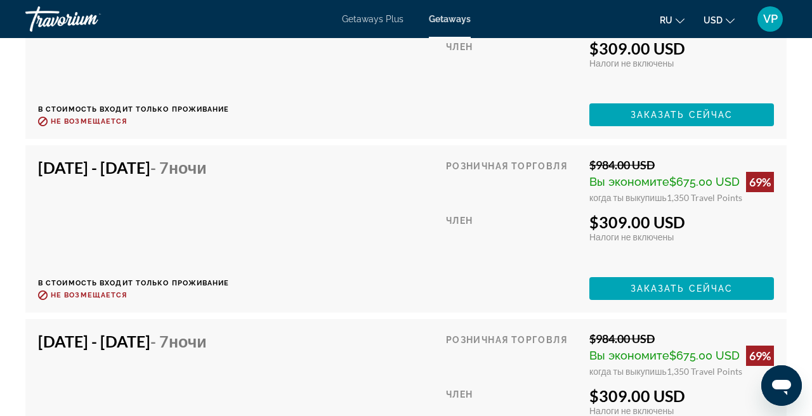
scroll to position [2429, 0]
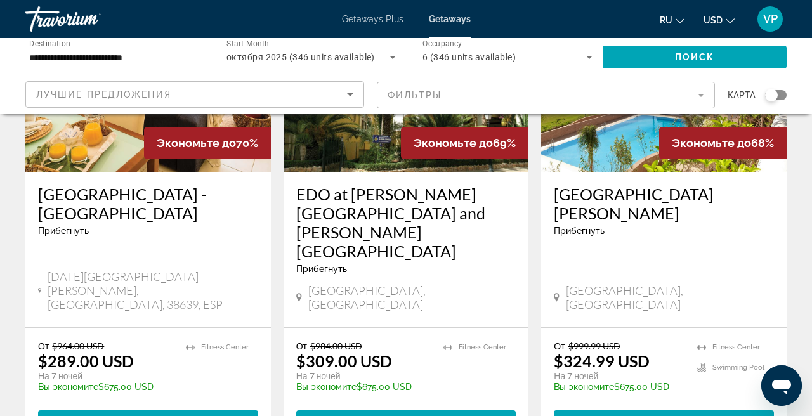
scroll to position [1588, 0]
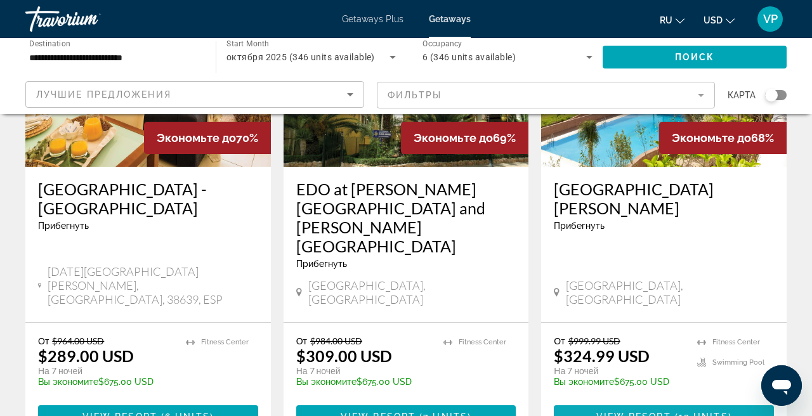
click at [640, 412] on span "View Resort" at bounding box center [634, 417] width 75 height 10
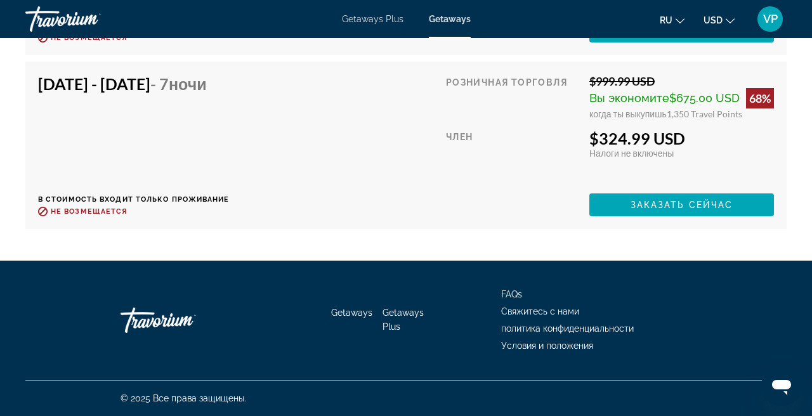
scroll to position [2694, 0]
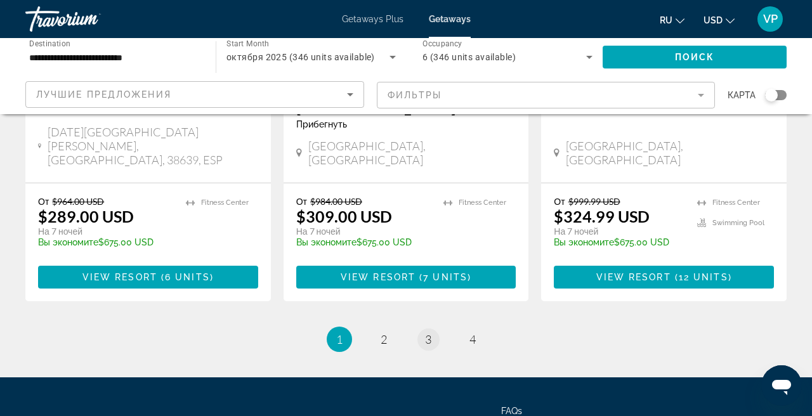
scroll to position [1727, 0]
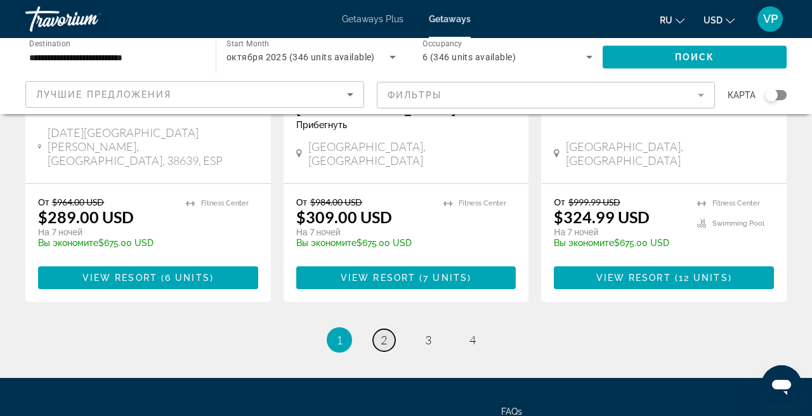
click at [385, 333] on span "2" at bounding box center [384, 340] width 6 height 14
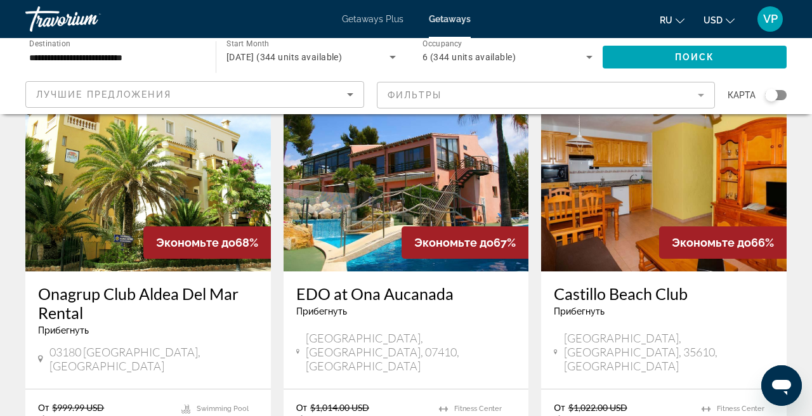
scroll to position [165, 0]
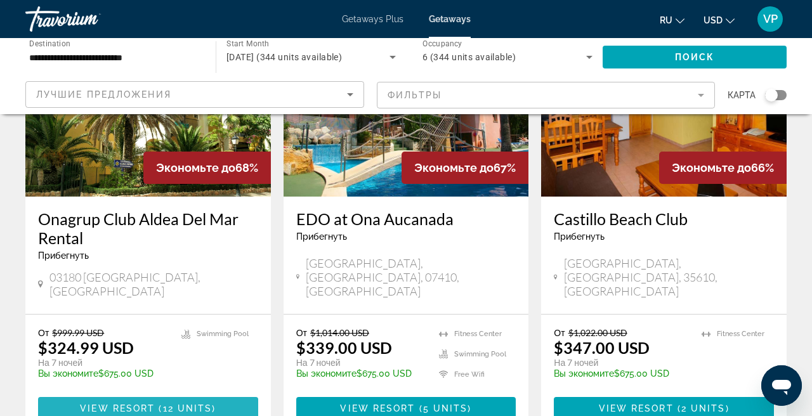
click at [197, 393] on span "Main content" at bounding box center [148, 408] width 220 height 30
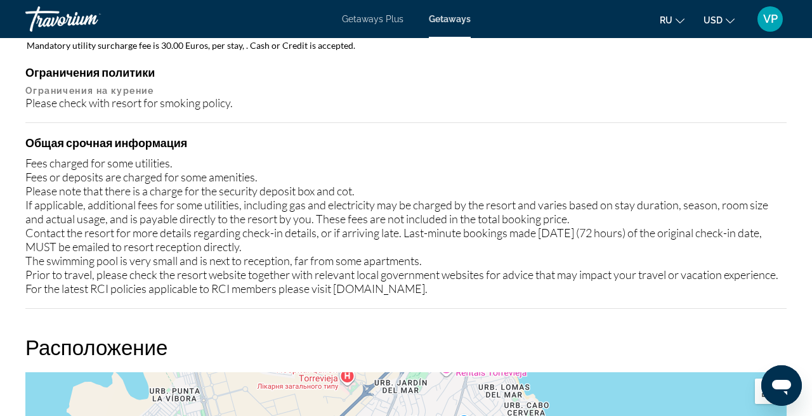
scroll to position [1520, 0]
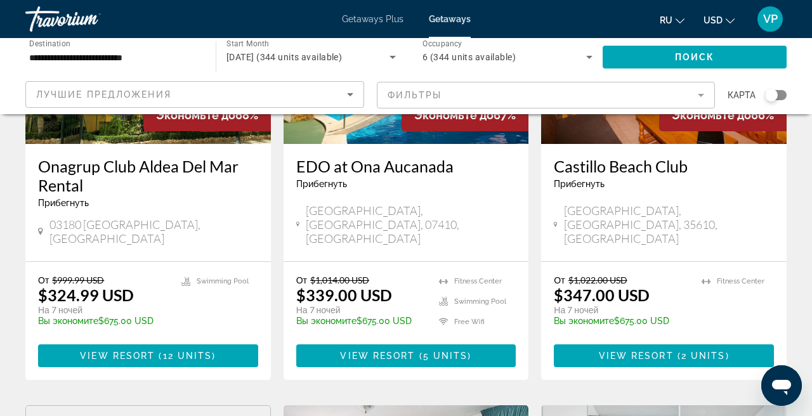
scroll to position [226, 0]
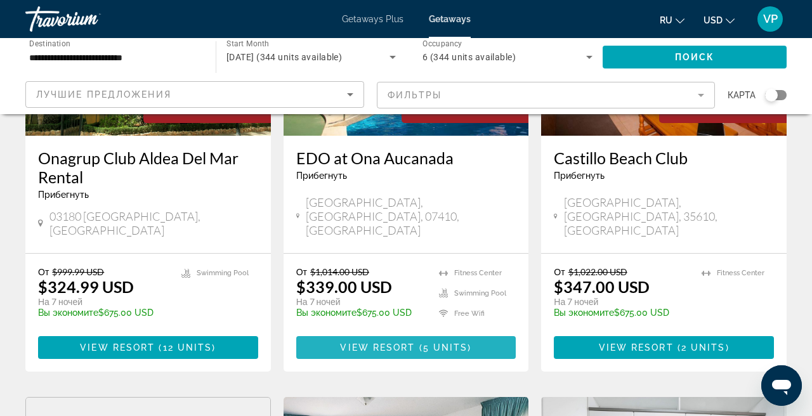
click at [388, 343] on span "View Resort" at bounding box center [377, 348] width 75 height 10
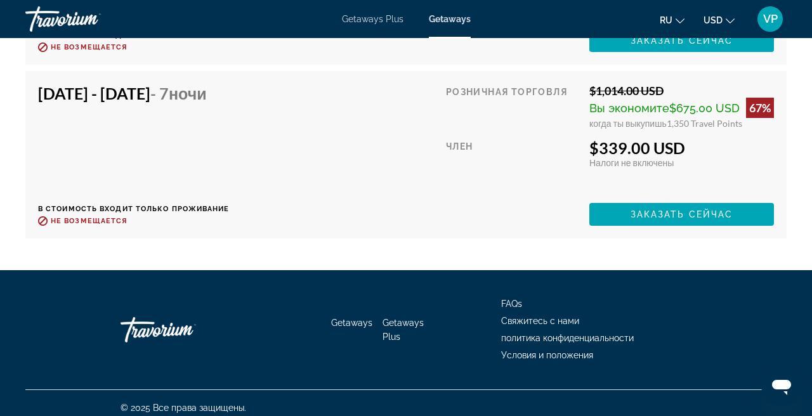
scroll to position [2299, 0]
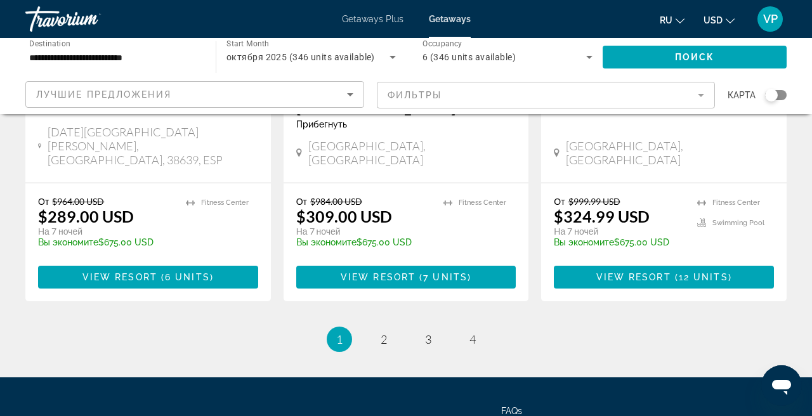
scroll to position [1727, 0]
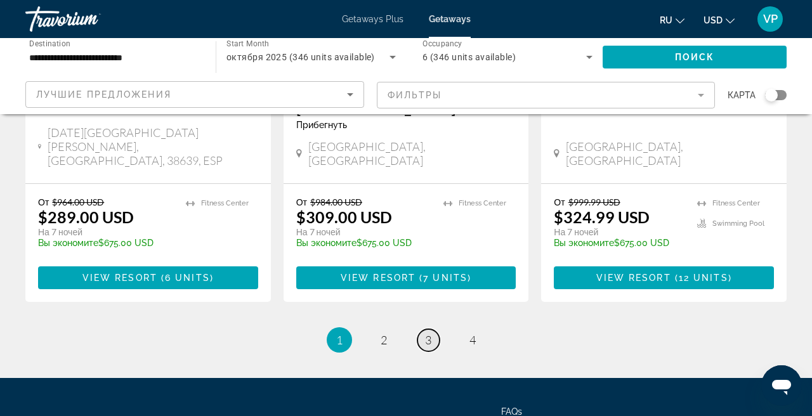
click at [425, 333] on span "3" at bounding box center [428, 340] width 6 height 14
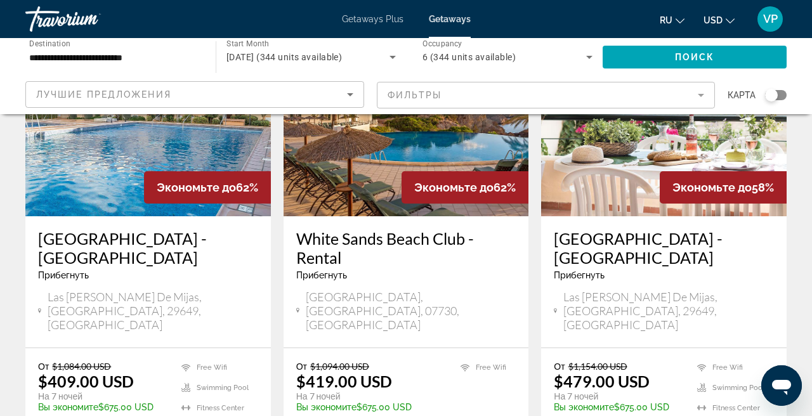
scroll to position [149, 0]
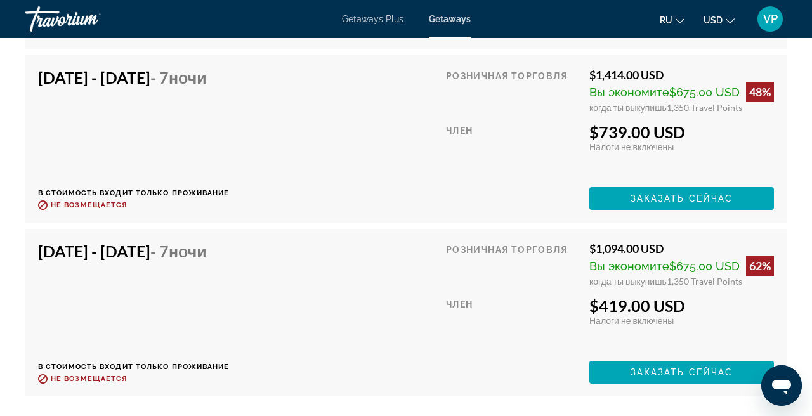
scroll to position [2545, 0]
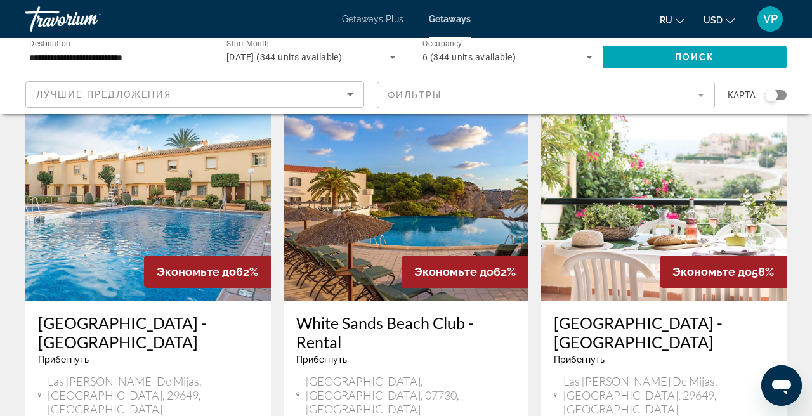
scroll to position [92, 0]
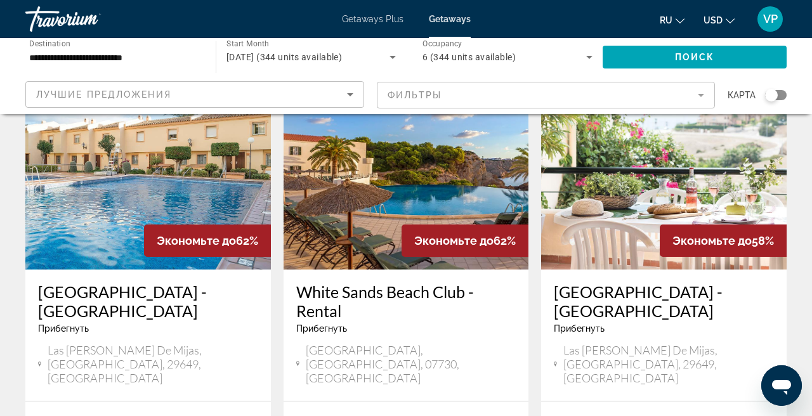
drag, startPoint x: 290, startPoint y: 282, endPoint x: 397, endPoint y: 317, distance: 112.2
click at [397, 317] on div "White Sands Beach Club - Rental Прибегнуть - Это курорт только для взрослых [GE…" at bounding box center [407, 335] width 246 height 131
copy h3 "White Sands Beach Club - Rental"
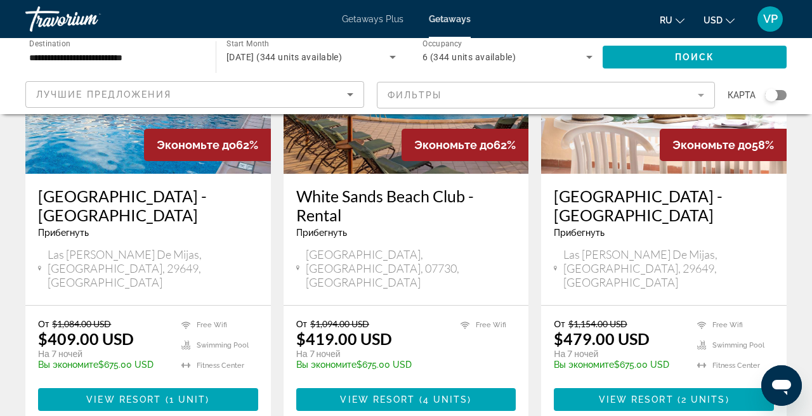
scroll to position [185, 0]
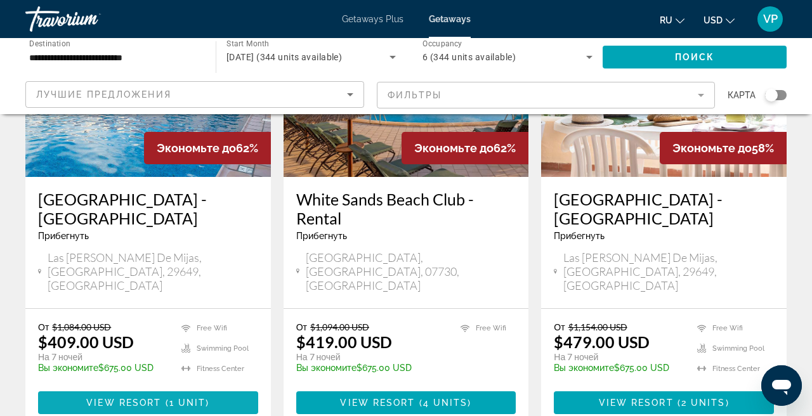
click at [131, 388] on span "Main content" at bounding box center [148, 403] width 220 height 30
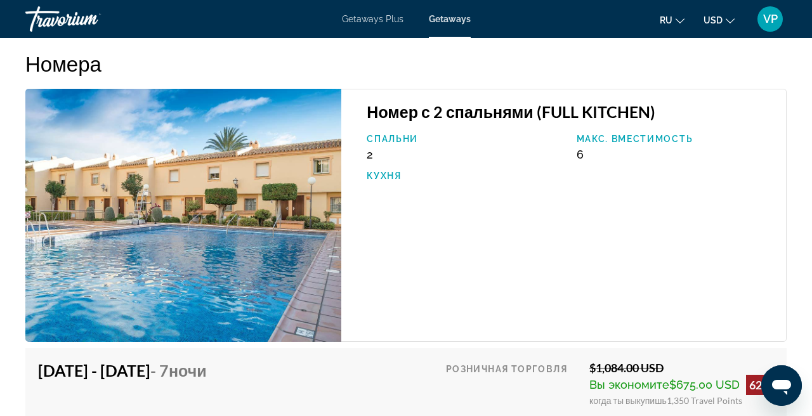
scroll to position [1975, 0]
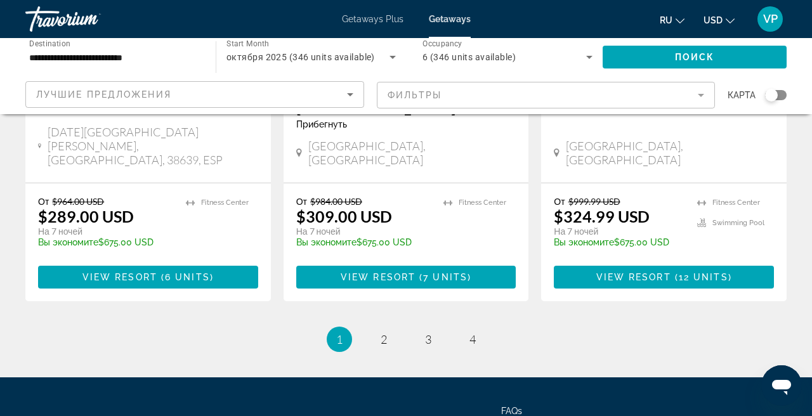
scroll to position [1727, 0]
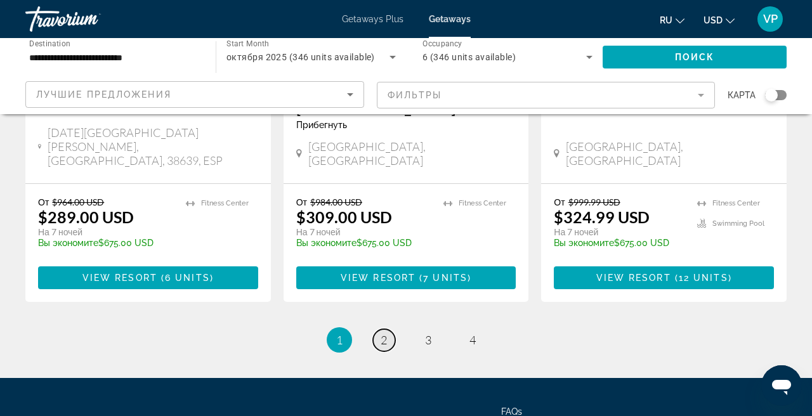
click at [383, 329] on link "page 2" at bounding box center [384, 340] width 22 height 22
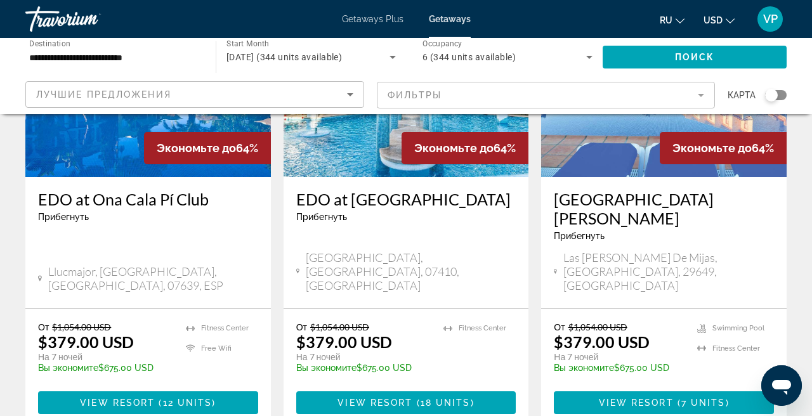
scroll to position [1102, 0]
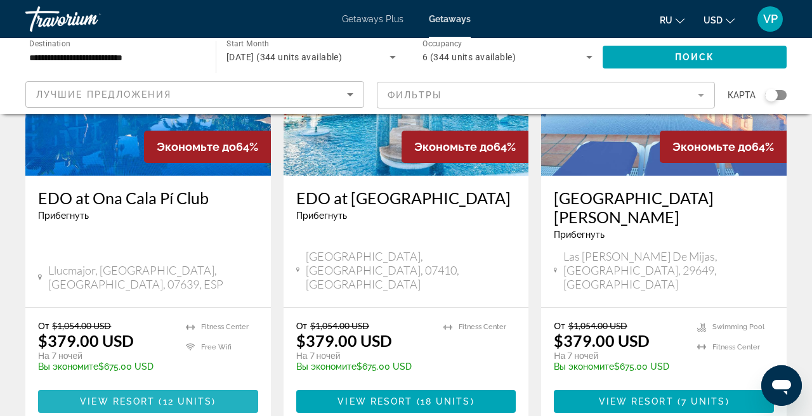
click at [135, 397] on span "View Resort" at bounding box center [117, 402] width 75 height 10
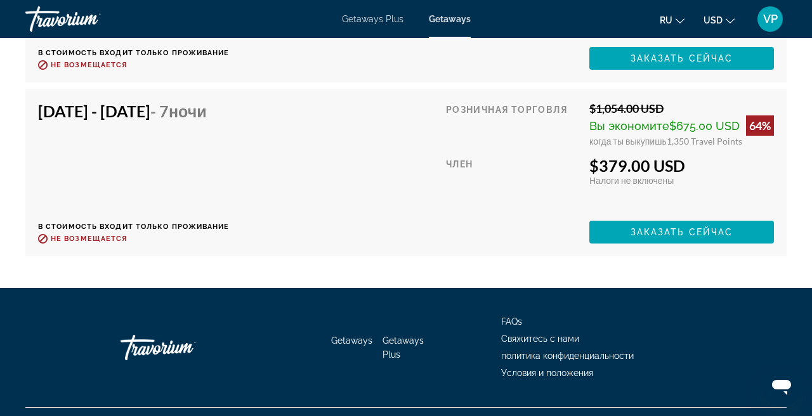
scroll to position [2451, 0]
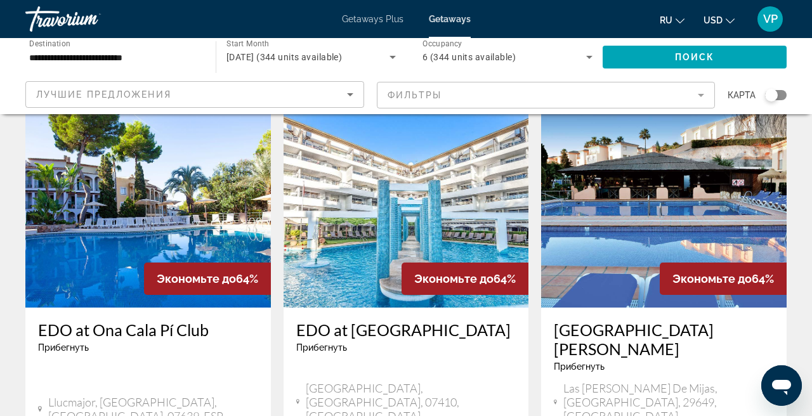
scroll to position [967, 0]
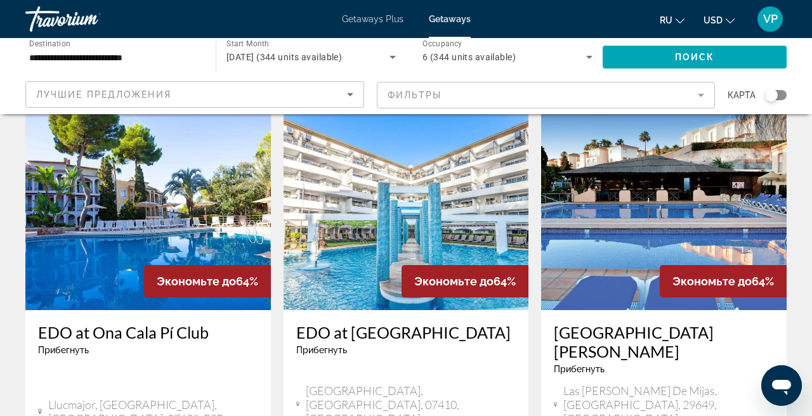
click at [397, 206] on img "Main content" at bounding box center [407, 208] width 246 height 203
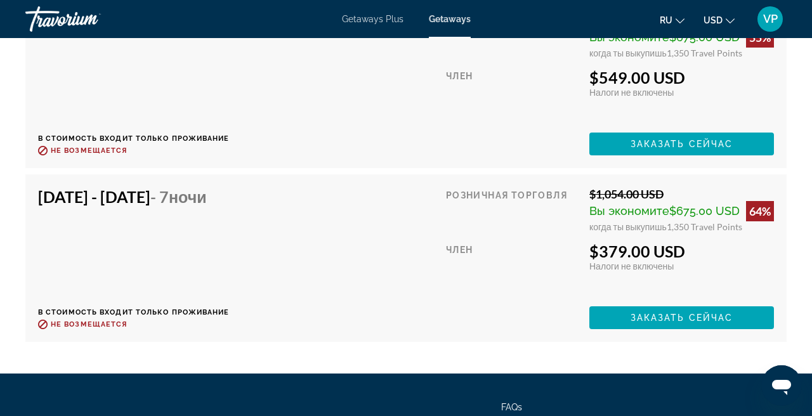
scroll to position [2563, 0]
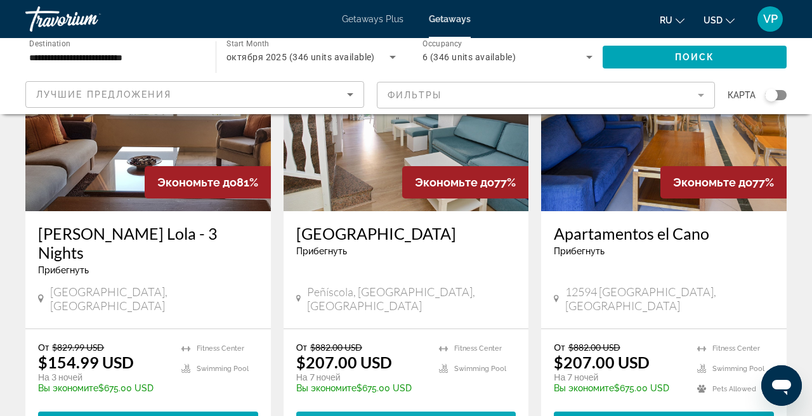
scroll to position [590, 0]
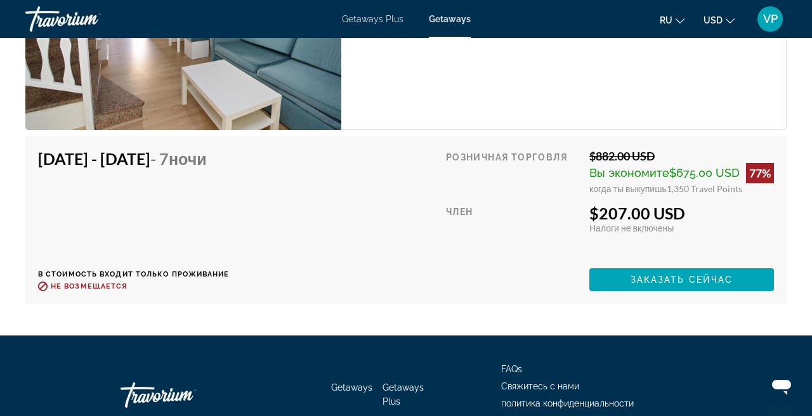
scroll to position [2602, 0]
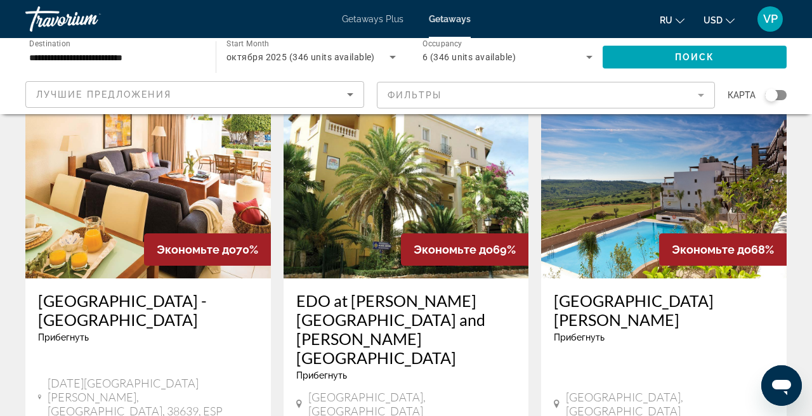
scroll to position [1477, 0]
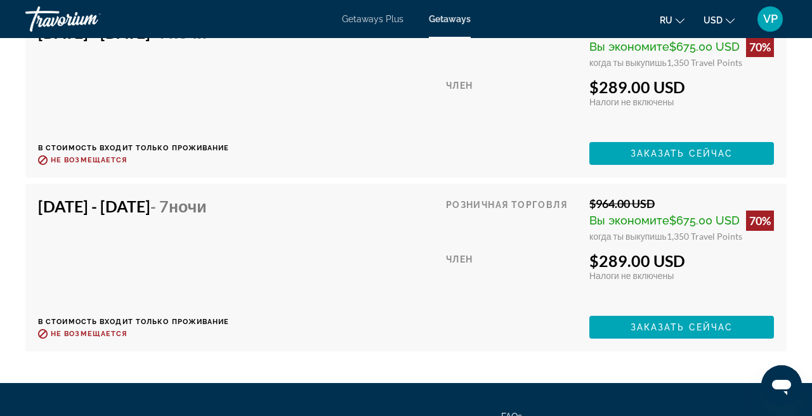
scroll to position [2661, 0]
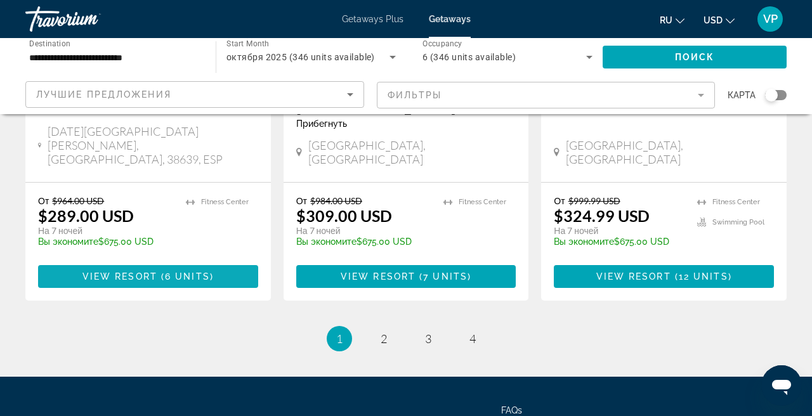
scroll to position [1727, 0]
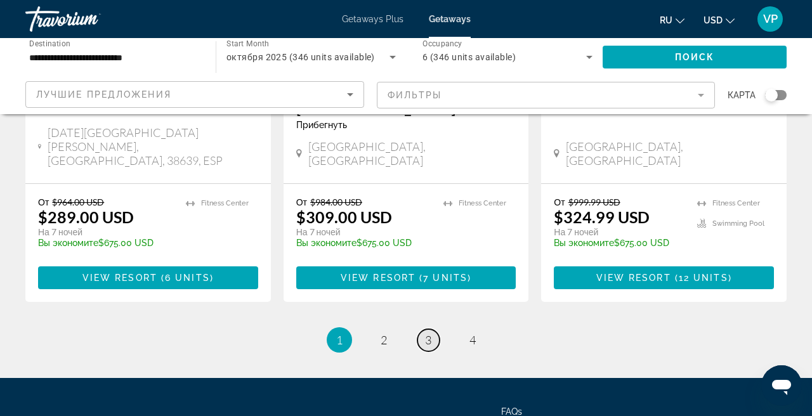
click at [426, 333] on span "3" at bounding box center [428, 340] width 6 height 14
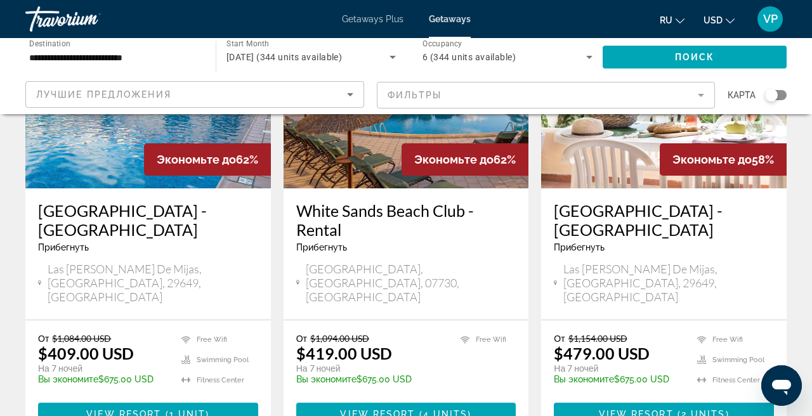
scroll to position [181, 0]
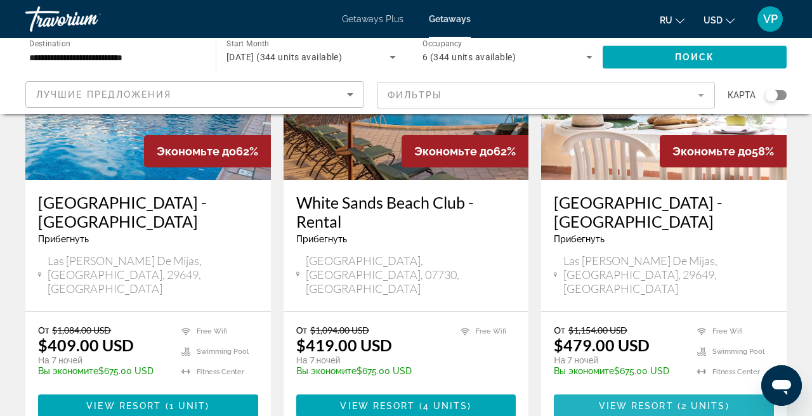
click at [658, 391] on span "Main content" at bounding box center [664, 406] width 220 height 30
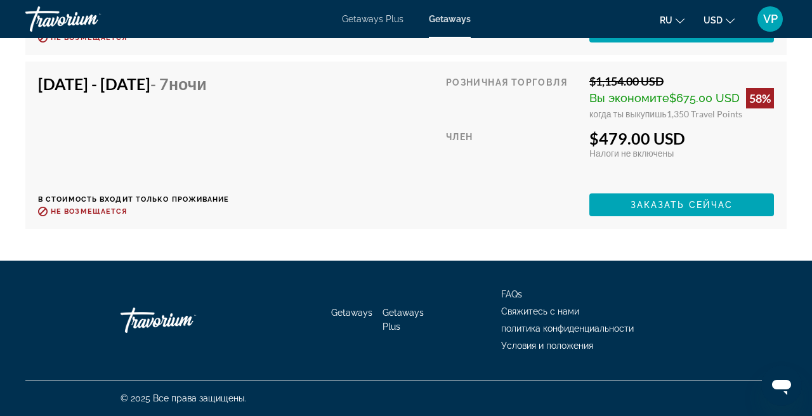
scroll to position [2441, 0]
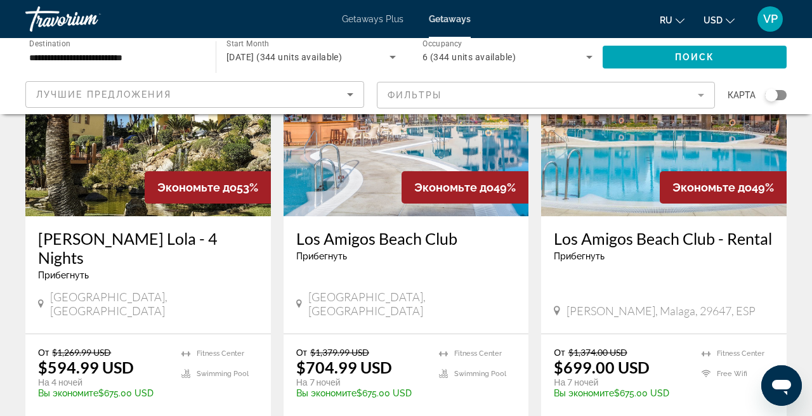
scroll to position [1611, 0]
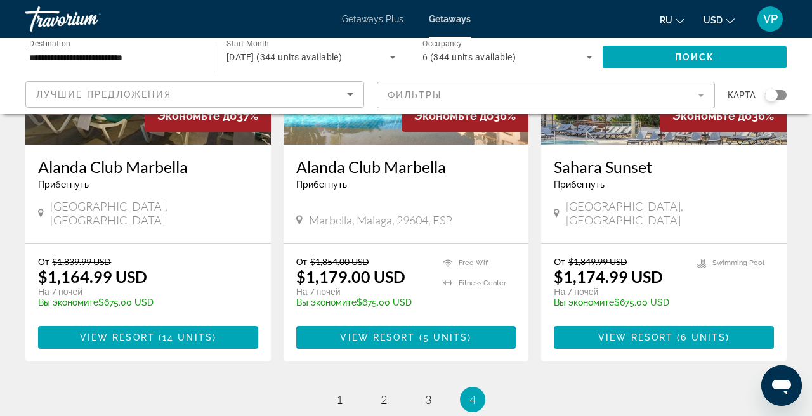
scroll to position [686, 0]
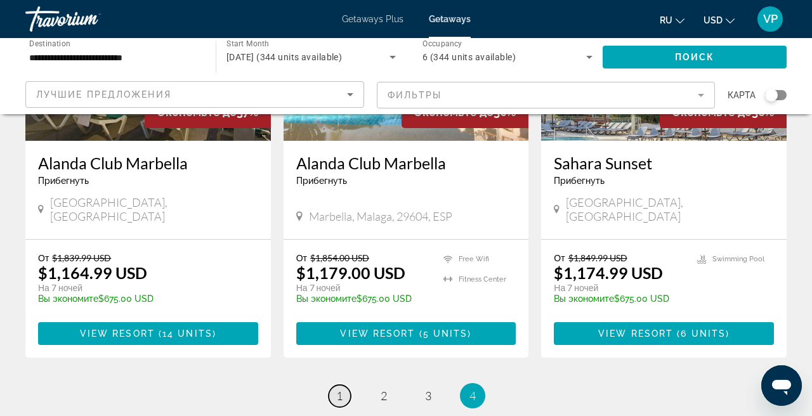
click at [340, 389] on span "1" at bounding box center [339, 396] width 6 height 14
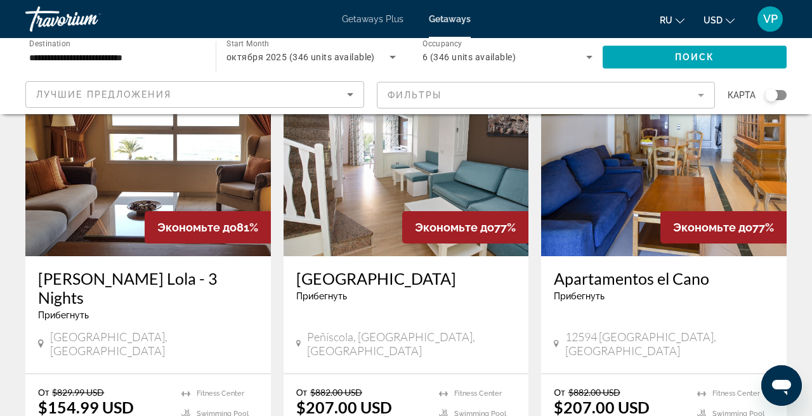
scroll to position [550, 0]
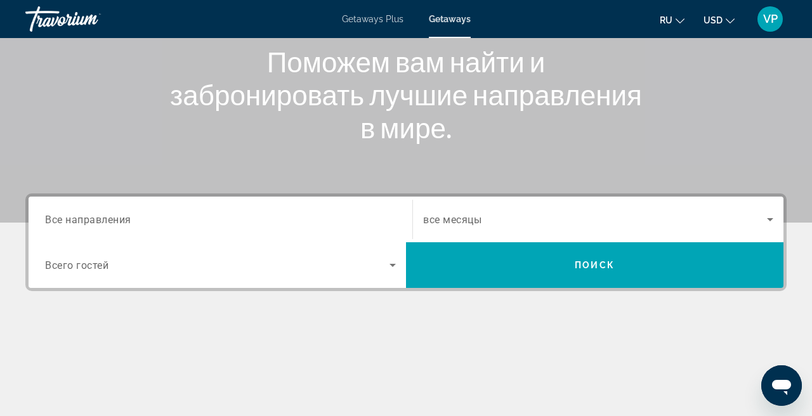
scroll to position [202, 0]
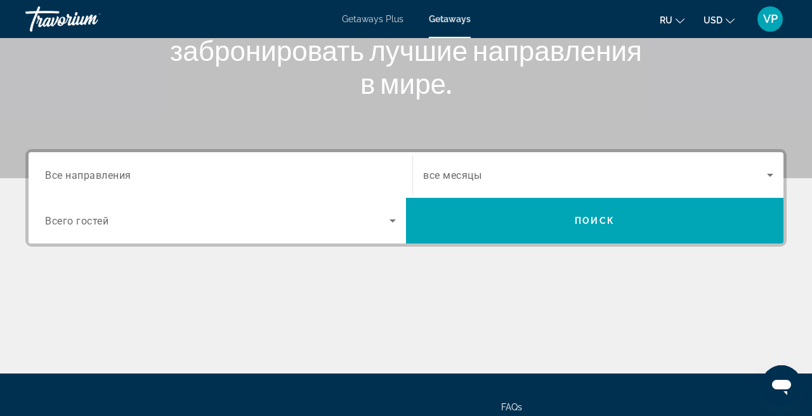
click at [155, 178] on input "Destination Все направления" at bounding box center [220, 175] width 351 height 15
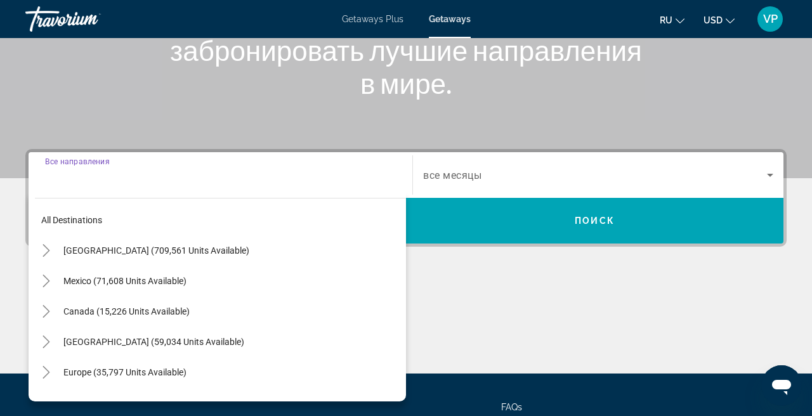
scroll to position [310, 0]
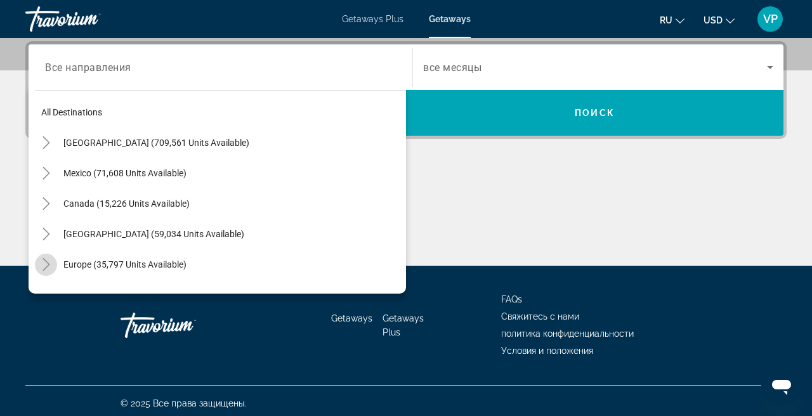
click at [46, 262] on icon "Toggle Europe (35,797 units available)" at bounding box center [46, 264] width 7 height 13
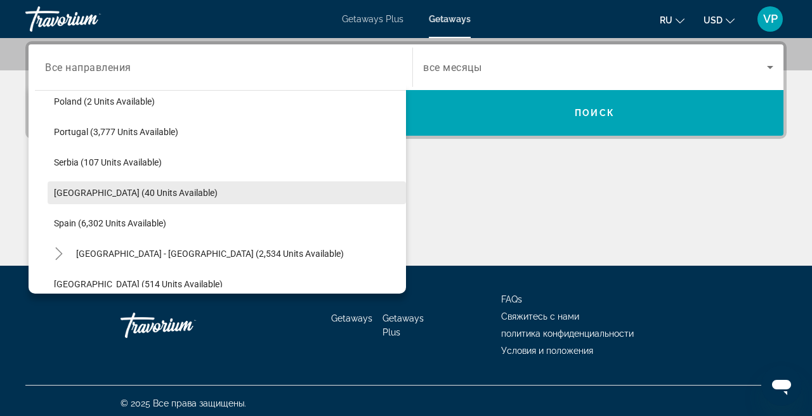
scroll to position [607, 0]
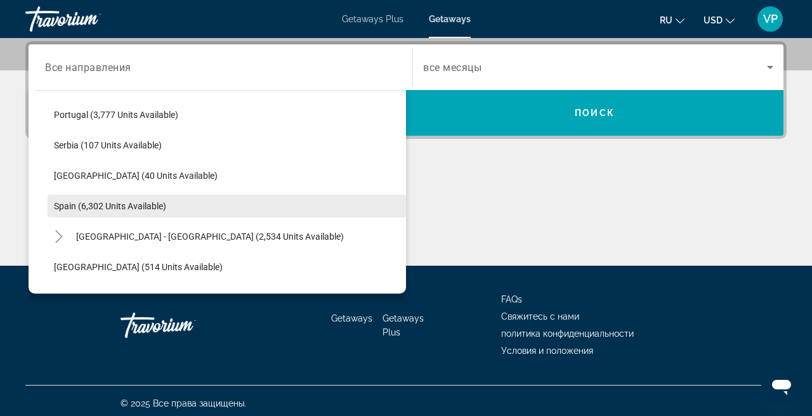
click at [139, 211] on span "Search widget" at bounding box center [227, 206] width 359 height 30
type input "**********"
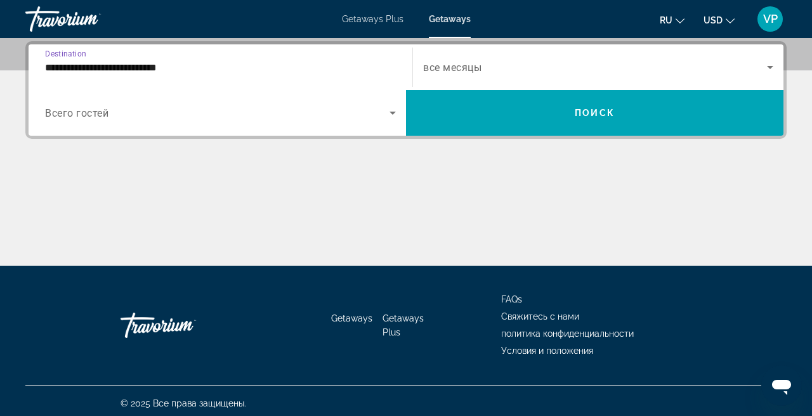
click at [476, 76] on div "Search widget" at bounding box center [598, 67] width 350 height 36
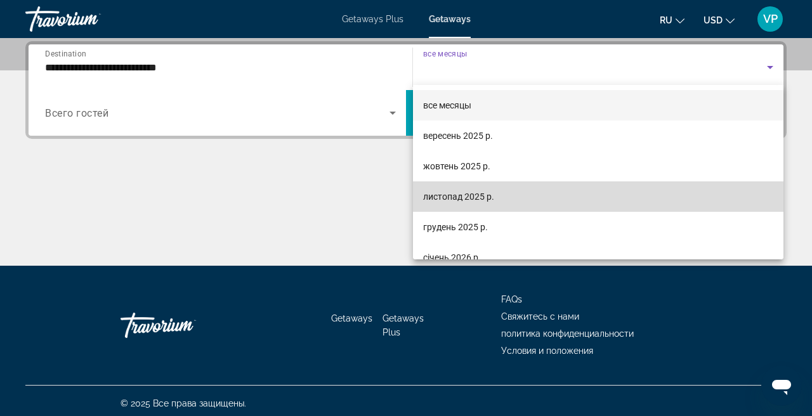
click at [475, 202] on span "листопад 2025 р." at bounding box center [458, 196] width 71 height 15
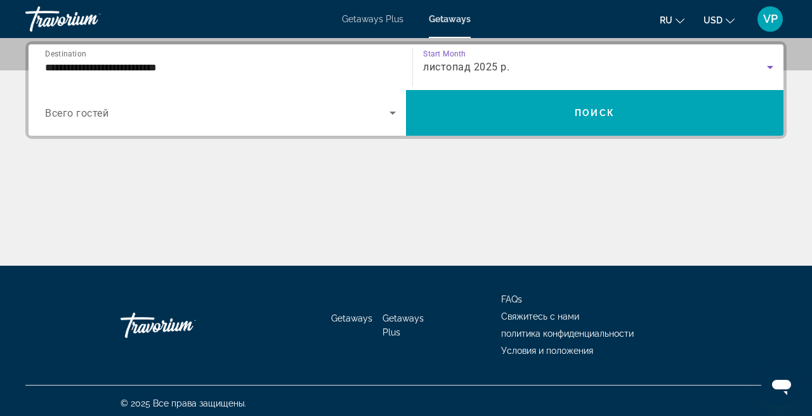
click at [247, 128] on div "Search widget" at bounding box center [220, 113] width 351 height 36
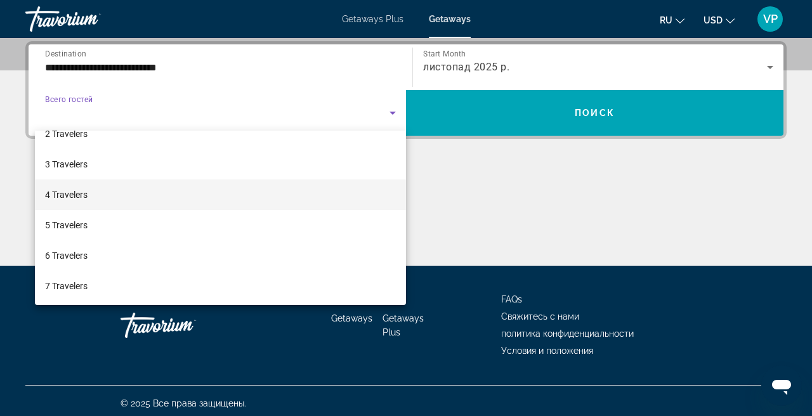
scroll to position [65, 0]
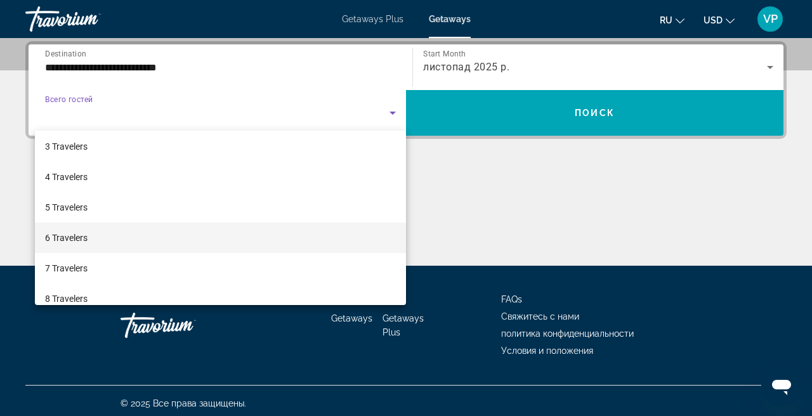
click at [107, 235] on mat-option "6 Travelers" at bounding box center [220, 238] width 371 height 30
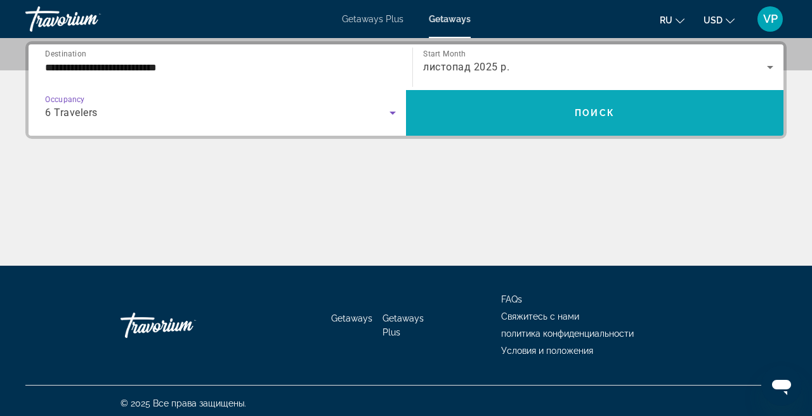
click at [521, 110] on span "Search widget" at bounding box center [595, 113] width 378 height 30
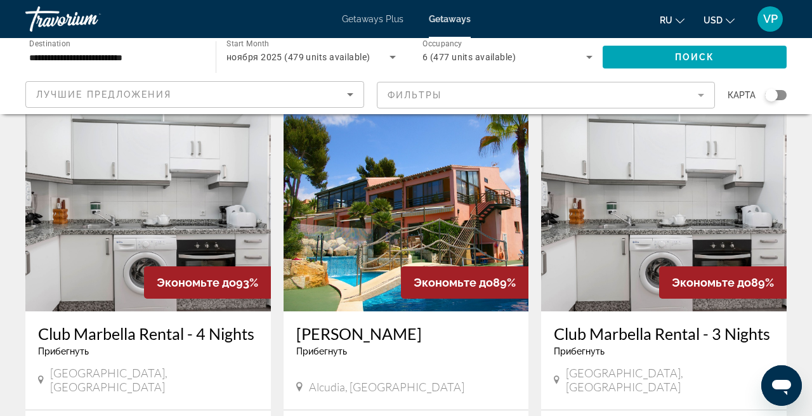
scroll to position [37, 0]
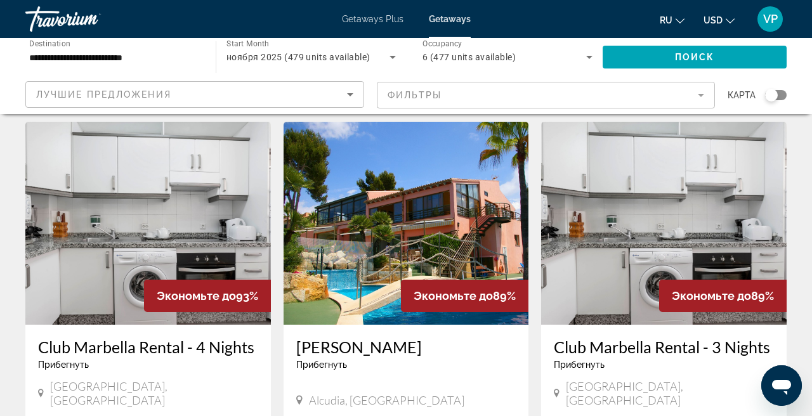
click at [470, 93] on mat-form-field "Фильтры" at bounding box center [546, 95] width 339 height 27
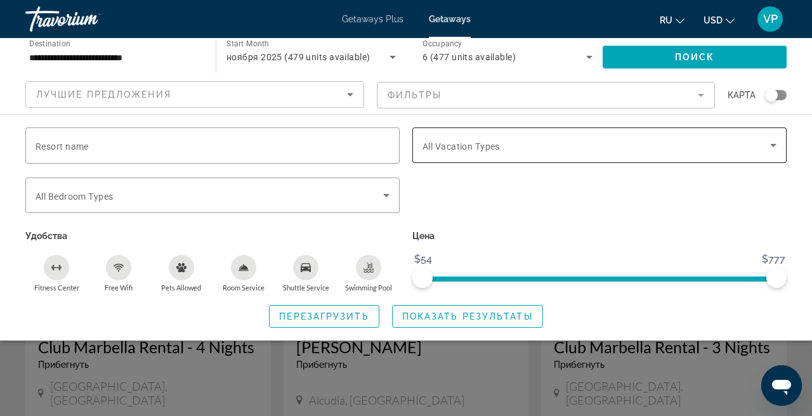
click at [454, 148] on span "All Vacation Types" at bounding box center [461, 147] width 77 height 10
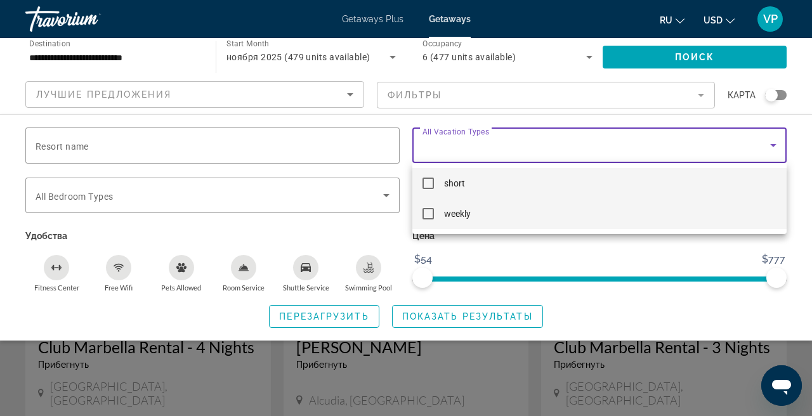
click at [432, 216] on mat-pseudo-checkbox at bounding box center [428, 213] width 11 height 11
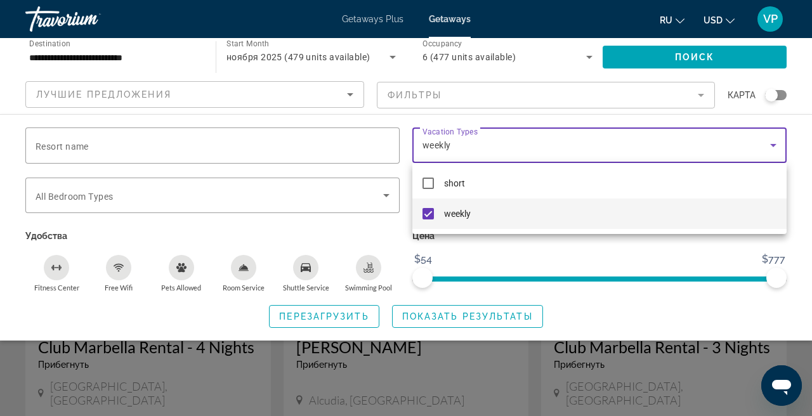
click at [430, 324] on div at bounding box center [406, 208] width 812 height 416
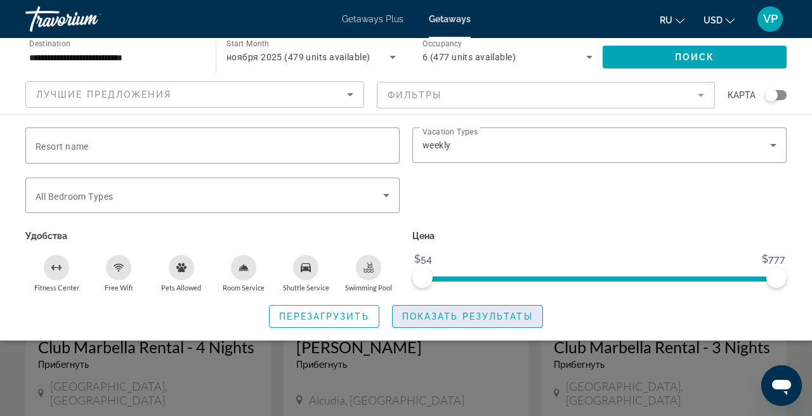
click at [444, 315] on span "Показать результаты" at bounding box center [467, 317] width 131 height 10
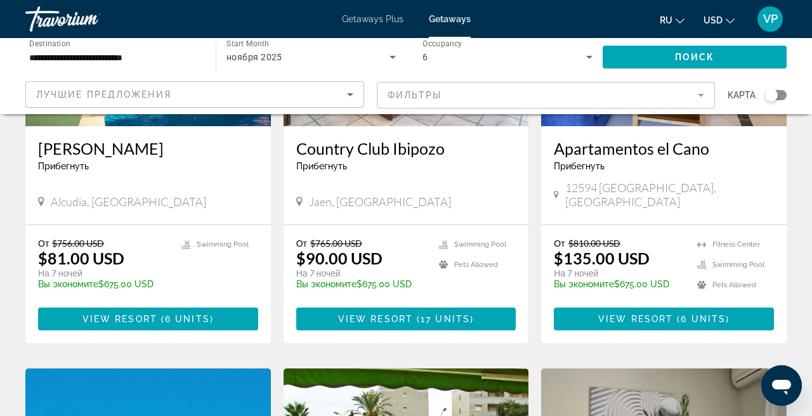
scroll to position [244, 0]
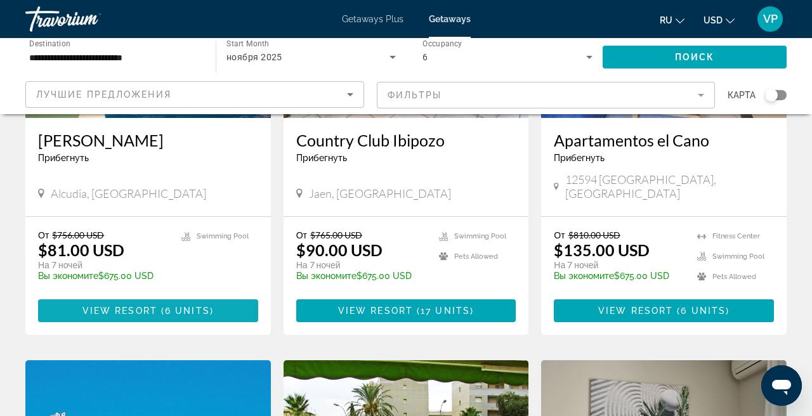
click at [135, 303] on span "Main content" at bounding box center [148, 311] width 220 height 30
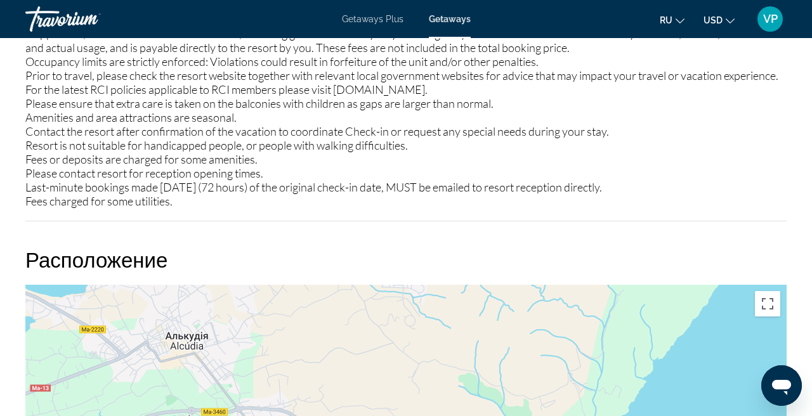
scroll to position [1286, 0]
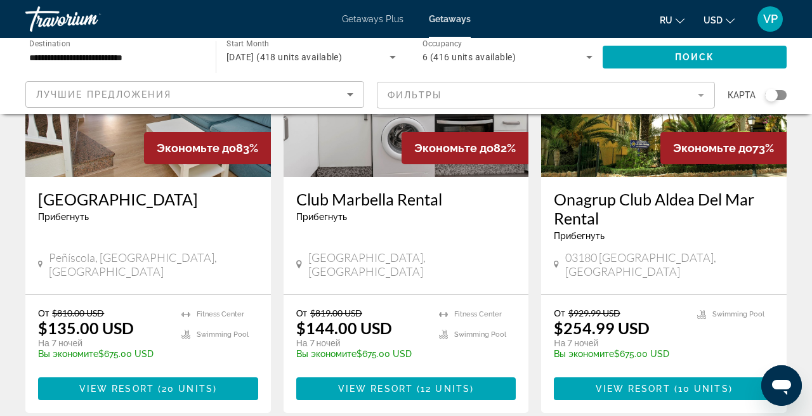
scroll to position [1078, 0]
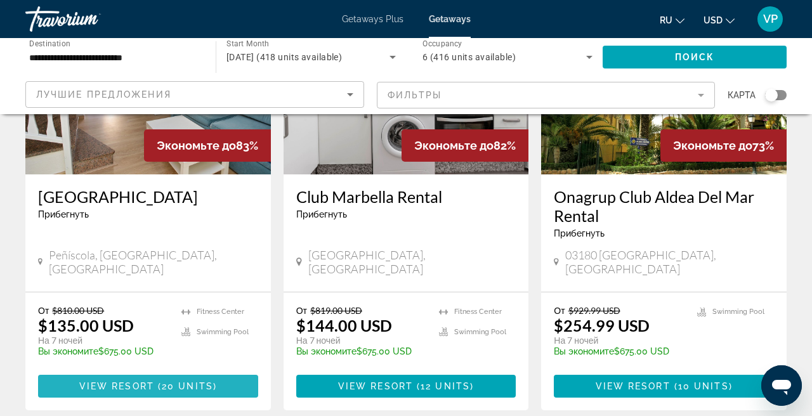
click at [122, 381] on span "View Resort" at bounding box center [116, 386] width 75 height 10
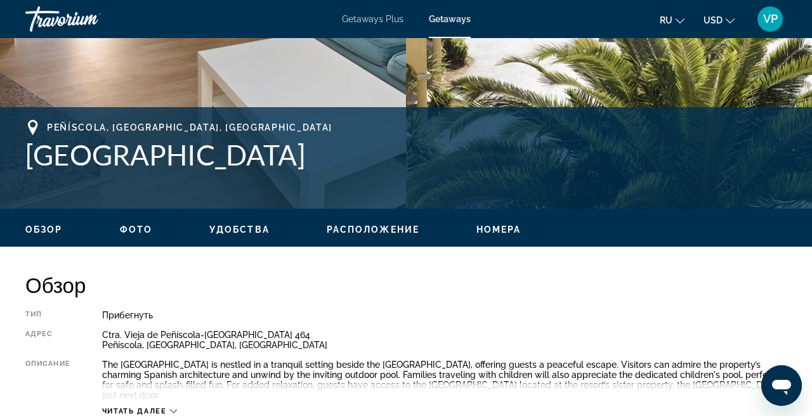
scroll to position [441, 0]
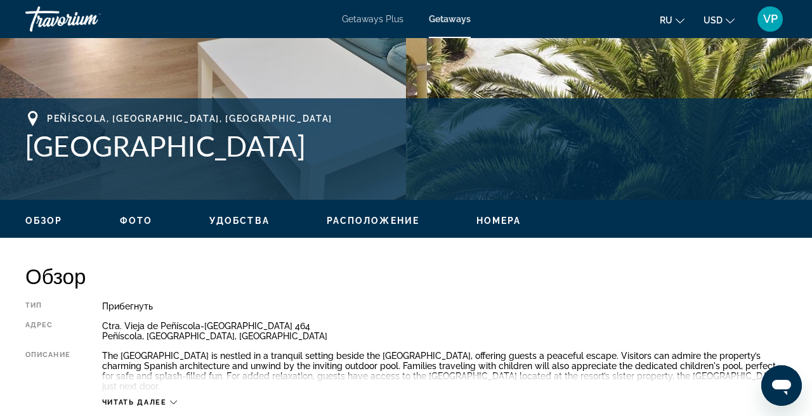
drag, startPoint x: 24, startPoint y: 150, endPoint x: 260, endPoint y: 173, distance: 236.5
click at [260, 173] on div "Peñíscola, [GEOGRAPHIC_DATA], [GEOGRAPHIC_DATA] [GEOGRAPHIC_DATA]. Vieja de Peñ…" at bounding box center [406, 149] width 812 height 76
copy h1 "[GEOGRAPHIC_DATA]"
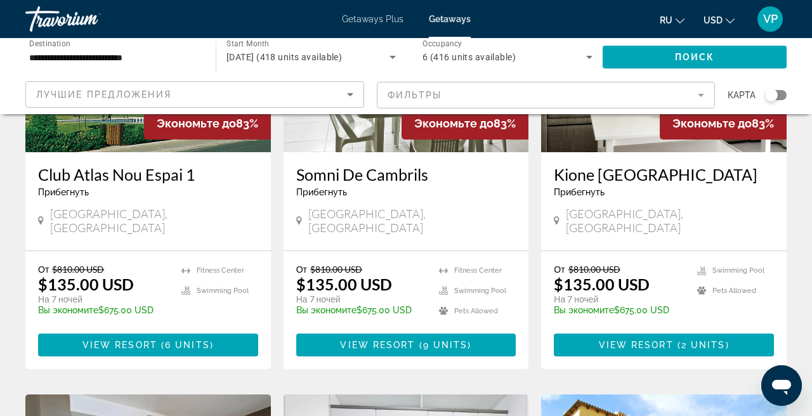
scroll to position [678, 0]
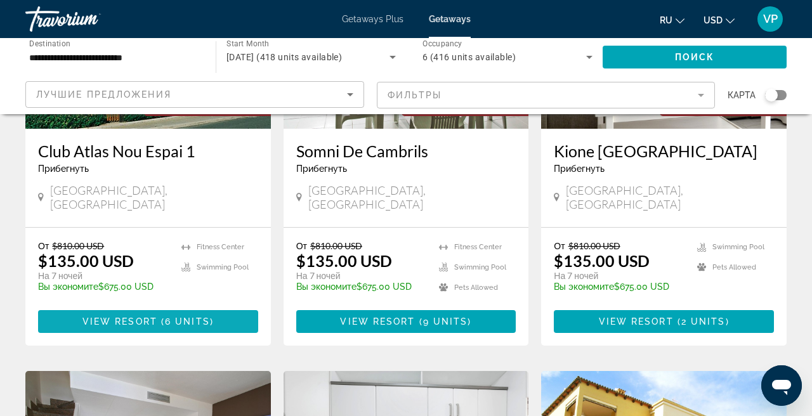
click at [151, 317] on span "View Resort" at bounding box center [119, 322] width 75 height 10
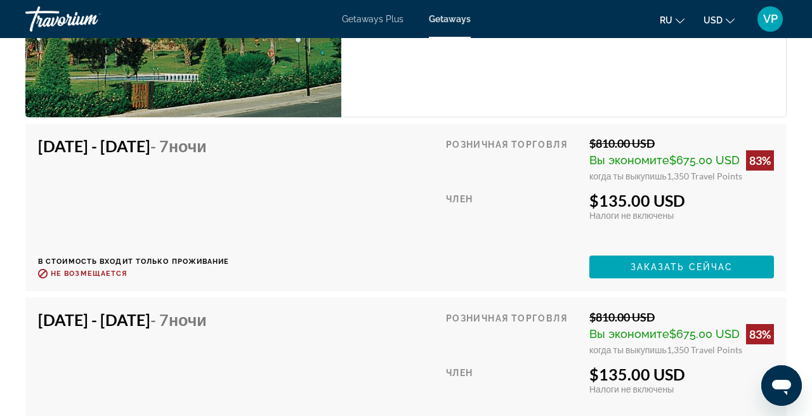
scroll to position [2437, 0]
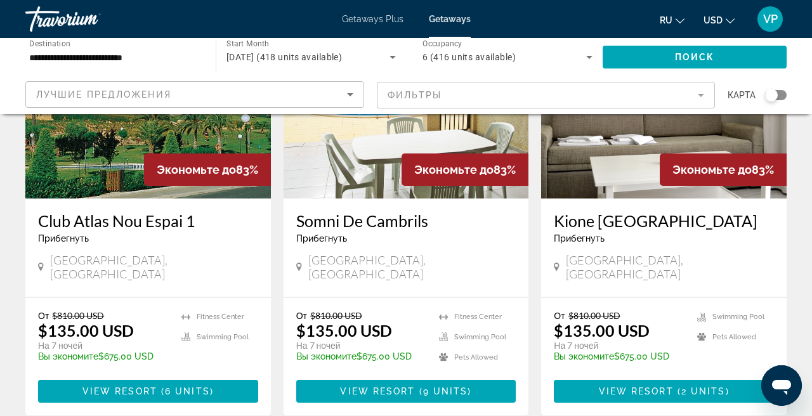
scroll to position [599, 0]
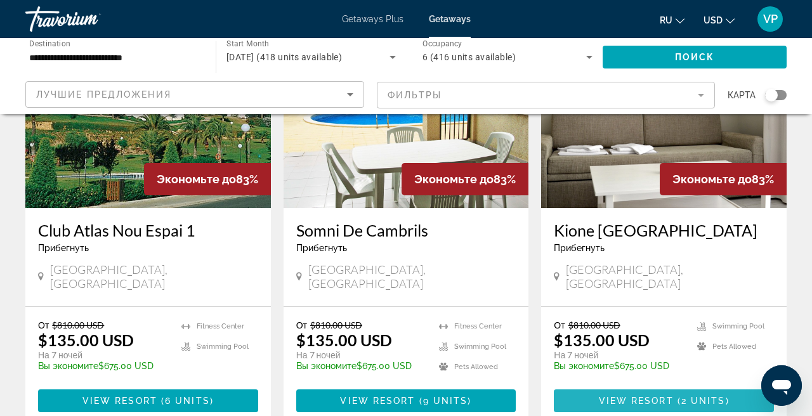
click at [645, 396] on span "View Resort" at bounding box center [636, 401] width 75 height 10
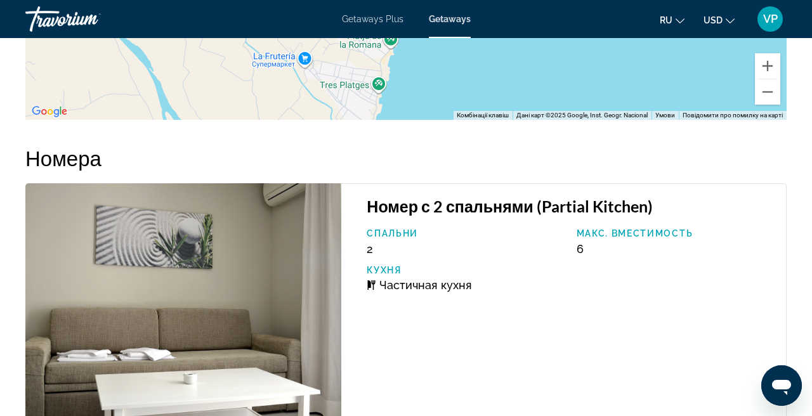
scroll to position [2326, 0]
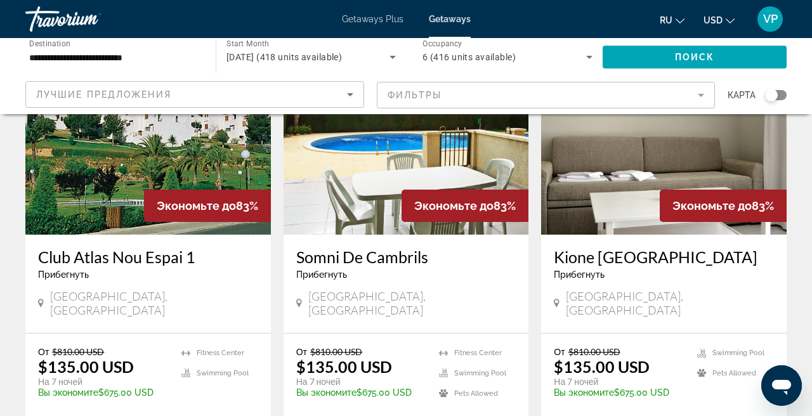
scroll to position [574, 0]
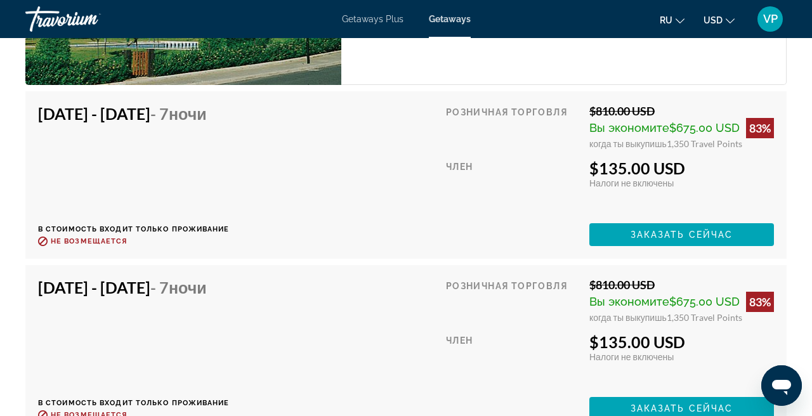
scroll to position [2486, 0]
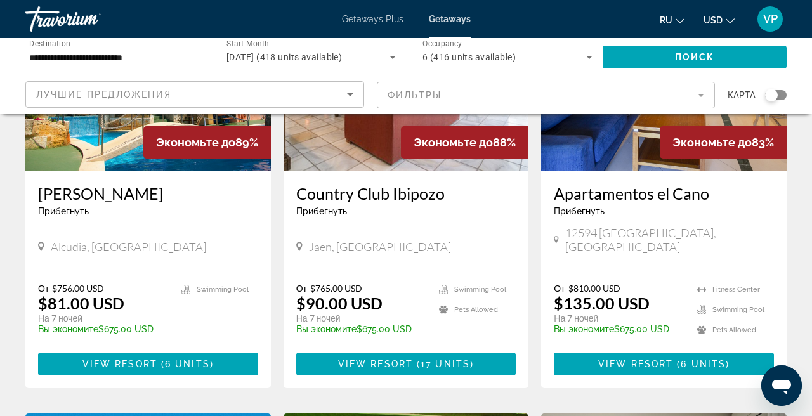
scroll to position [199, 0]
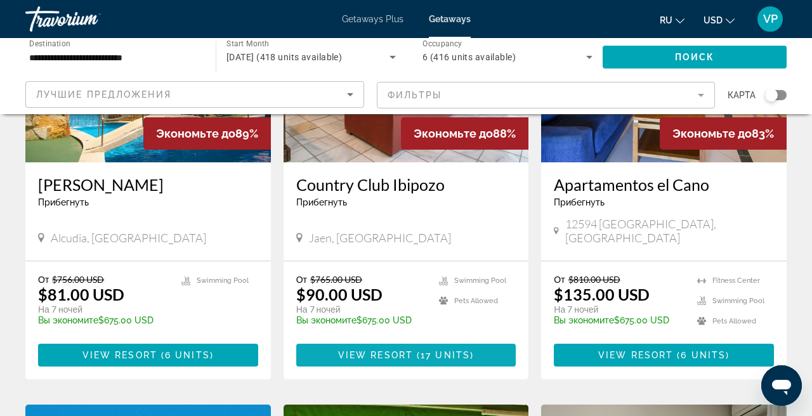
click at [370, 350] on span "View Resort" at bounding box center [375, 355] width 75 height 10
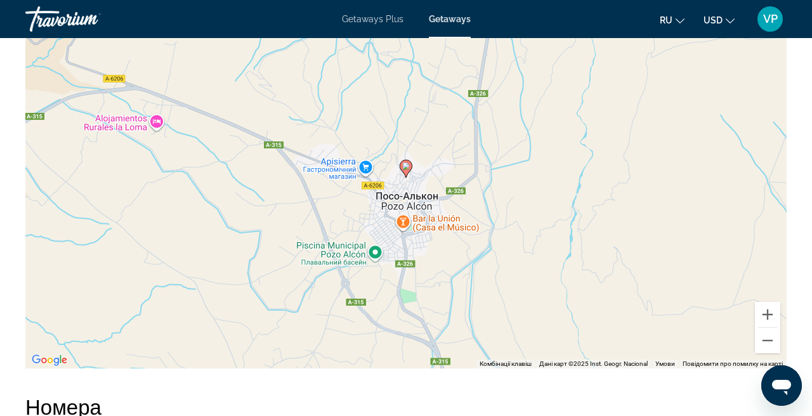
scroll to position [2057, 0]
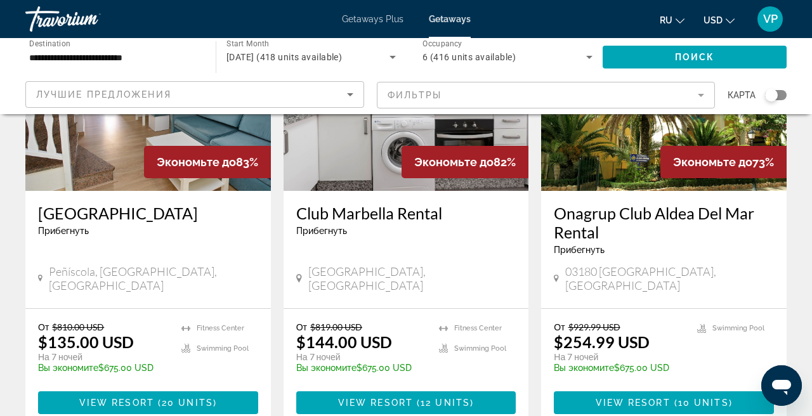
scroll to position [1071, 0]
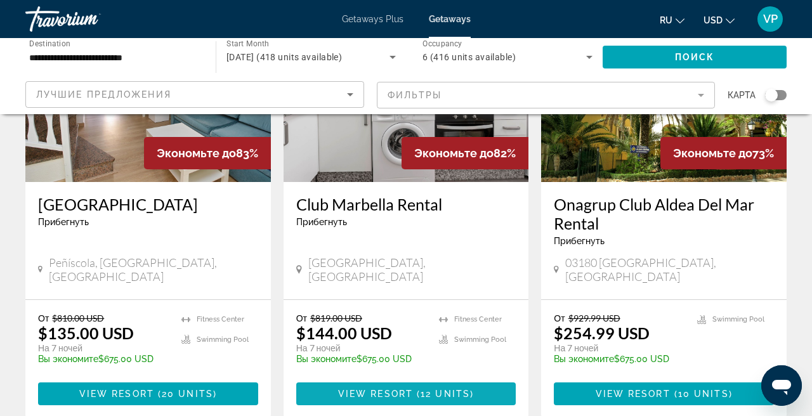
click at [407, 379] on span "Main content" at bounding box center [406, 394] width 220 height 30
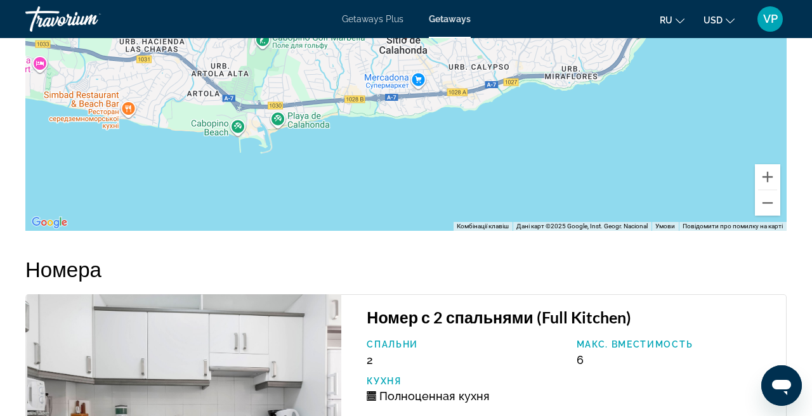
scroll to position [2094, 0]
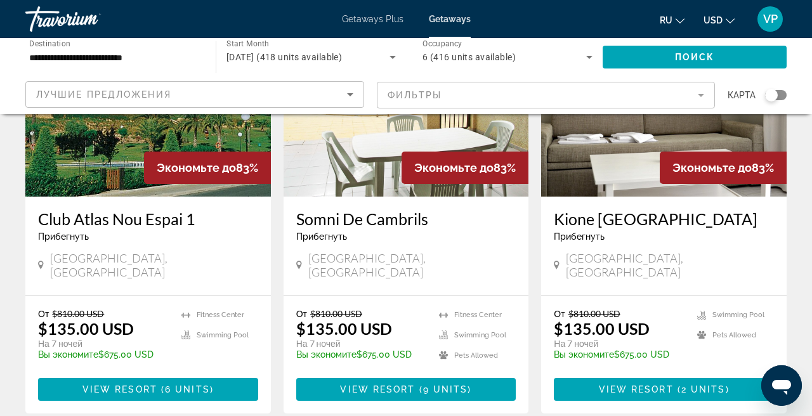
scroll to position [617, 0]
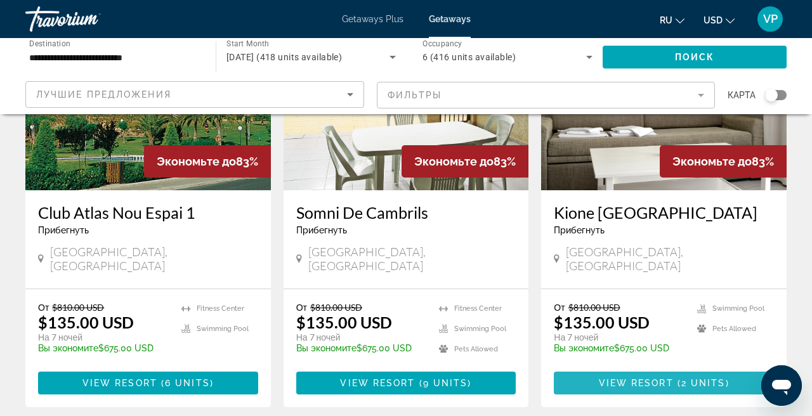
click at [626, 378] on span "View Resort" at bounding box center [636, 383] width 75 height 10
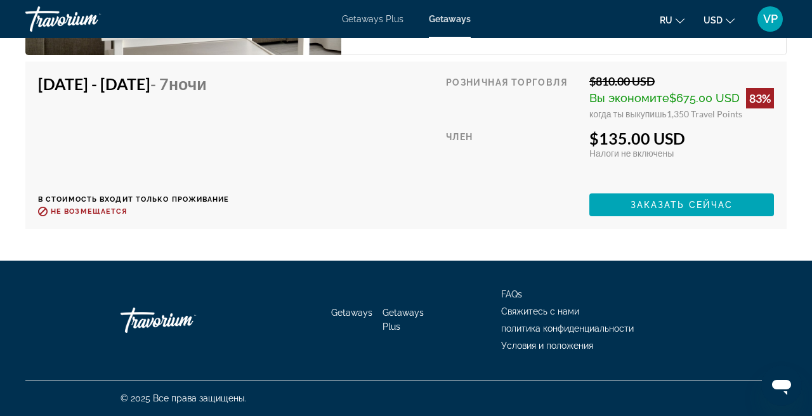
scroll to position [2673, 0]
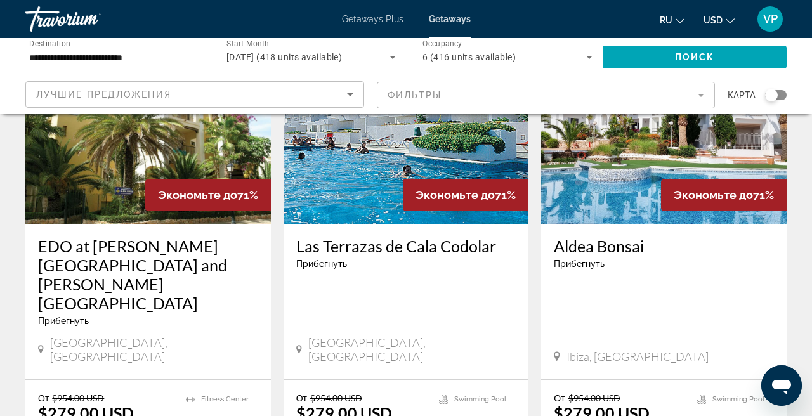
scroll to position [1498, 0]
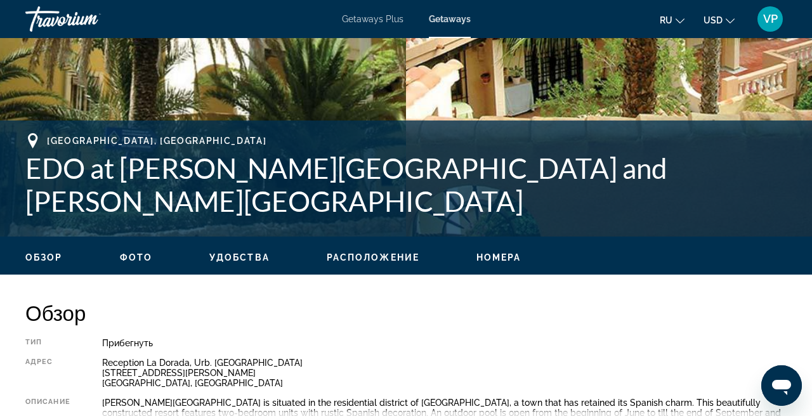
scroll to position [403, 0]
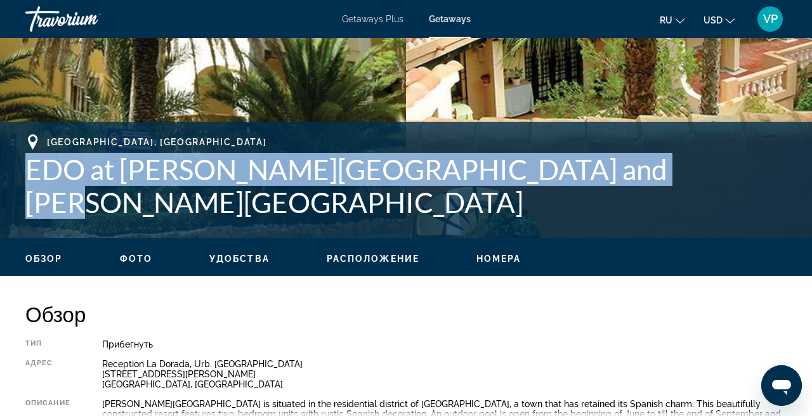
drag, startPoint x: 25, startPoint y: 176, endPoint x: 548, endPoint y: 211, distance: 523.4
click at [548, 211] on div "[GEOGRAPHIC_DATA], ESP EDO at [PERSON_NAME][GEOGRAPHIC_DATA] and [PERSON_NAME][…" at bounding box center [405, 180] width 761 height 91
copy h1 "EDO at [PERSON_NAME][GEOGRAPHIC_DATA] and [PERSON_NAME][GEOGRAPHIC_DATA]"
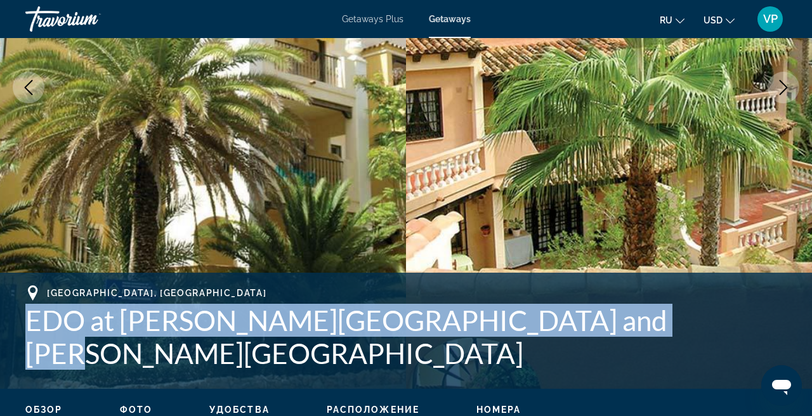
scroll to position [267, 0]
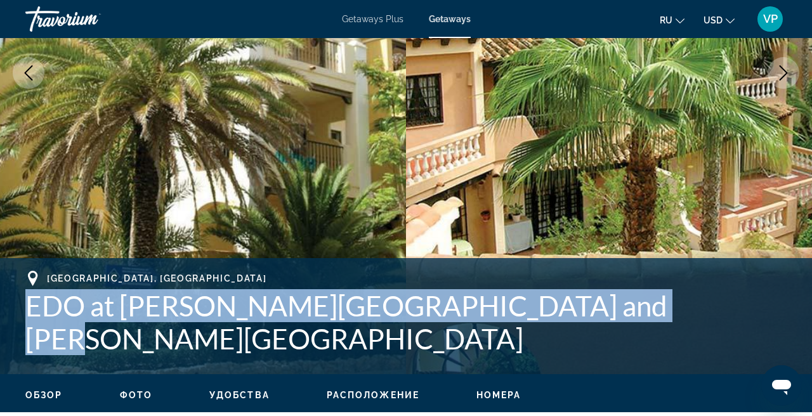
click at [202, 329] on h1 "EDO at [PERSON_NAME][GEOGRAPHIC_DATA] and [PERSON_NAME][GEOGRAPHIC_DATA]" at bounding box center [405, 322] width 761 height 66
drag, startPoint x: 28, startPoint y: 315, endPoint x: 559, endPoint y: 354, distance: 532.6
click at [559, 354] on div "[GEOGRAPHIC_DATA], ESP EDO at [PERSON_NAME][GEOGRAPHIC_DATA] and [PERSON_NAME][…" at bounding box center [405, 316] width 761 height 91
copy h1 "EDO at [PERSON_NAME][GEOGRAPHIC_DATA] and [PERSON_NAME][GEOGRAPHIC_DATA]"
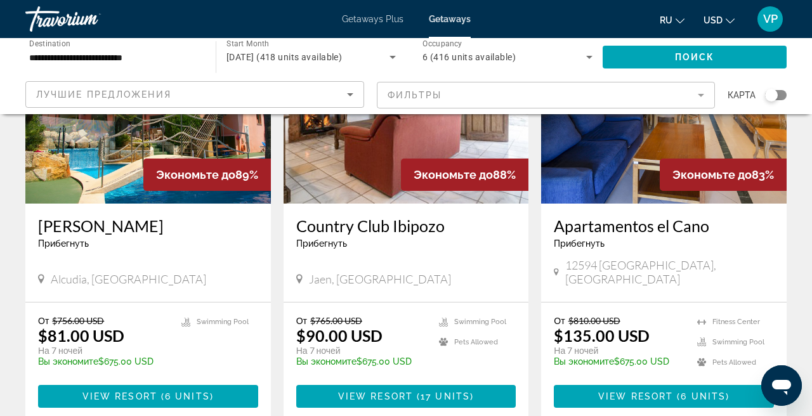
scroll to position [159, 0]
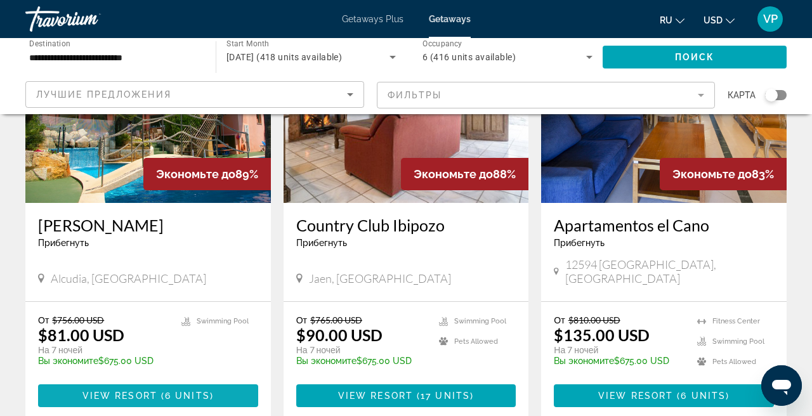
click at [143, 381] on span "Main content" at bounding box center [148, 396] width 220 height 30
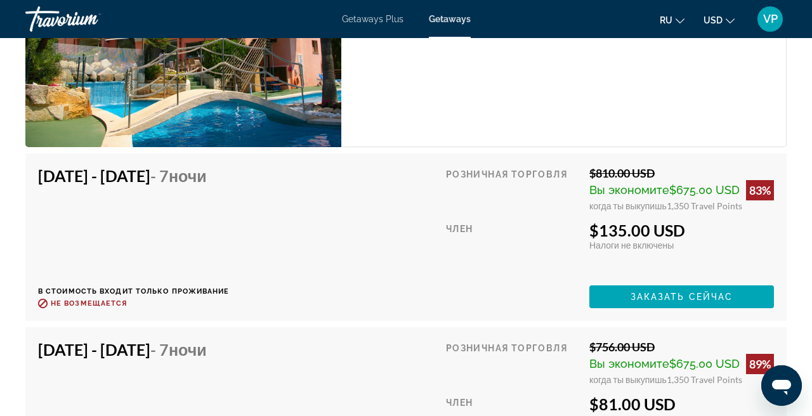
scroll to position [2598, 0]
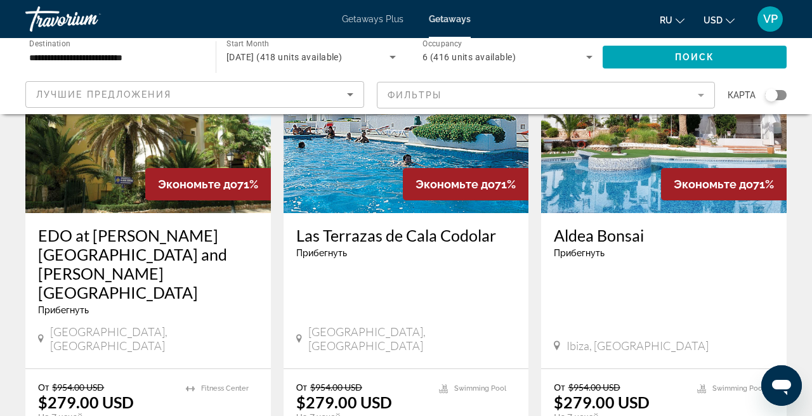
scroll to position [1505, 0]
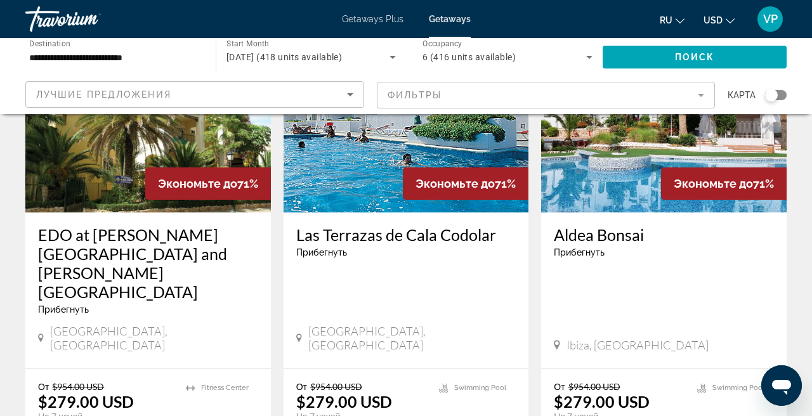
drag, startPoint x: 553, startPoint y: 190, endPoint x: 653, endPoint y: 198, distance: 100.6
click at [653, 213] on div "Aldea Bonsai Прибегнуть - Это курорт только для взрослых [GEOGRAPHIC_DATA], [GE…" at bounding box center [664, 290] width 246 height 155
copy h3 "Aldea Bonsai"
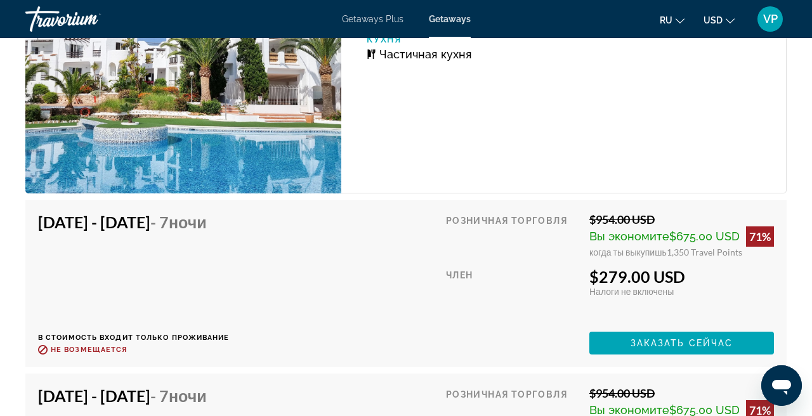
scroll to position [2601, 0]
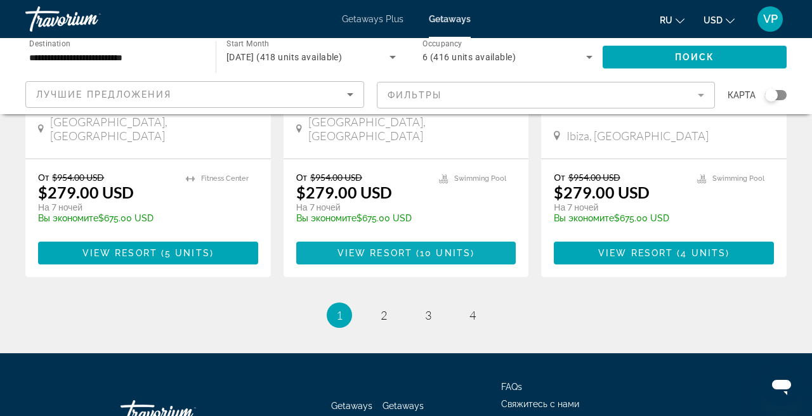
scroll to position [1713, 0]
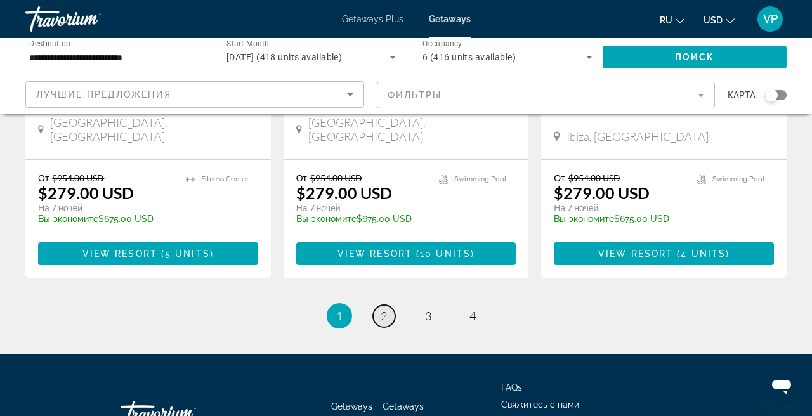
click at [382, 309] on span "2" at bounding box center [384, 316] width 6 height 14
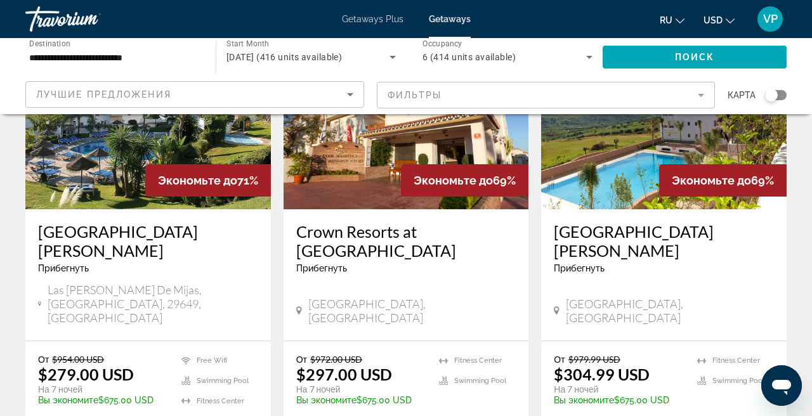
scroll to position [154, 0]
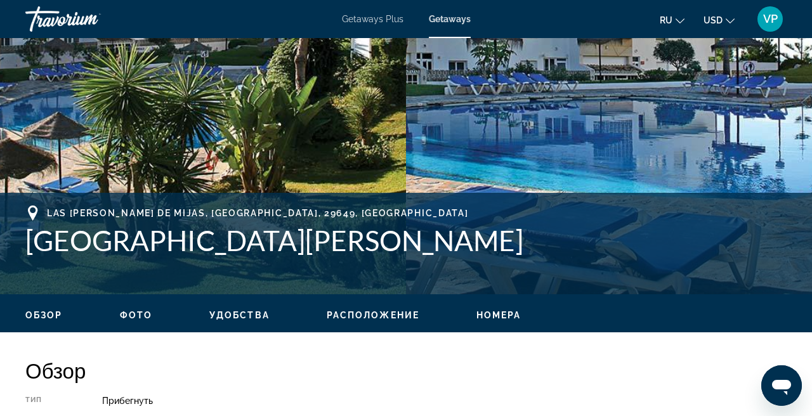
scroll to position [343, 0]
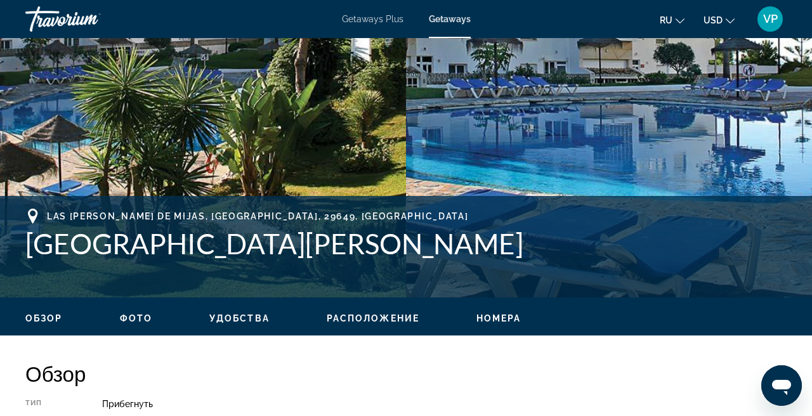
drag, startPoint x: 27, startPoint y: 241, endPoint x: 516, endPoint y: 259, distance: 489.0
click at [516, 259] on h1 "[GEOGRAPHIC_DATA][PERSON_NAME]" at bounding box center [405, 243] width 761 height 33
copy h1 "[GEOGRAPHIC_DATA][PERSON_NAME]"
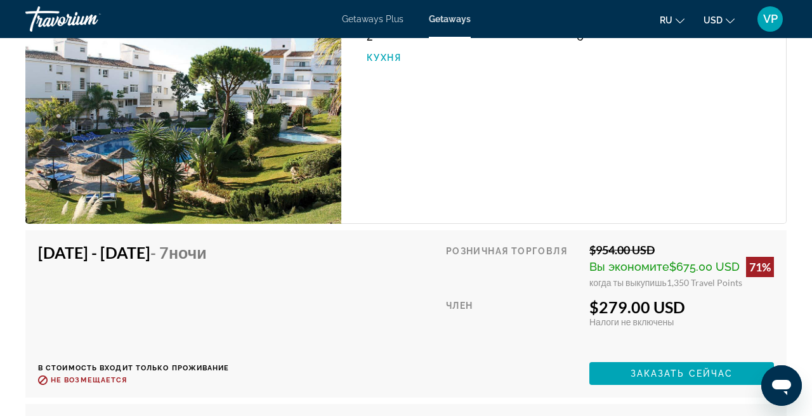
scroll to position [2085, 0]
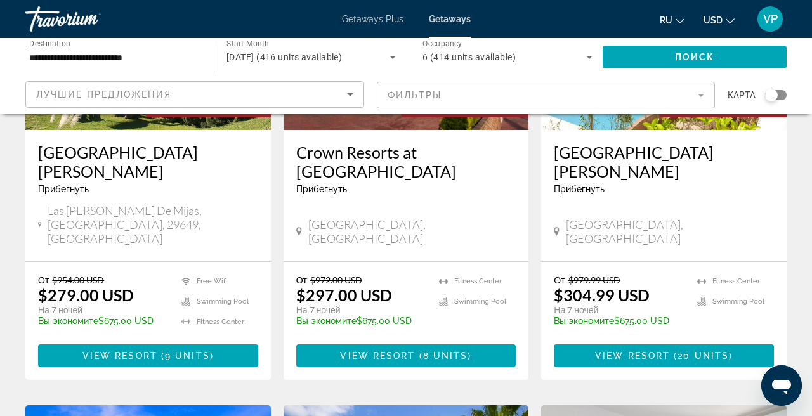
scroll to position [234, 0]
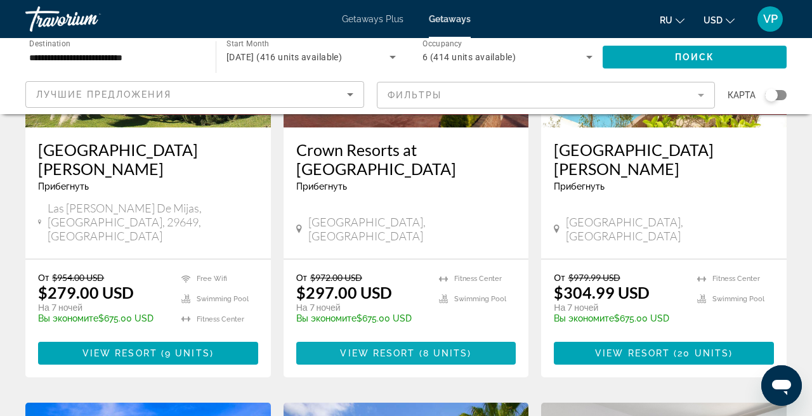
click at [381, 348] on span "View Resort" at bounding box center [377, 353] width 75 height 10
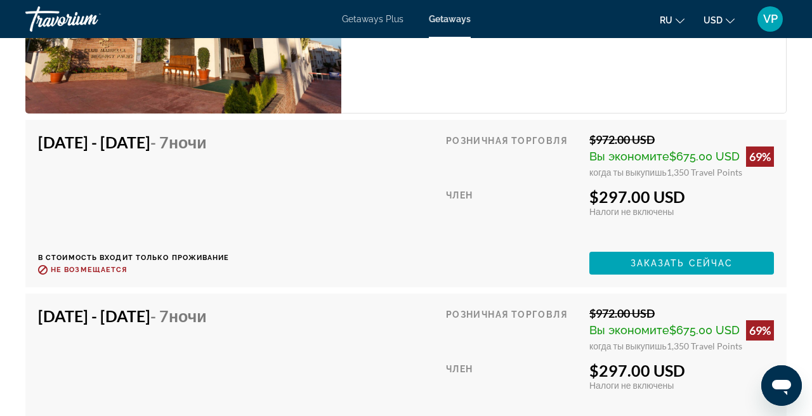
scroll to position [2617, 0]
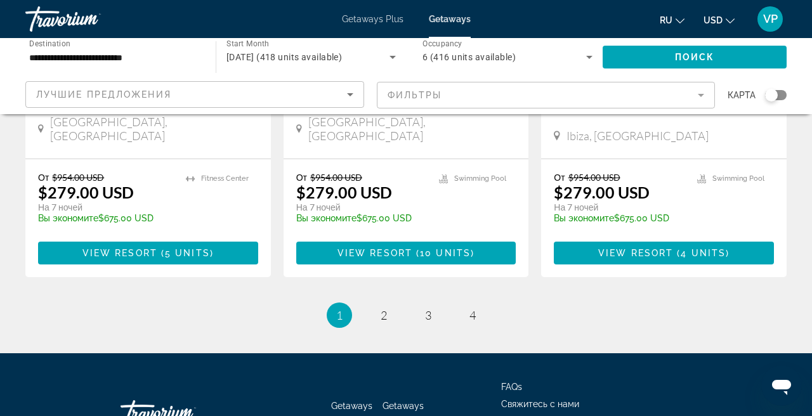
scroll to position [1713, 0]
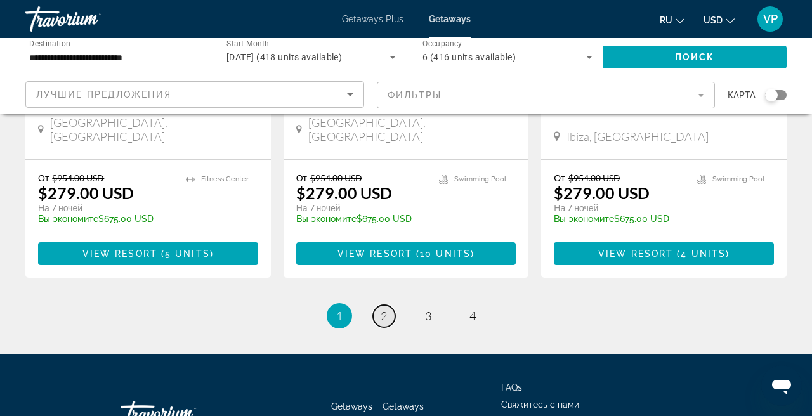
click at [385, 305] on link "page 2" at bounding box center [384, 316] width 22 height 22
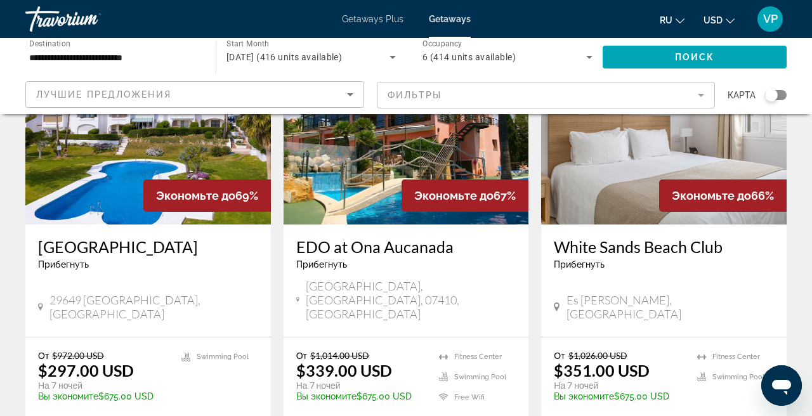
scroll to position [630, 0]
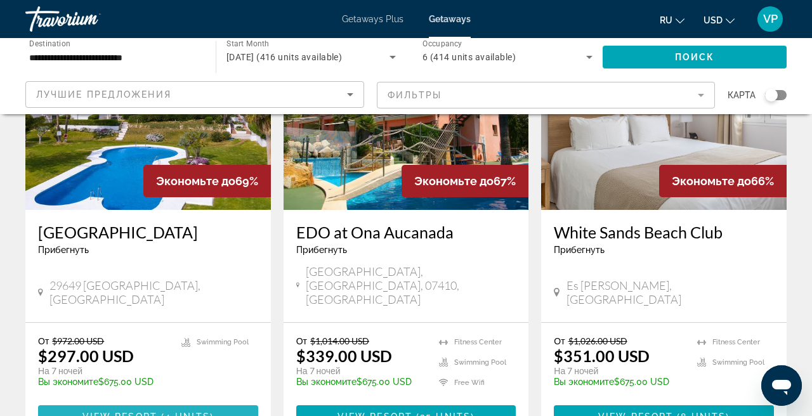
click at [147, 412] on span "View Resort" at bounding box center [119, 417] width 75 height 10
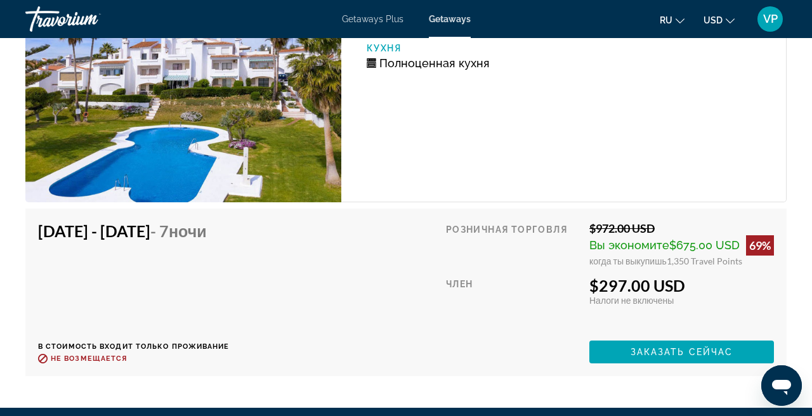
scroll to position [2330, 0]
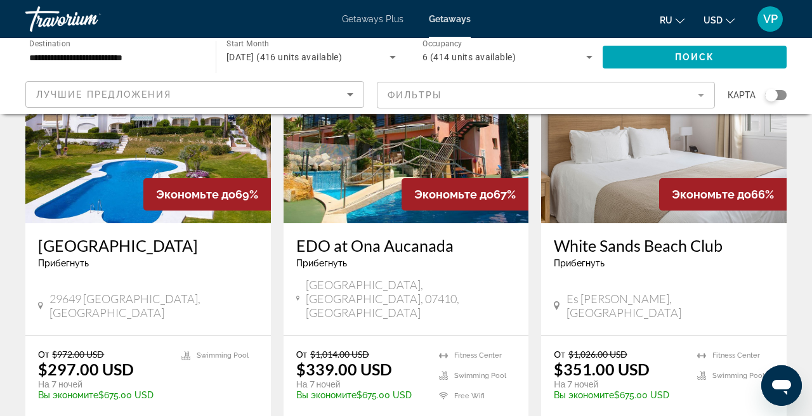
scroll to position [631, 0]
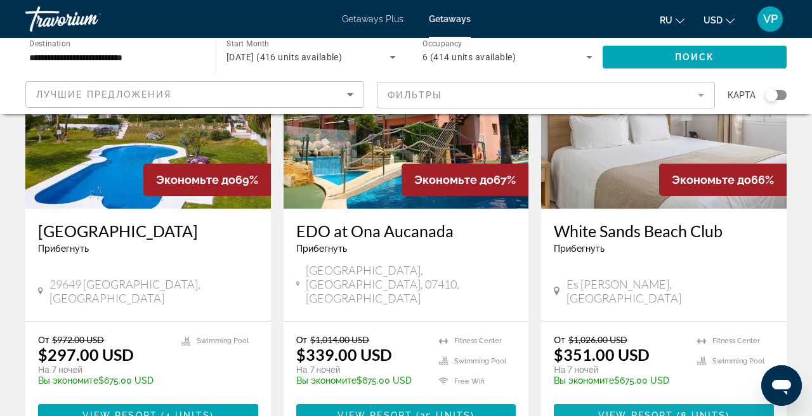
click at [602, 411] on span "View Resort" at bounding box center [635, 416] width 75 height 10
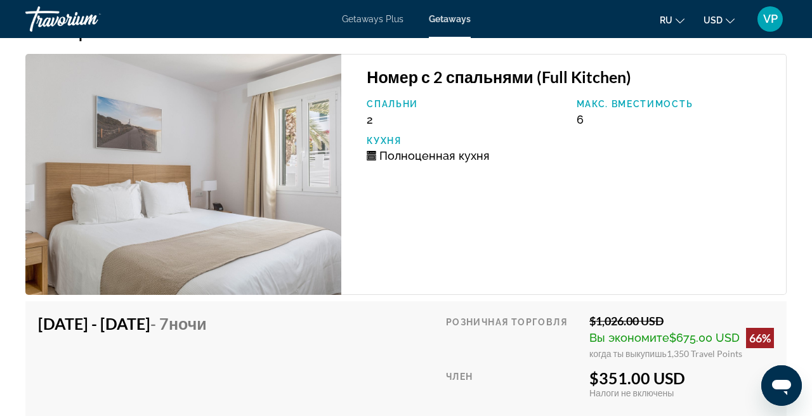
scroll to position [2441, 0]
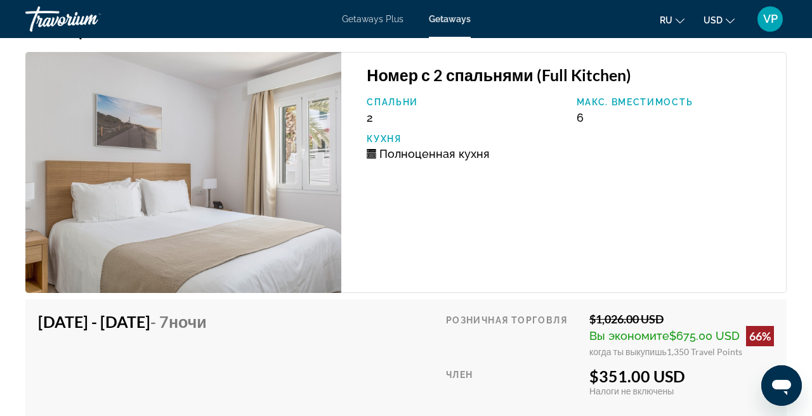
click at [296, 214] on img "Main content" at bounding box center [183, 172] width 316 height 241
click at [271, 165] on img "Main content" at bounding box center [183, 172] width 316 height 241
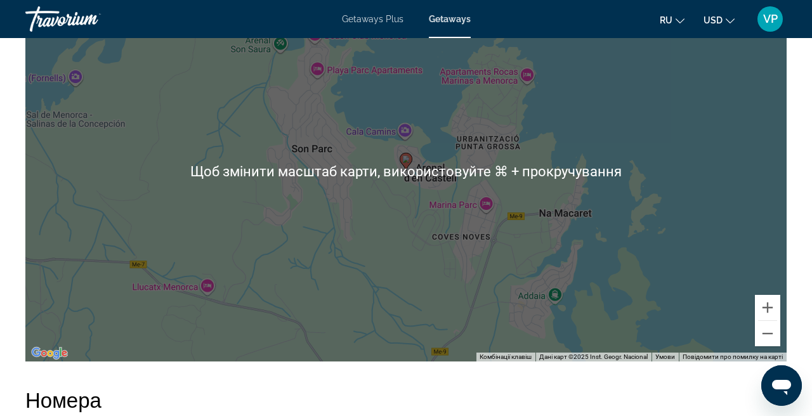
scroll to position [2067, 0]
click at [492, 274] on div "Увімкніть режим перетягування за допомогою клавіатури, натиснувши Alt + Enter. …" at bounding box center [405, 172] width 761 height 381
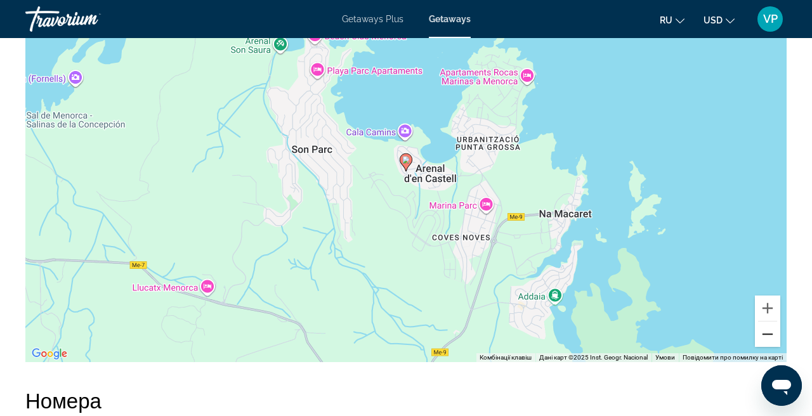
click at [770, 336] on button "Зменшити" at bounding box center [767, 334] width 25 height 25
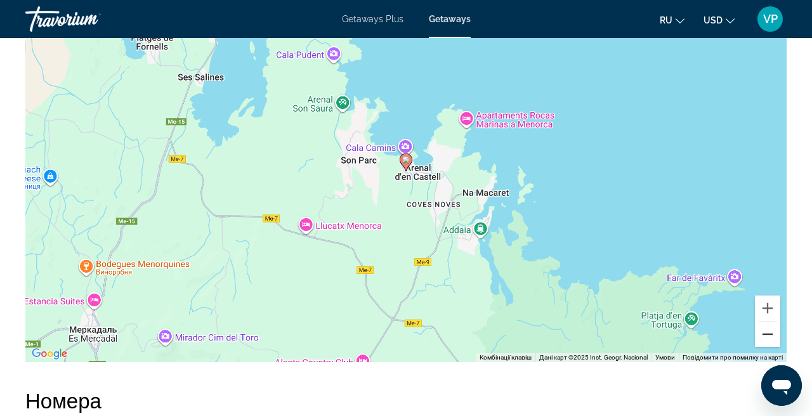
click at [770, 336] on button "Зменшити" at bounding box center [767, 334] width 25 height 25
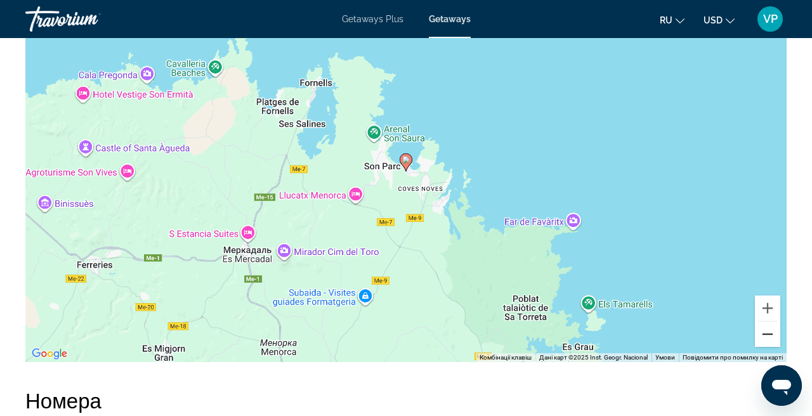
click at [770, 336] on button "Зменшити" at bounding box center [767, 334] width 25 height 25
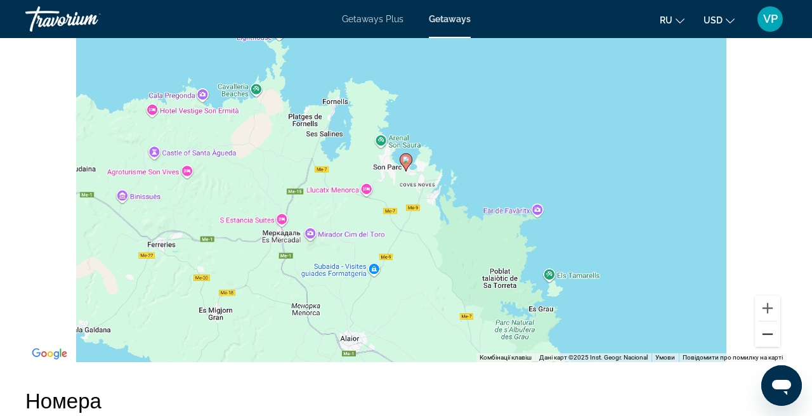
click at [770, 336] on button "Зменшити" at bounding box center [767, 334] width 25 height 25
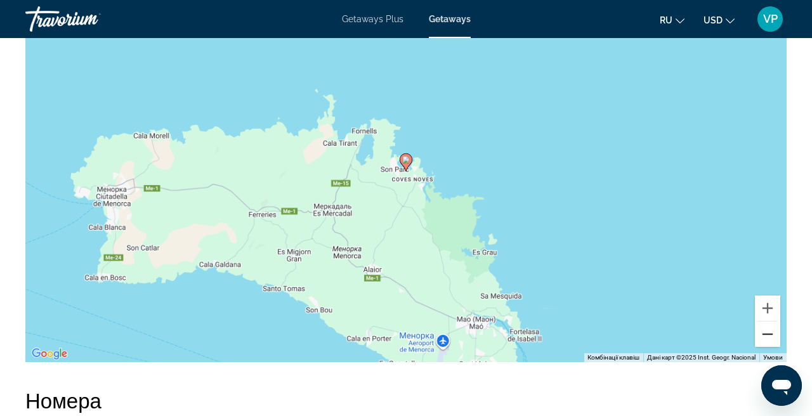
click at [770, 336] on button "Зменшити" at bounding box center [767, 334] width 25 height 25
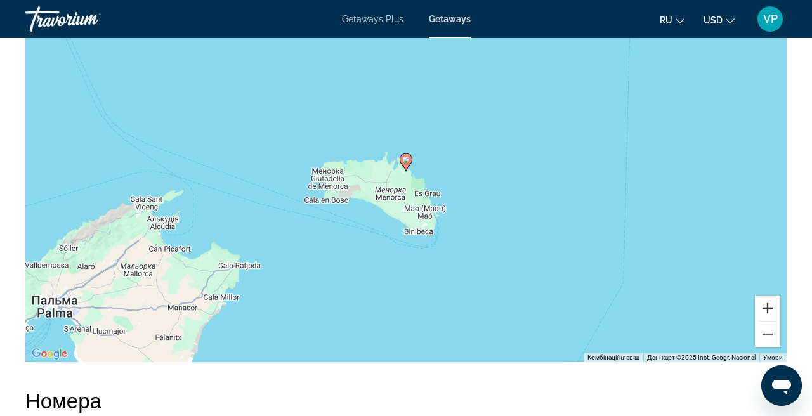
click at [768, 312] on button "Збільшити" at bounding box center [767, 308] width 25 height 25
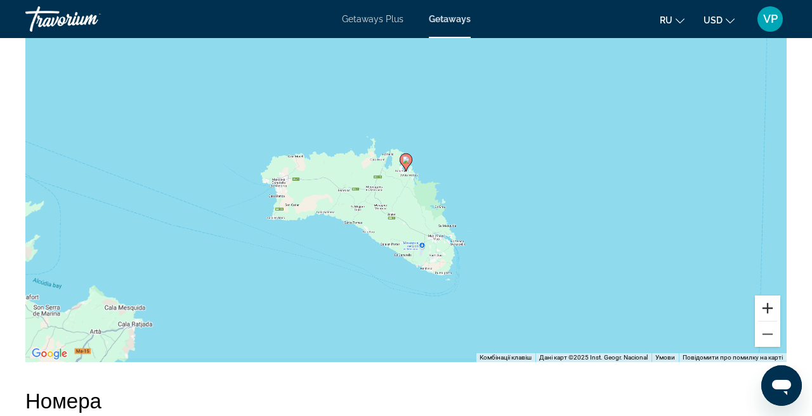
click at [768, 312] on button "Збільшити" at bounding box center [767, 308] width 25 height 25
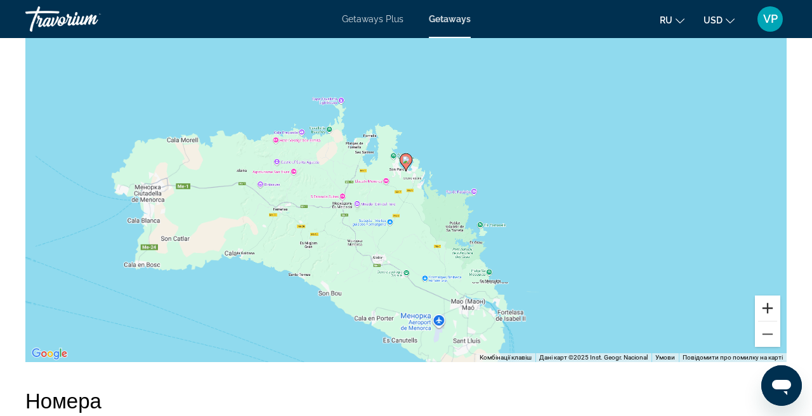
click at [768, 312] on button "Збільшити" at bounding box center [767, 308] width 25 height 25
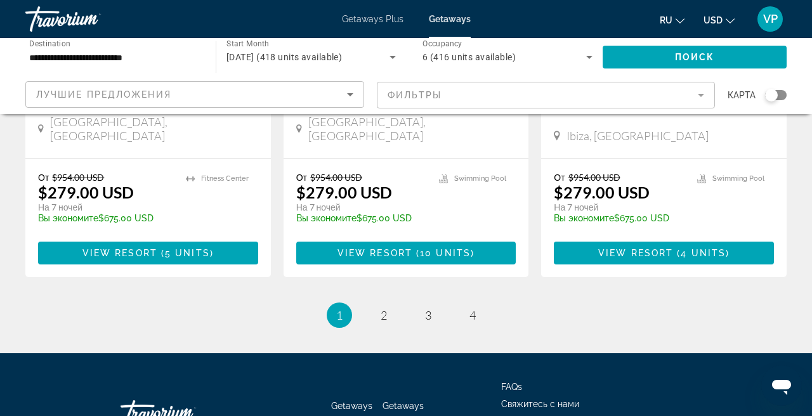
scroll to position [1713, 0]
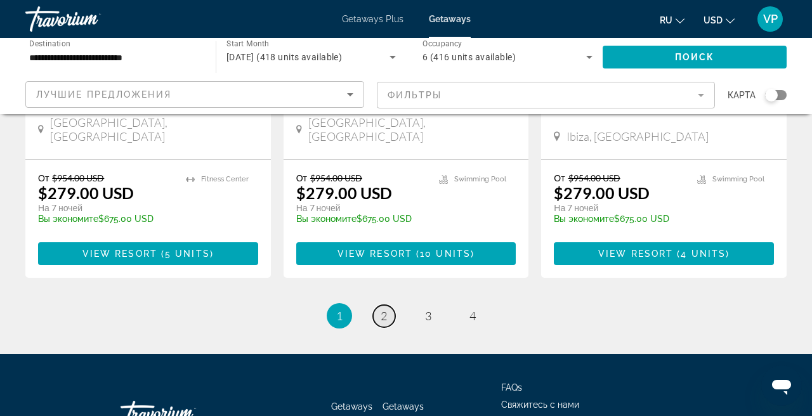
click at [379, 305] on link "page 2" at bounding box center [384, 316] width 22 height 22
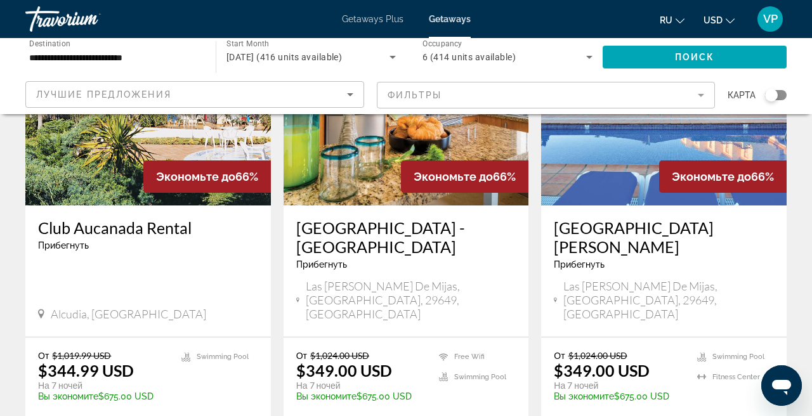
scroll to position [1096, 0]
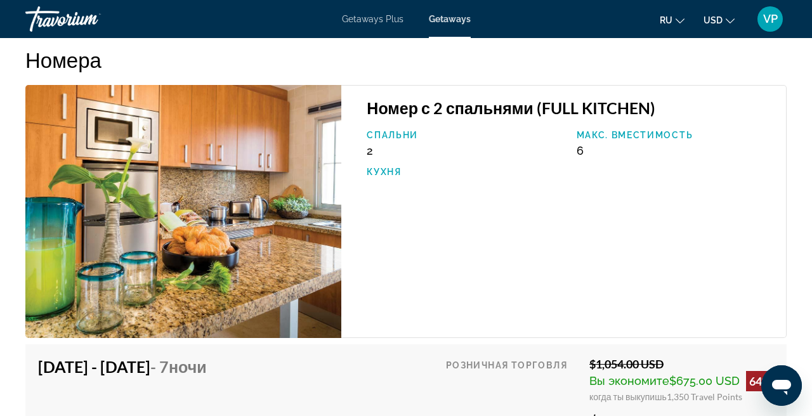
scroll to position [1963, 0]
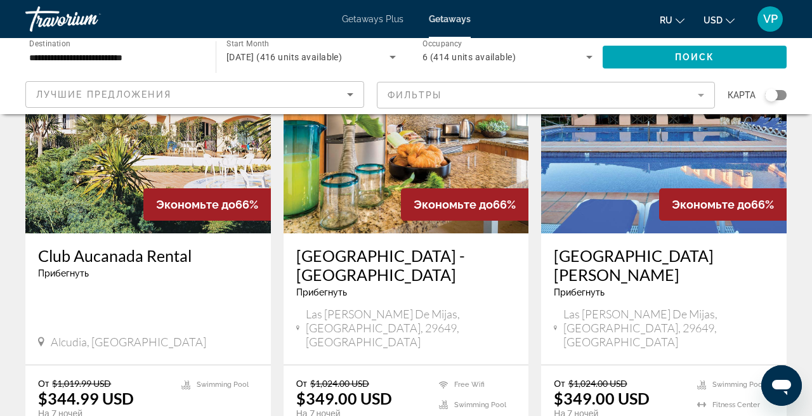
scroll to position [1065, 0]
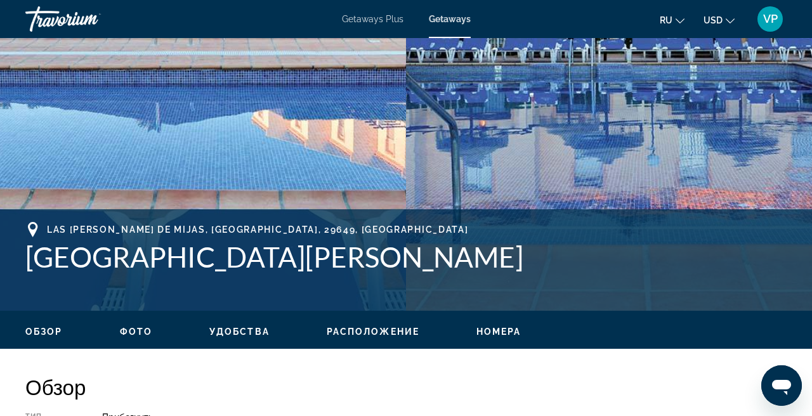
scroll to position [332, 0]
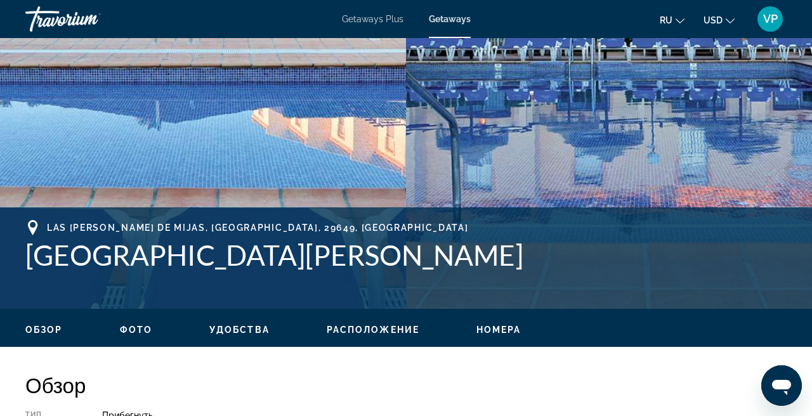
drag, startPoint x: 29, startPoint y: 251, endPoint x: 472, endPoint y: 267, distance: 443.9
click at [472, 267] on h1 "[GEOGRAPHIC_DATA][PERSON_NAME]" at bounding box center [405, 255] width 761 height 33
copy h1 "[GEOGRAPHIC_DATA][PERSON_NAME]"
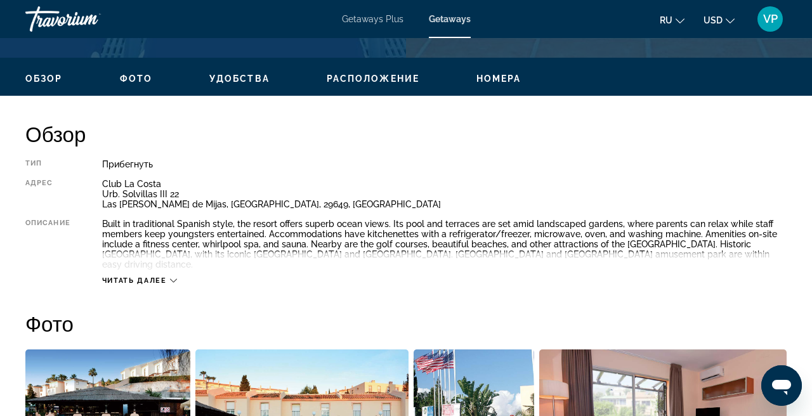
scroll to position [584, 0]
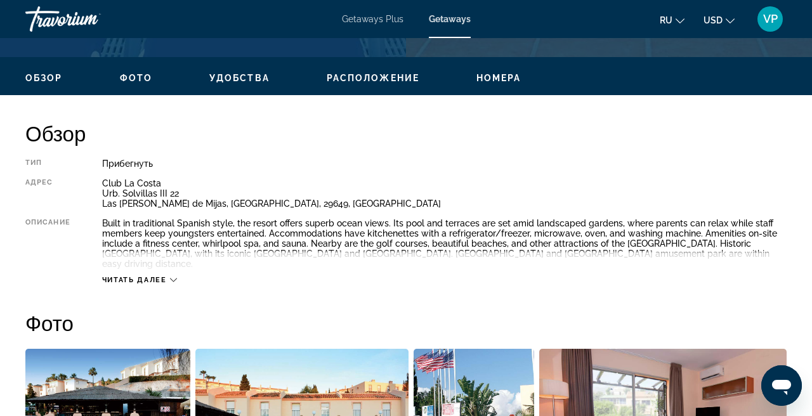
click at [153, 276] on span "Читать далее" at bounding box center [134, 280] width 65 height 8
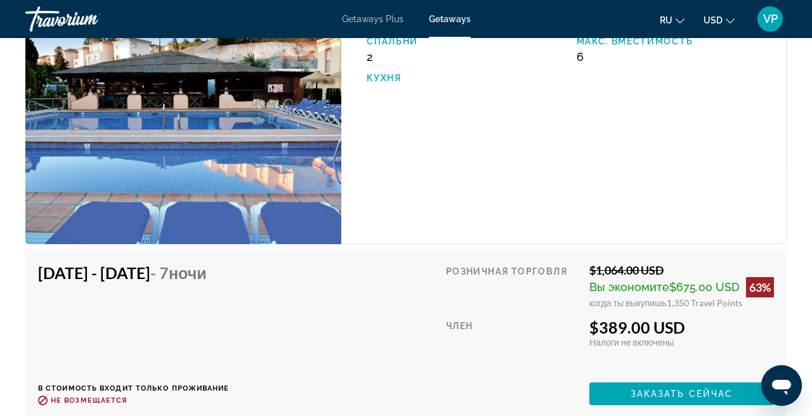
scroll to position [2096, 0]
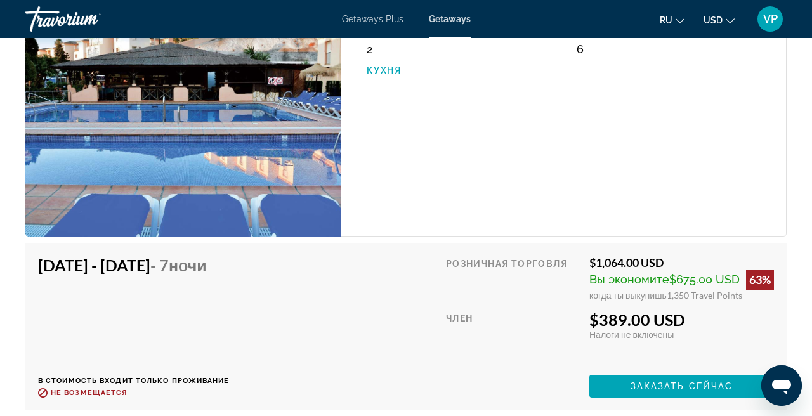
click at [715, 15] on span "USD" at bounding box center [713, 20] width 19 height 10
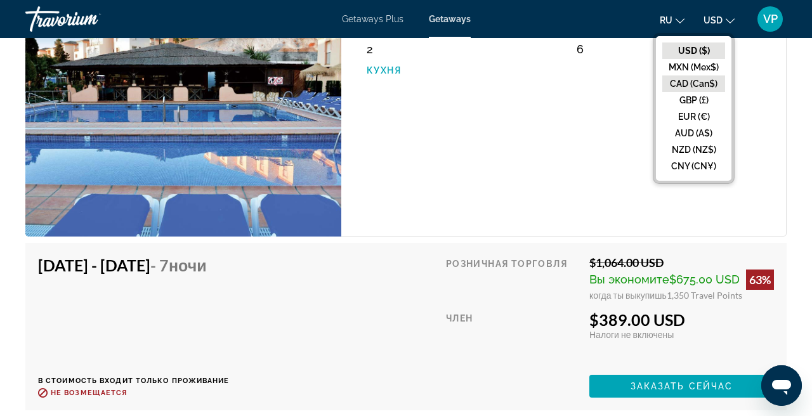
click at [692, 79] on button "CAD (Can$)" at bounding box center [694, 84] width 63 height 16
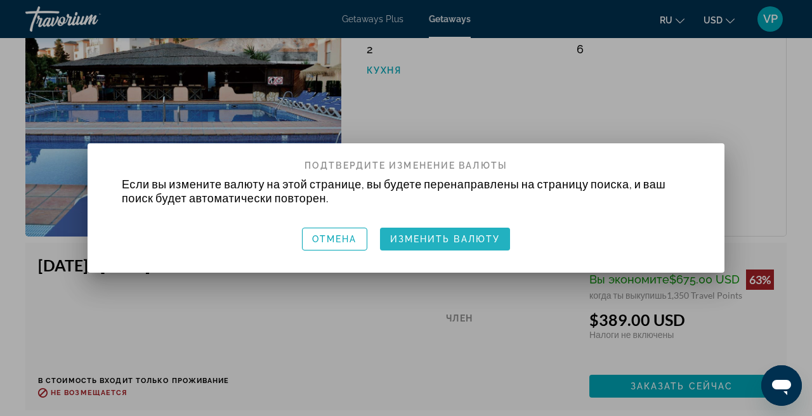
click at [461, 241] on span "Изменить валюту" at bounding box center [445, 239] width 110 height 10
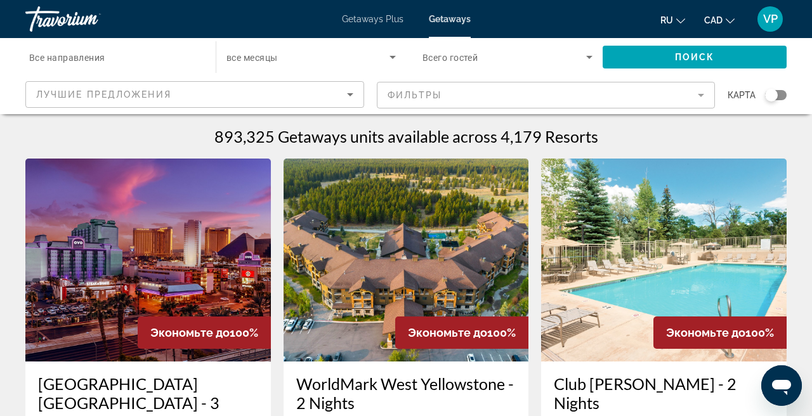
click at [78, 18] on div "Travorium" at bounding box center [88, 19] width 127 height 33
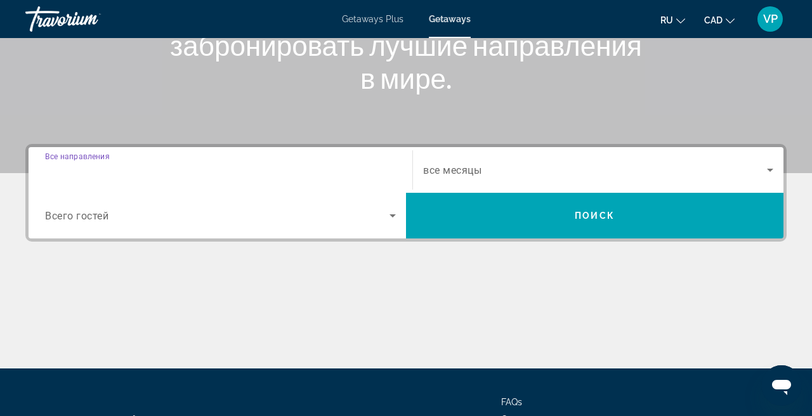
click at [201, 174] on input "Destination Все направления" at bounding box center [220, 170] width 351 height 15
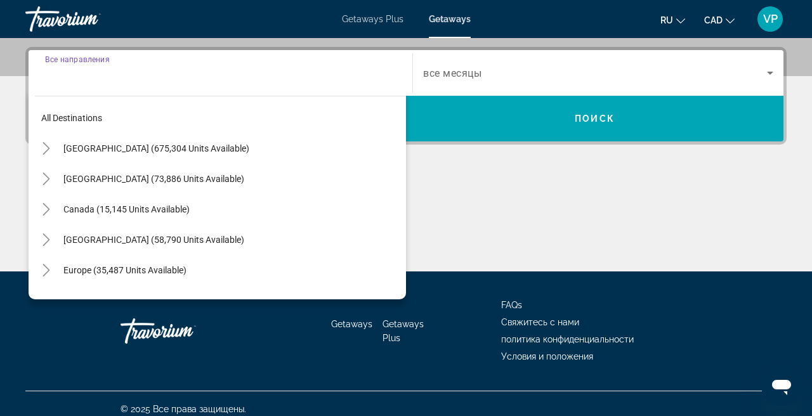
scroll to position [310, 0]
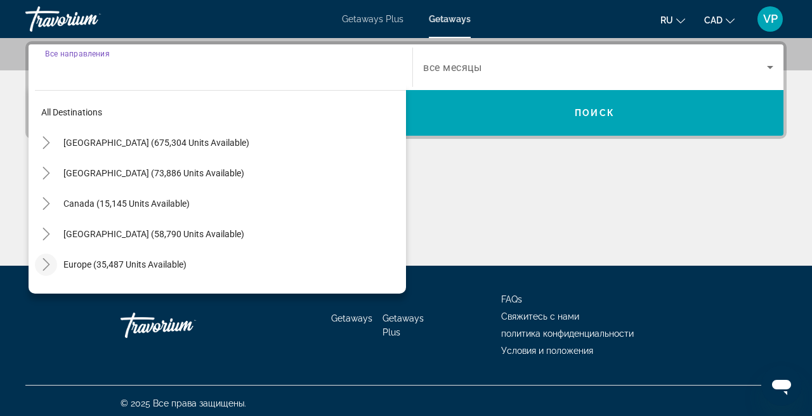
click at [50, 264] on icon "Toggle Europe (35,487 units available)" at bounding box center [46, 264] width 13 height 13
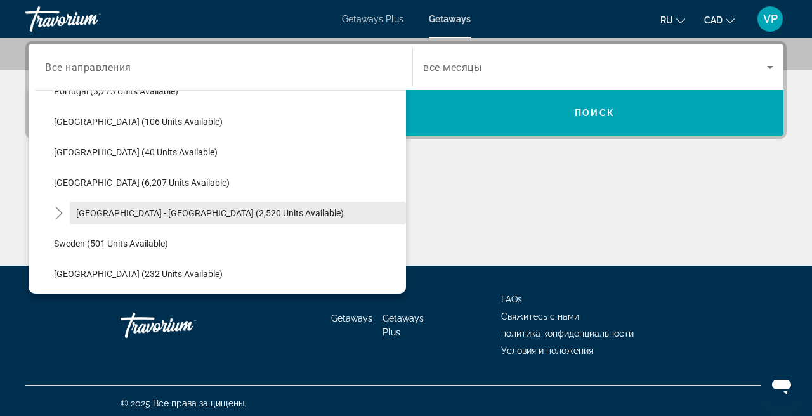
scroll to position [634, 0]
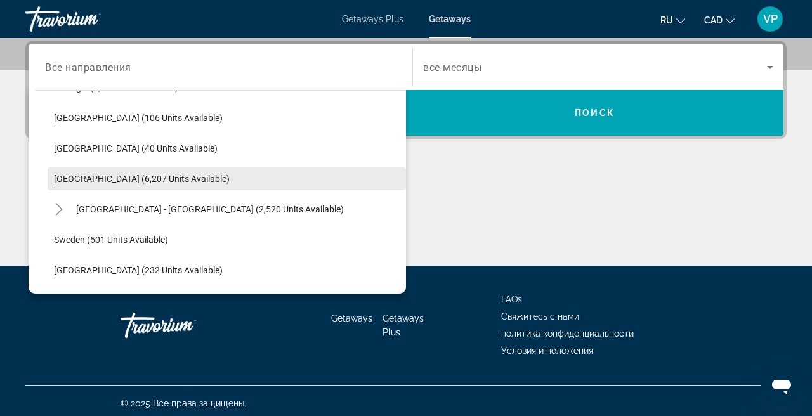
click at [98, 183] on span "[GEOGRAPHIC_DATA] (6,207 units available)" at bounding box center [142, 179] width 176 height 10
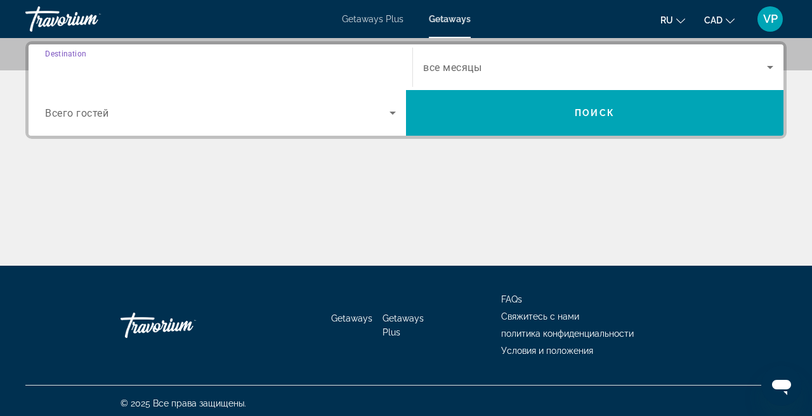
type input "**********"
click at [492, 80] on div "Search widget" at bounding box center [598, 67] width 350 height 36
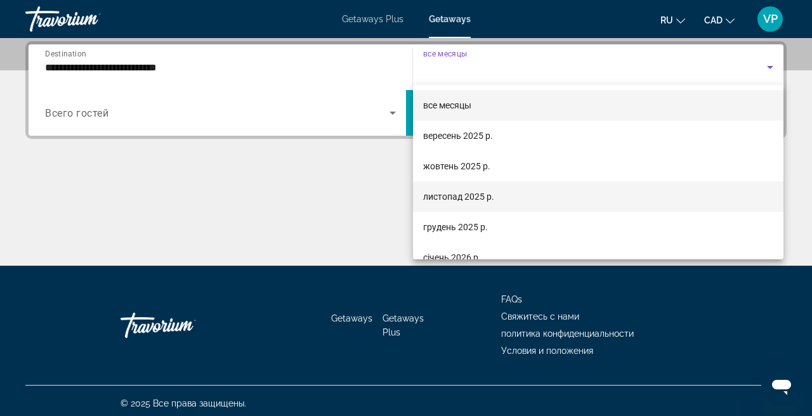
click at [484, 201] on span "листопад 2025 р." at bounding box center [458, 196] width 71 height 15
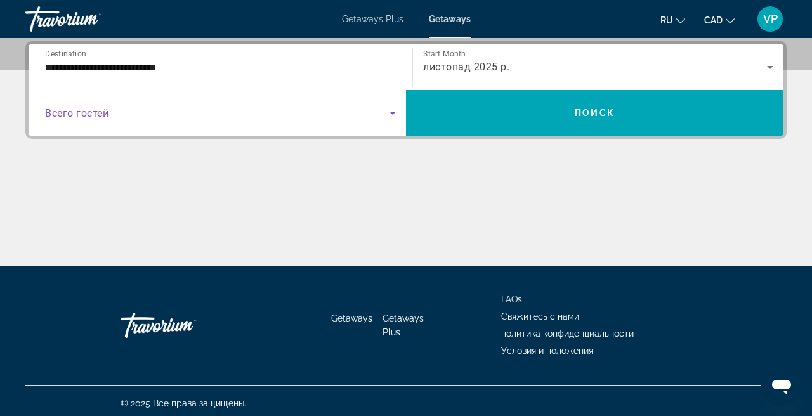
click at [188, 118] on span "Search widget" at bounding box center [217, 112] width 345 height 15
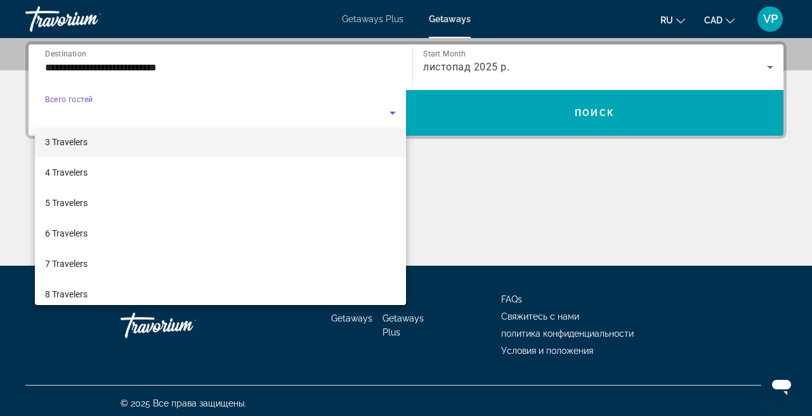
scroll to position [72, 0]
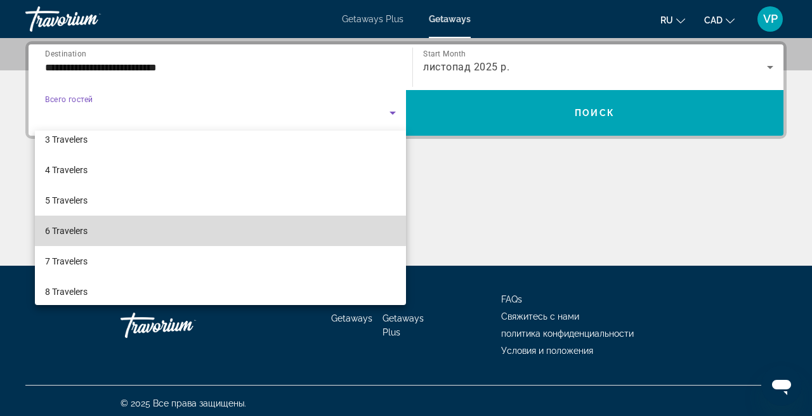
click at [129, 227] on mat-option "6 Travelers" at bounding box center [220, 231] width 371 height 30
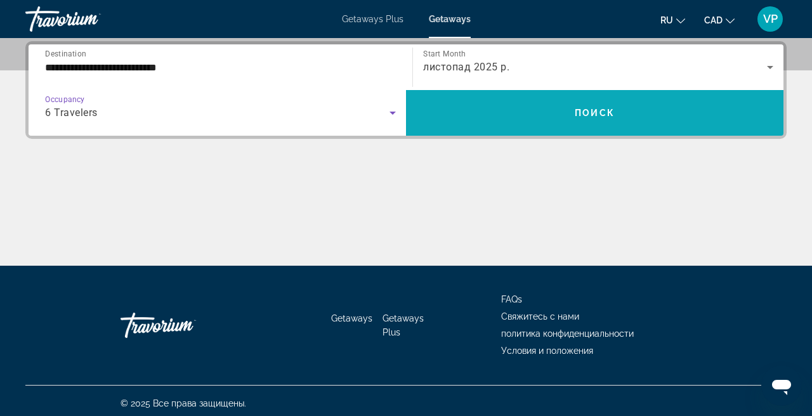
click at [533, 123] on span "Search widget" at bounding box center [595, 113] width 378 height 30
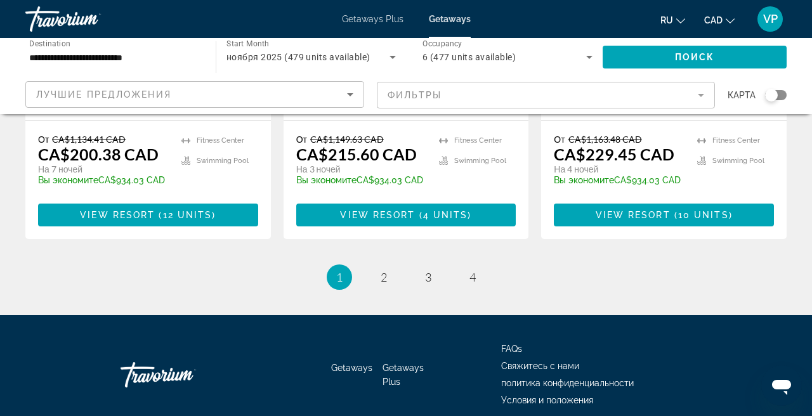
scroll to position [1694, 0]
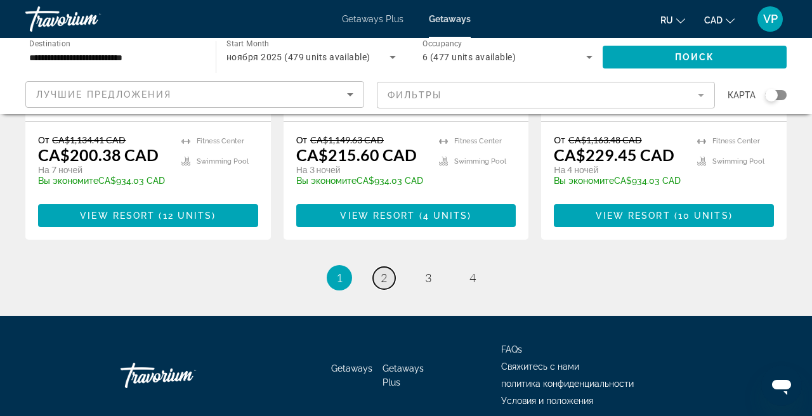
click at [386, 271] on span "2" at bounding box center [384, 278] width 6 height 14
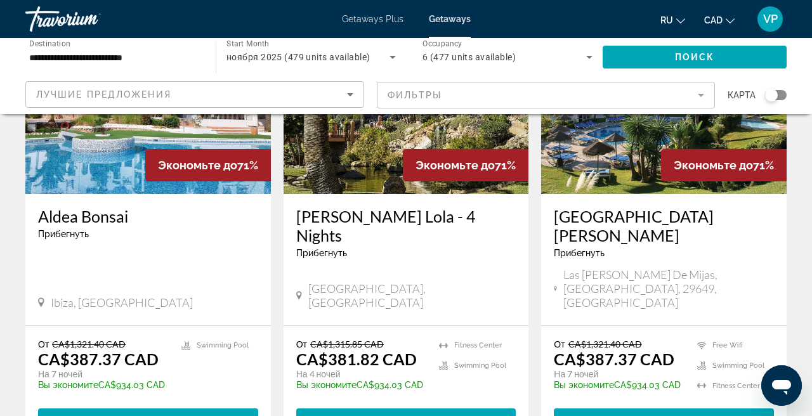
scroll to position [685, 0]
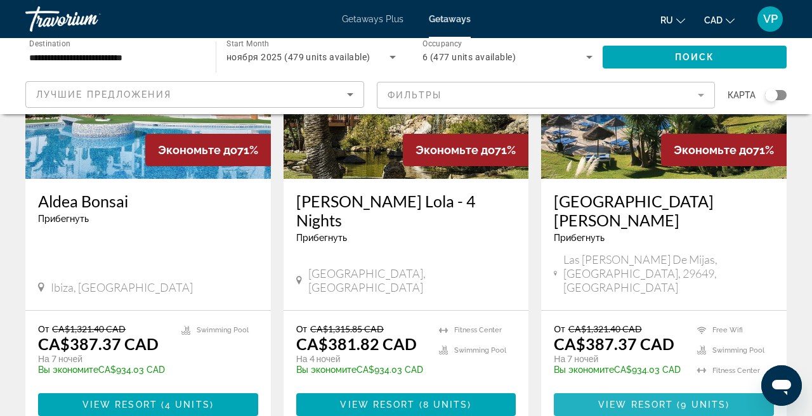
click at [618, 400] on span "View Resort" at bounding box center [635, 405] width 75 height 10
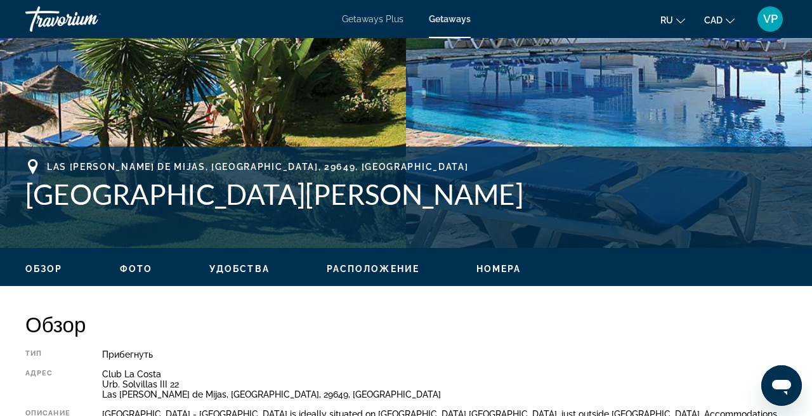
scroll to position [391, 0]
